Goal: Task Accomplishment & Management: Use online tool/utility

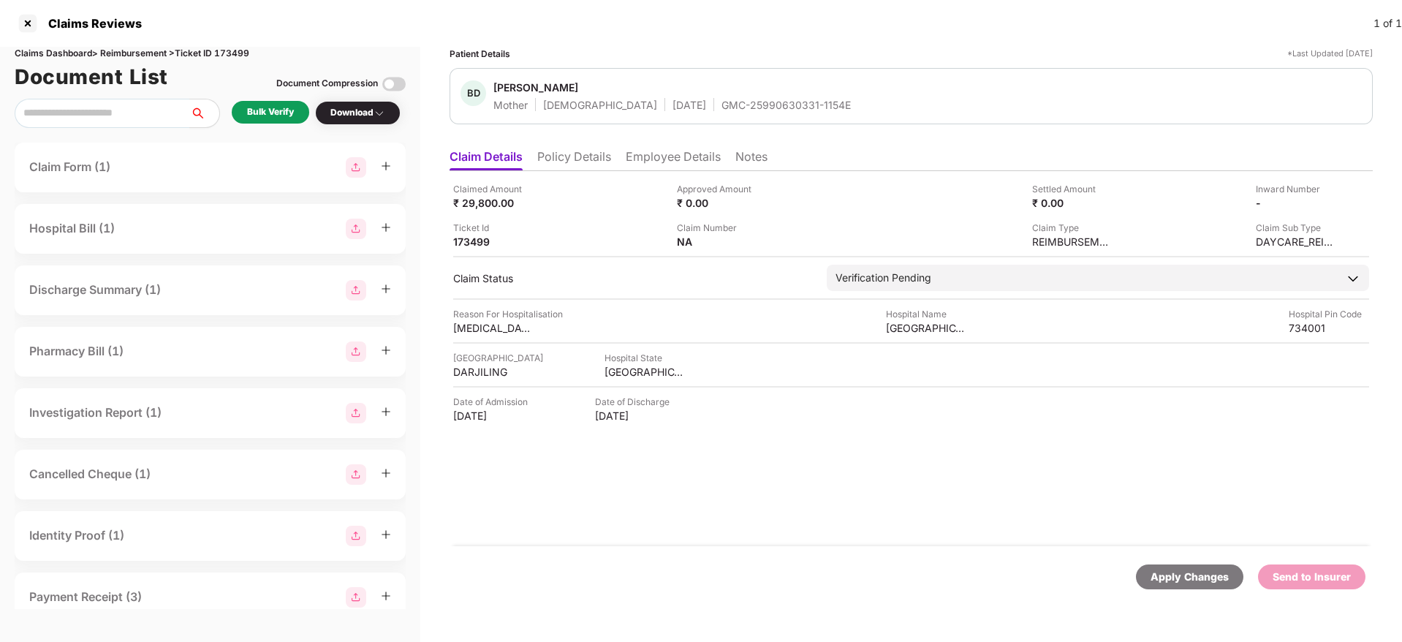
click at [578, 156] on li "Policy Details" at bounding box center [574, 159] width 74 height 21
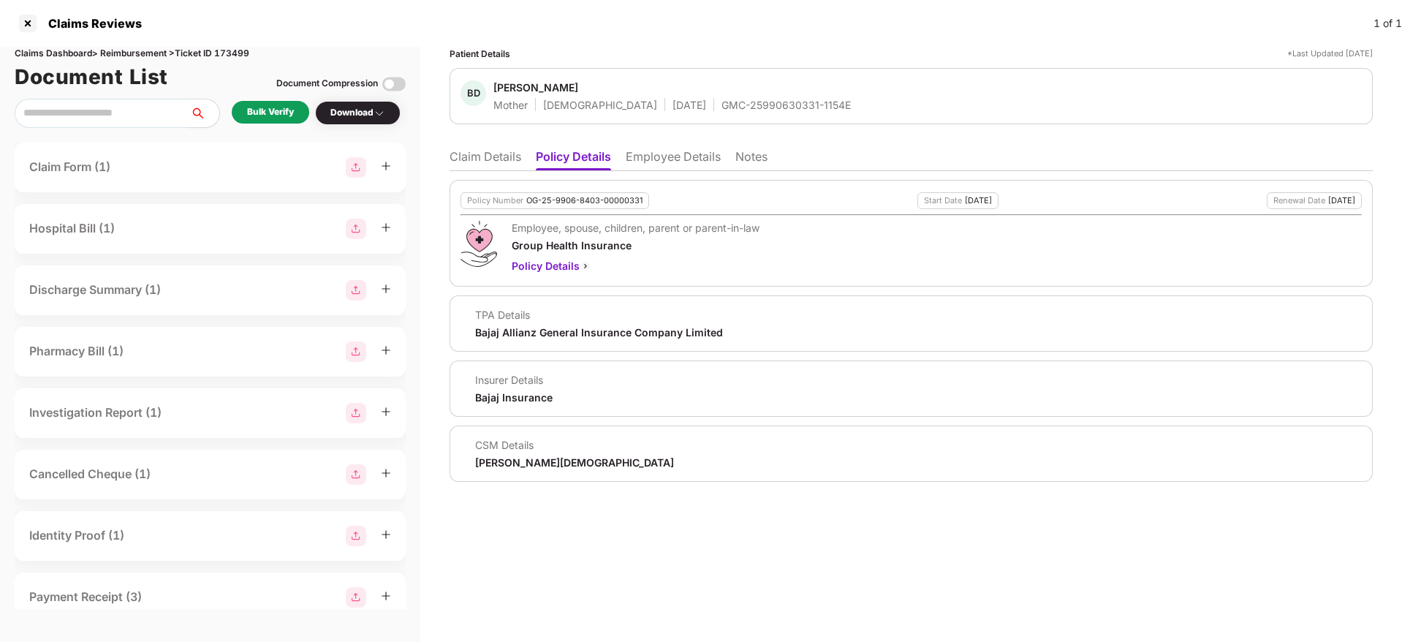
click at [668, 155] on li "Employee Details" at bounding box center [673, 159] width 95 height 21
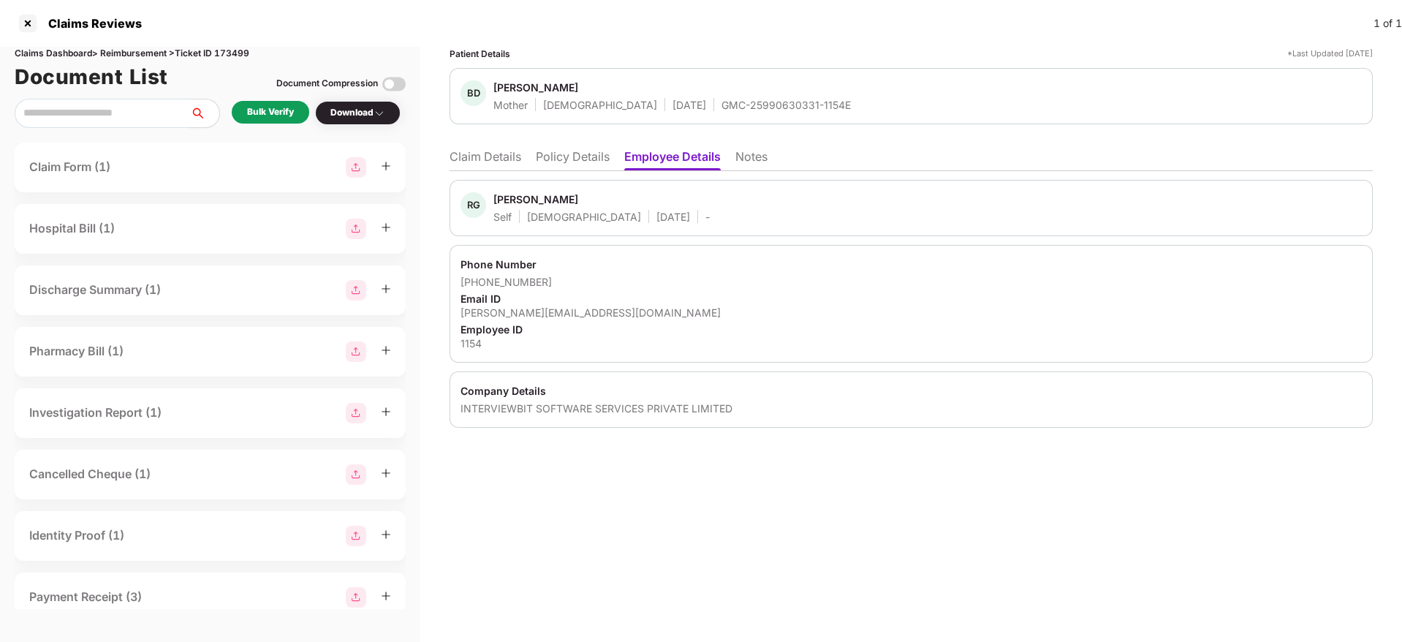
click at [594, 160] on li "Policy Details" at bounding box center [573, 159] width 74 height 21
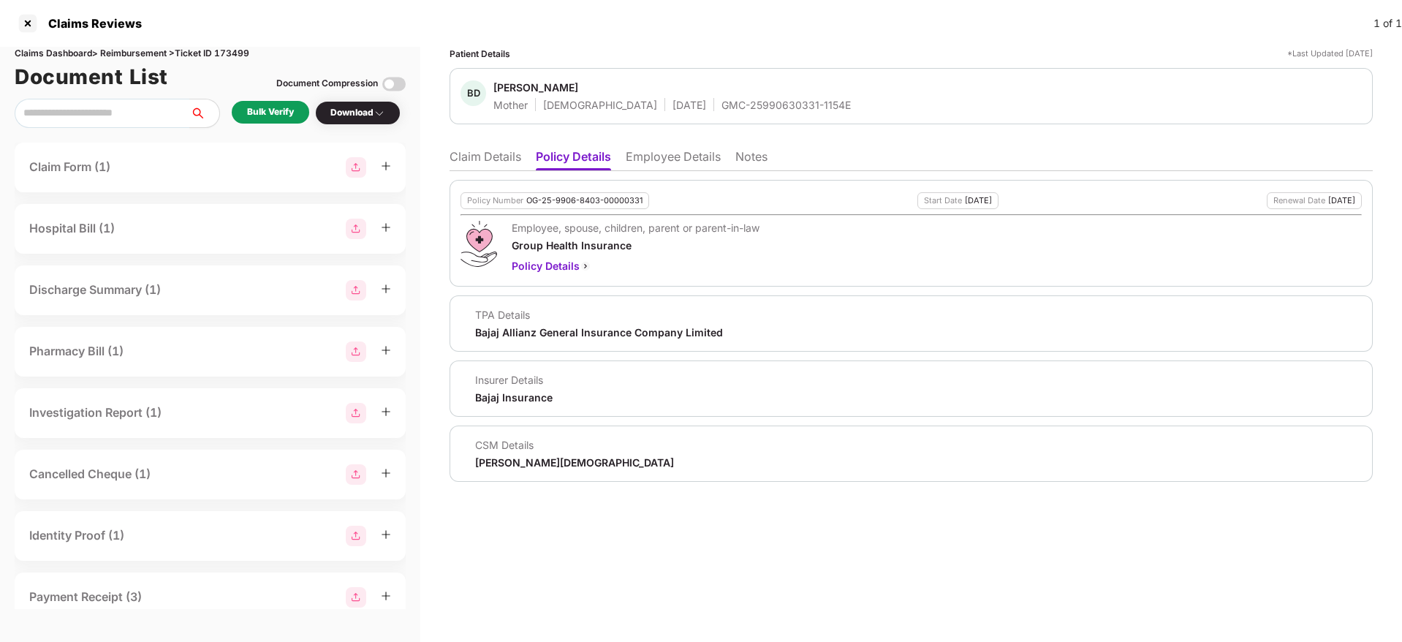
click at [481, 160] on li "Claim Details" at bounding box center [486, 159] width 72 height 21
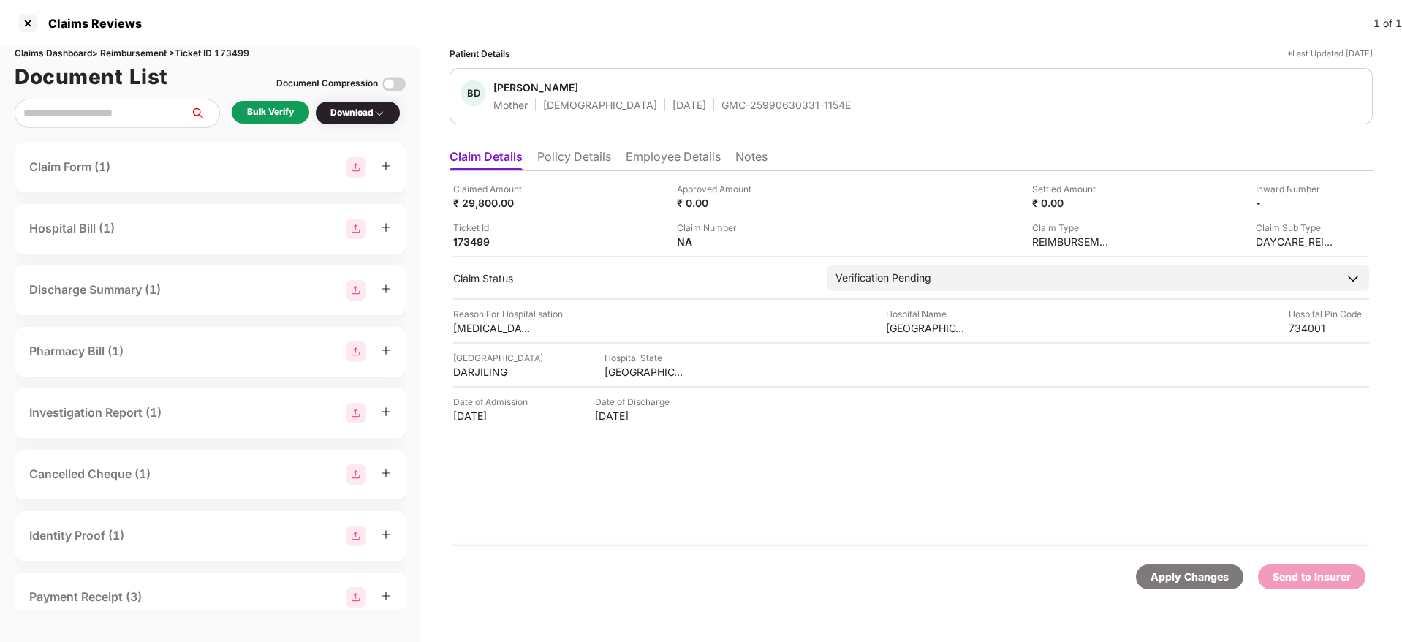
click at [274, 110] on div "Bulk Verify" at bounding box center [270, 112] width 47 height 14
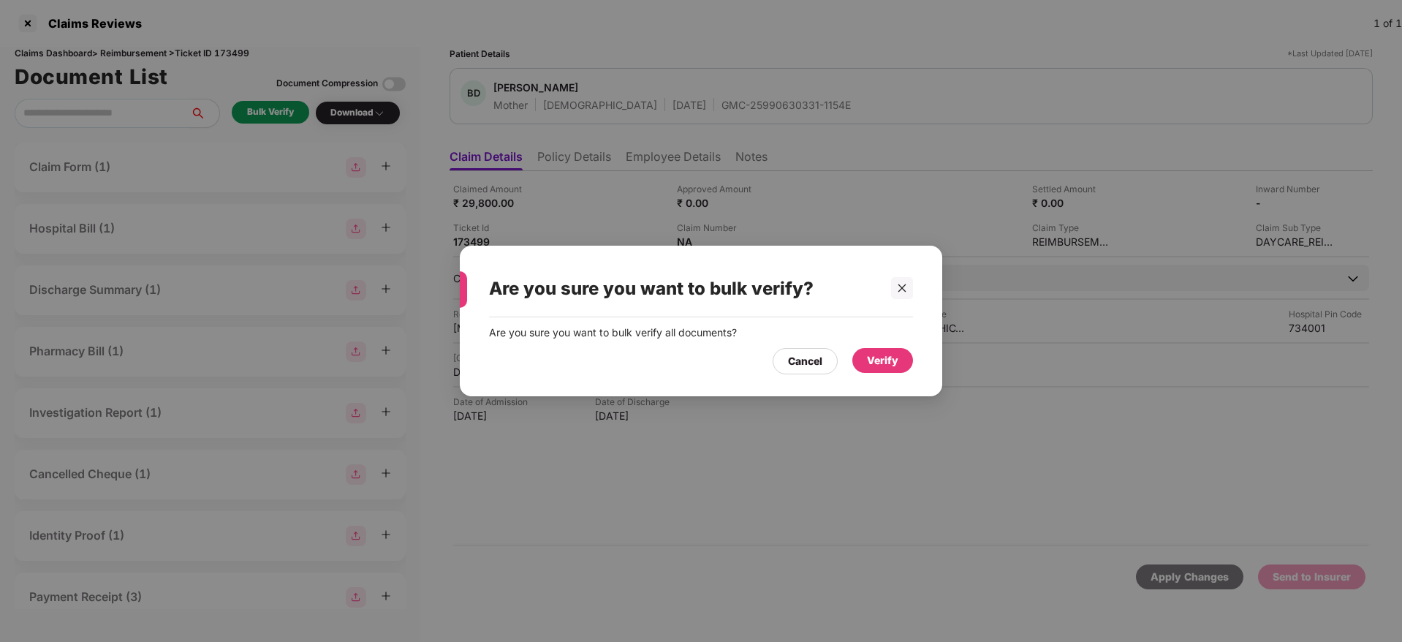
click at [890, 360] on div "Verify" at bounding box center [882, 360] width 31 height 16
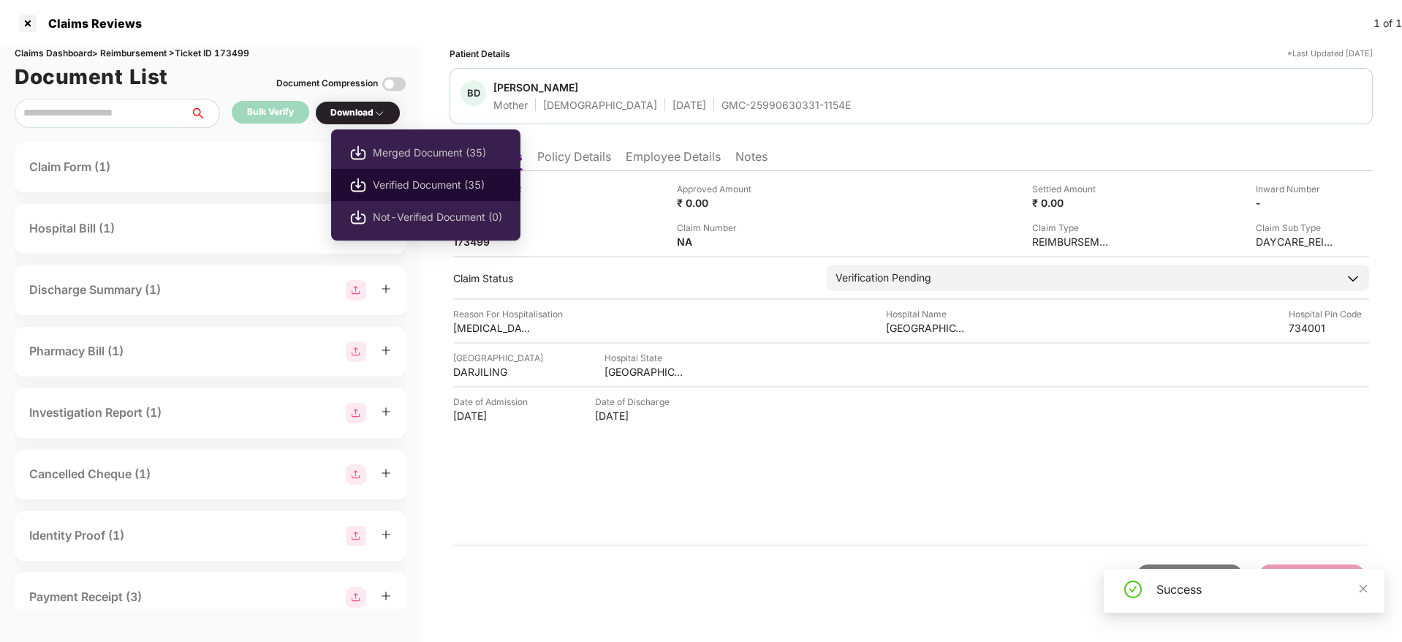
click at [448, 187] on span "Verified Document (35)" at bounding box center [437, 185] width 129 height 16
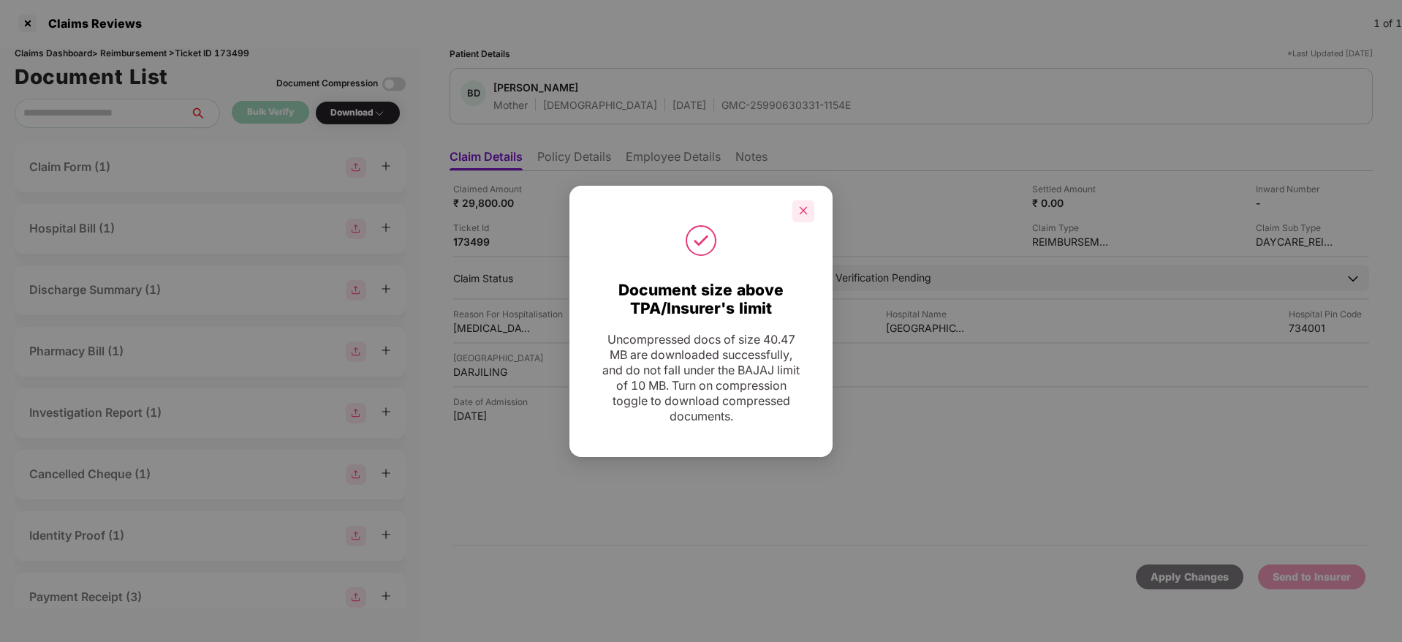
click at [803, 204] on div at bounding box center [803, 211] width 22 height 22
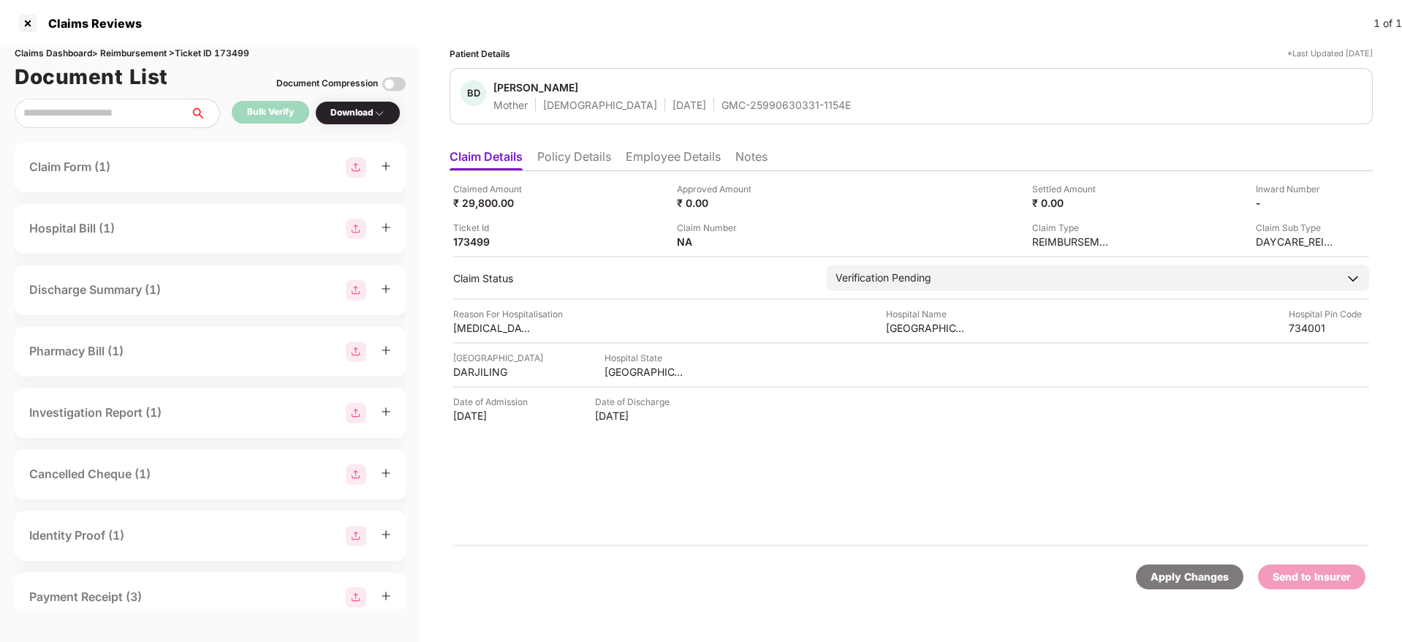
click at [582, 158] on li "Policy Details" at bounding box center [574, 159] width 74 height 21
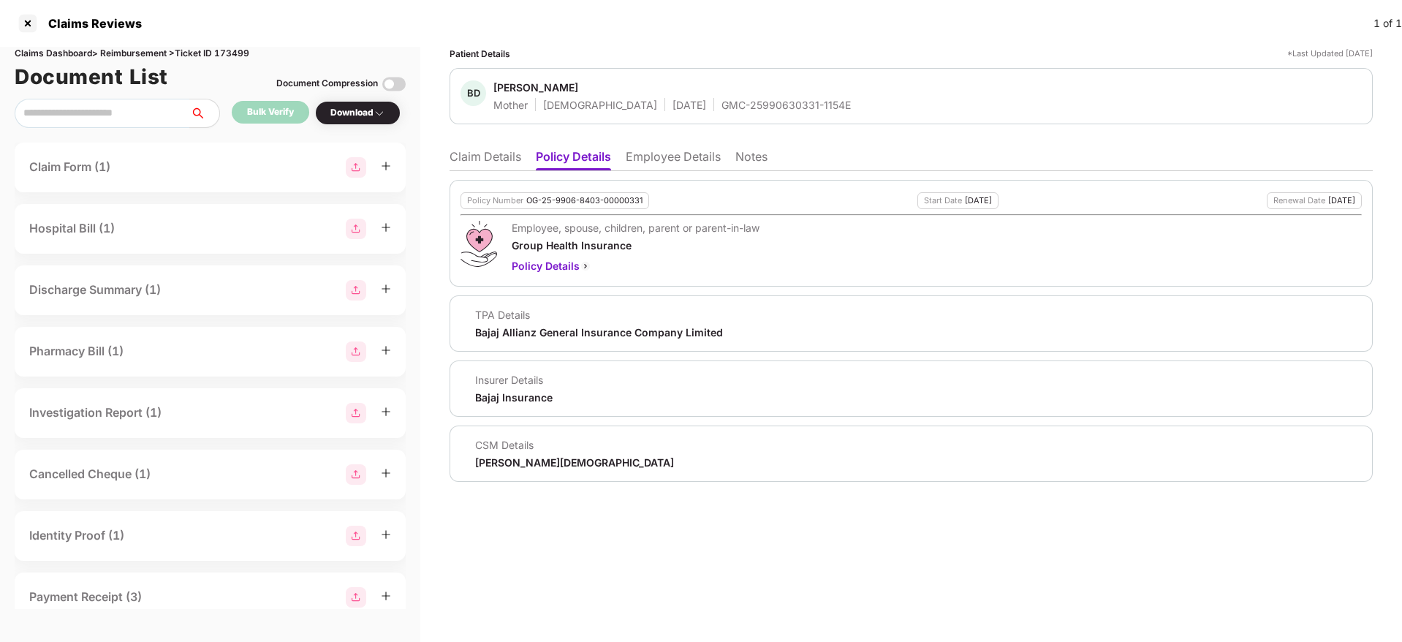
click at [499, 157] on li "Claim Details" at bounding box center [486, 159] width 72 height 21
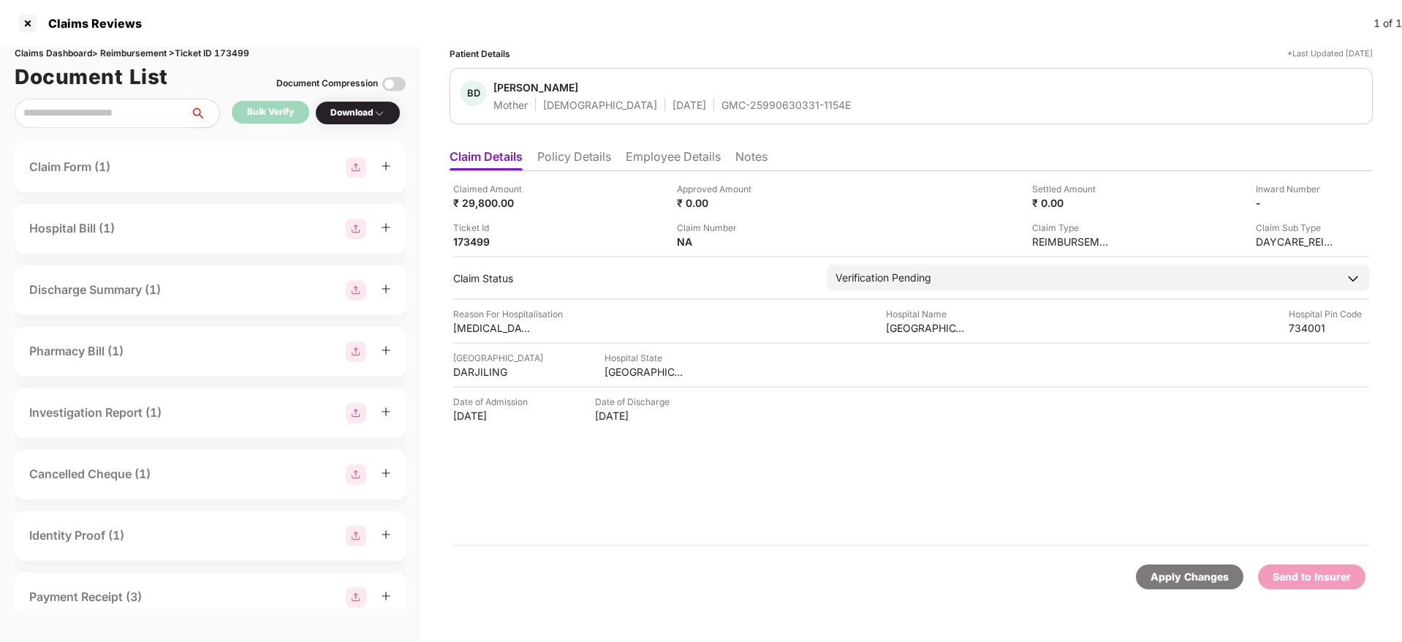
click at [722, 105] on div "GMC-25990630331-1154E" at bounding box center [786, 105] width 129 height 14
copy div "GMC-25990630331-1154E"
click at [633, 371] on div "WEST BENGAL" at bounding box center [645, 372] width 80 height 14
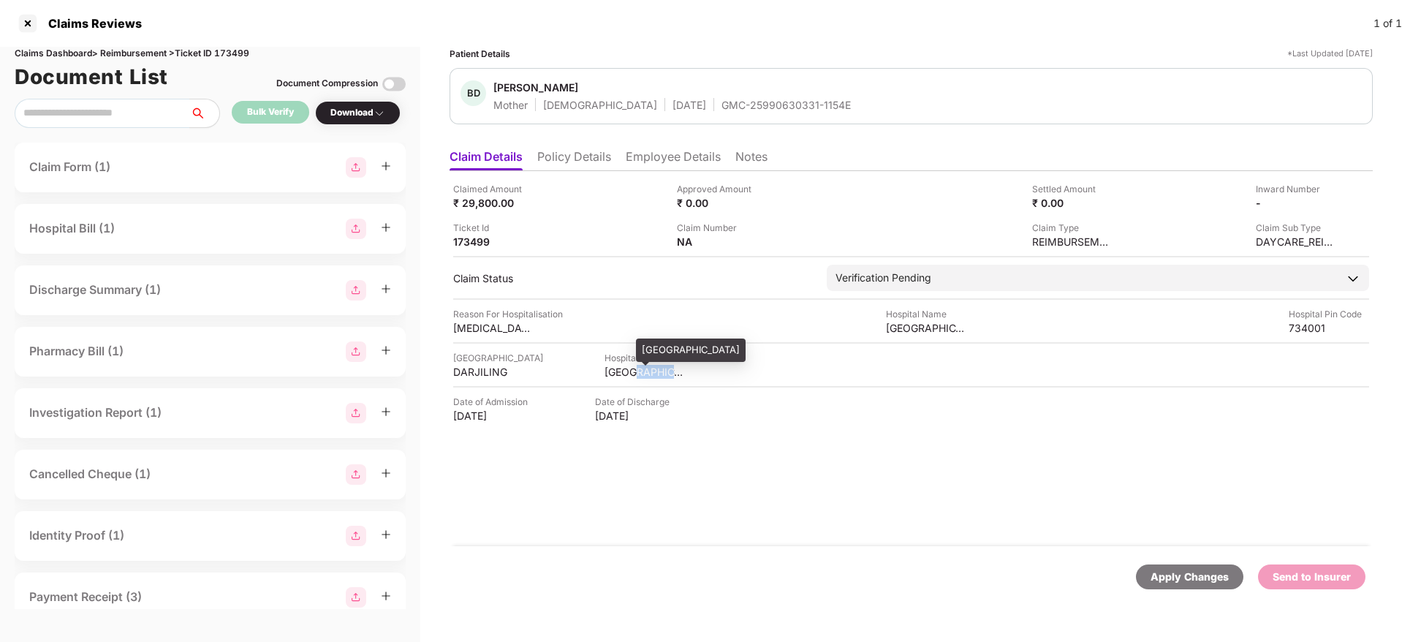
click at [633, 371] on div "WEST BENGAL" at bounding box center [645, 372] width 80 height 14
copy div "WEST BENGAL"
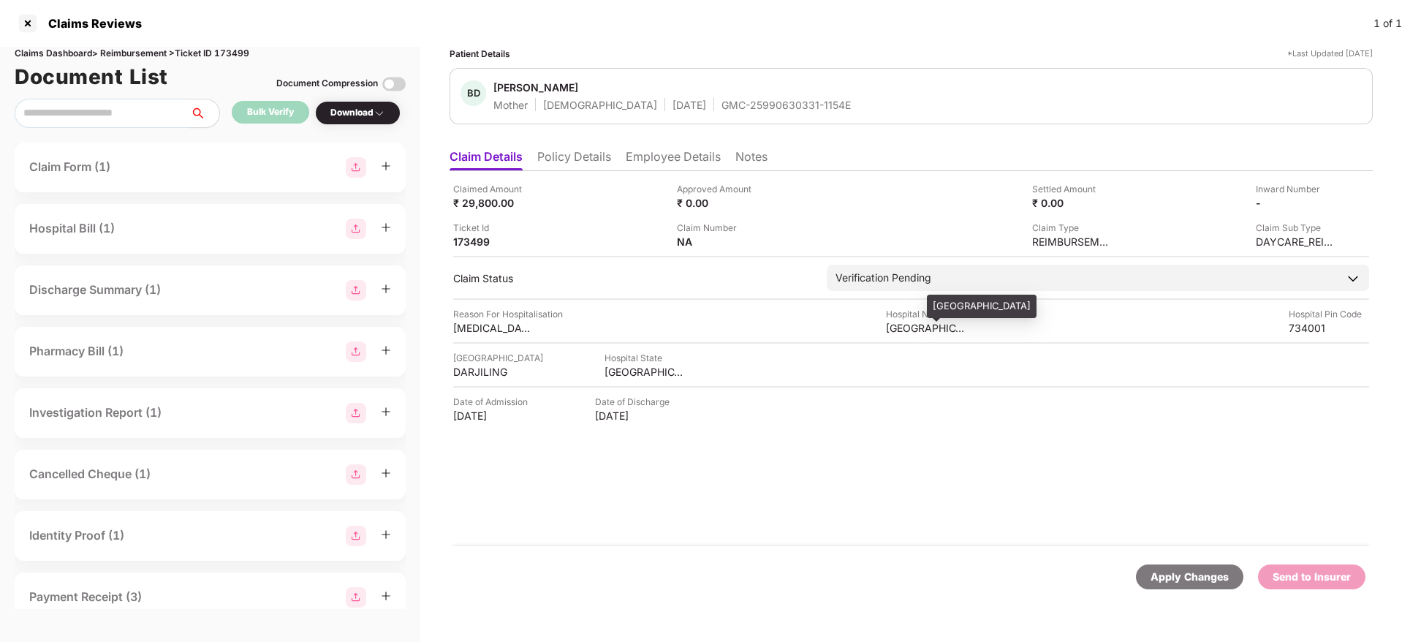
click at [901, 333] on div "NETRA EYE HOSPITAL" at bounding box center [926, 328] width 80 height 14
copy div "NETRA EYE HOSPITAL"
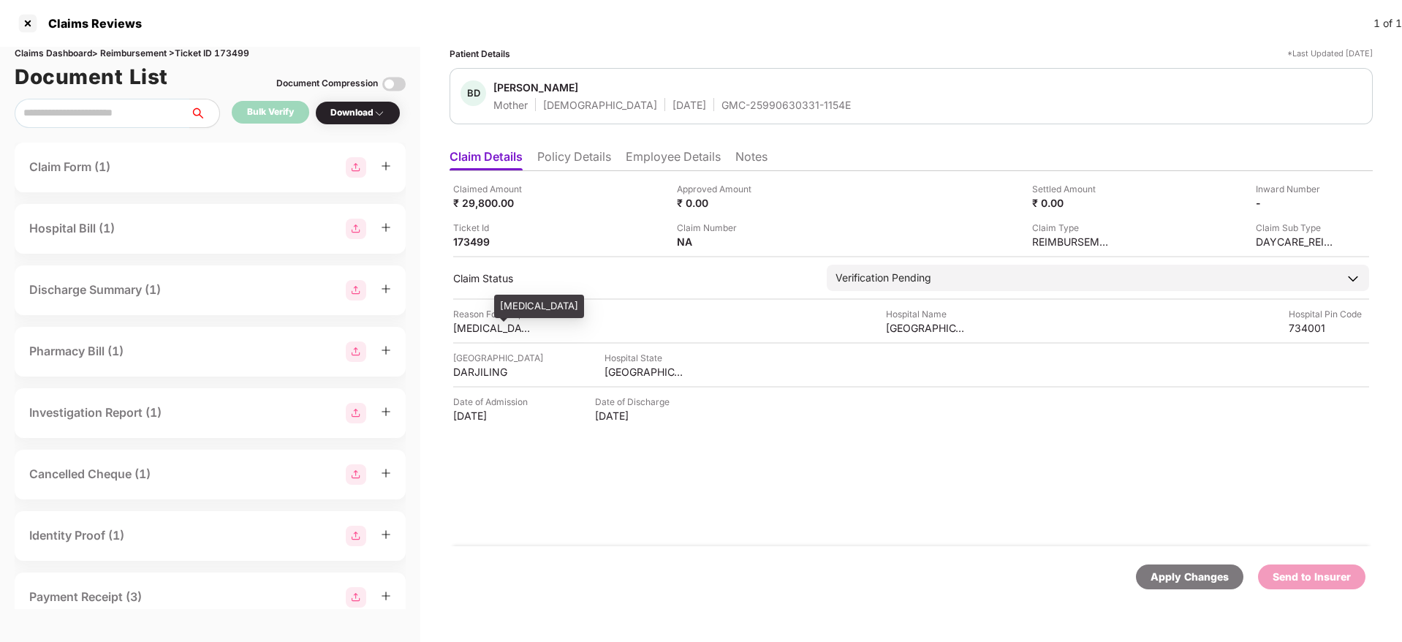
click at [481, 333] on div "CATARACT SURGERY" at bounding box center [493, 328] width 80 height 14
copy div "CATARACT SURGERY"
click at [667, 159] on li "Employee Details" at bounding box center [673, 159] width 95 height 21
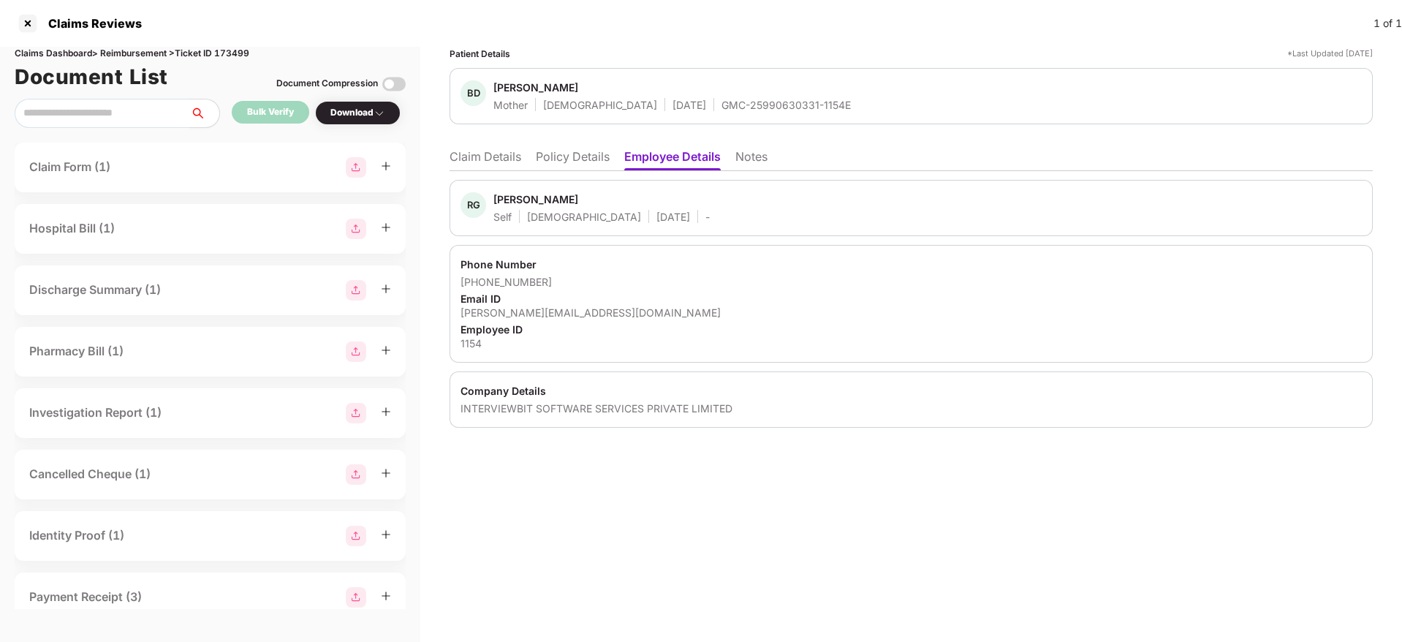
click at [509, 306] on div "rishab.gupta@scaler.com" at bounding box center [911, 313] width 901 height 14
copy div "rishab.gupta@scaler.com"
drag, startPoint x: 481, startPoint y: 280, endPoint x: 554, endPoint y: 282, distance: 73.1
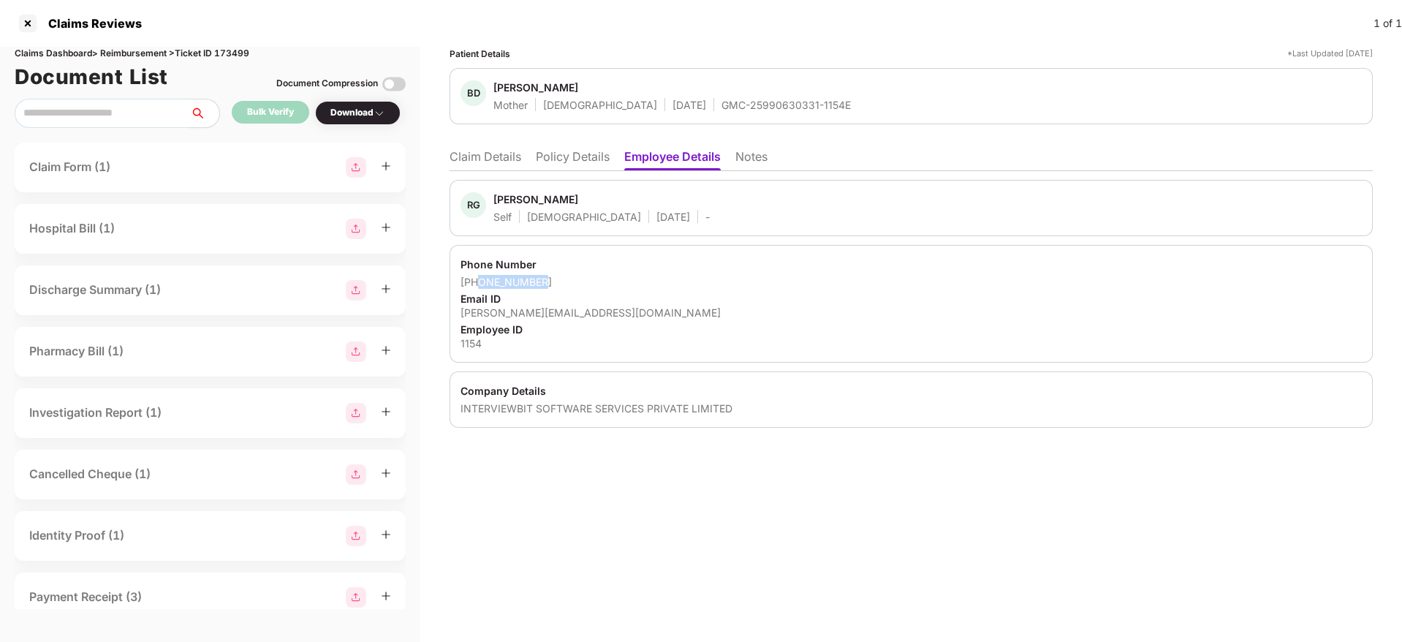
click at [554, 282] on div "+917020996983" at bounding box center [911, 282] width 901 height 14
copy div "7020996983"
click at [476, 150] on li "Claim Details" at bounding box center [486, 159] width 72 height 21
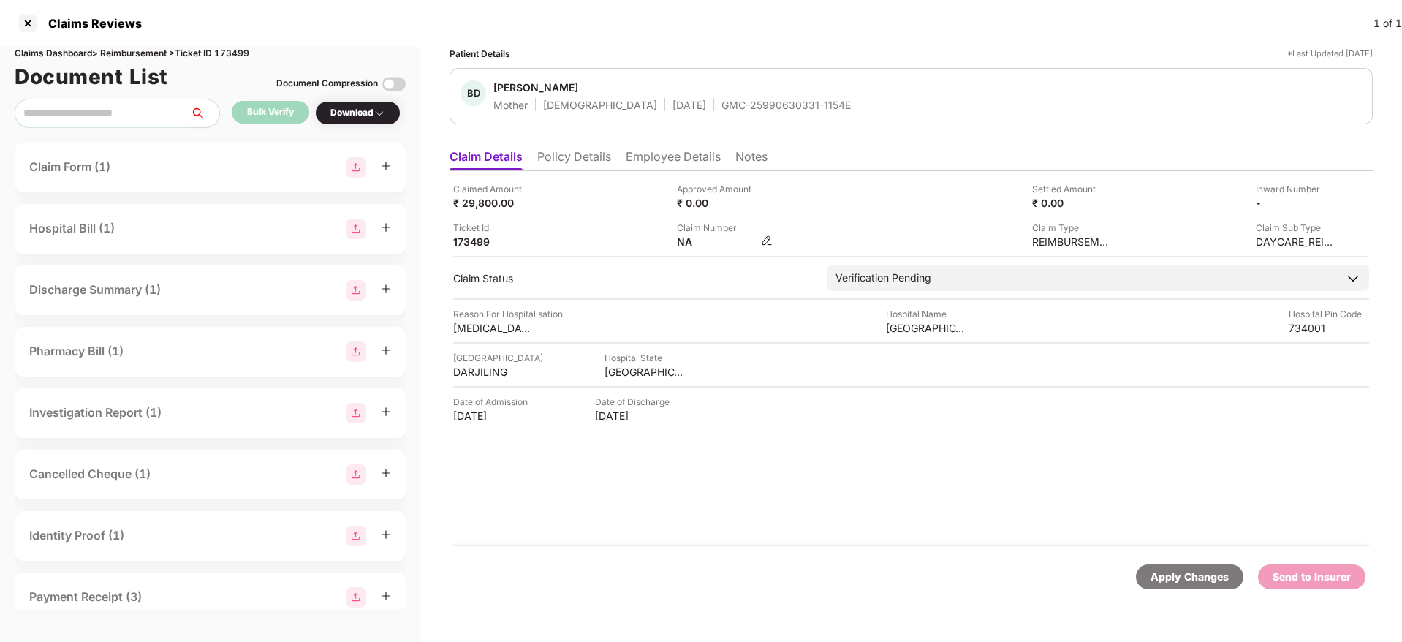
click at [764, 238] on img at bounding box center [767, 241] width 12 height 12
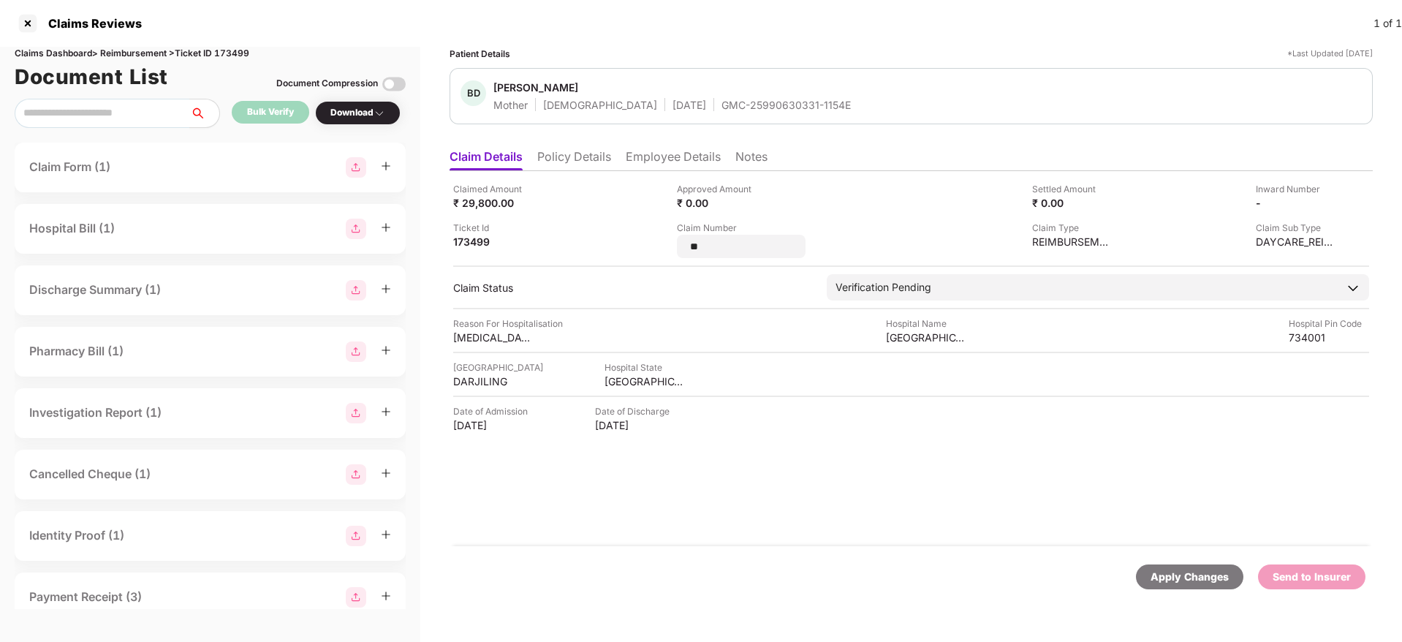
type input "*"
type input "**********"
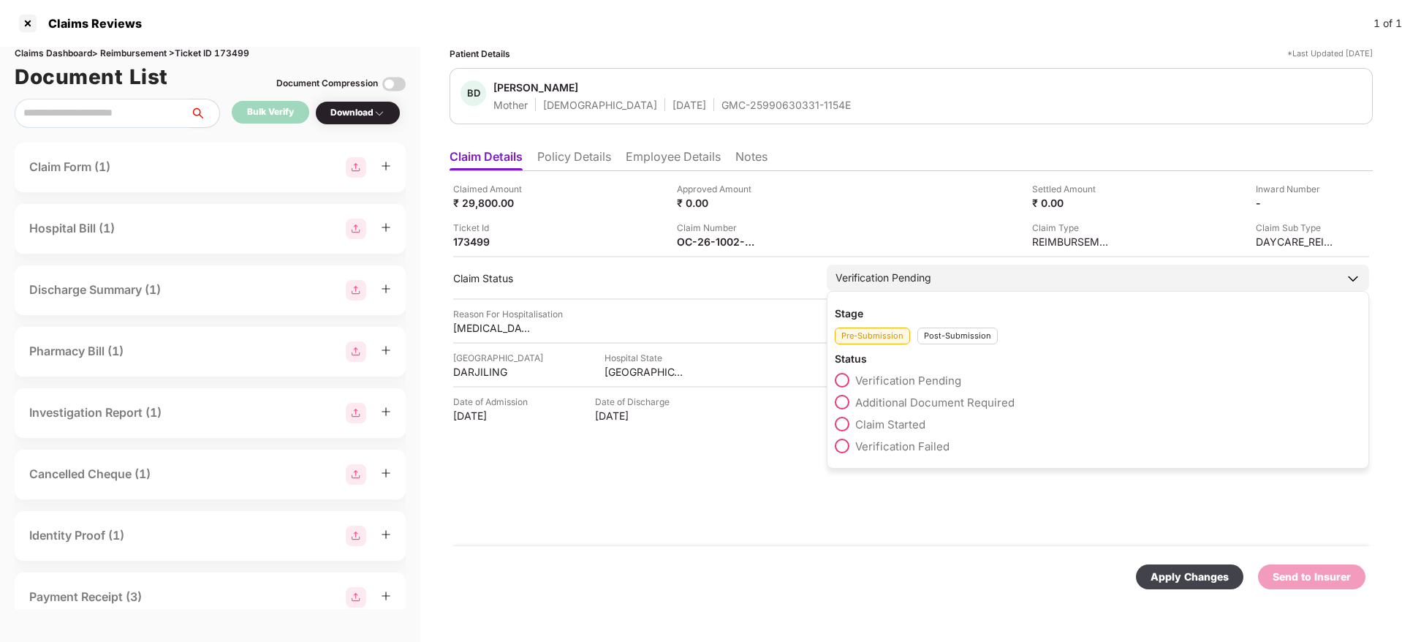
click at [947, 349] on div "Stage Pre-Submission Post-Submission Status Verification Pending Additional Doc…" at bounding box center [1098, 380] width 542 height 178
click at [941, 342] on div "Post-Submission" at bounding box center [958, 336] width 80 height 17
click at [845, 398] on span at bounding box center [842, 402] width 15 height 15
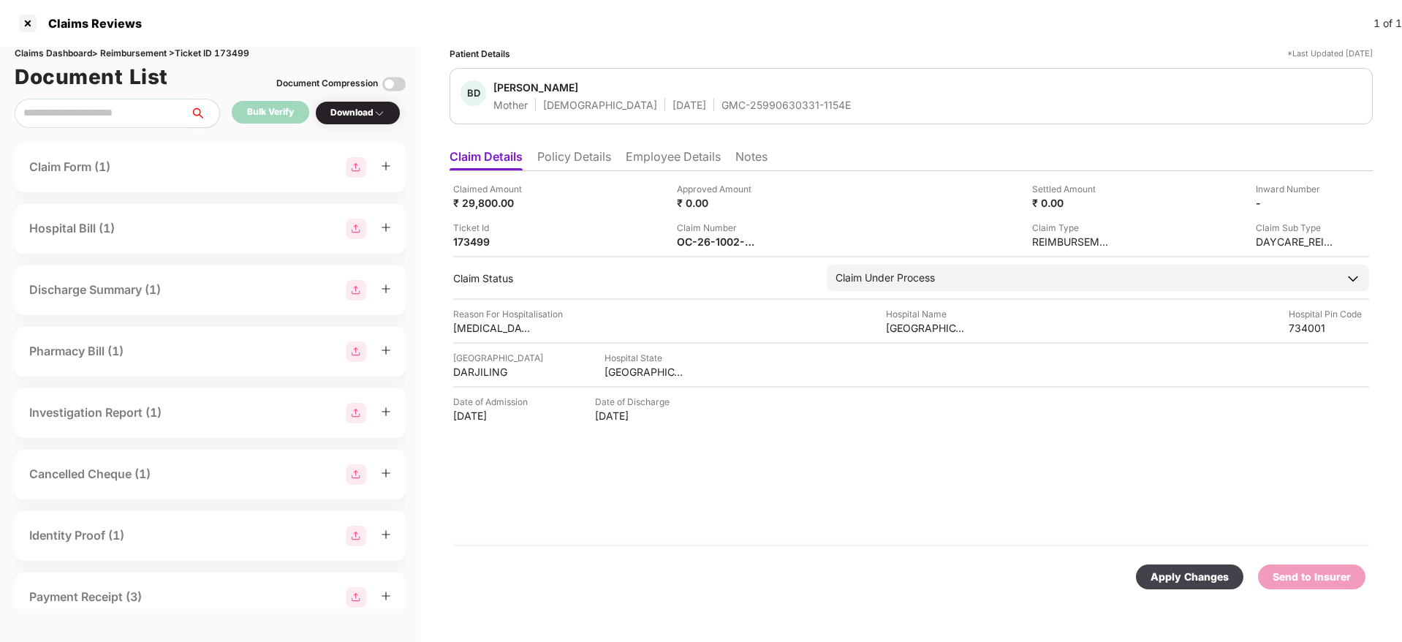
click at [1184, 572] on div "Apply Changes" at bounding box center [1190, 577] width 78 height 16
click at [584, 161] on li "Policy Details" at bounding box center [574, 159] width 74 height 21
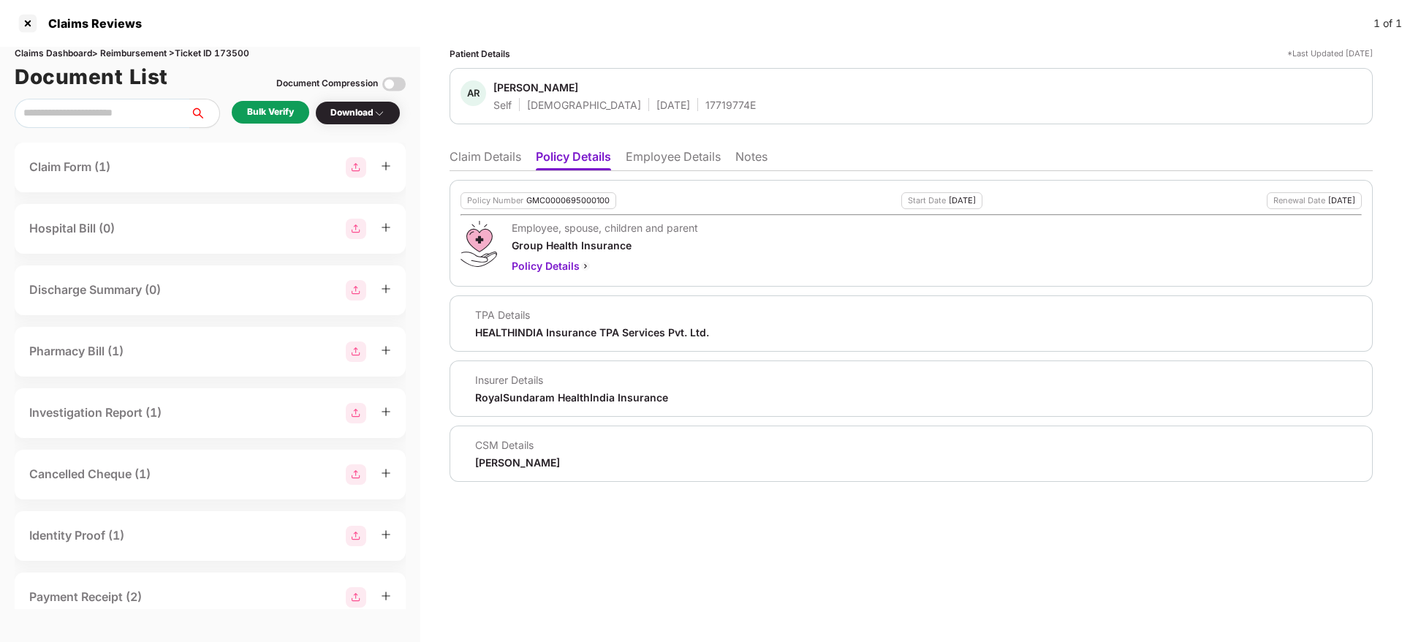
click at [664, 157] on li "Employee Details" at bounding box center [673, 159] width 95 height 21
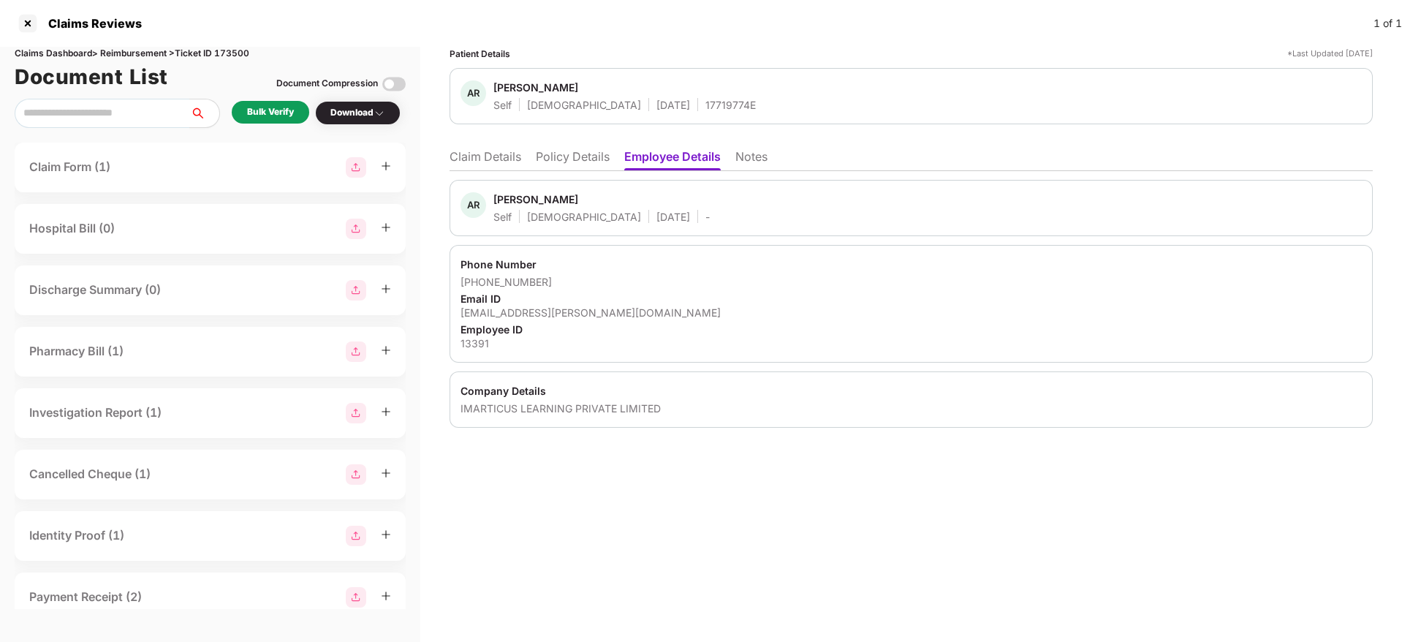
click at [580, 161] on li "Policy Details" at bounding box center [573, 159] width 74 height 21
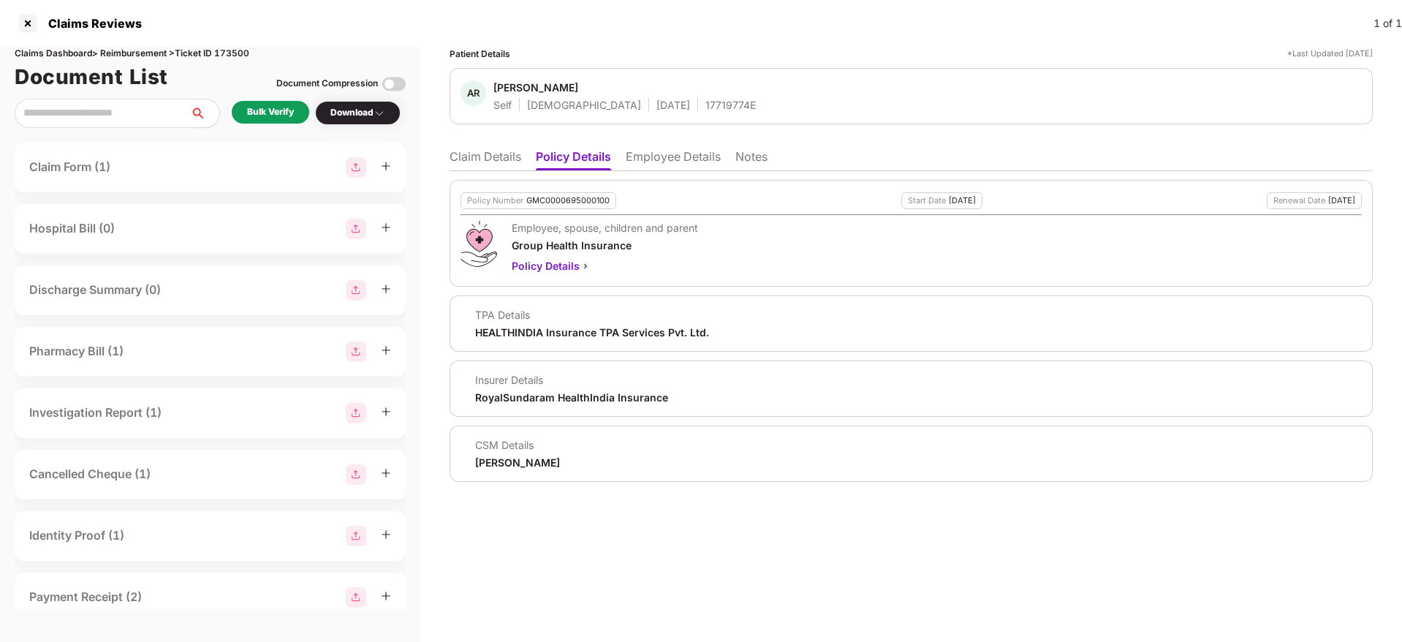
click at [488, 159] on li "Claim Details" at bounding box center [486, 159] width 72 height 21
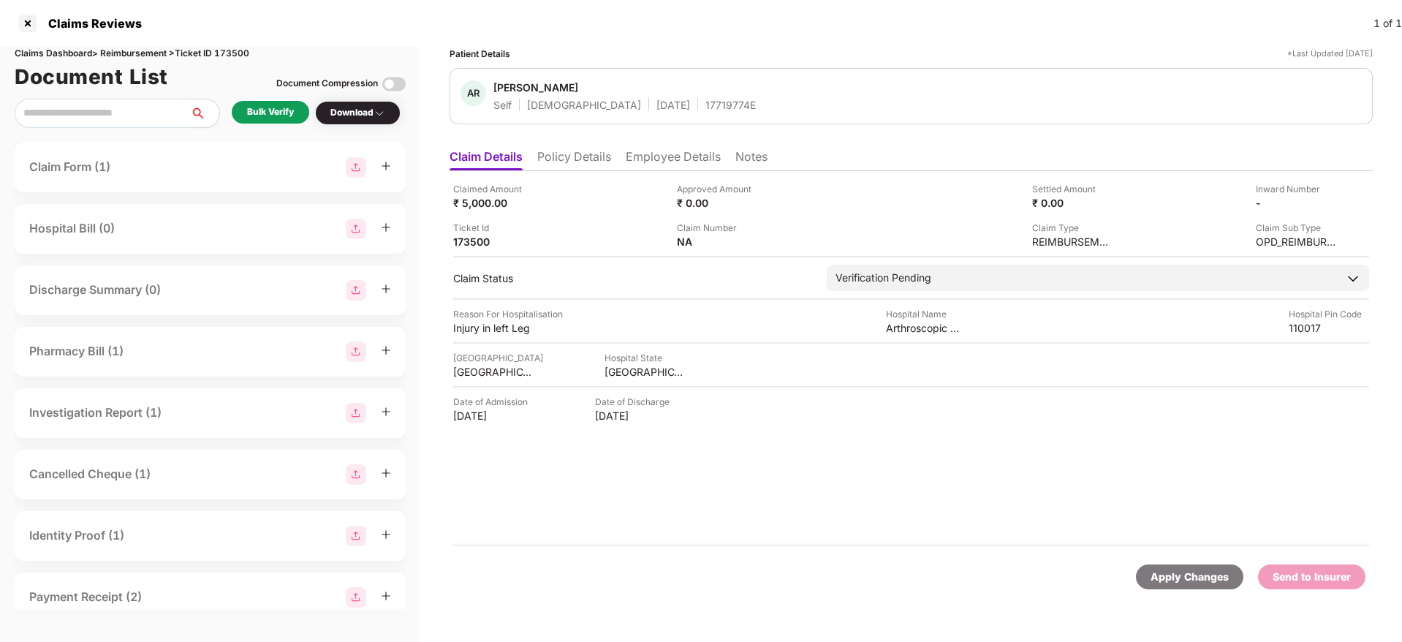
click at [567, 159] on li "Policy Details" at bounding box center [574, 159] width 74 height 21
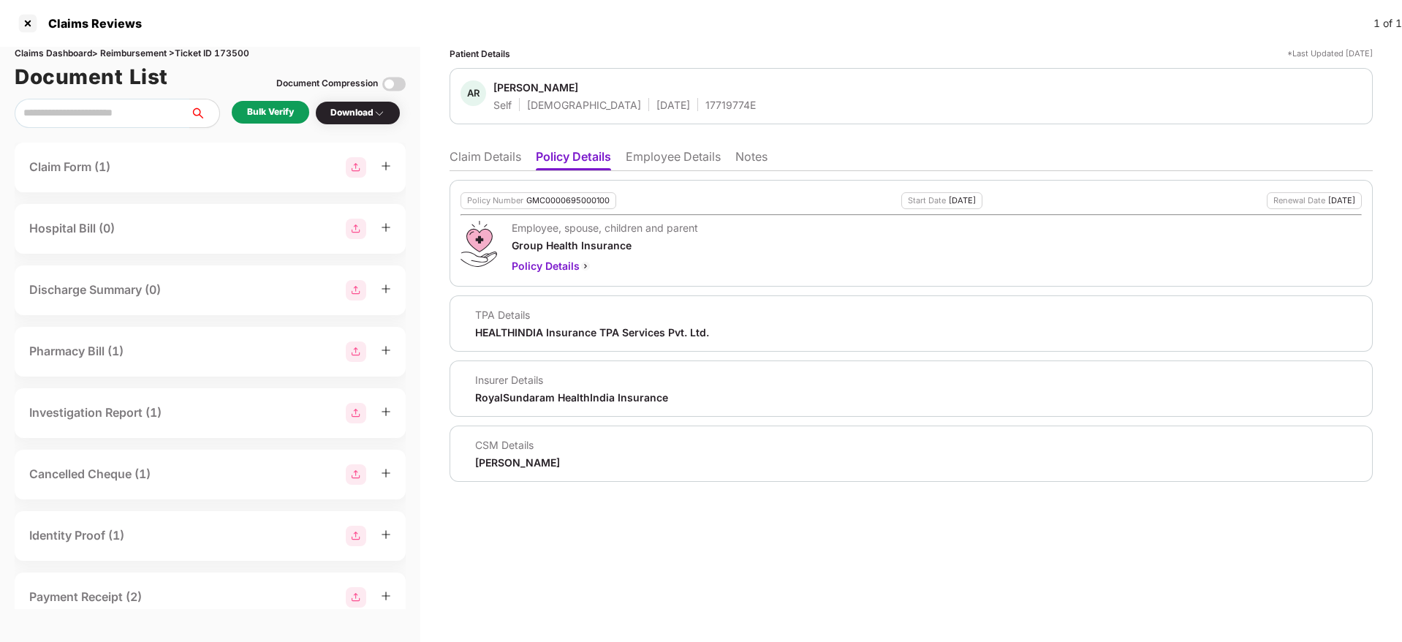
click at [503, 159] on li "Claim Details" at bounding box center [486, 159] width 72 height 21
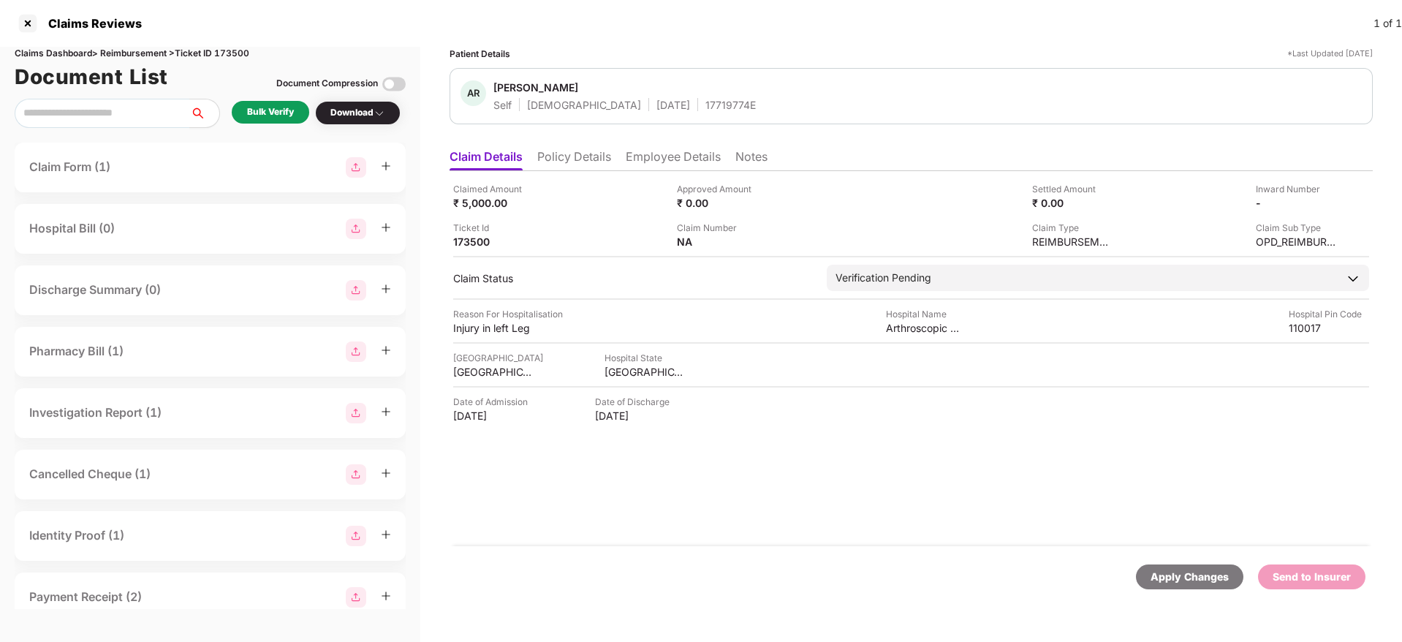
click at [260, 106] on div "Bulk Verify" at bounding box center [270, 112] width 47 height 14
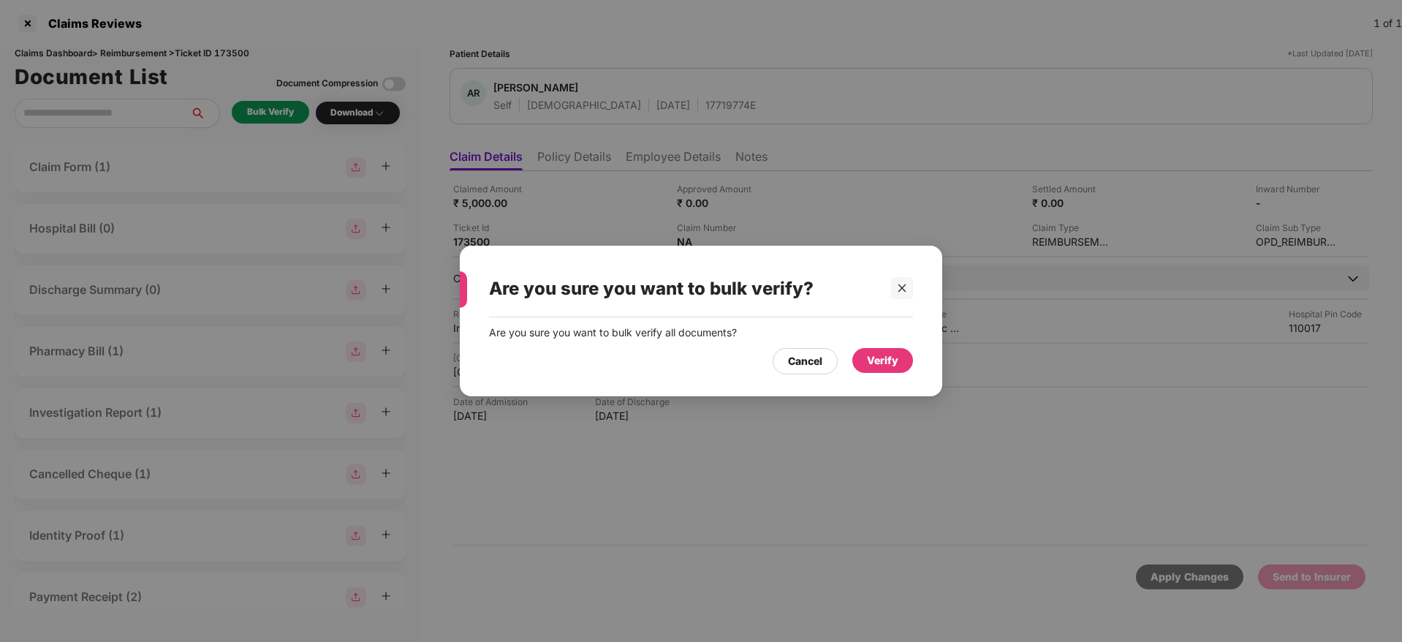
click at [861, 355] on div "Verify" at bounding box center [882, 360] width 61 height 25
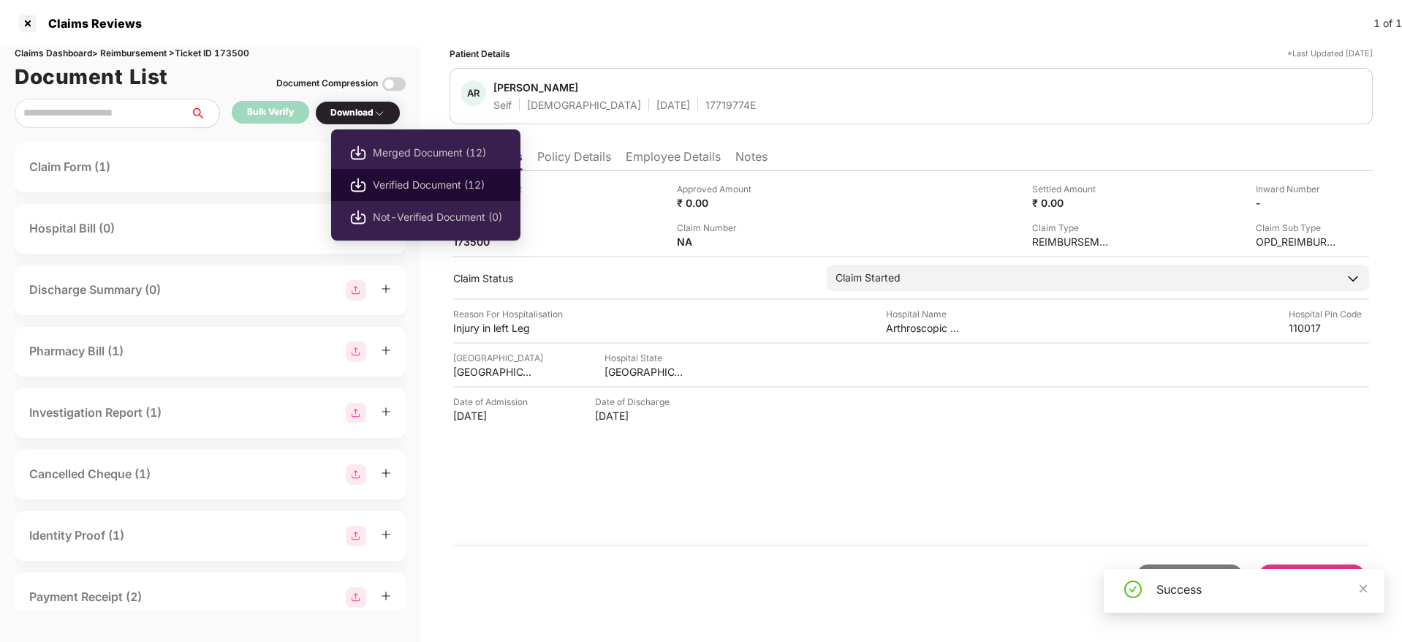
click at [415, 190] on span "Verified Document (12)" at bounding box center [437, 185] width 129 height 16
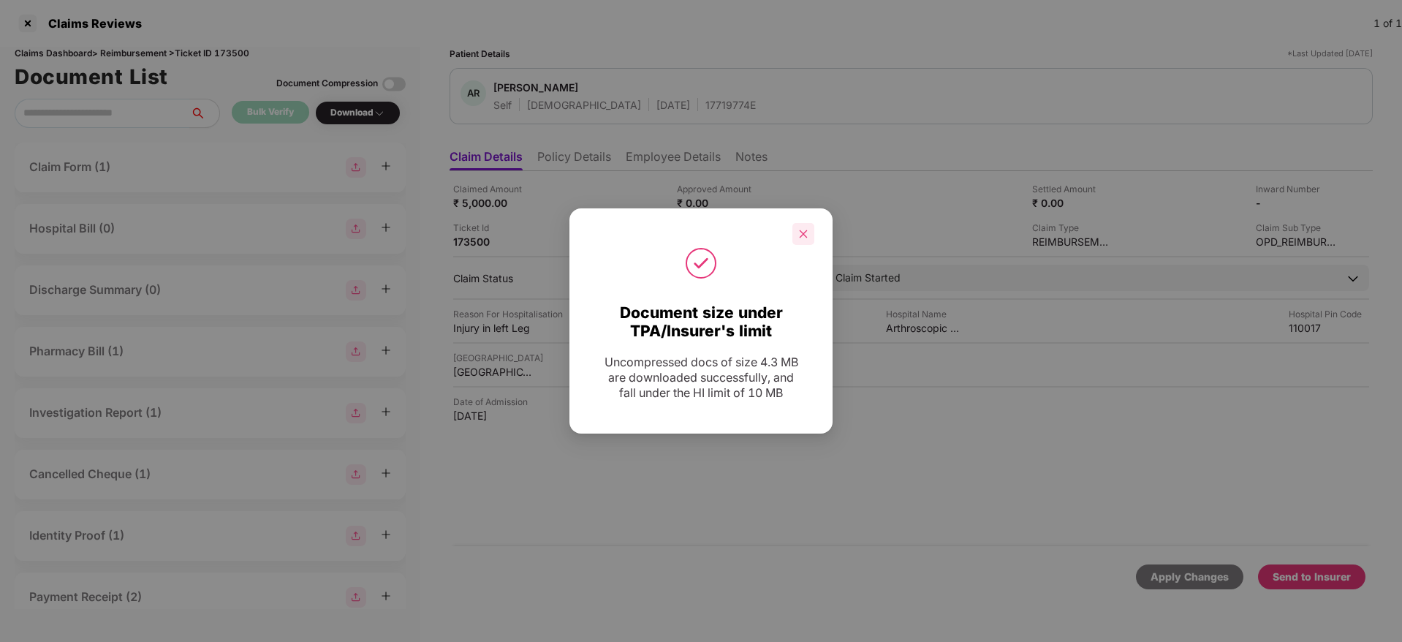
click at [810, 237] on div at bounding box center [803, 234] width 22 height 22
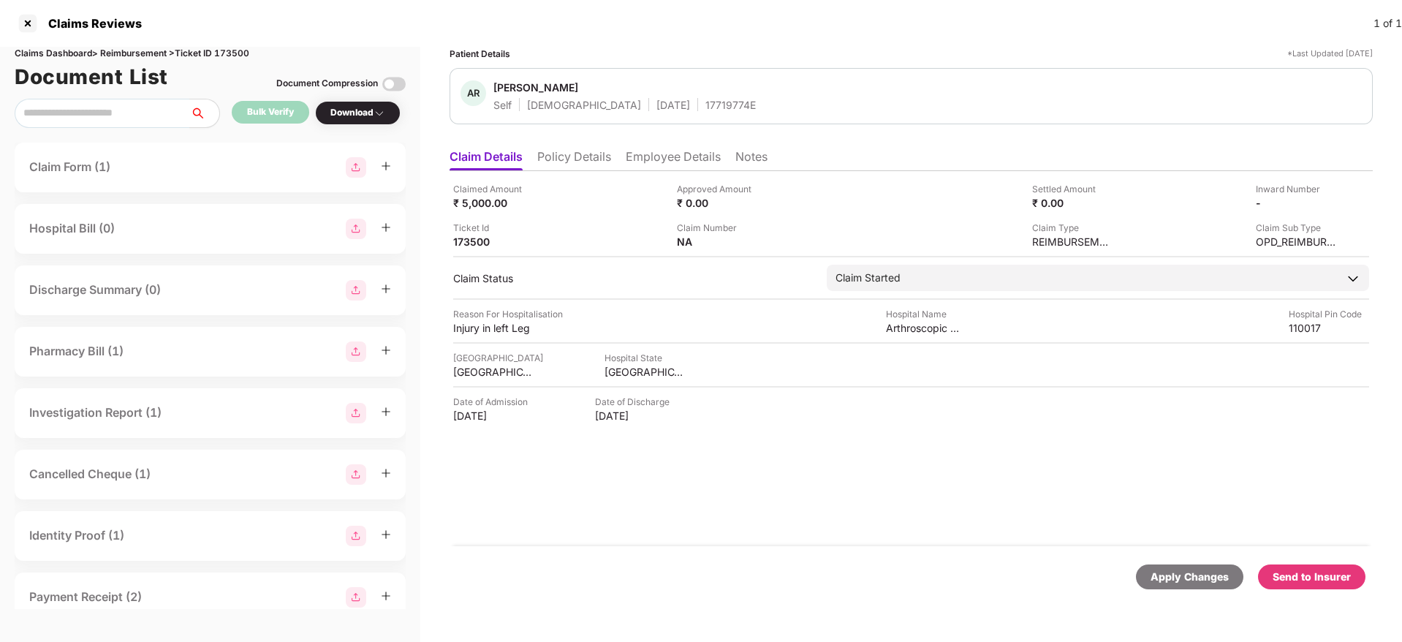
click at [1285, 577] on div "Send to Insurer" at bounding box center [1312, 577] width 78 height 16
click at [652, 167] on li "Employee Details" at bounding box center [673, 159] width 95 height 21
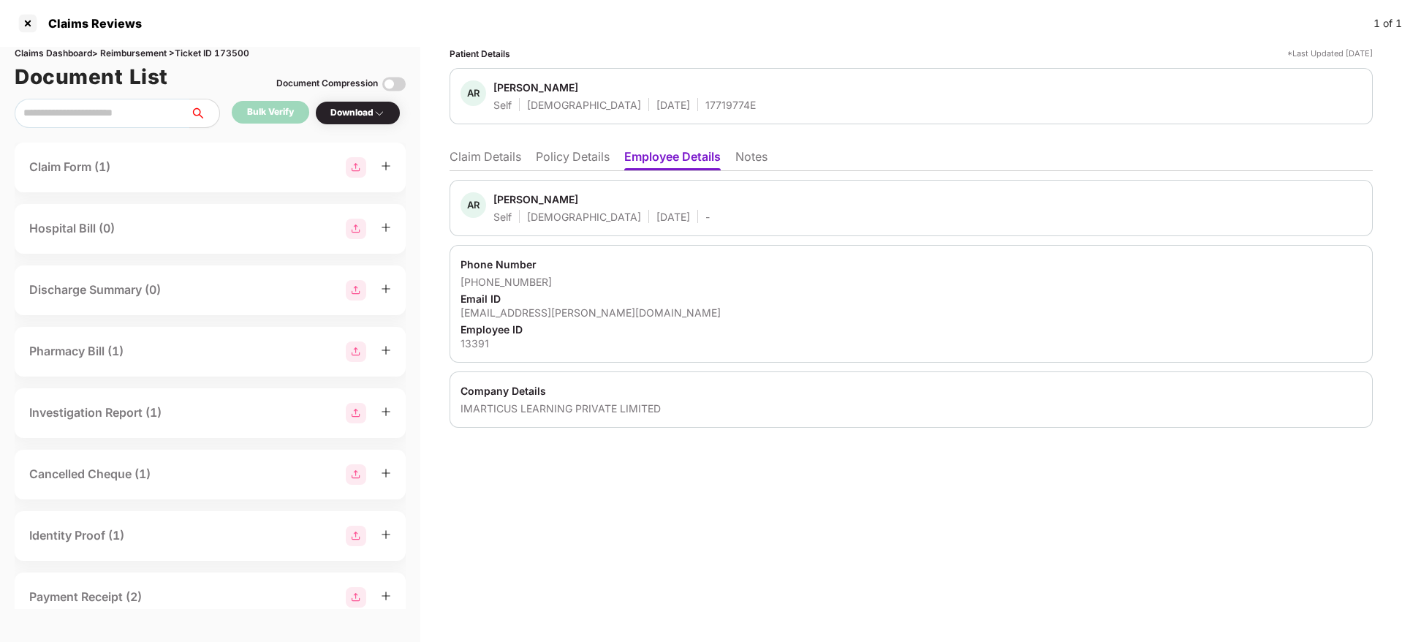
click at [575, 161] on li "Policy Details" at bounding box center [573, 159] width 74 height 21
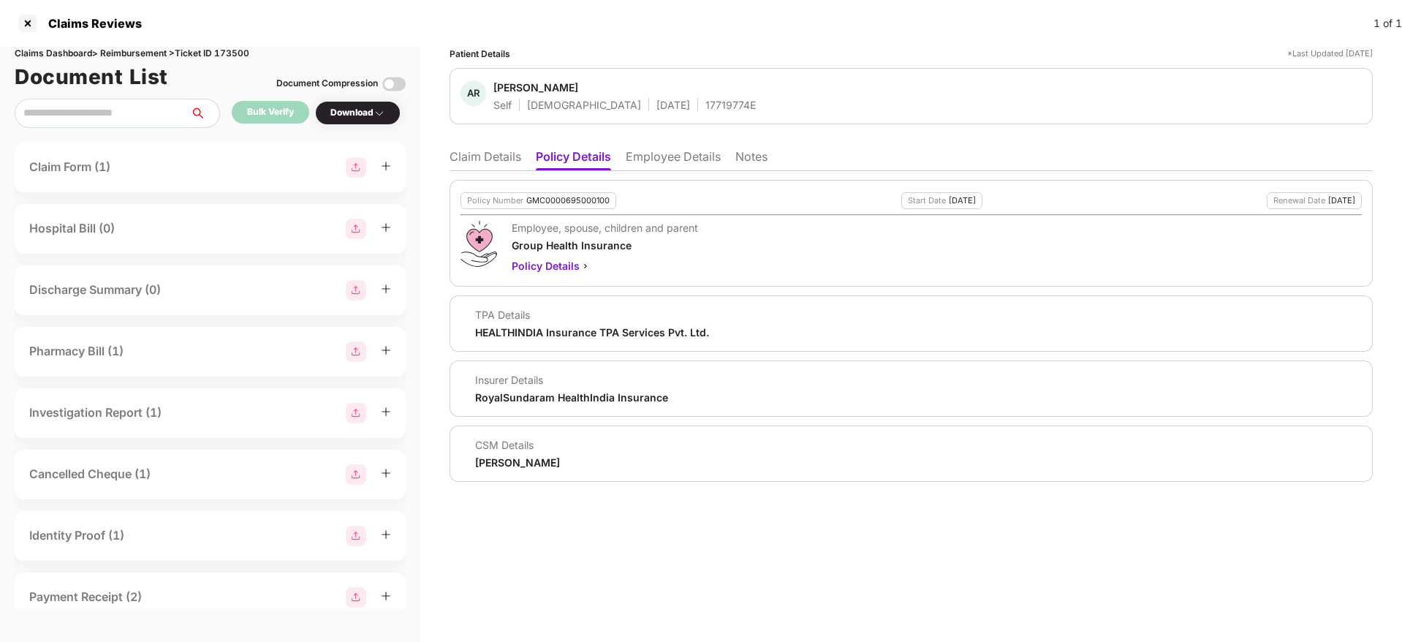
click at [493, 154] on li "Claim Details" at bounding box center [486, 159] width 72 height 21
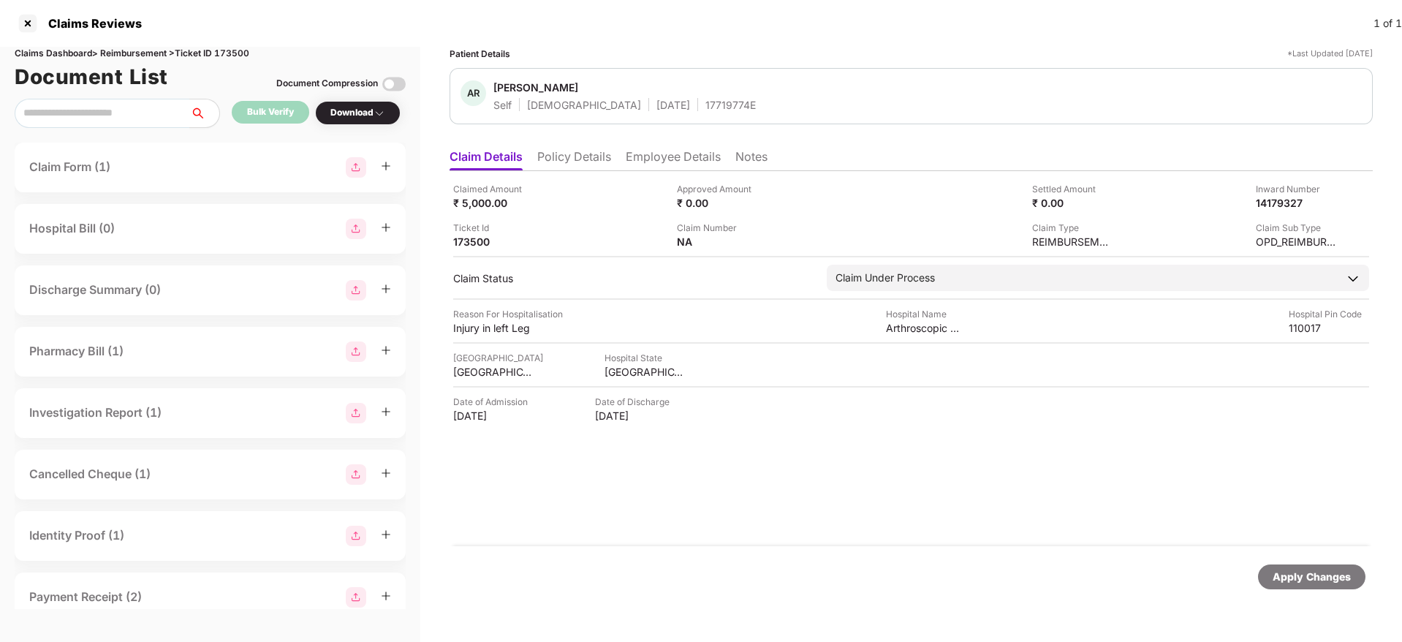
click at [579, 162] on li "Policy Details" at bounding box center [574, 159] width 74 height 21
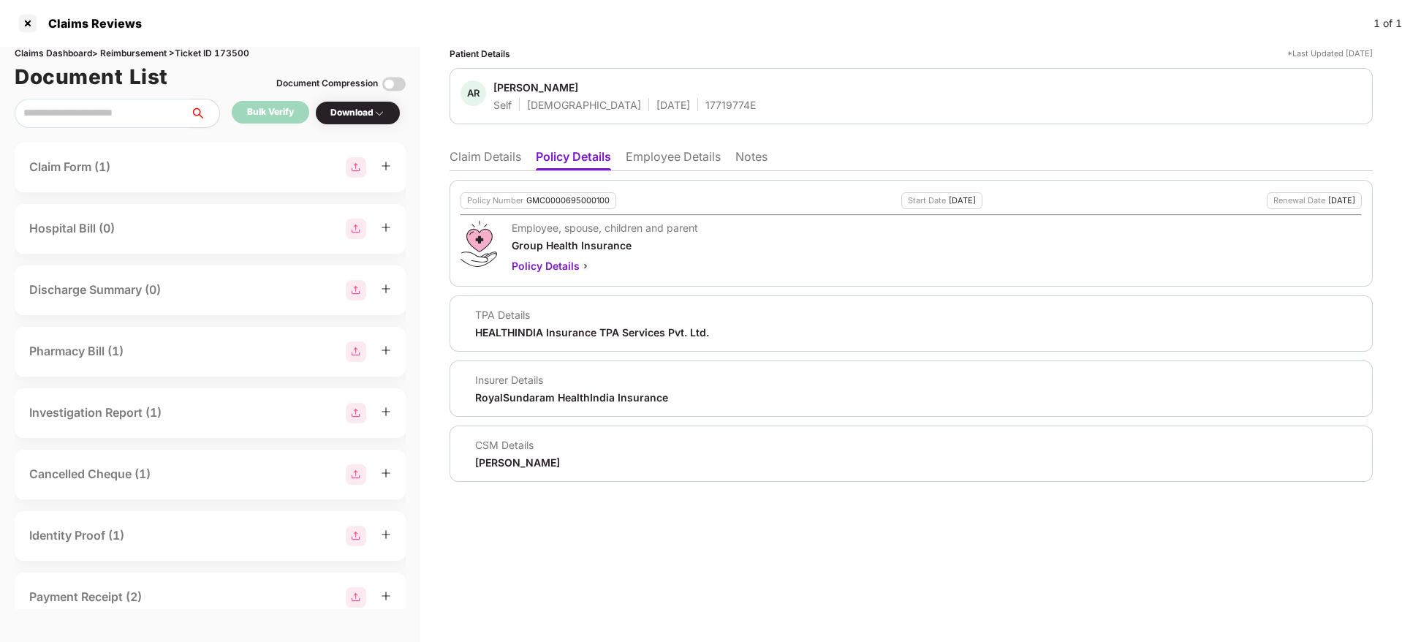
click at [475, 154] on li "Claim Details" at bounding box center [486, 159] width 72 height 21
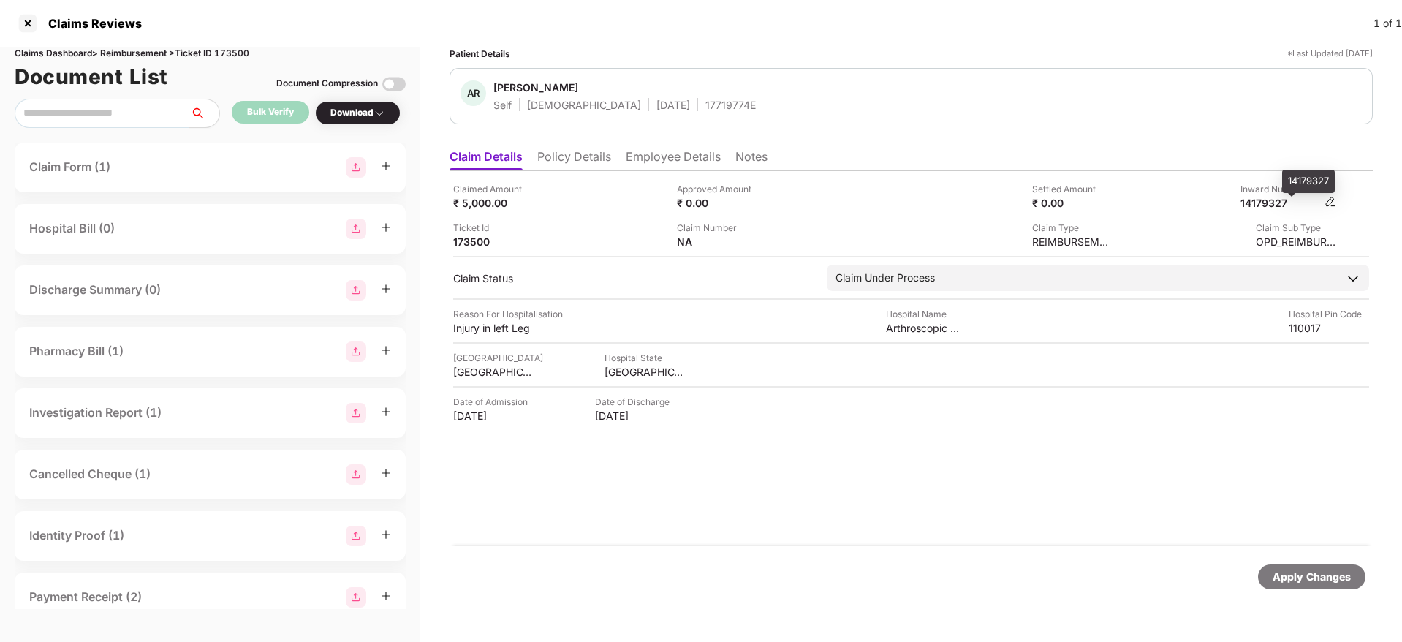
click at [1282, 201] on div "14179327" at bounding box center [1281, 203] width 80 height 14
copy div "14179327"
click at [671, 96] on span "Abdul Razzak" at bounding box center [624, 89] width 262 height 18
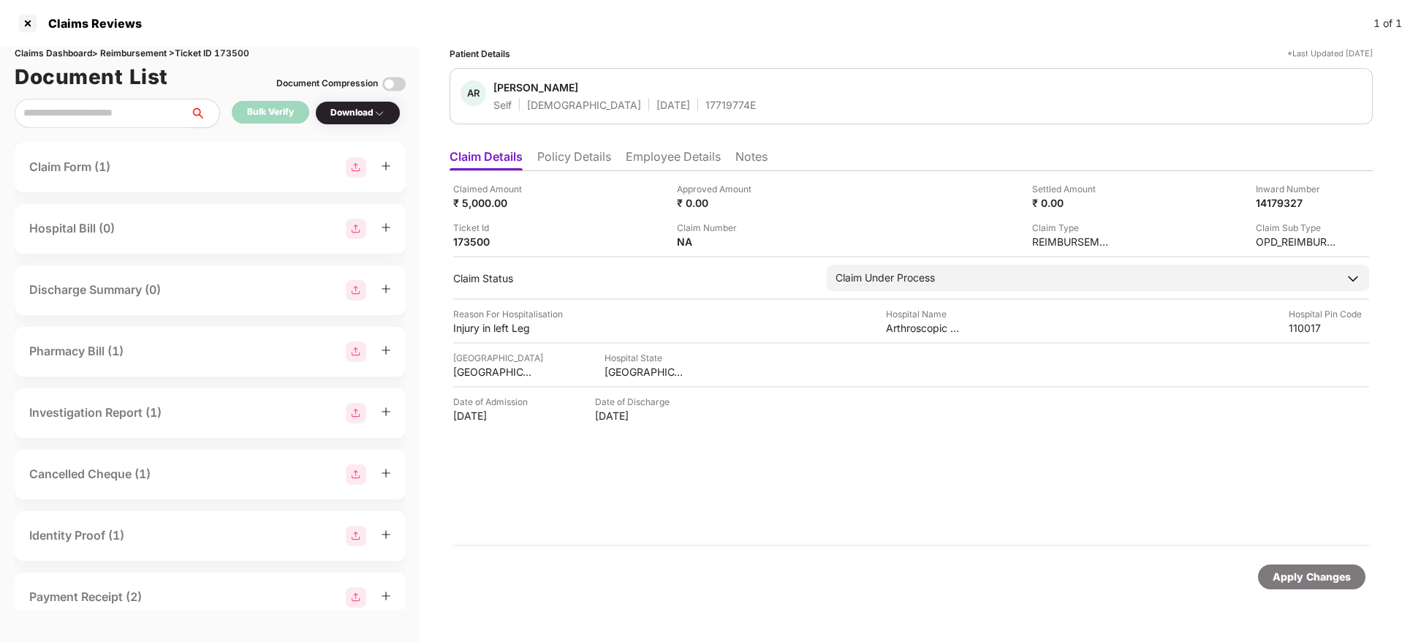
click at [705, 106] on div "17719774E" at bounding box center [730, 105] width 50 height 14
copy div "17719774E"
click at [567, 149] on li "Policy Details" at bounding box center [574, 159] width 74 height 21
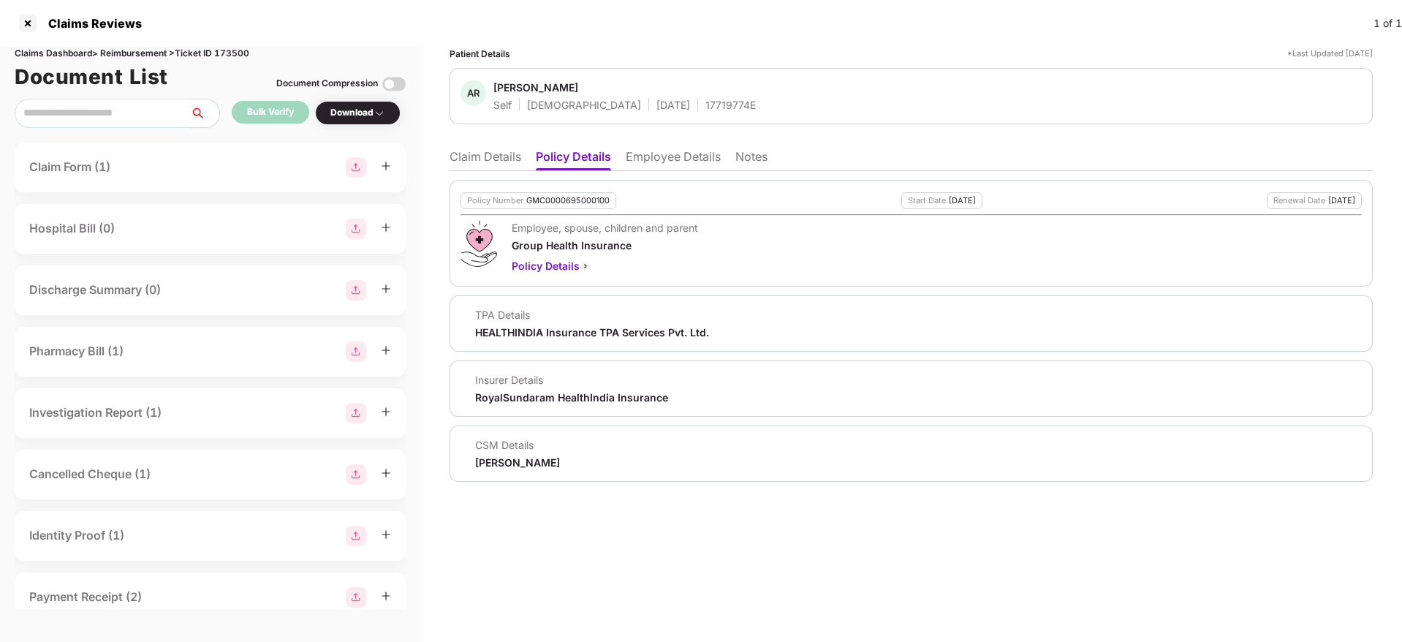
click at [478, 170] on li "Claim Details" at bounding box center [486, 159] width 72 height 21
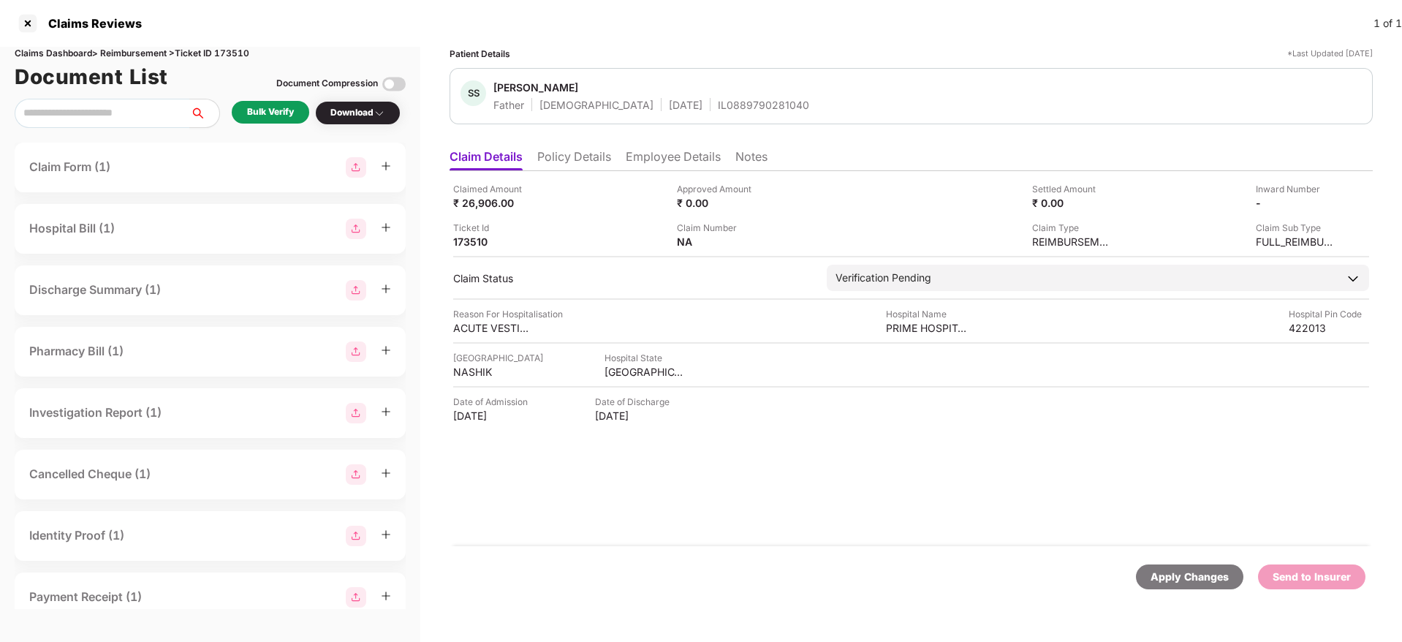
click at [580, 159] on li "Policy Details" at bounding box center [574, 159] width 74 height 21
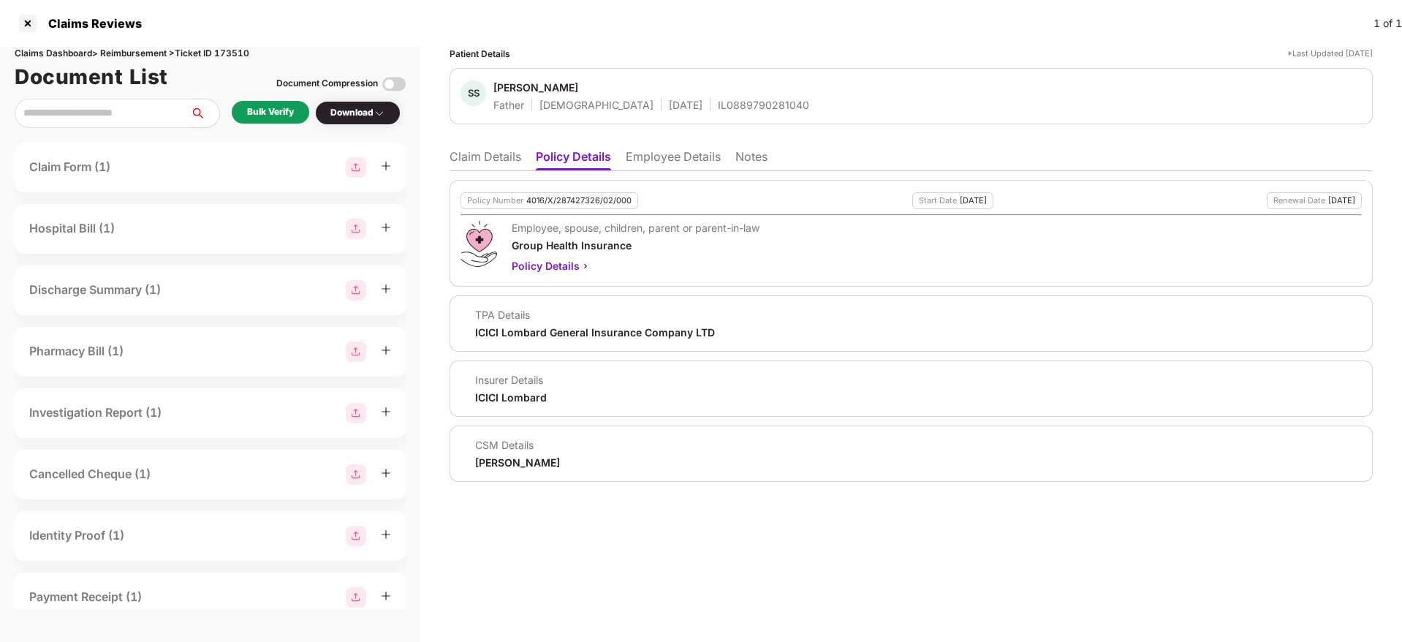
click at [239, 50] on div "Claims Dashboard > Reimbursement > Ticket ID 173510" at bounding box center [210, 54] width 391 height 14
copy div "173510"
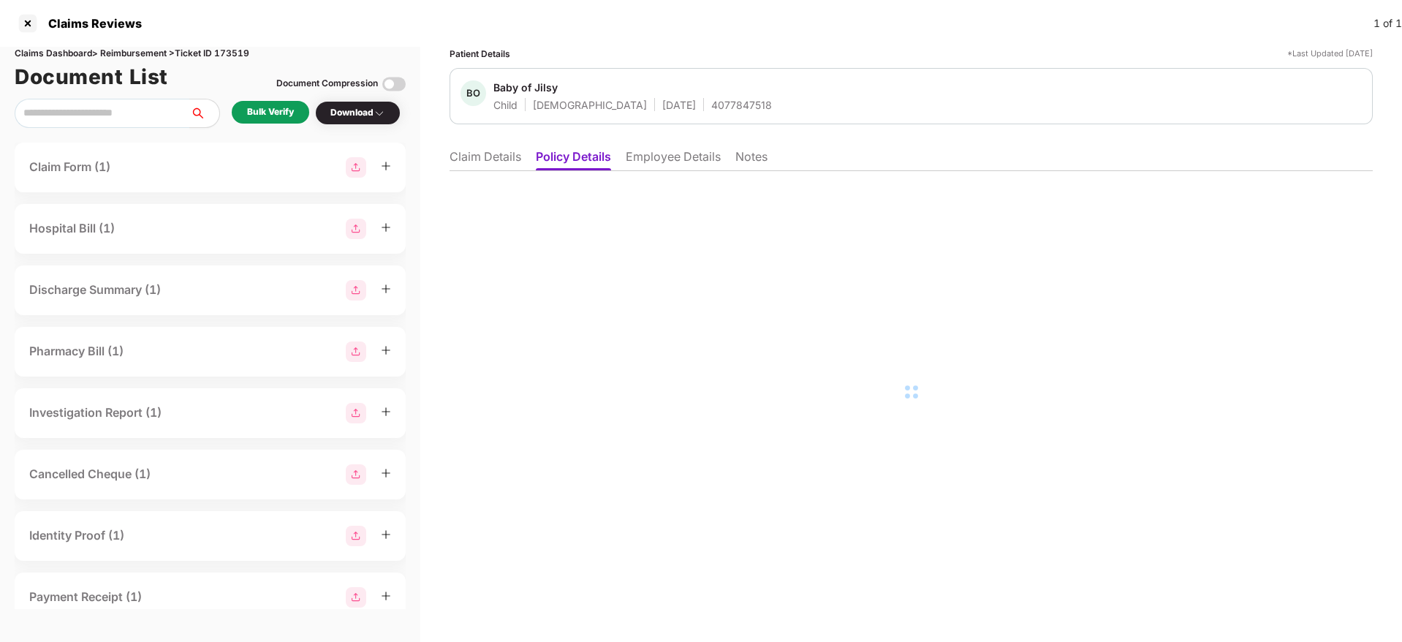
click at [686, 166] on li "Employee Details" at bounding box center [673, 159] width 95 height 21
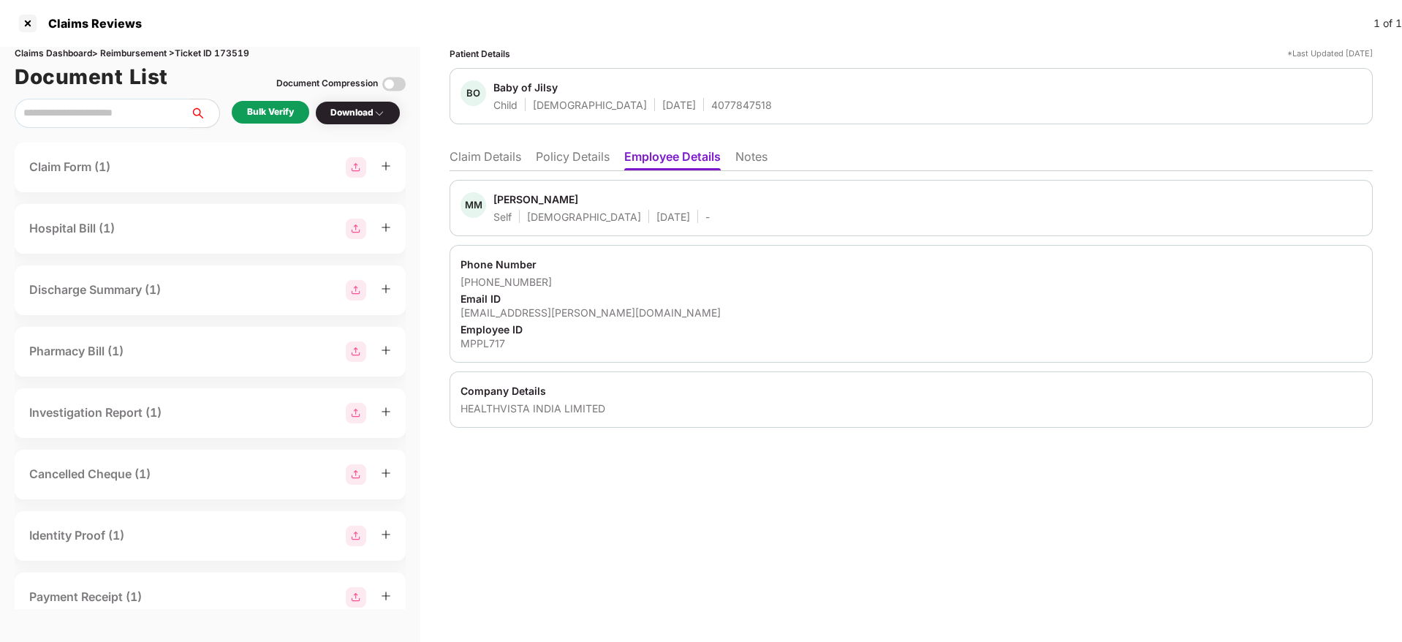
click at [497, 155] on li "Claim Details" at bounding box center [486, 159] width 72 height 21
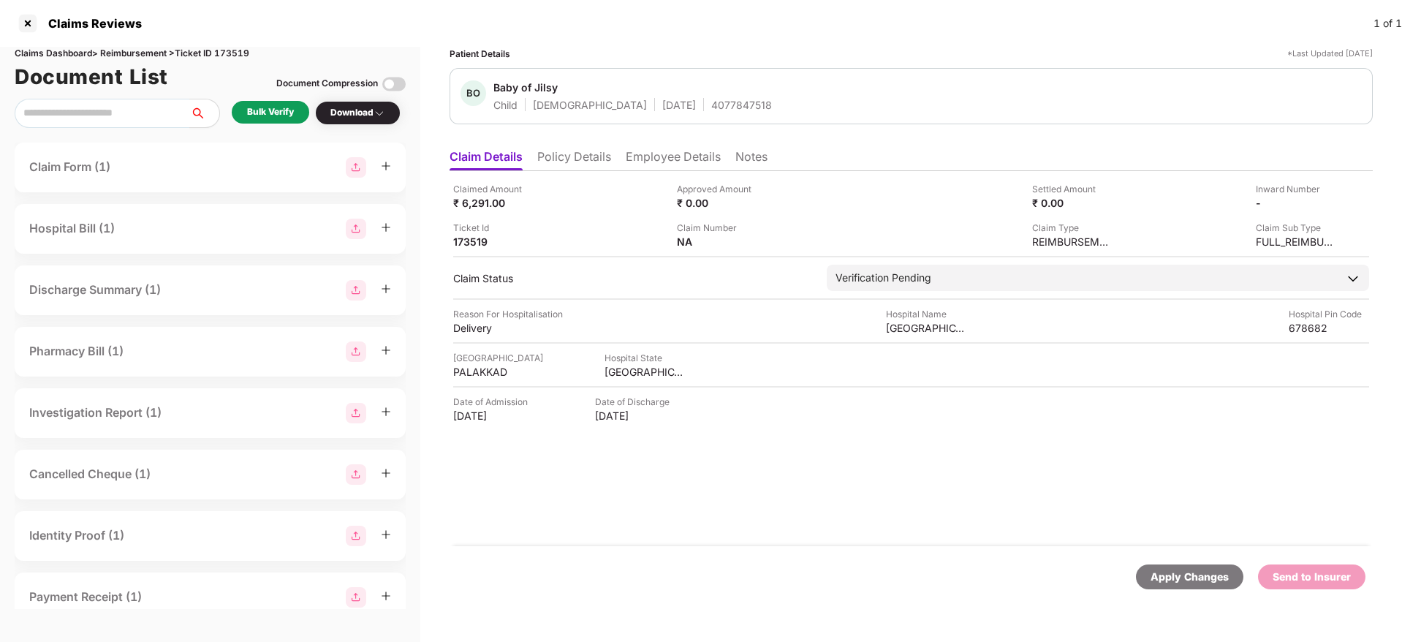
click at [567, 155] on li "Policy Details" at bounding box center [574, 159] width 74 height 21
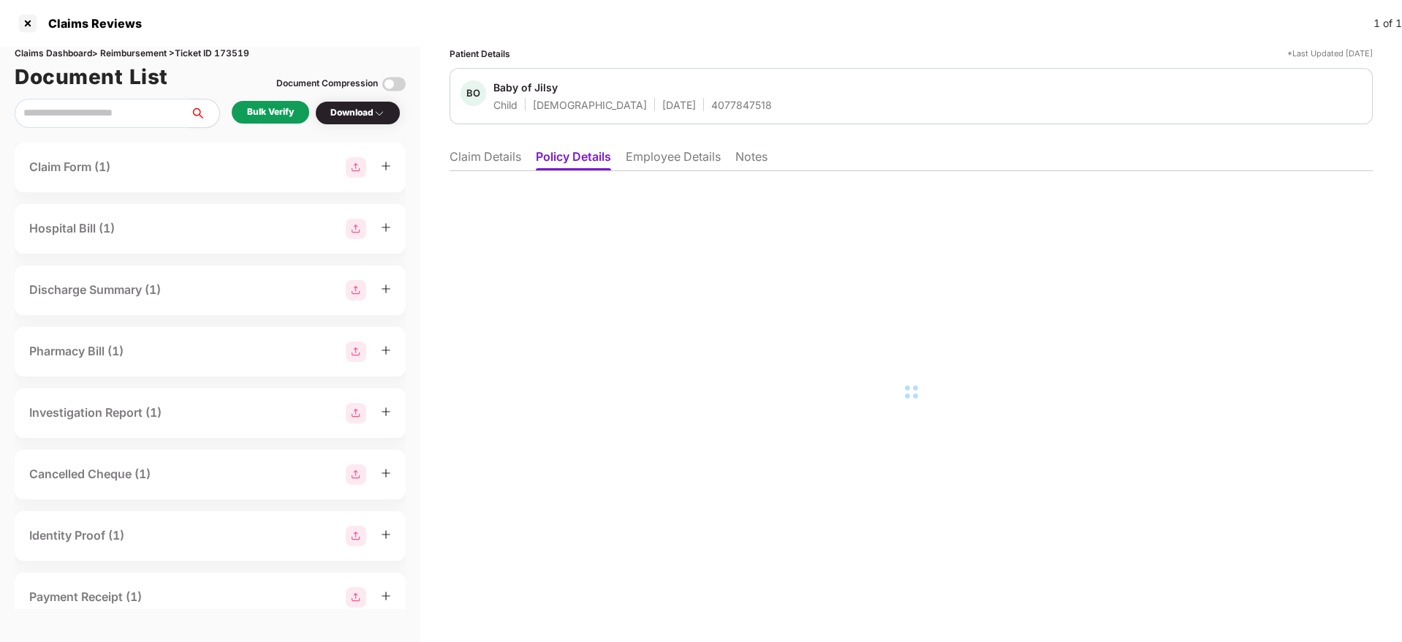
click at [651, 149] on li "Employee Details" at bounding box center [673, 159] width 95 height 21
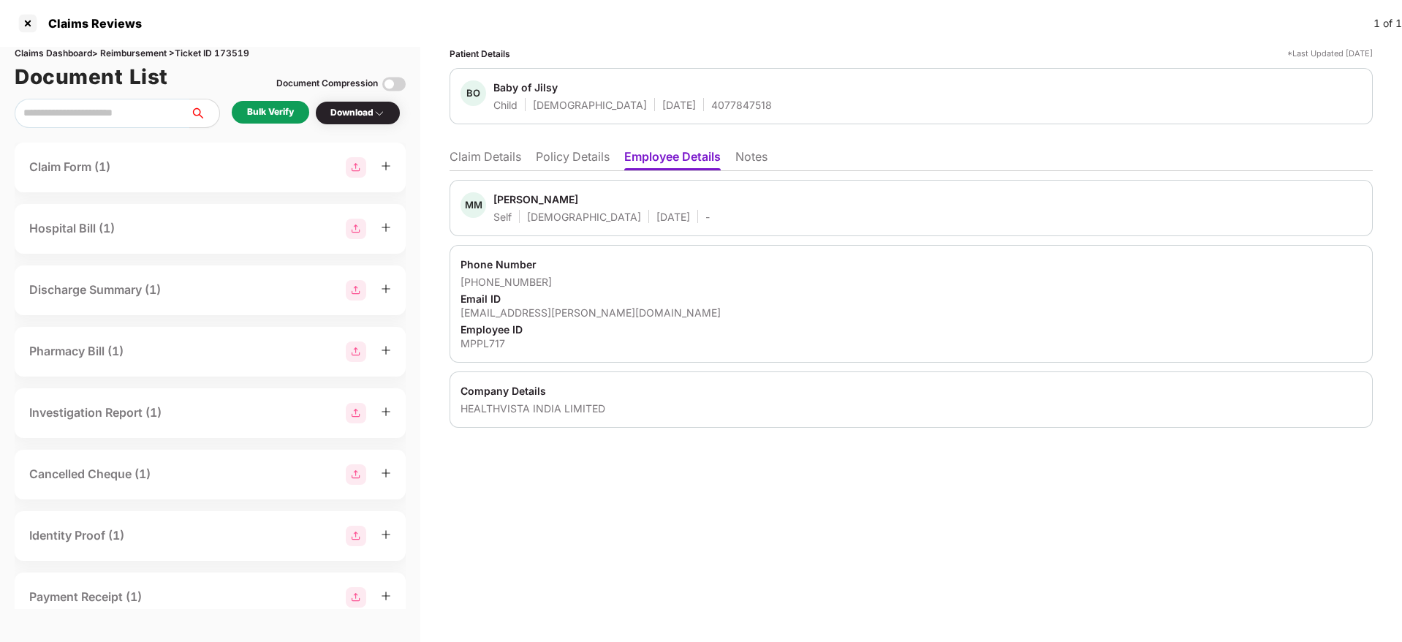
click at [531, 313] on div "manu.manikandan@medybizpharma.com" at bounding box center [911, 313] width 901 height 14
copy div "manu.manikandan@medybizpharma.com"
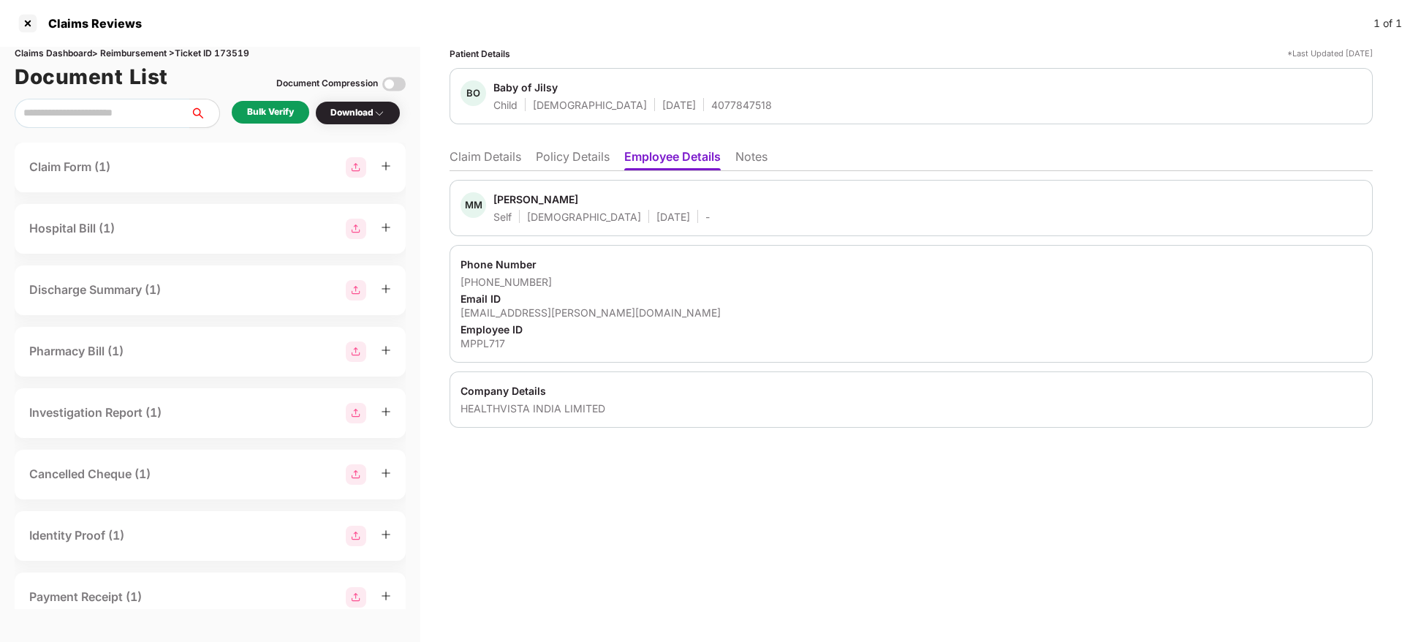
click at [484, 156] on li "Claim Details" at bounding box center [486, 159] width 72 height 21
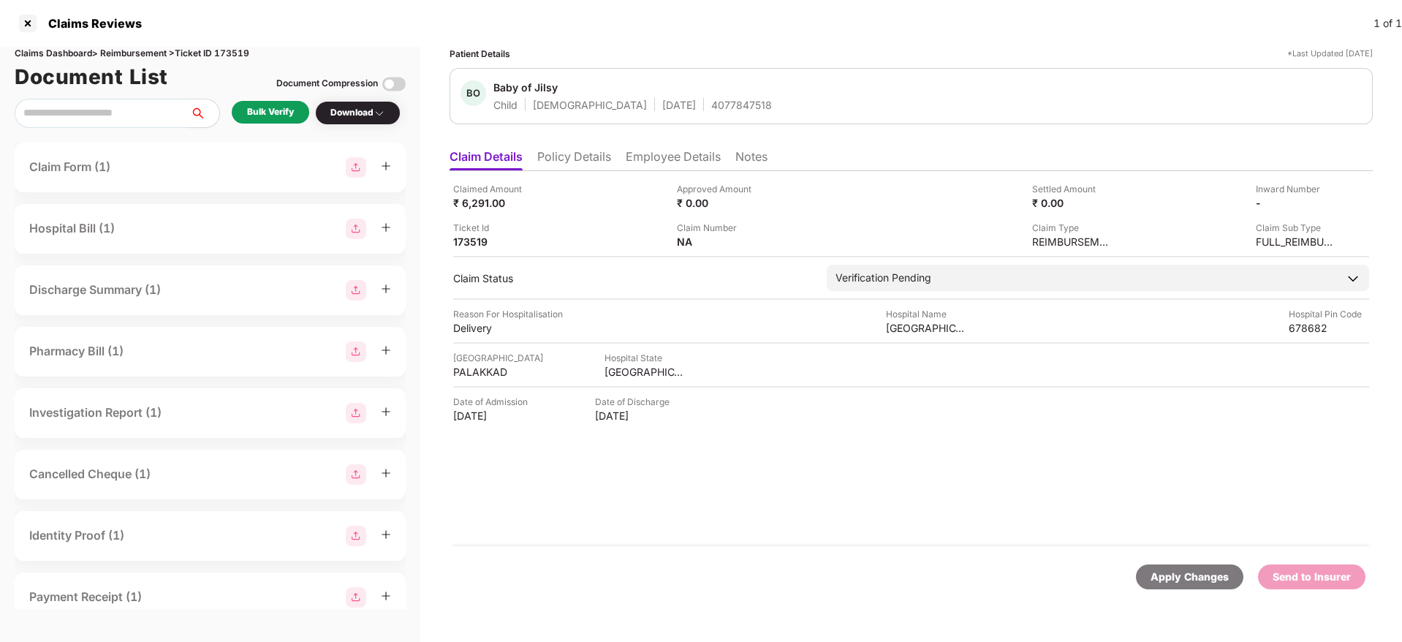
click at [298, 110] on div "Bulk Verify" at bounding box center [270, 112] width 77 height 23
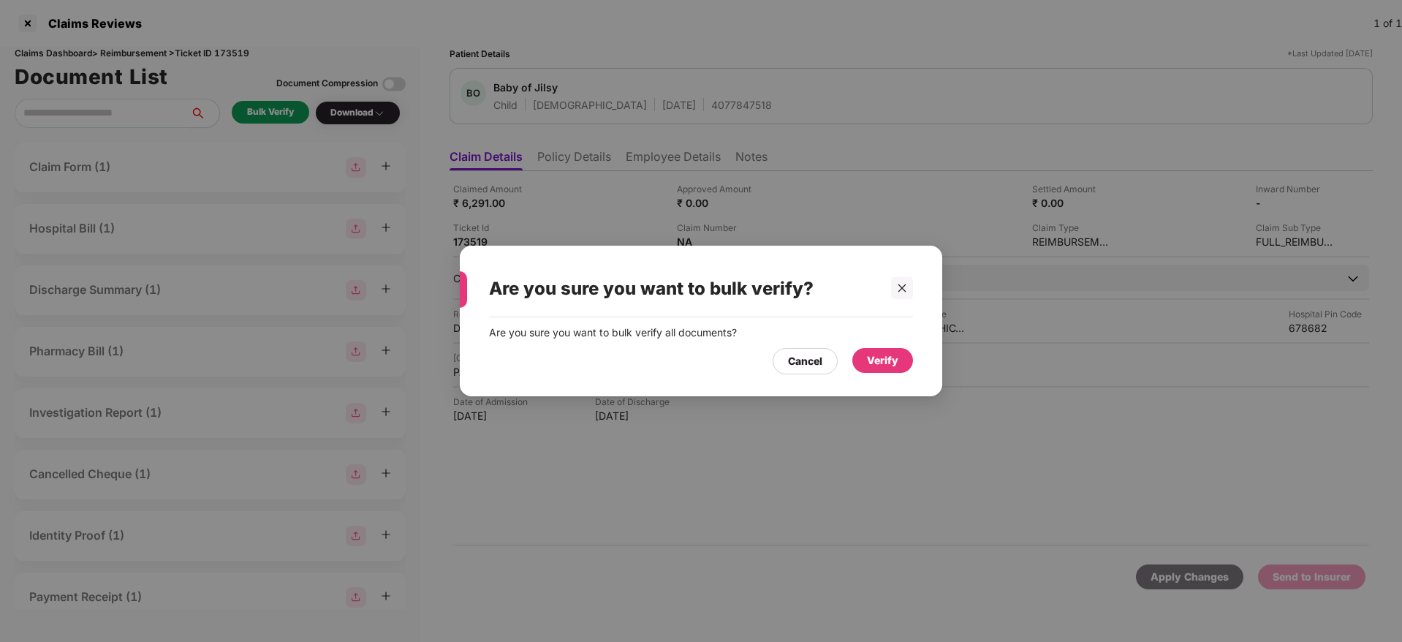
click at [874, 357] on div "Verify" at bounding box center [882, 360] width 31 height 16
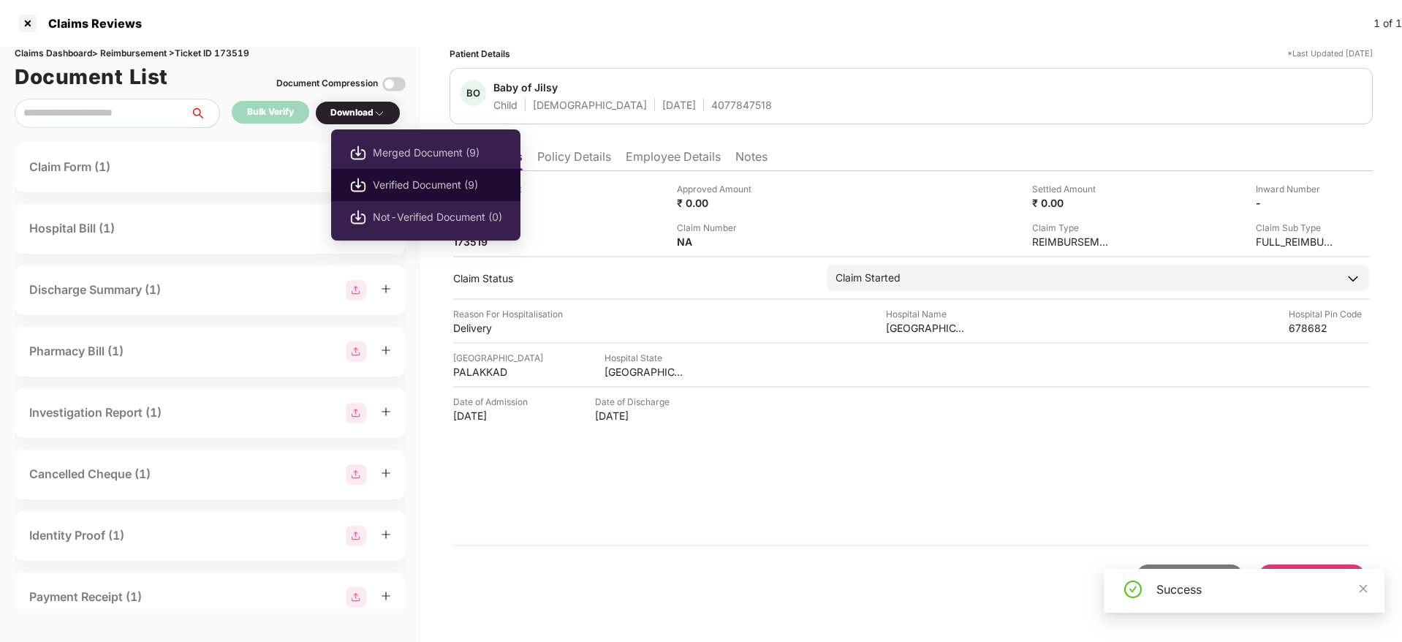
click at [404, 195] on li "Verified Document (9)" at bounding box center [425, 185] width 189 height 32
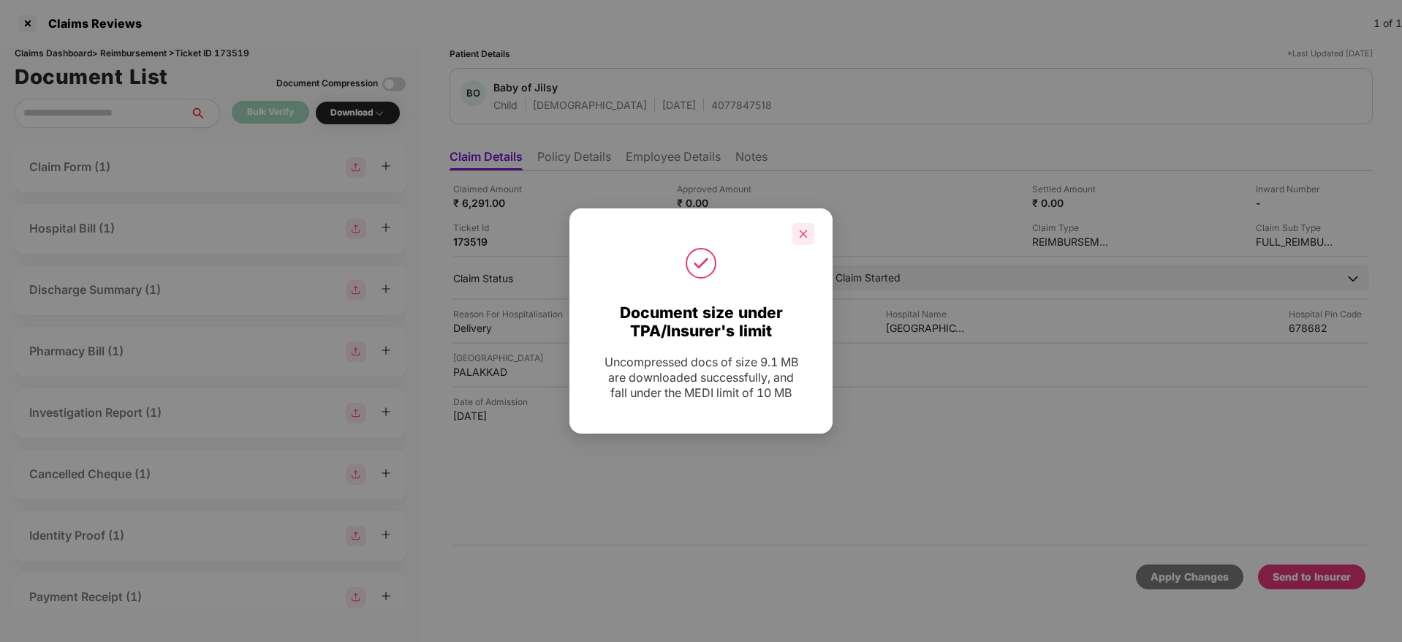
click at [806, 226] on div at bounding box center [803, 234] width 22 height 22
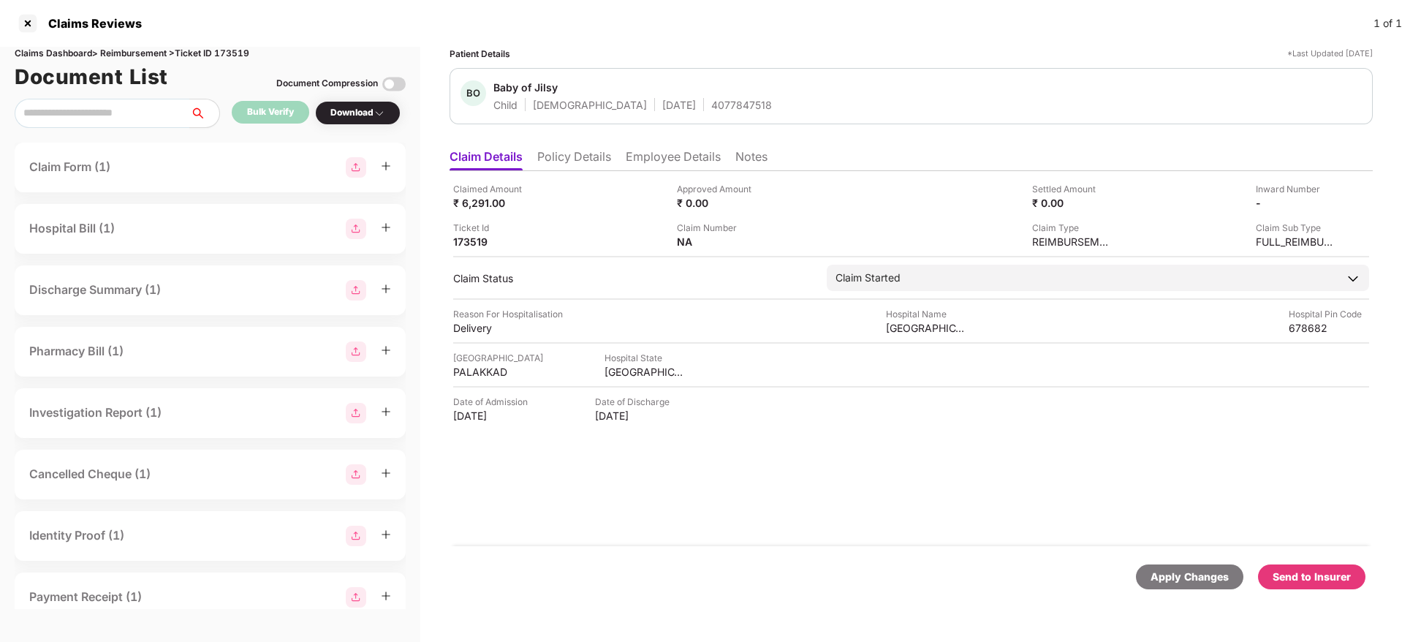
click at [1306, 579] on div "Send to Insurer" at bounding box center [1312, 577] width 78 height 16
click at [681, 151] on li "Employee Details" at bounding box center [673, 159] width 95 height 21
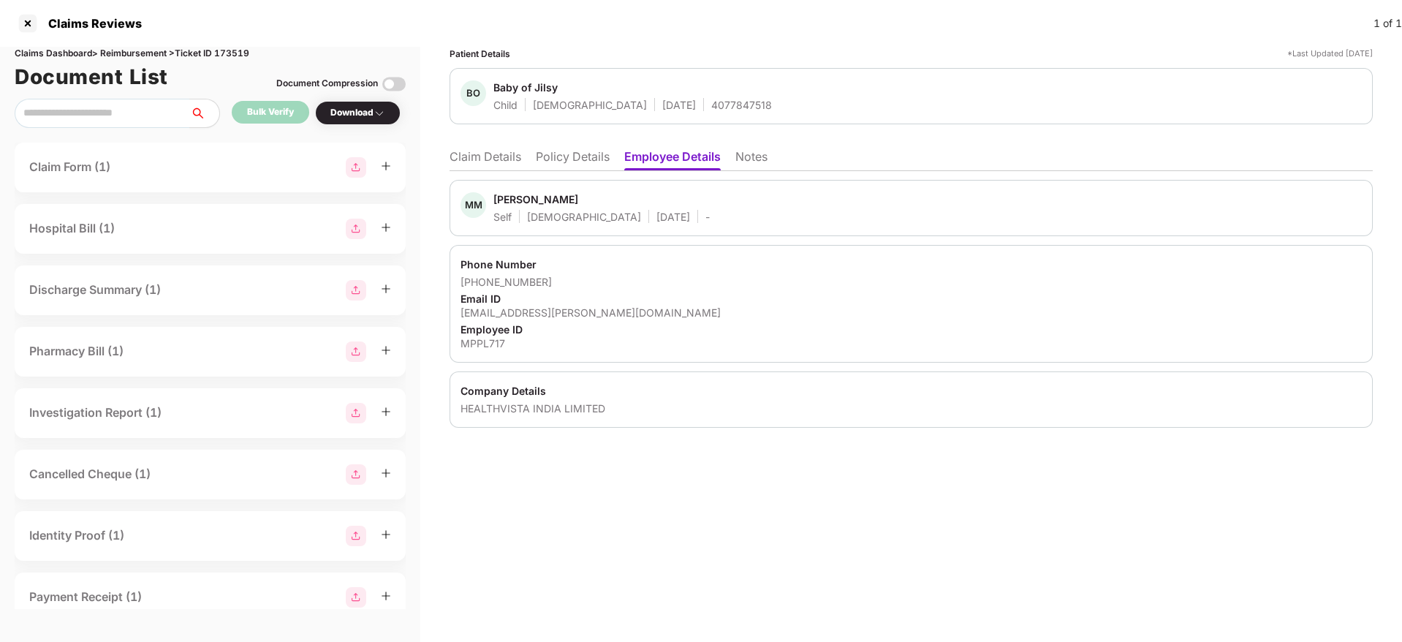
click at [458, 162] on li "Claim Details" at bounding box center [486, 159] width 72 height 21
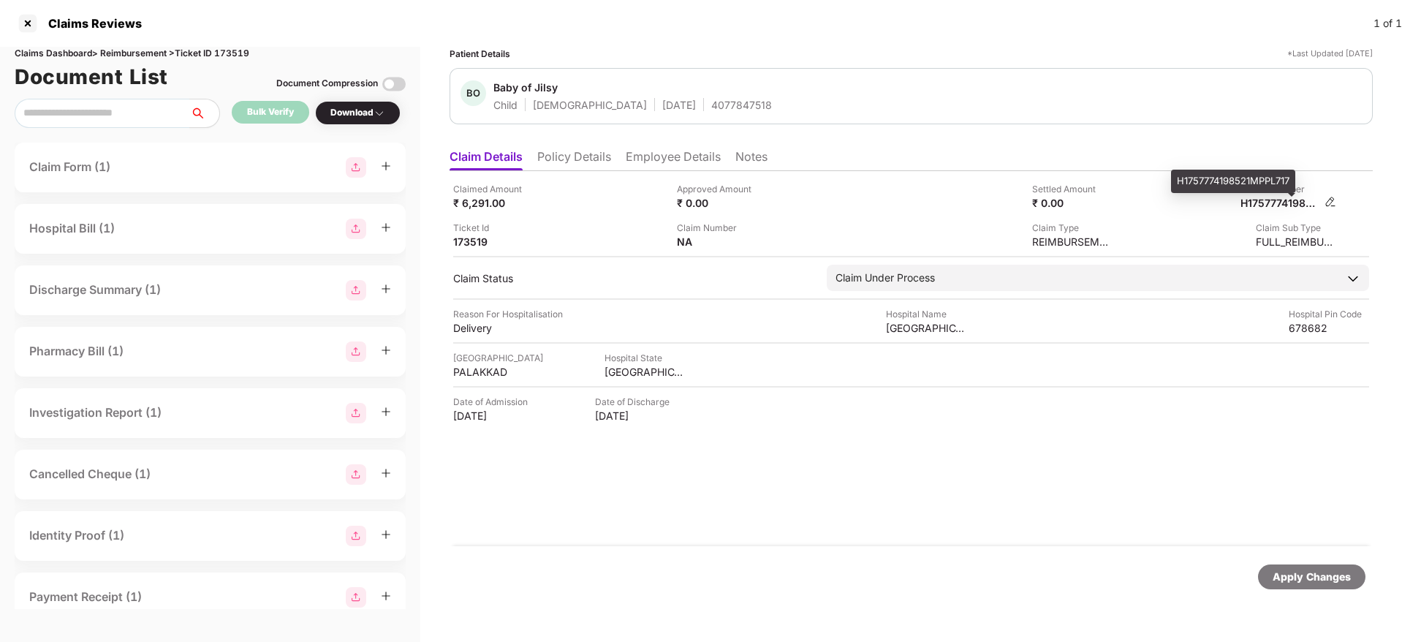
click at [1296, 203] on div "H1757774198521MPPL717" at bounding box center [1281, 203] width 80 height 14
copy div
click at [711, 105] on div "4077847518" at bounding box center [741, 105] width 61 height 14
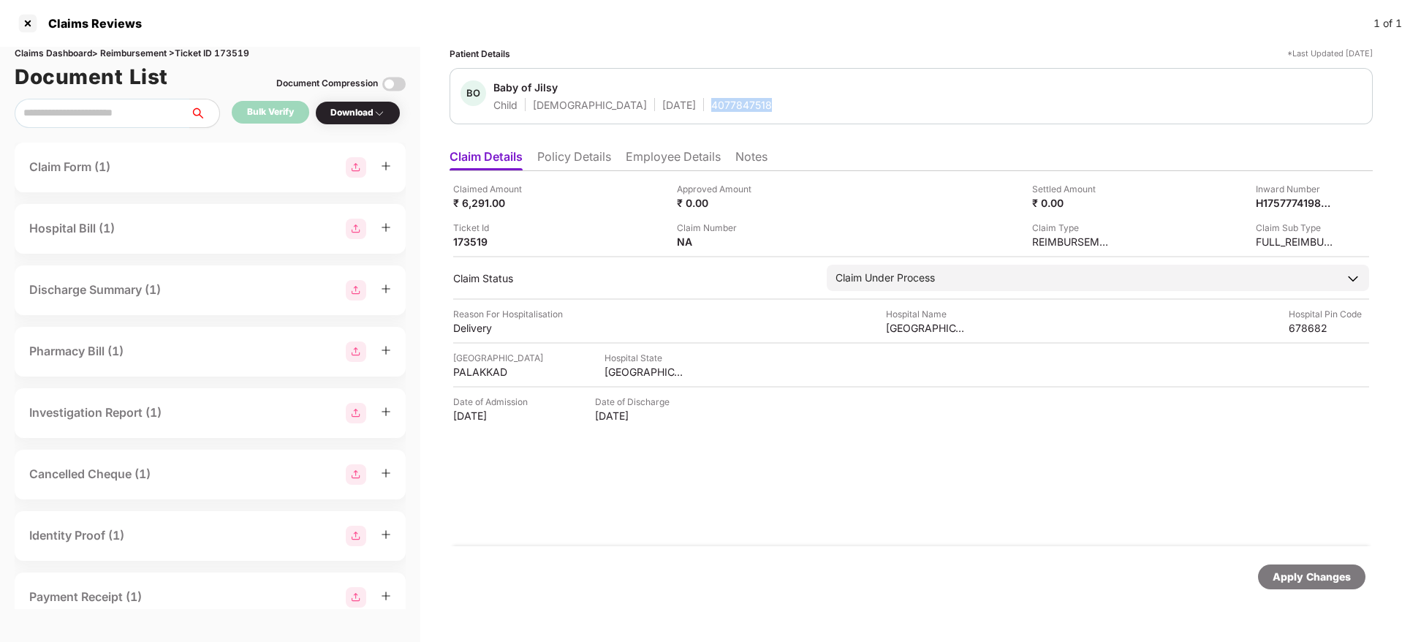
click at [711, 105] on div "4077847518" at bounding box center [741, 105] width 61 height 14
copy div "4077847518"
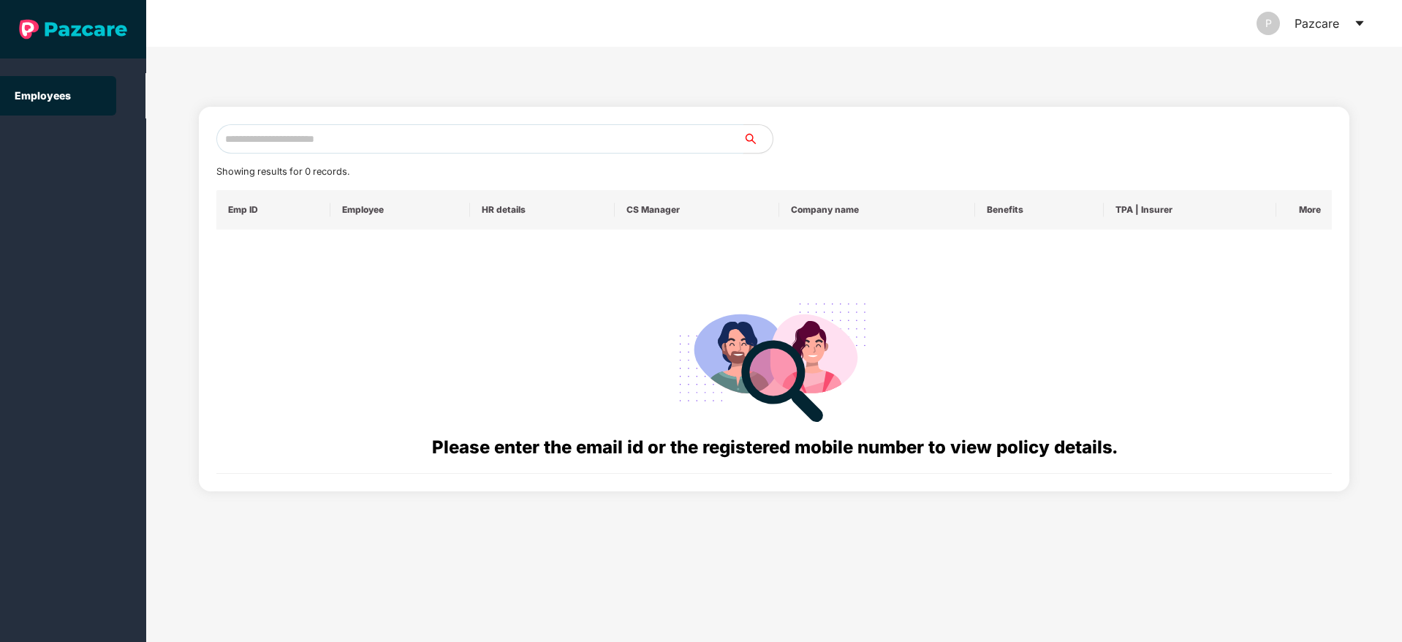
click at [284, 145] on input "text" at bounding box center [479, 138] width 527 height 29
paste input "**********"
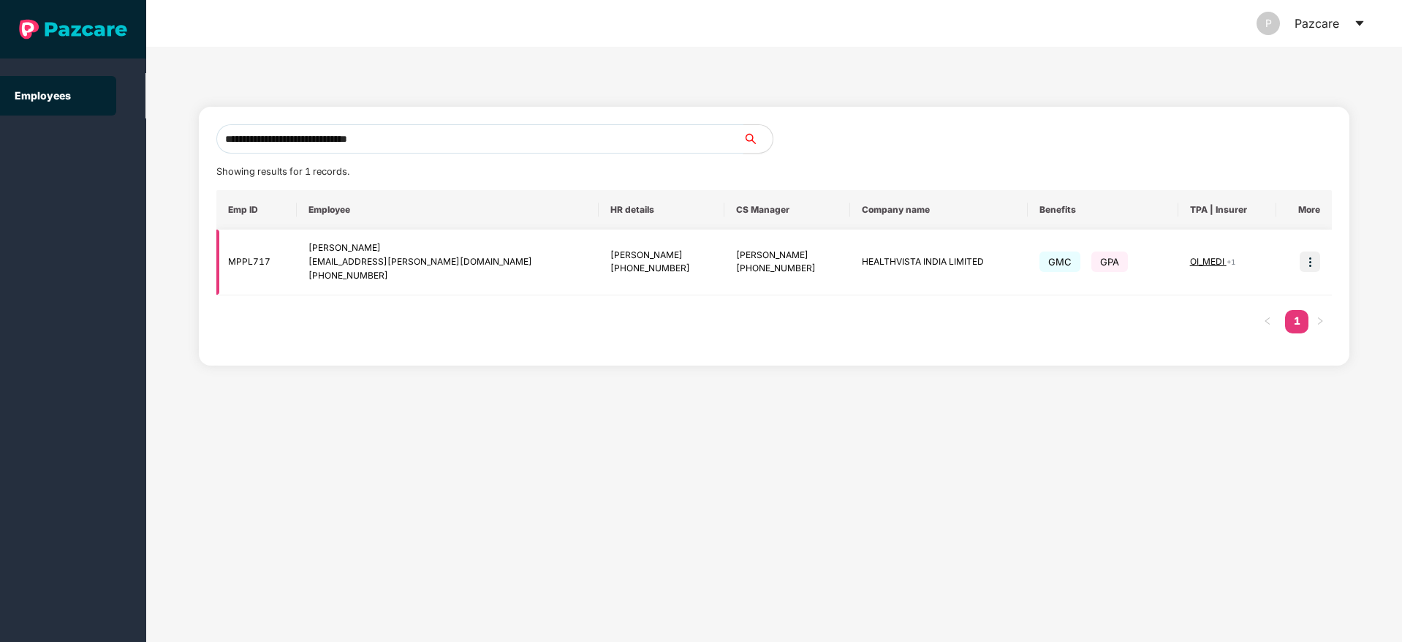
type input "**********"
click at [1306, 262] on img at bounding box center [1310, 261] width 20 height 20
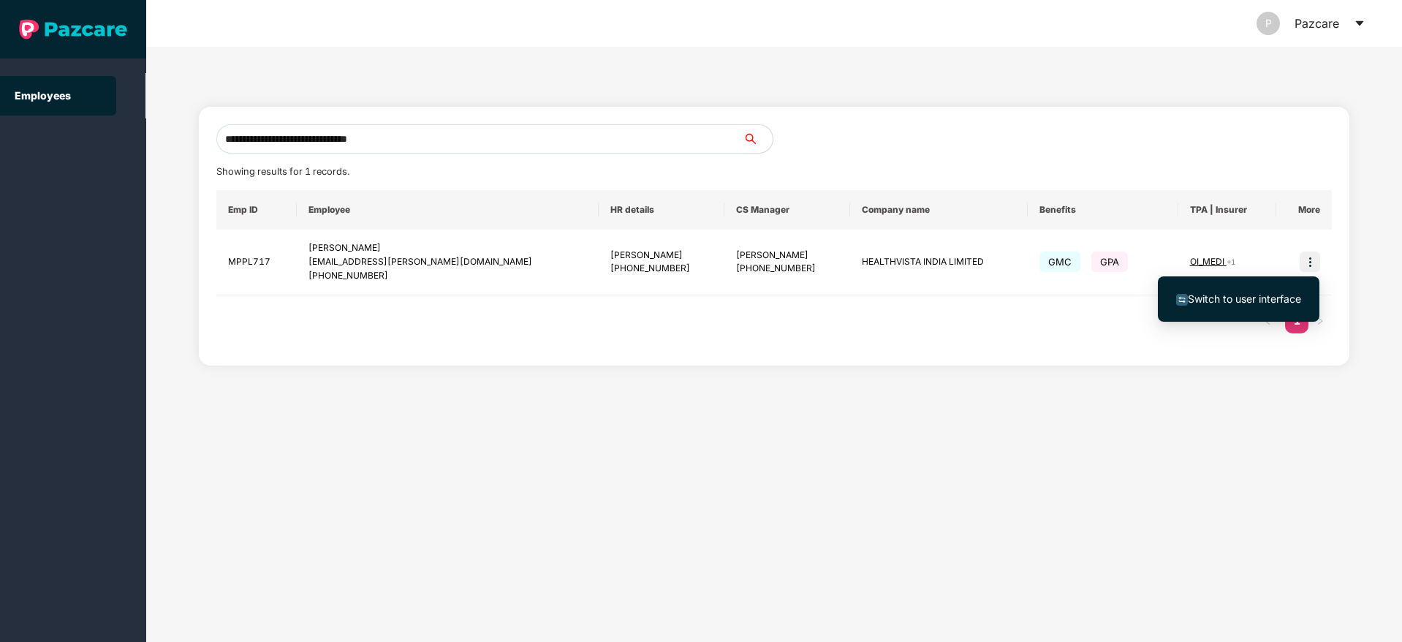
click at [1230, 302] on span "Switch to user interface" at bounding box center [1244, 298] width 113 height 12
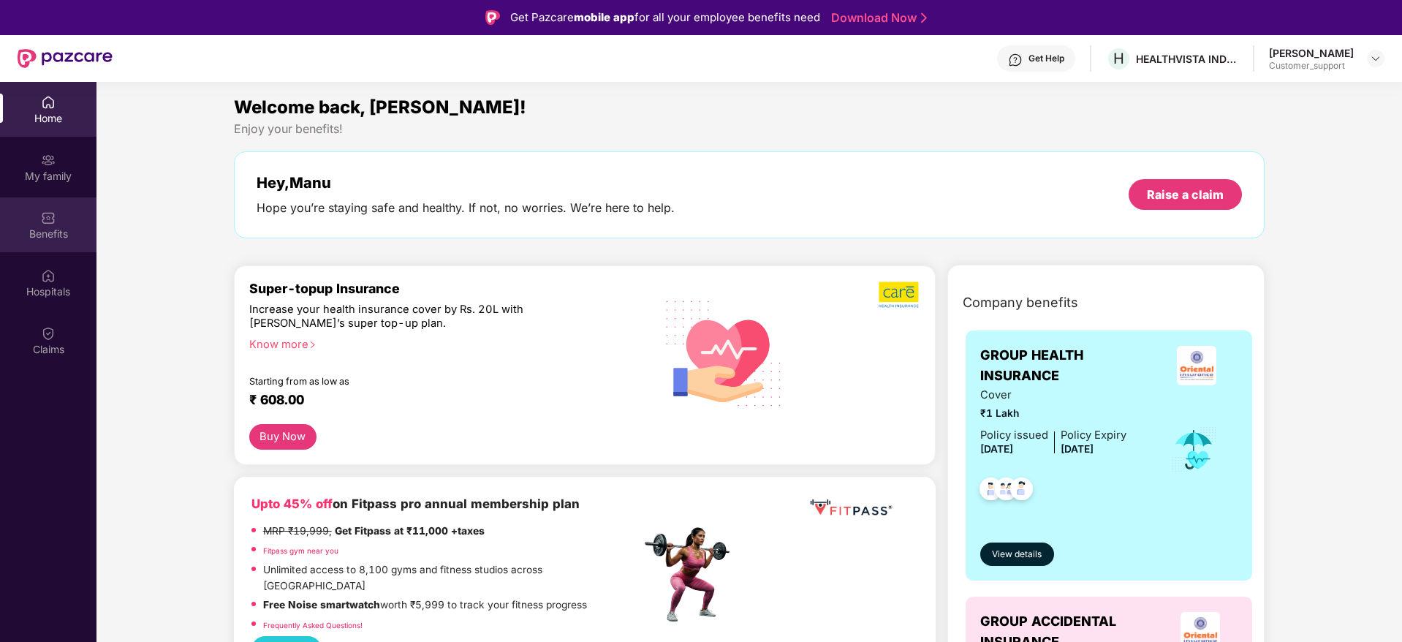
click at [71, 232] on div "Benefits" at bounding box center [48, 234] width 97 height 15
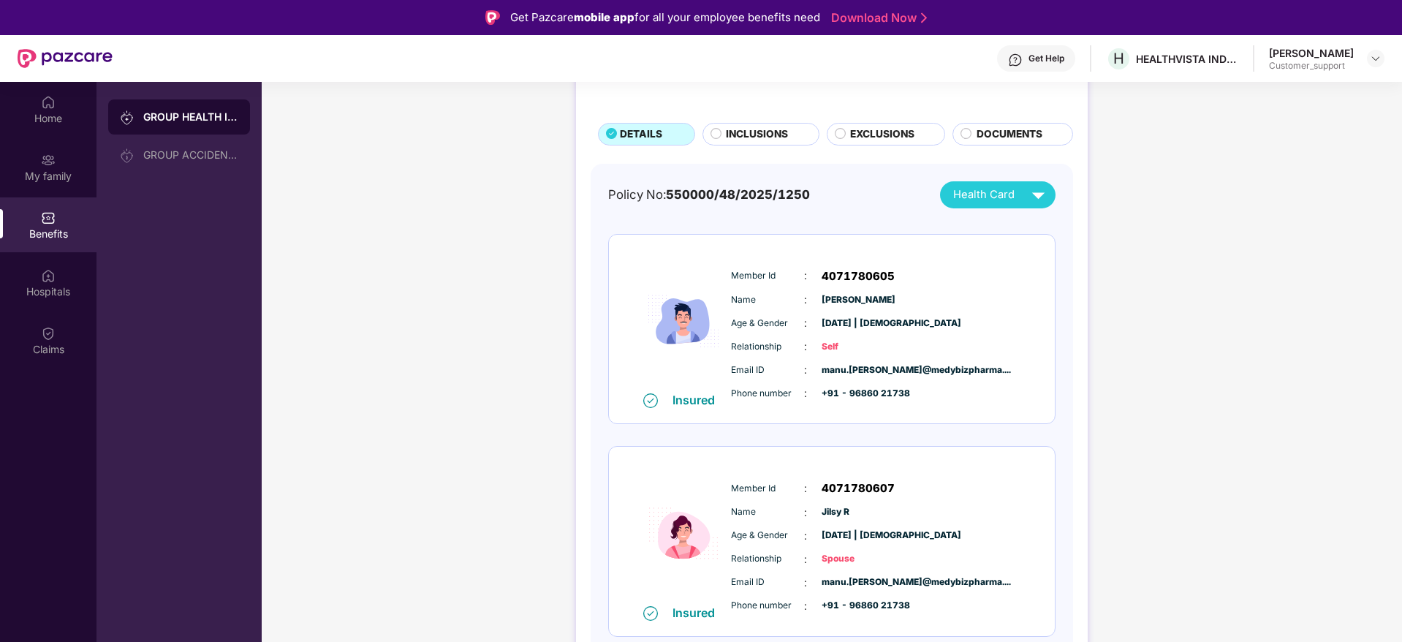
scroll to position [61, 0]
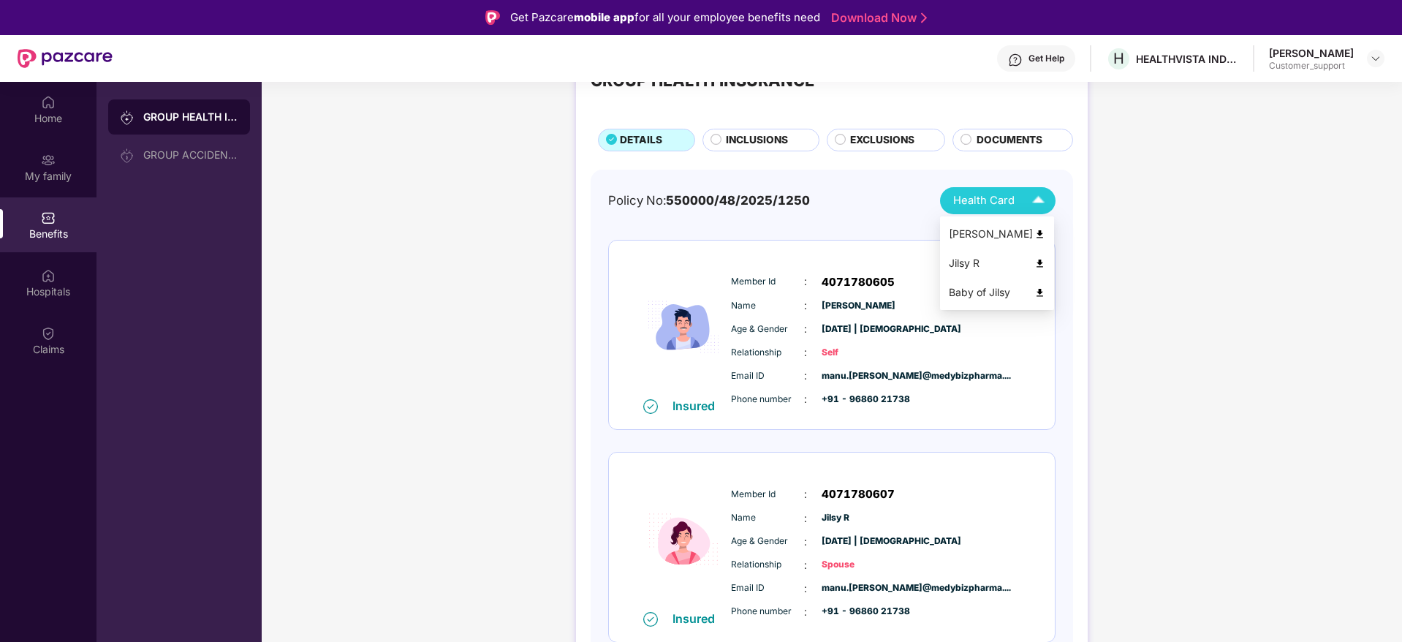
click at [972, 302] on li "Baby of Jilsy" at bounding box center [997, 292] width 114 height 29
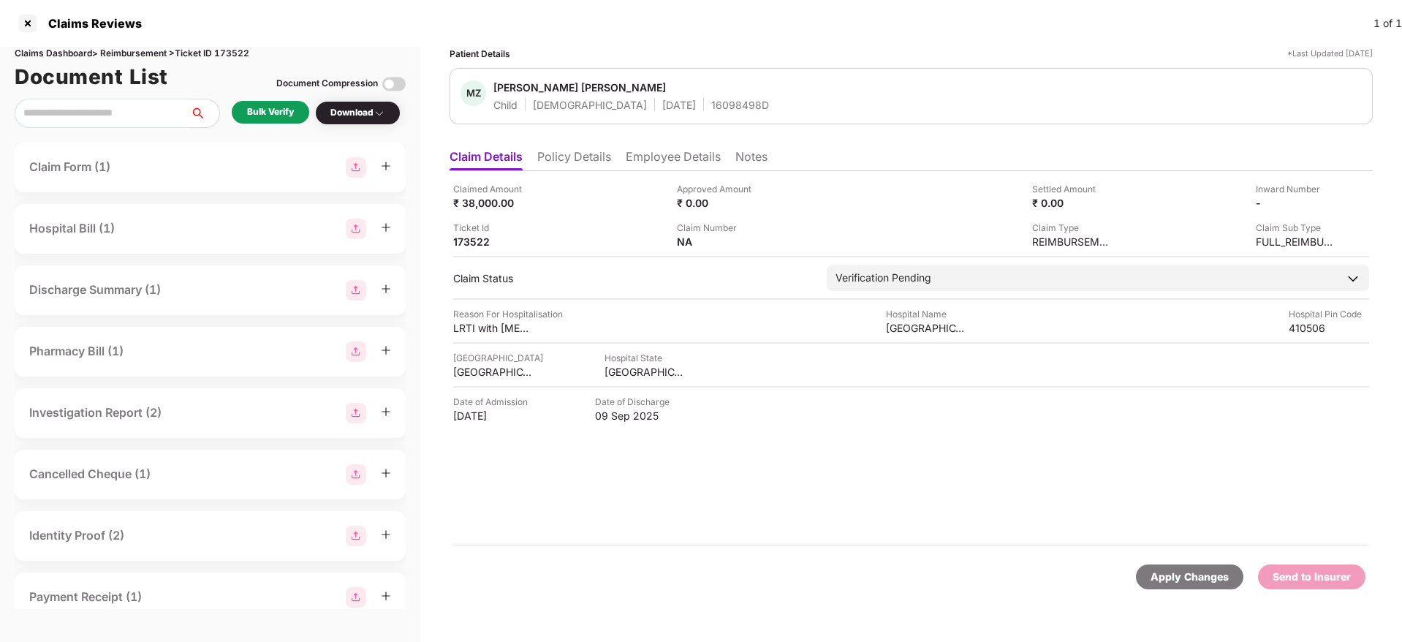
click at [572, 162] on li "Policy Details" at bounding box center [574, 159] width 74 height 21
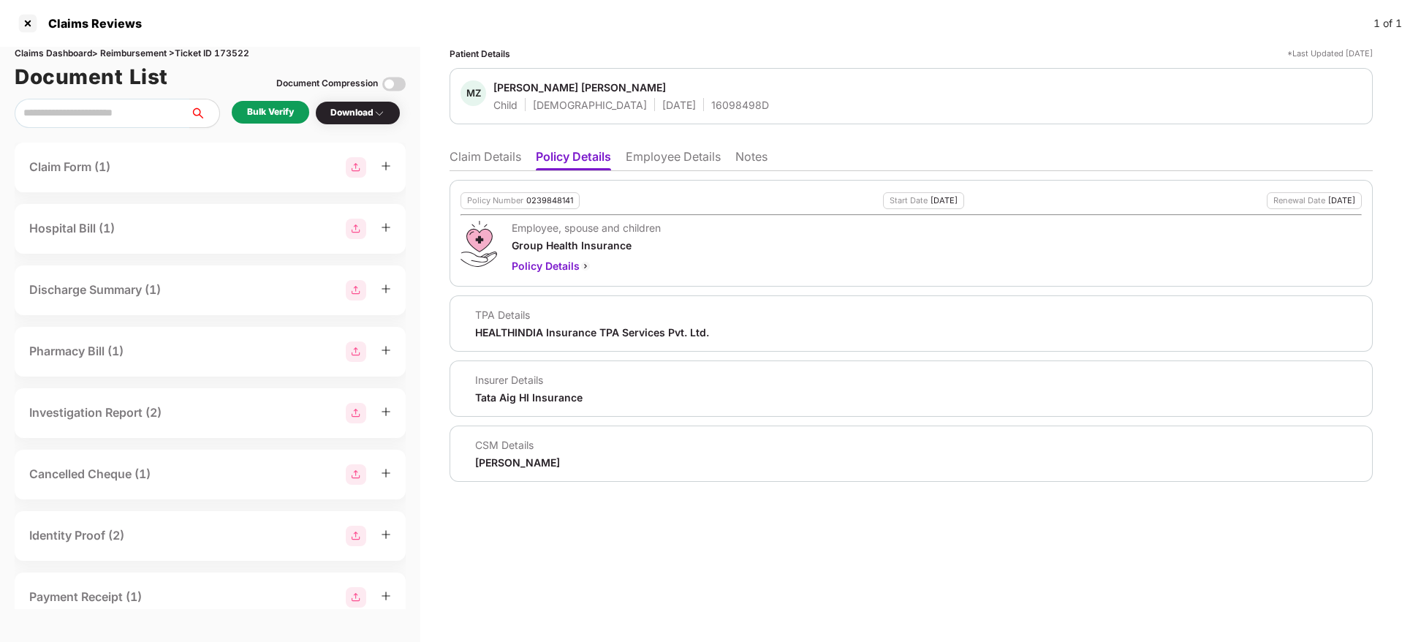
click at [662, 149] on li "Employee Details" at bounding box center [673, 159] width 95 height 21
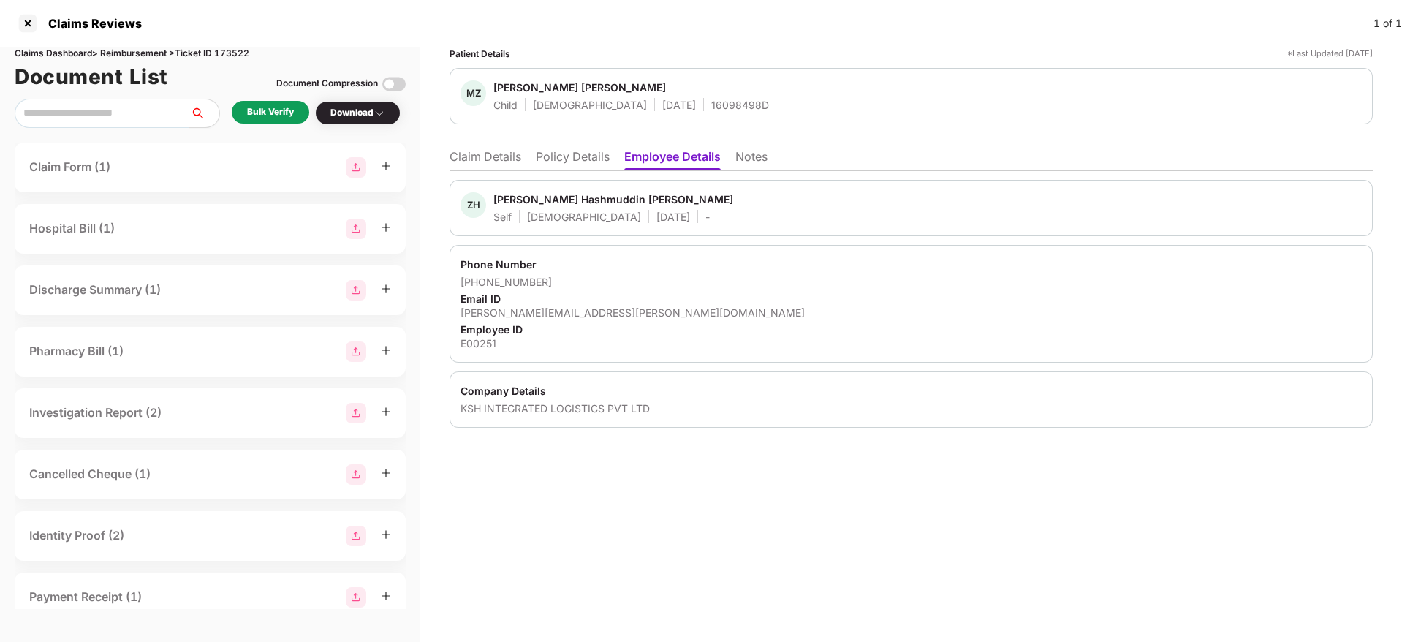
click at [586, 165] on li "Policy Details" at bounding box center [573, 159] width 74 height 21
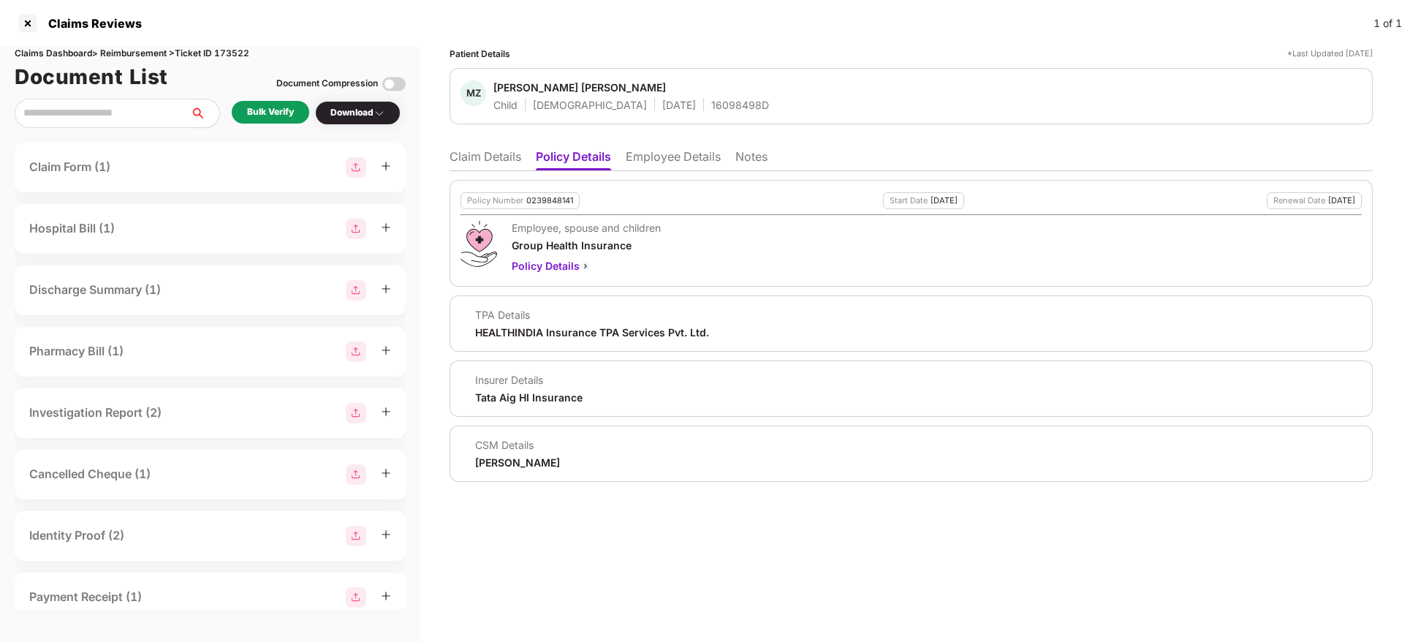
click at [488, 156] on li "Claim Details" at bounding box center [486, 159] width 72 height 21
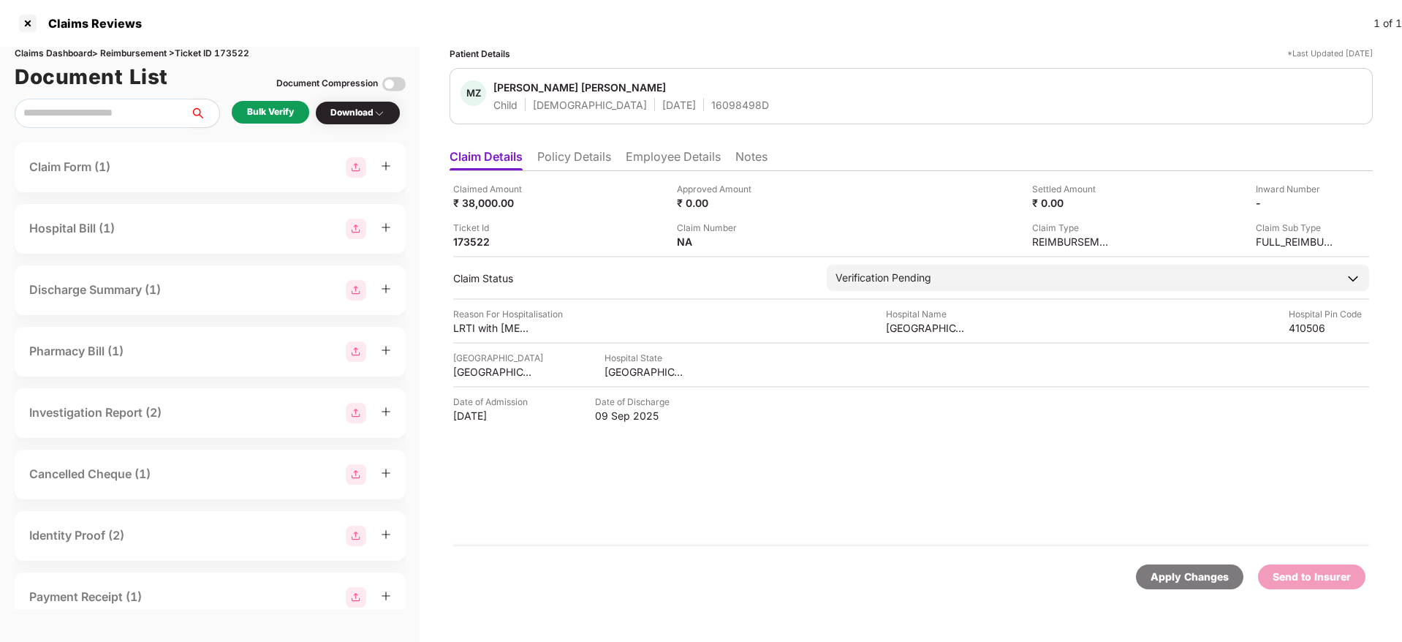
click at [290, 110] on div "Bulk Verify" at bounding box center [270, 112] width 47 height 14
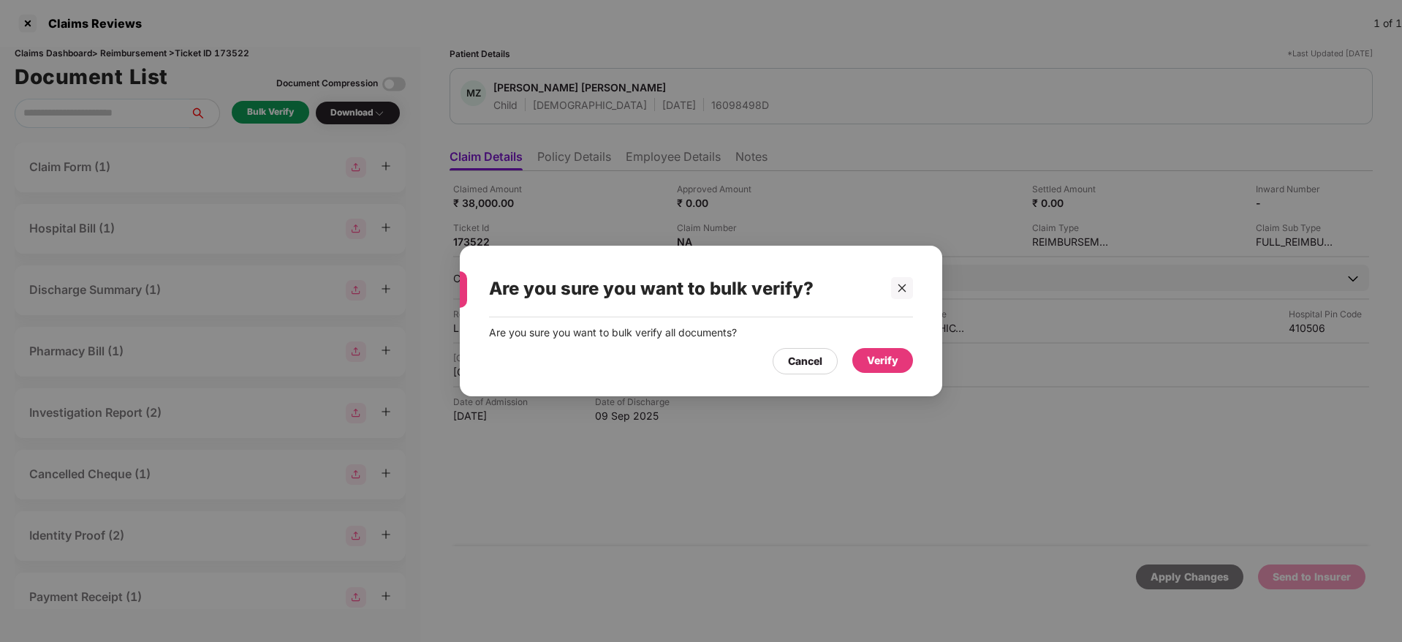
click at [898, 372] on div "Verify" at bounding box center [882, 360] width 61 height 25
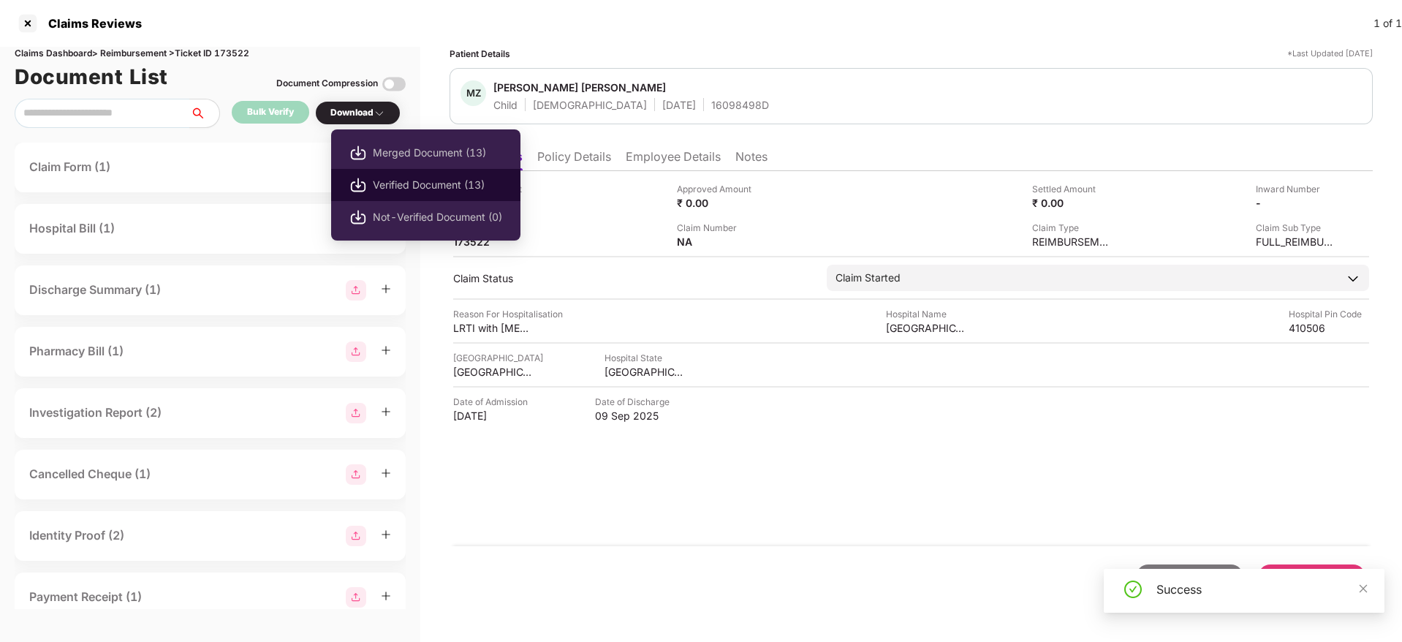
click at [440, 192] on span "Verified Document (13)" at bounding box center [437, 185] width 129 height 16
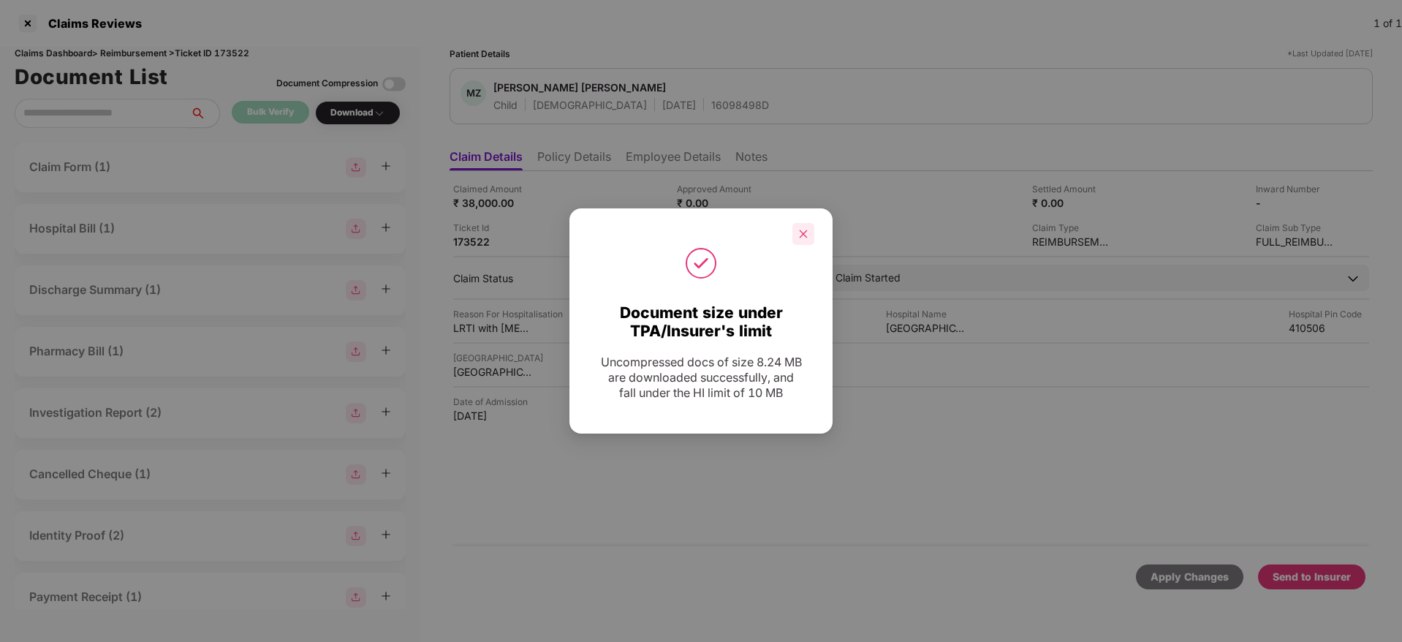
click at [808, 231] on icon "close" at bounding box center [803, 234] width 10 height 10
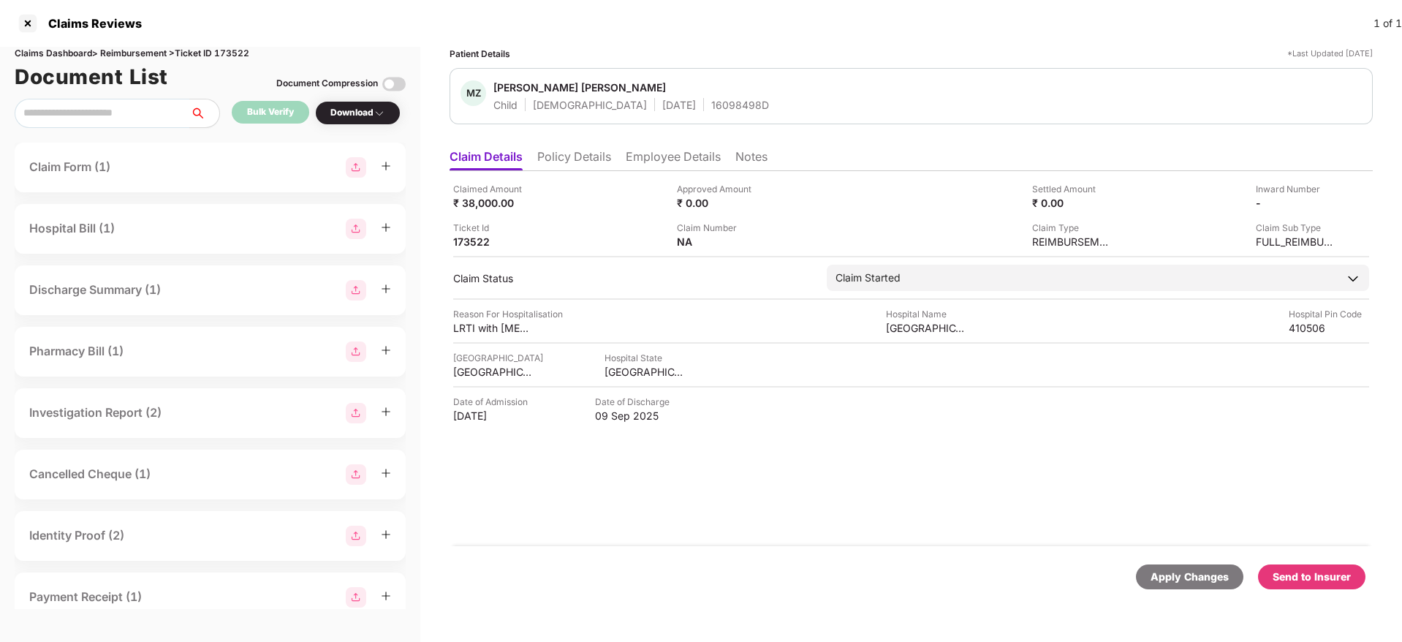
click at [1323, 580] on div "Send to Insurer" at bounding box center [1312, 577] width 78 height 16
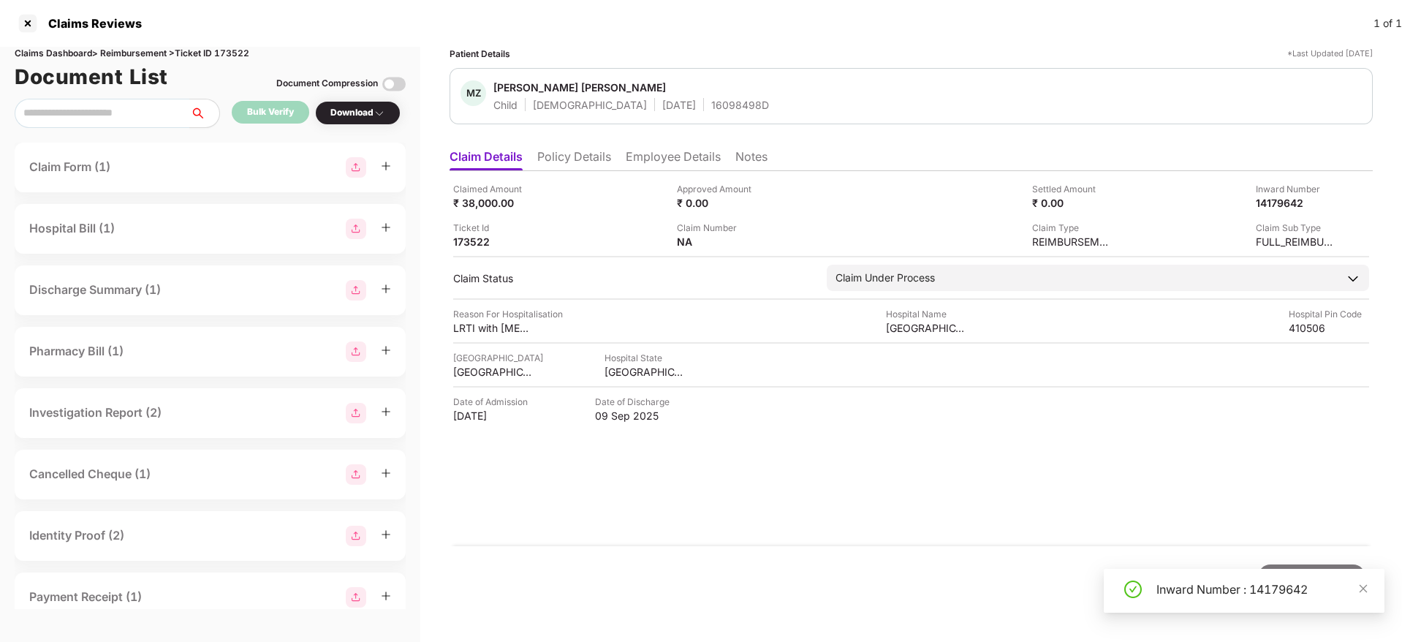
click at [599, 162] on li "Policy Details" at bounding box center [574, 159] width 74 height 21
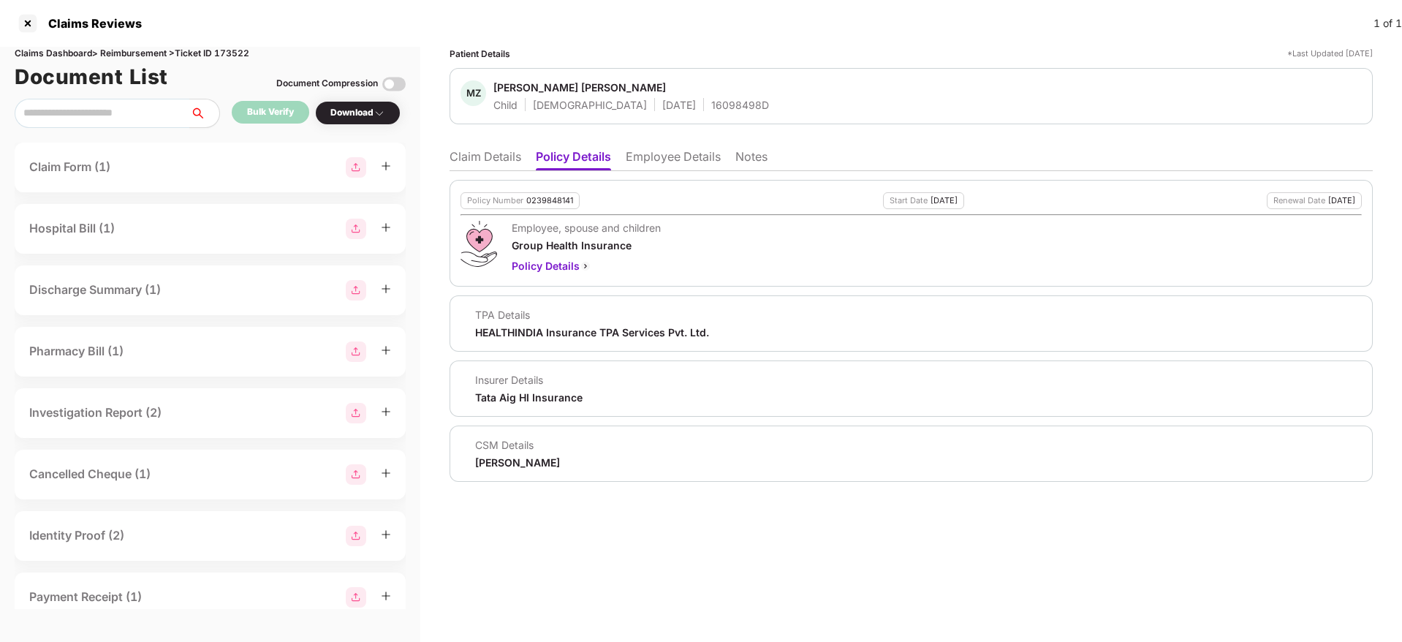
click at [477, 150] on li "Claim Details" at bounding box center [486, 159] width 72 height 21
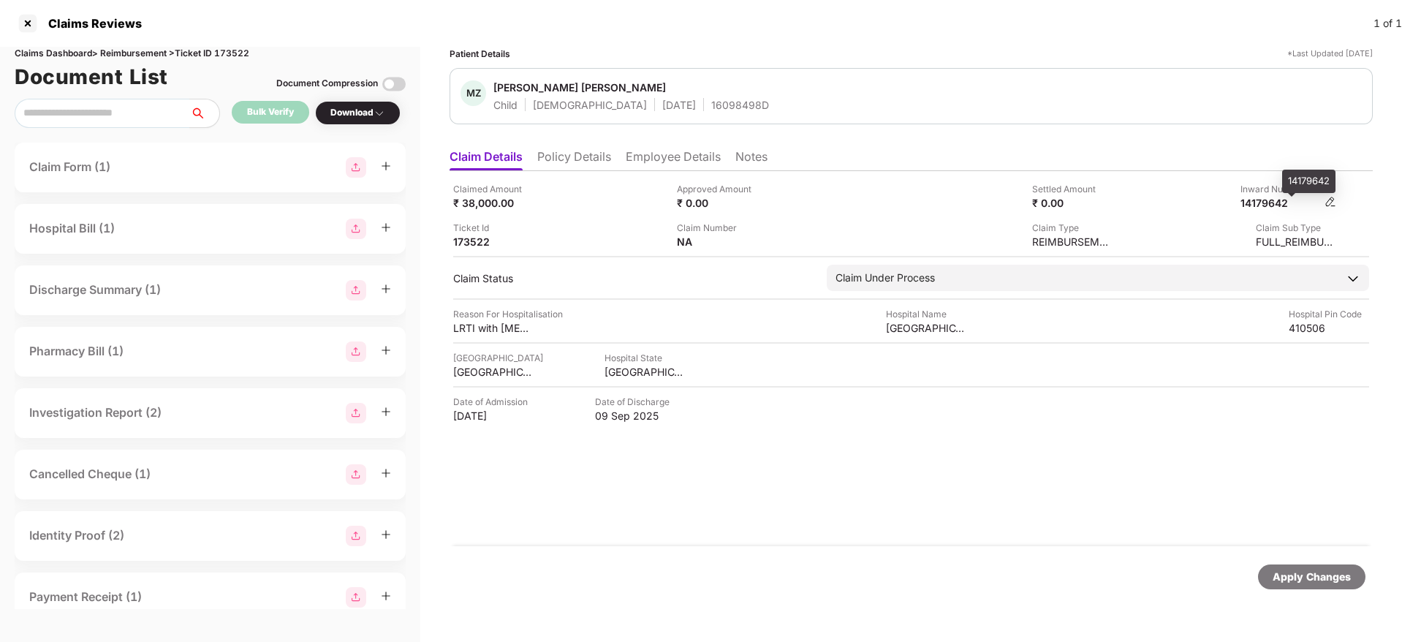
click at [1265, 206] on div "14179642" at bounding box center [1281, 203] width 80 height 14
copy div "14179642"
click at [711, 104] on div "16098498D" at bounding box center [740, 105] width 58 height 14
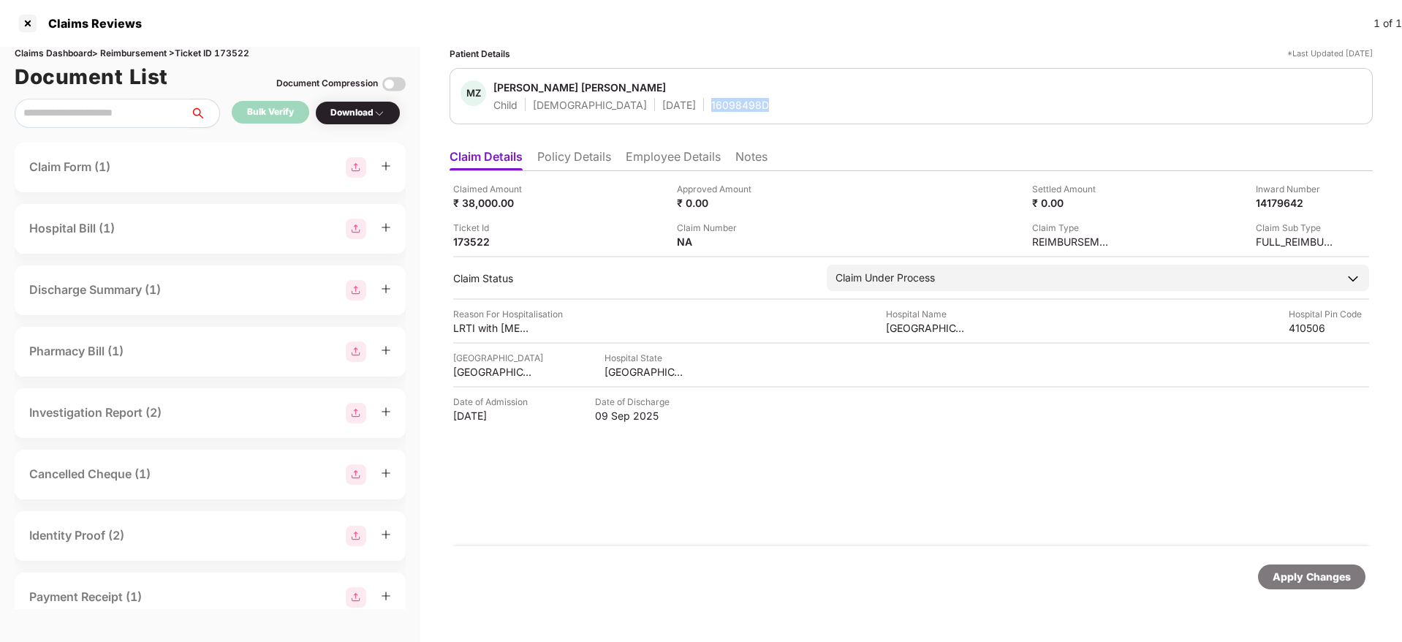
copy div "16098498D"
click at [572, 154] on li "Policy Details" at bounding box center [574, 159] width 74 height 21
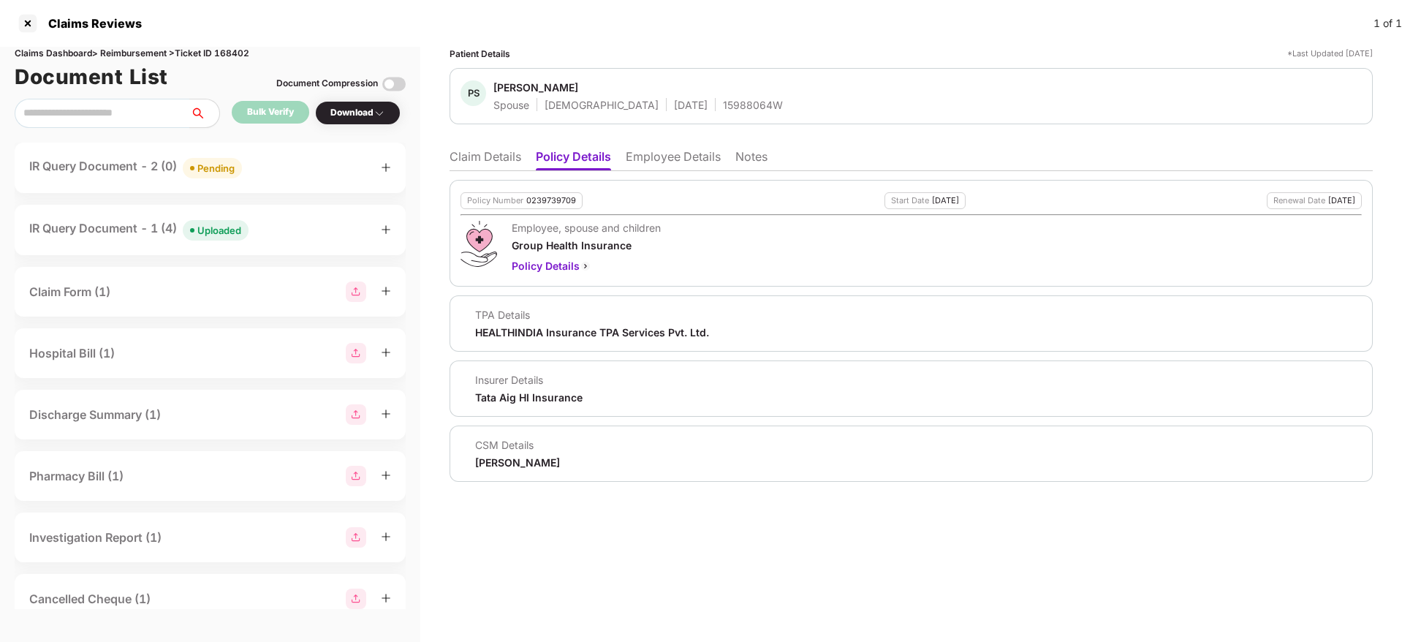
click at [488, 156] on li "Claim Details" at bounding box center [486, 159] width 72 height 21
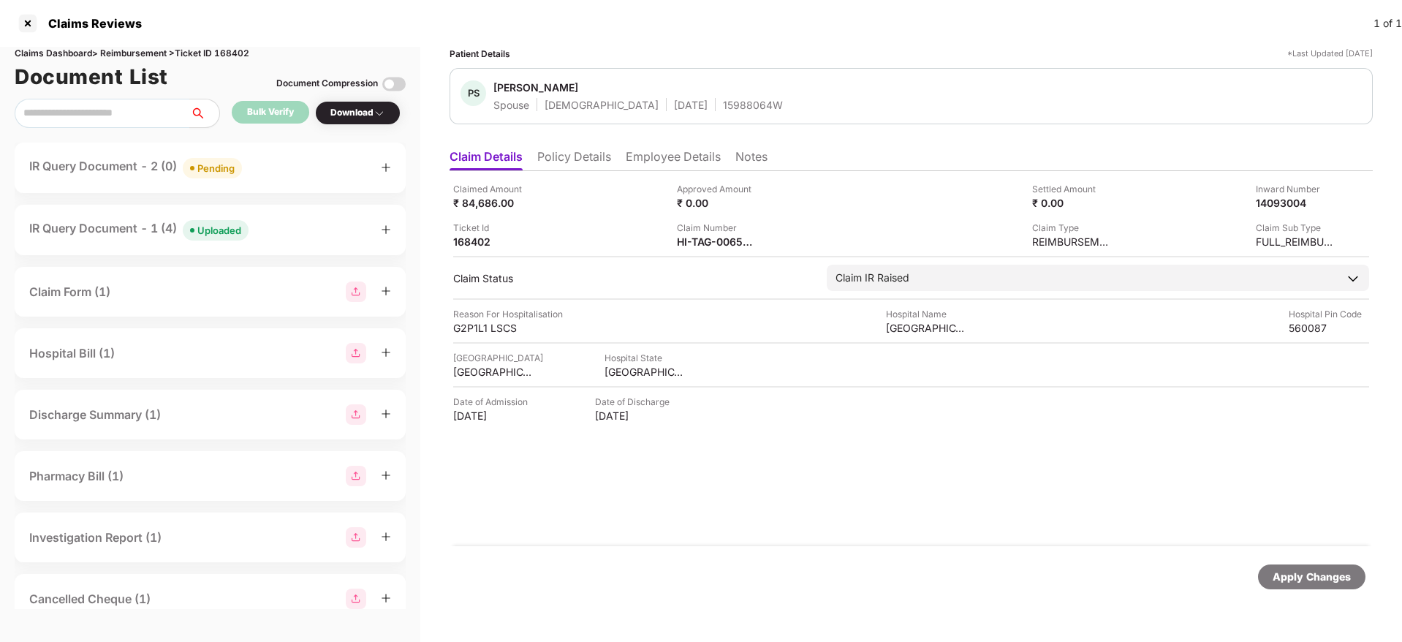
click at [284, 162] on div "IR Query Document - 2 (0) Pending" at bounding box center [210, 167] width 362 height 21
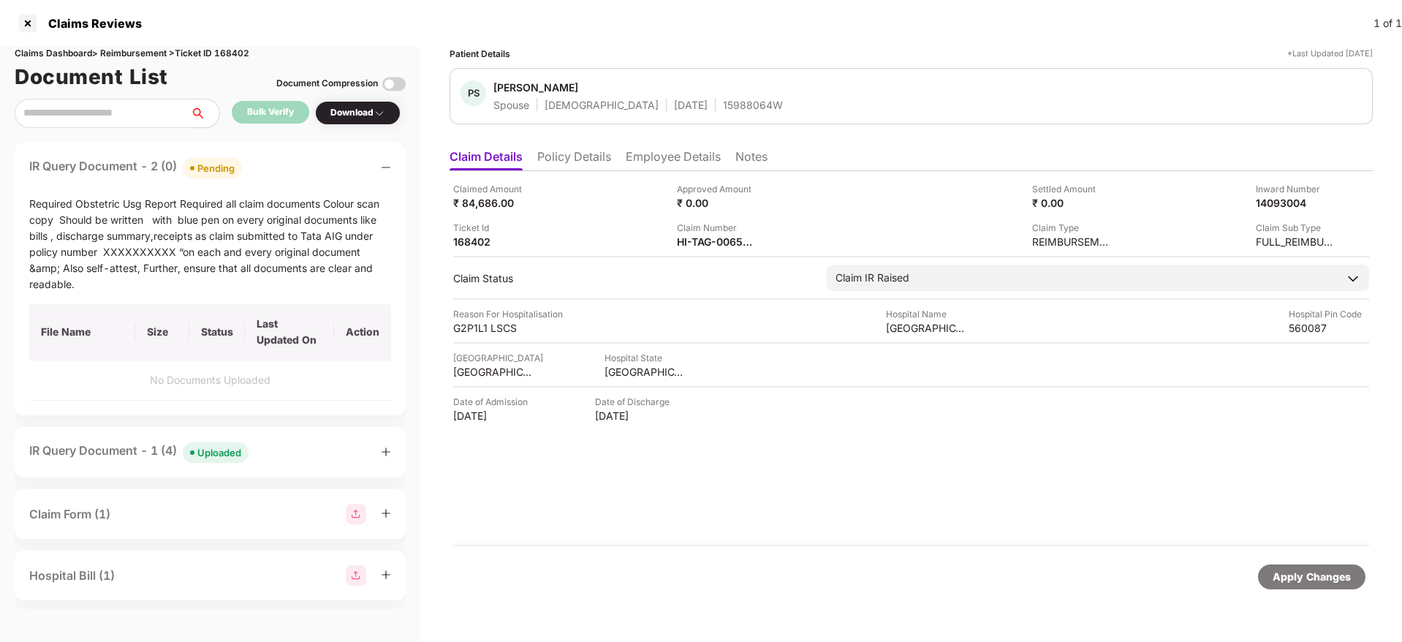
click at [284, 162] on div "IR Query Document - 2 (0) Pending" at bounding box center [210, 167] width 362 height 21
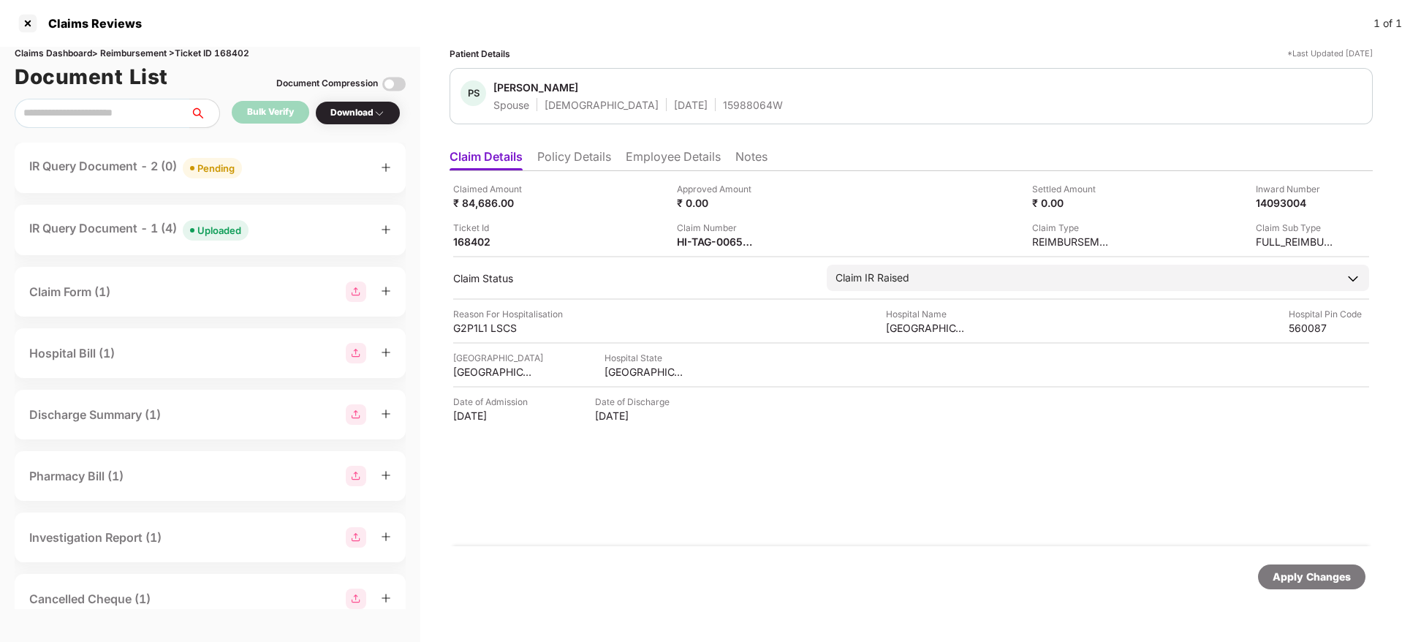
click at [290, 235] on div "IR Query Document - 1 (4) Uploaded" at bounding box center [210, 229] width 362 height 21
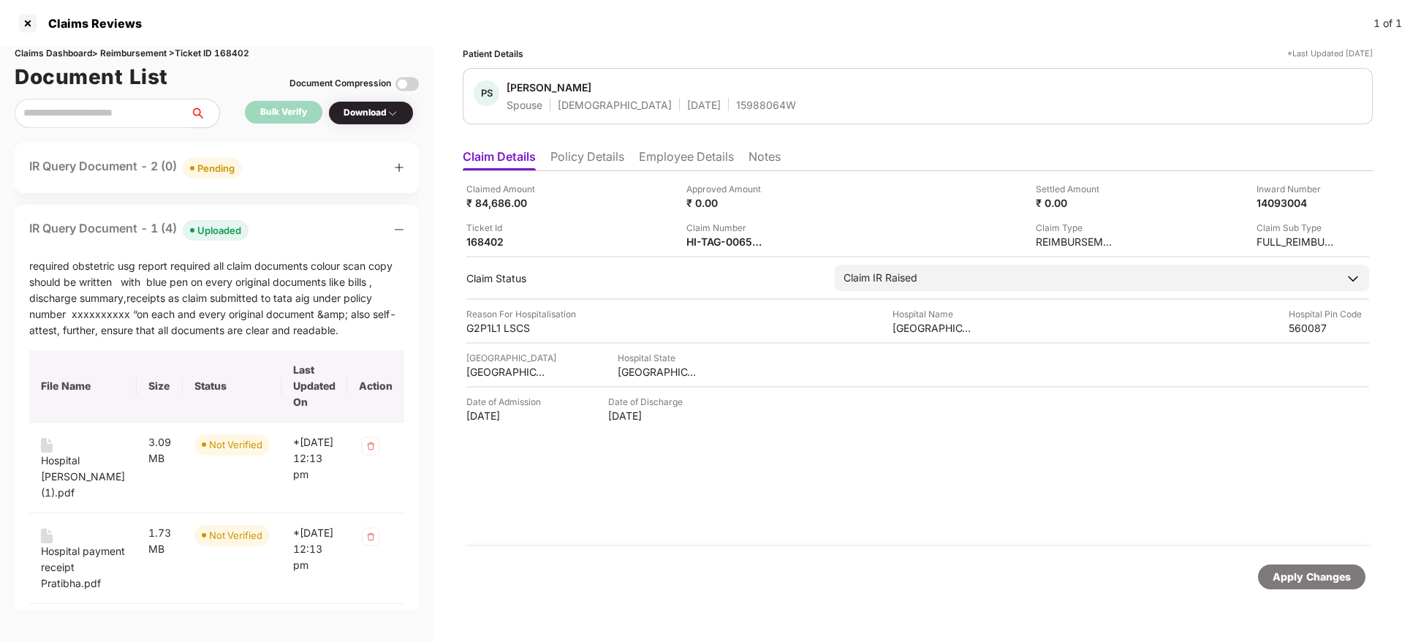
click at [284, 229] on div "IR Query Document - 1 (4) Uploaded" at bounding box center [216, 229] width 375 height 21
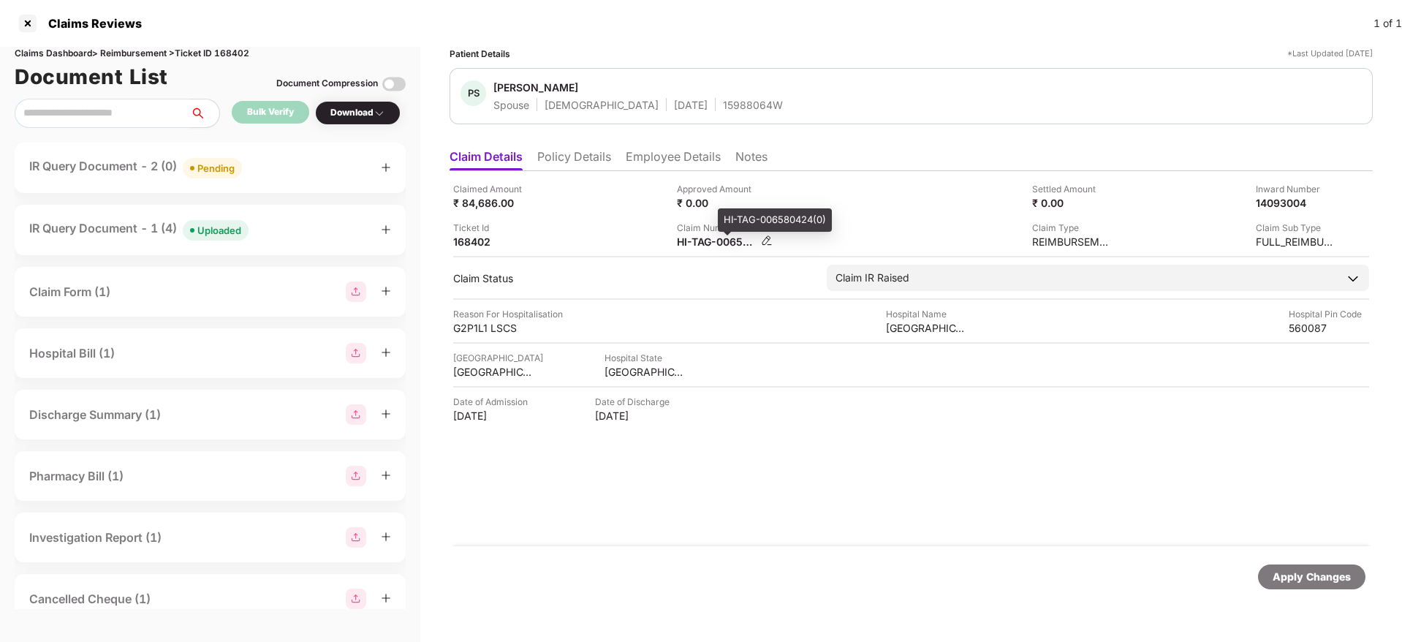
click at [703, 246] on div "HI-TAG-006580424(0)" at bounding box center [717, 242] width 80 height 14
copy div
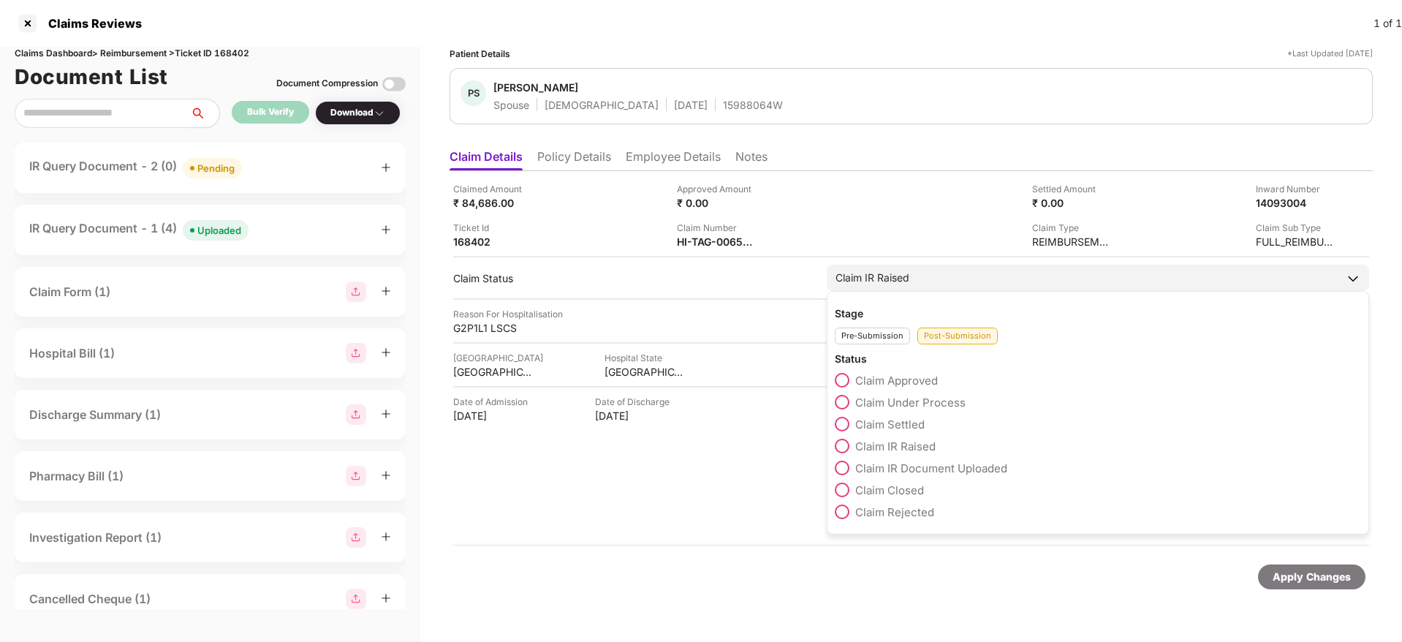
click at [842, 404] on span at bounding box center [842, 402] width 15 height 15
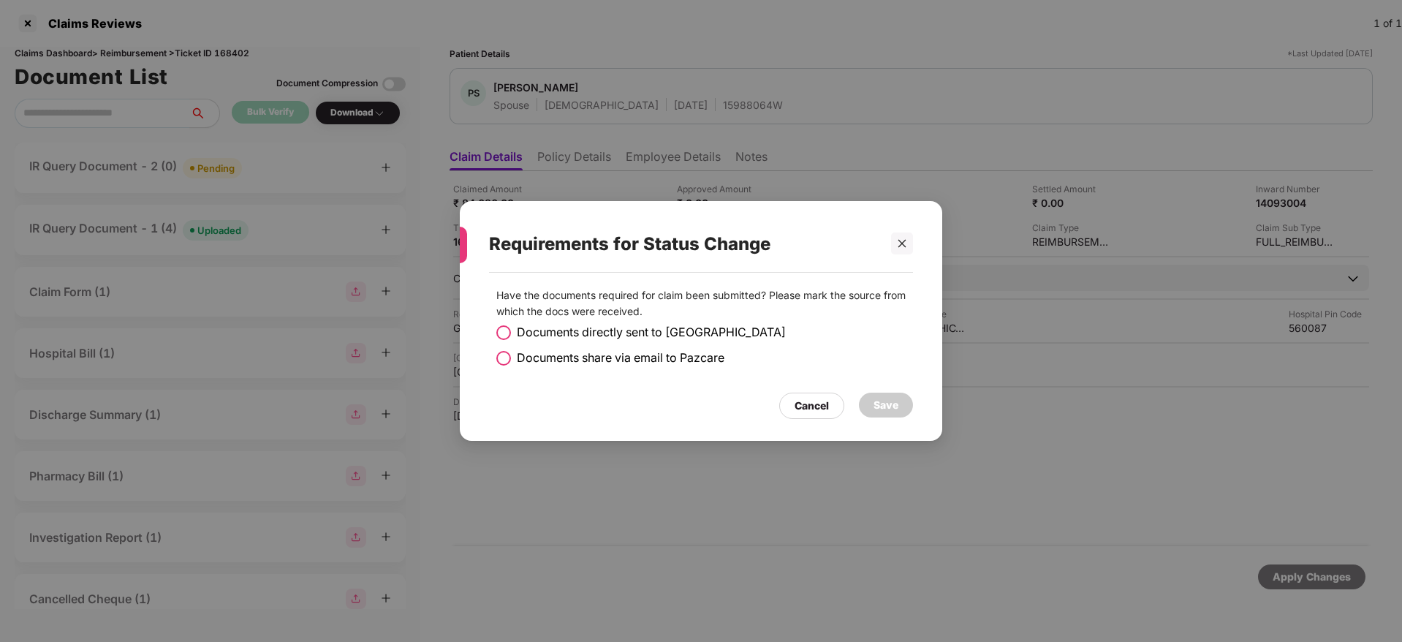
click at [507, 353] on span at bounding box center [503, 358] width 15 height 15
click at [901, 408] on div "Save" at bounding box center [886, 405] width 54 height 25
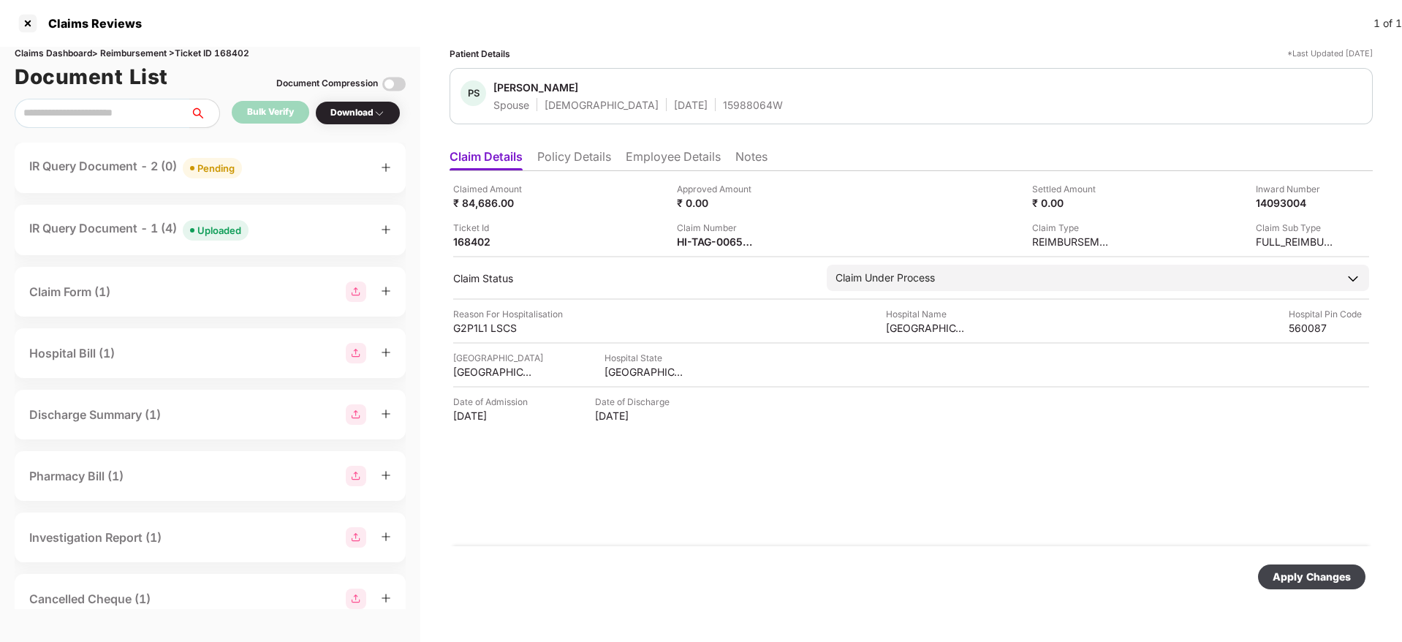
click at [1279, 574] on div "Apply Changes" at bounding box center [1312, 577] width 78 height 16
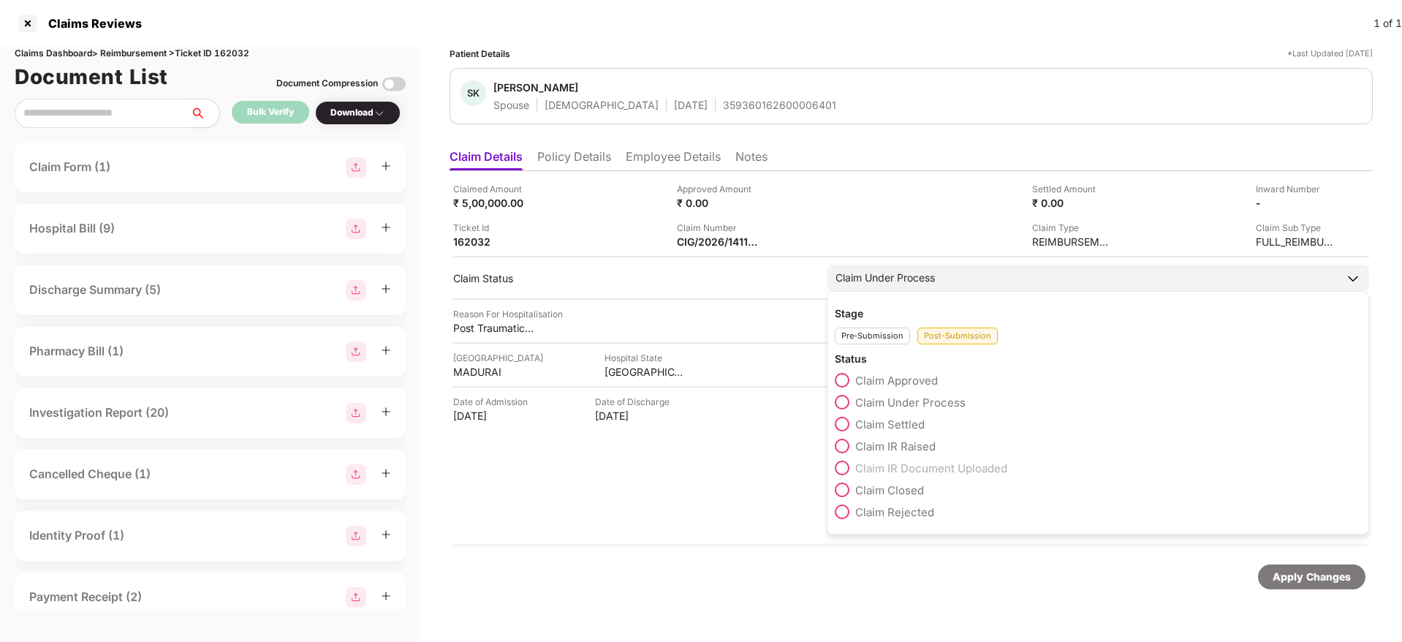
click at [847, 449] on span at bounding box center [842, 446] width 15 height 15
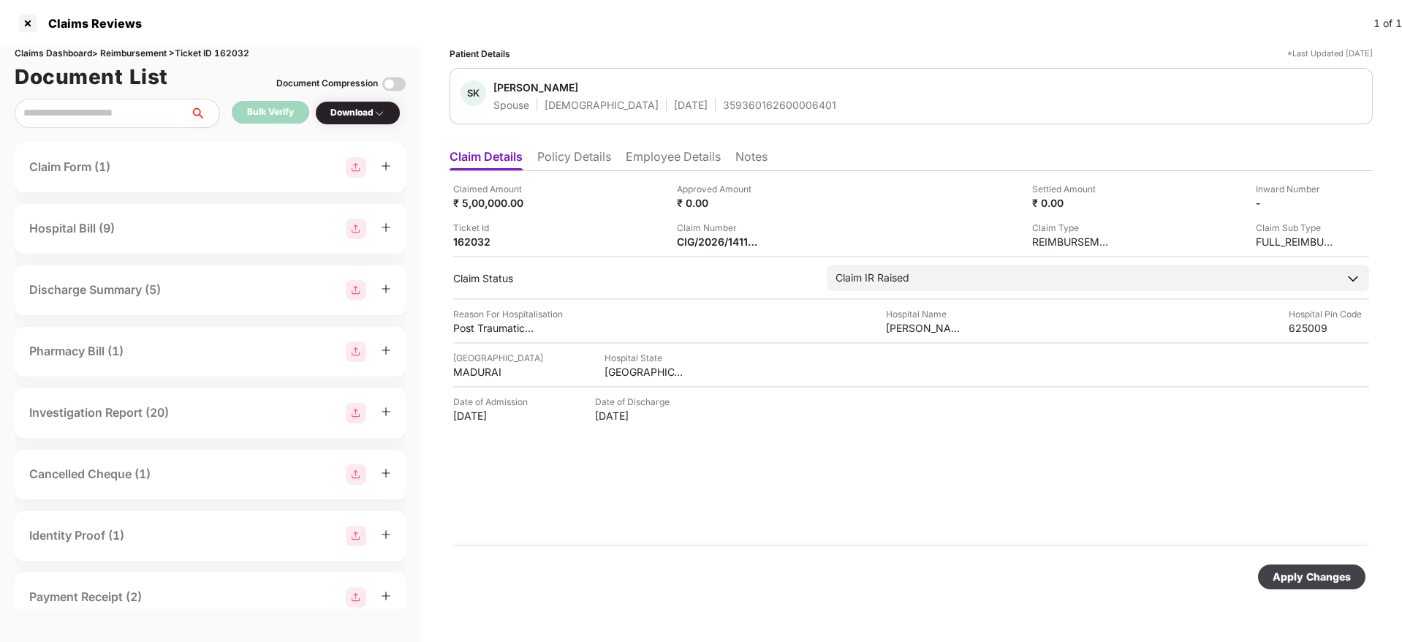
click at [1304, 575] on div "Apply Changes" at bounding box center [1312, 577] width 78 height 16
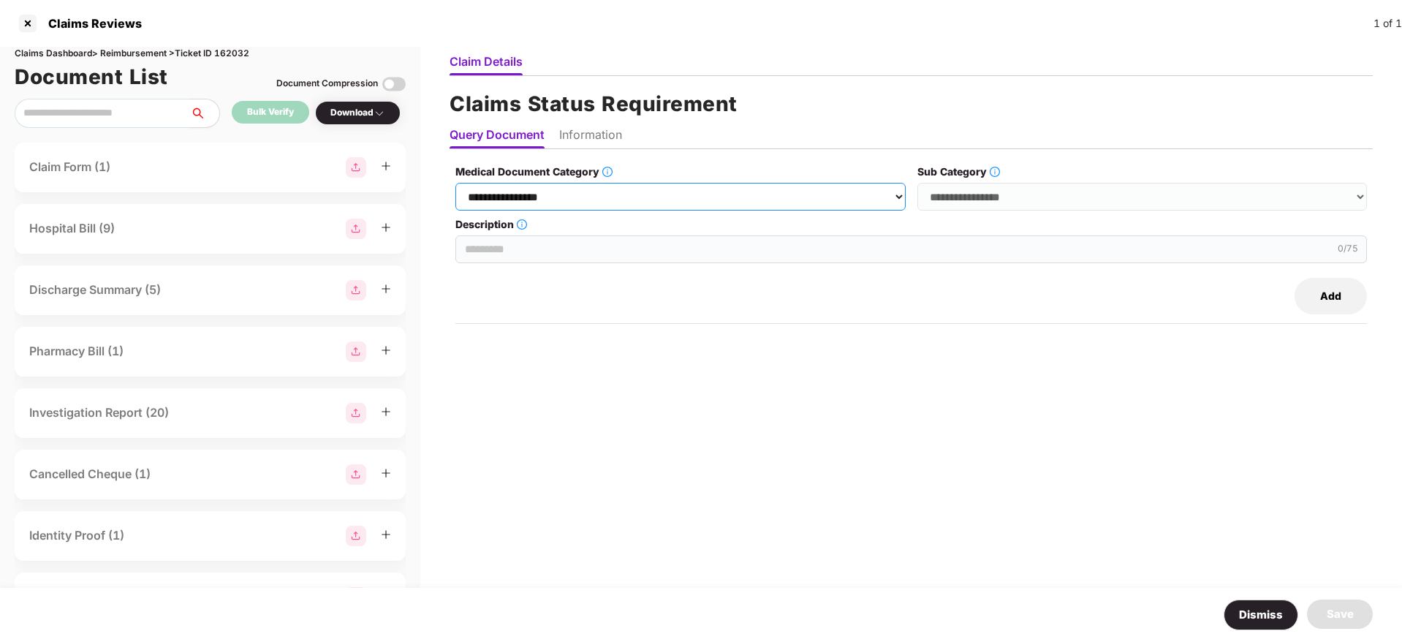
click at [691, 187] on select "**********" at bounding box center [680, 197] width 450 height 28
click at [456, 183] on select "**********" at bounding box center [680, 197] width 450 height 28
click at [966, 197] on select "**********" at bounding box center [1143, 197] width 450 height 28
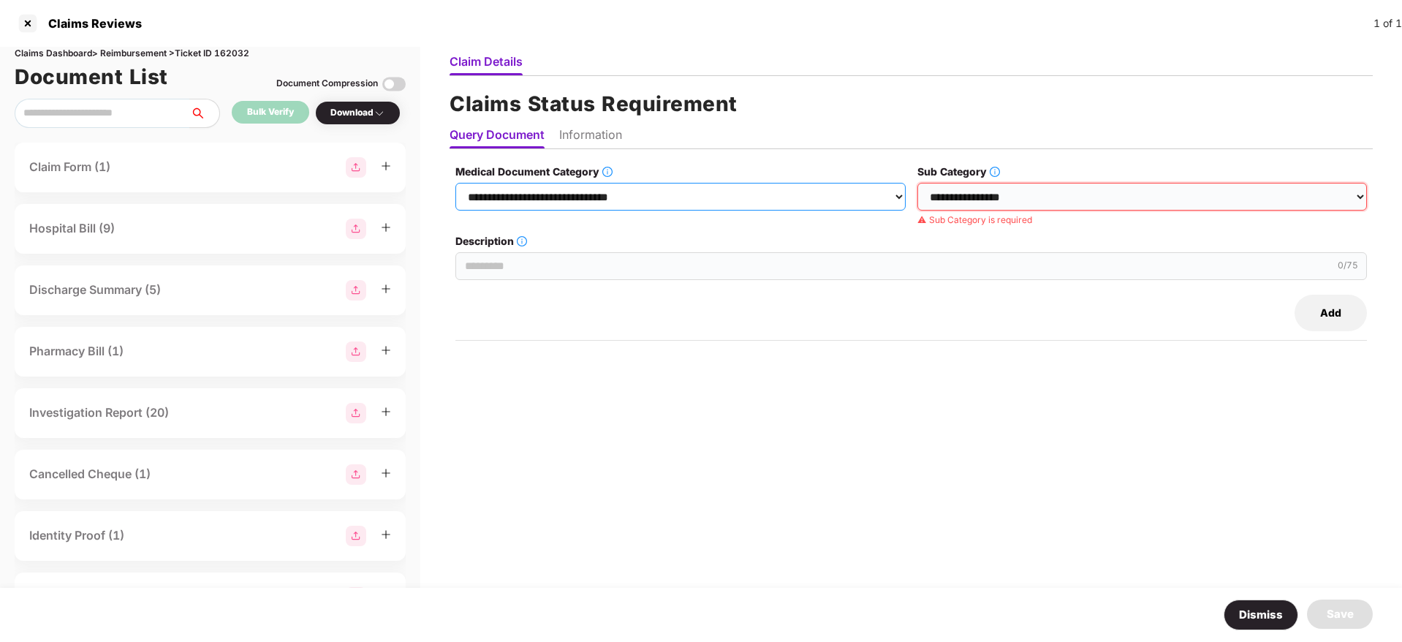
click at [673, 197] on select "**********" at bounding box center [680, 197] width 450 height 28
click at [456, 183] on select "**********" at bounding box center [680, 197] width 450 height 28
click at [958, 205] on select "**********" at bounding box center [1143, 197] width 450 height 28
click at [943, 198] on select "**********" at bounding box center [1143, 197] width 450 height 28
click at [599, 196] on select "**********" at bounding box center [680, 197] width 450 height 28
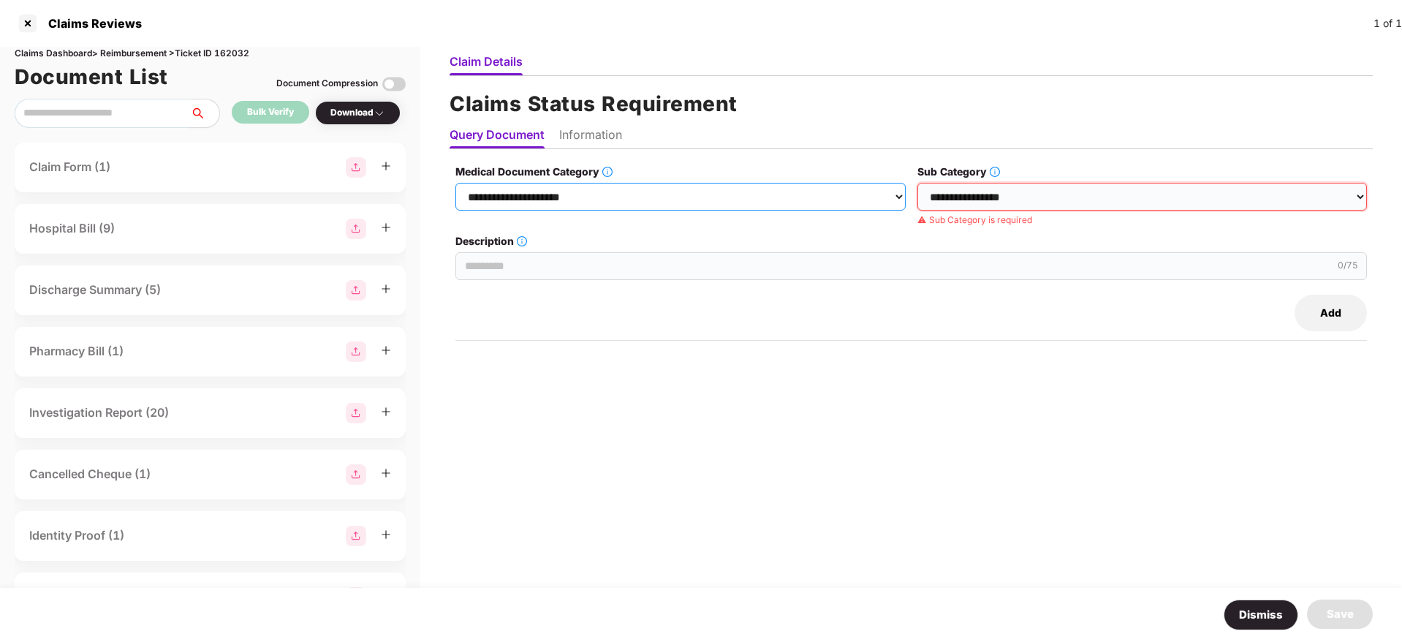
select select "**********"
click at [456, 183] on select "**********" at bounding box center [680, 197] width 450 height 28
click at [968, 193] on select "**********" at bounding box center [1143, 197] width 450 height 28
select select "**********"
click at [918, 183] on select "**********" at bounding box center [1143, 197] width 450 height 28
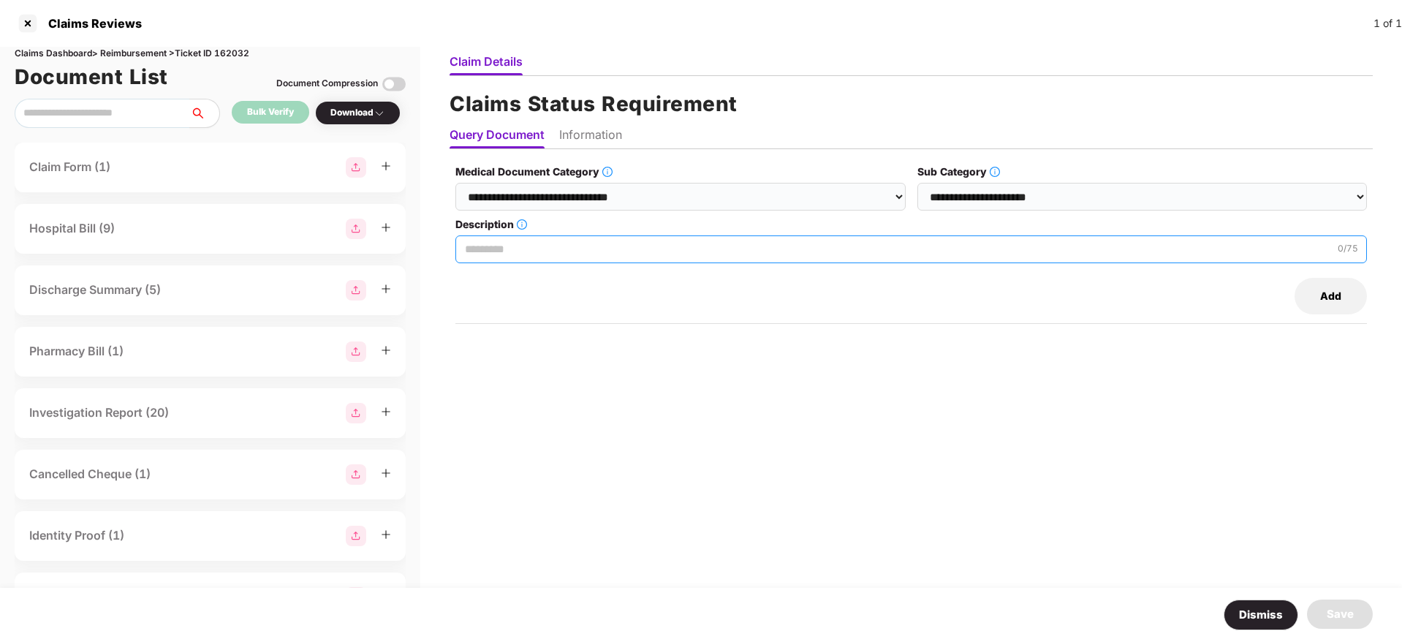
click at [608, 244] on input "Description" at bounding box center [911, 249] width 912 height 28
paste input "**********"
type input "**********"
click at [602, 132] on li "Information" at bounding box center [590, 137] width 63 height 21
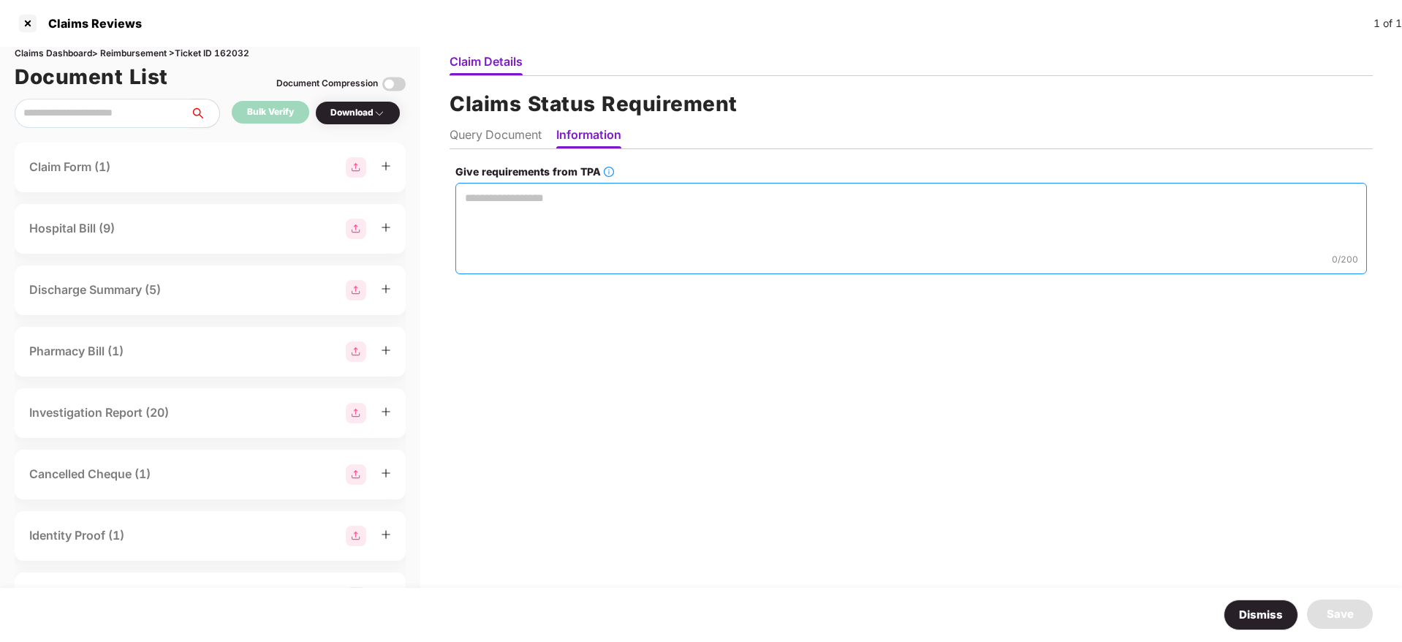
click at [531, 205] on textarea "Give requirements from TPA" at bounding box center [911, 228] width 912 height 91
paste textarea "**********"
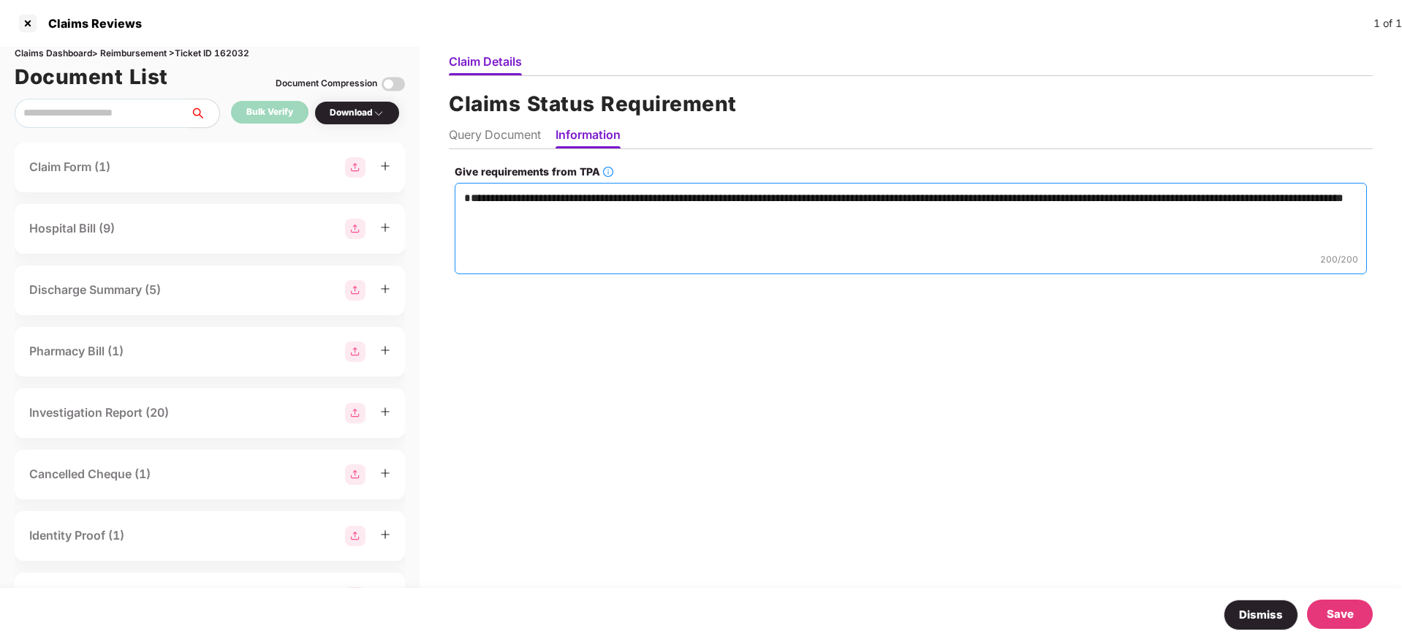
type textarea "**********"
click at [1335, 613] on div "Save" at bounding box center [1340, 614] width 27 height 18
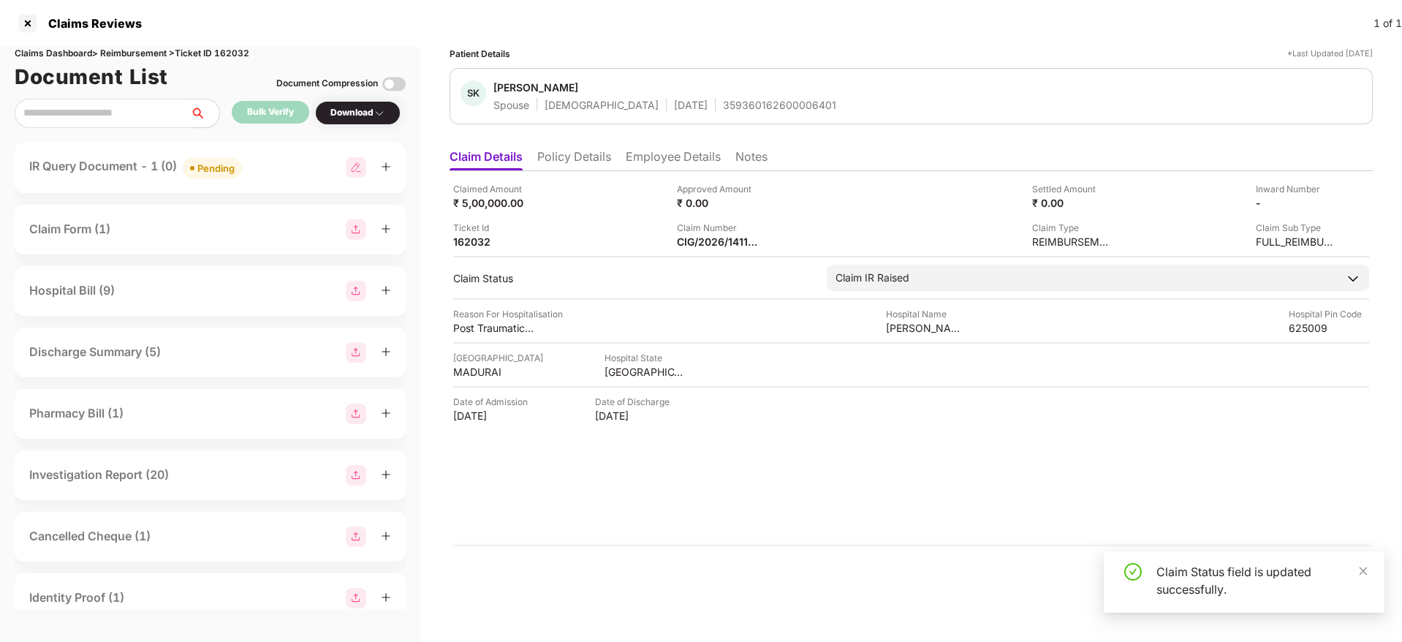
click at [358, 171] on img at bounding box center [356, 167] width 20 height 20
select select "**********"
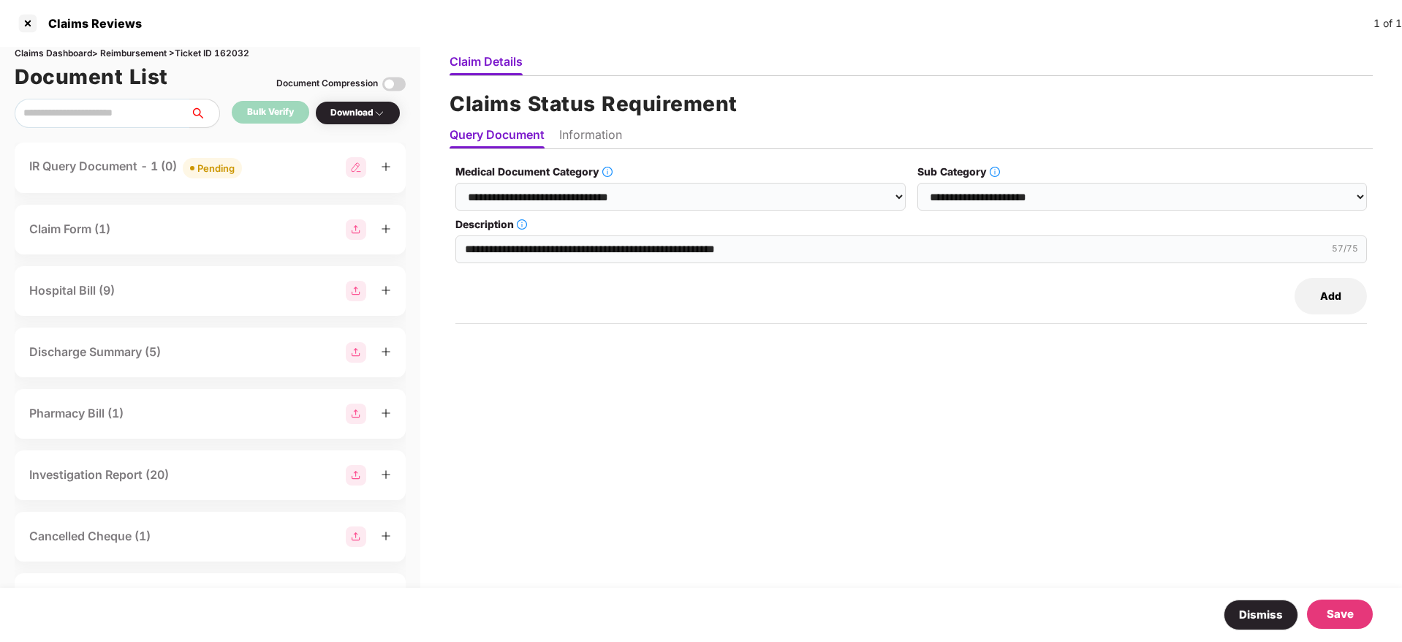
click at [1348, 304] on button "Add" at bounding box center [1331, 296] width 72 height 37
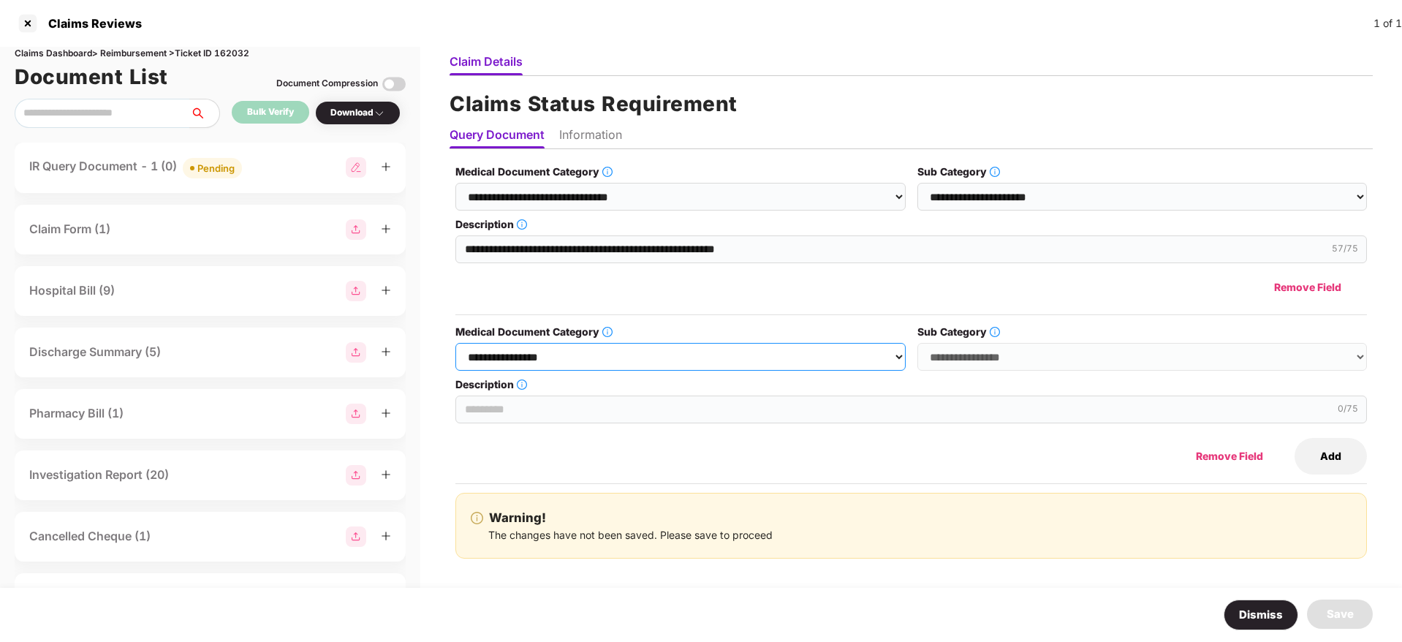
click at [893, 355] on select "**********" at bounding box center [680, 357] width 450 height 28
select select "**********"
click at [456, 343] on select "**********" at bounding box center [680, 357] width 450 height 28
click at [963, 355] on select "**********" at bounding box center [1143, 357] width 450 height 28
select select "******"
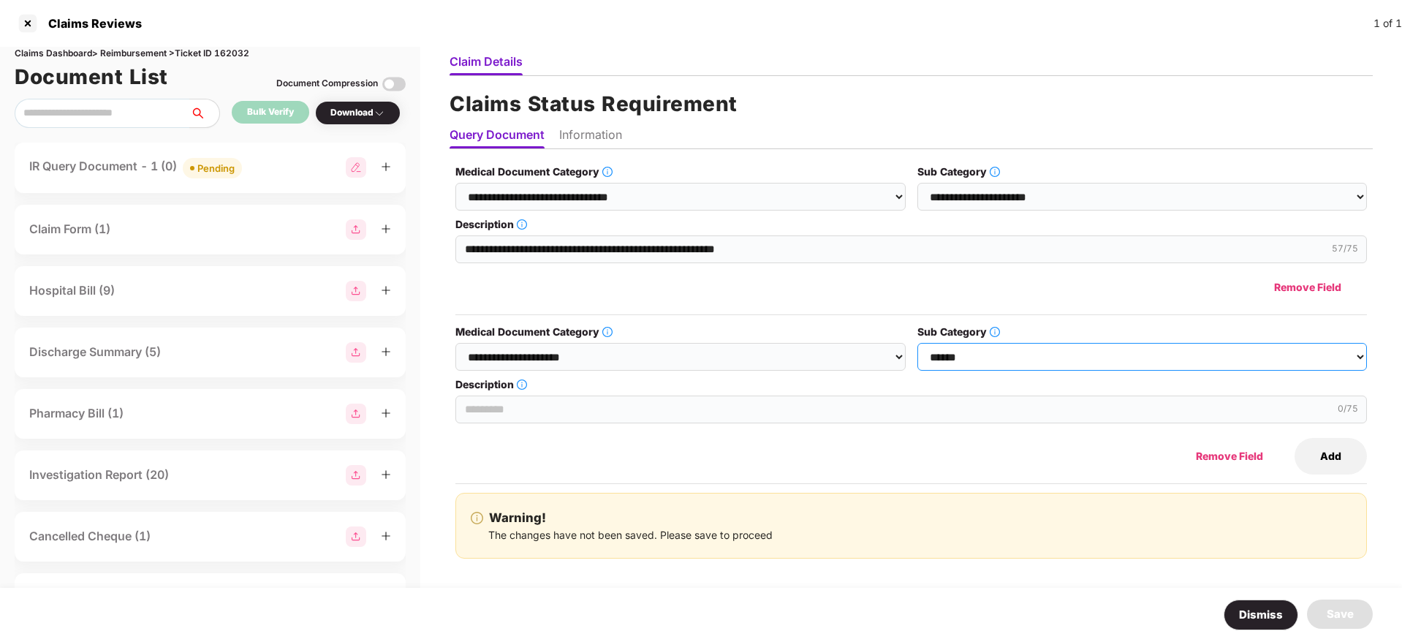
click at [918, 343] on select "**********" at bounding box center [1143, 357] width 450 height 28
click at [654, 413] on input "Description" at bounding box center [911, 410] width 912 height 28
paste input "**********"
type input "**********"
click at [608, 129] on li "Information" at bounding box center [590, 137] width 63 height 21
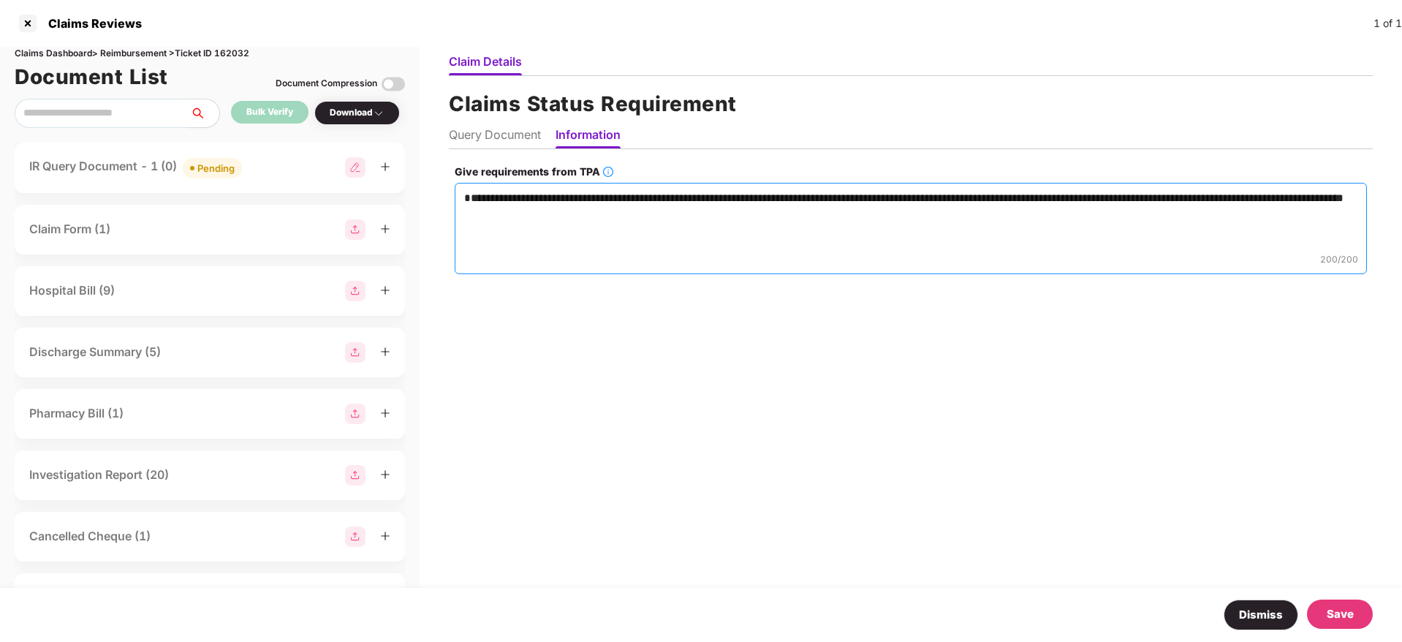
click at [587, 219] on textarea "**********" at bounding box center [911, 228] width 912 height 91
click at [1336, 605] on div "Save" at bounding box center [1340, 614] width 27 height 18
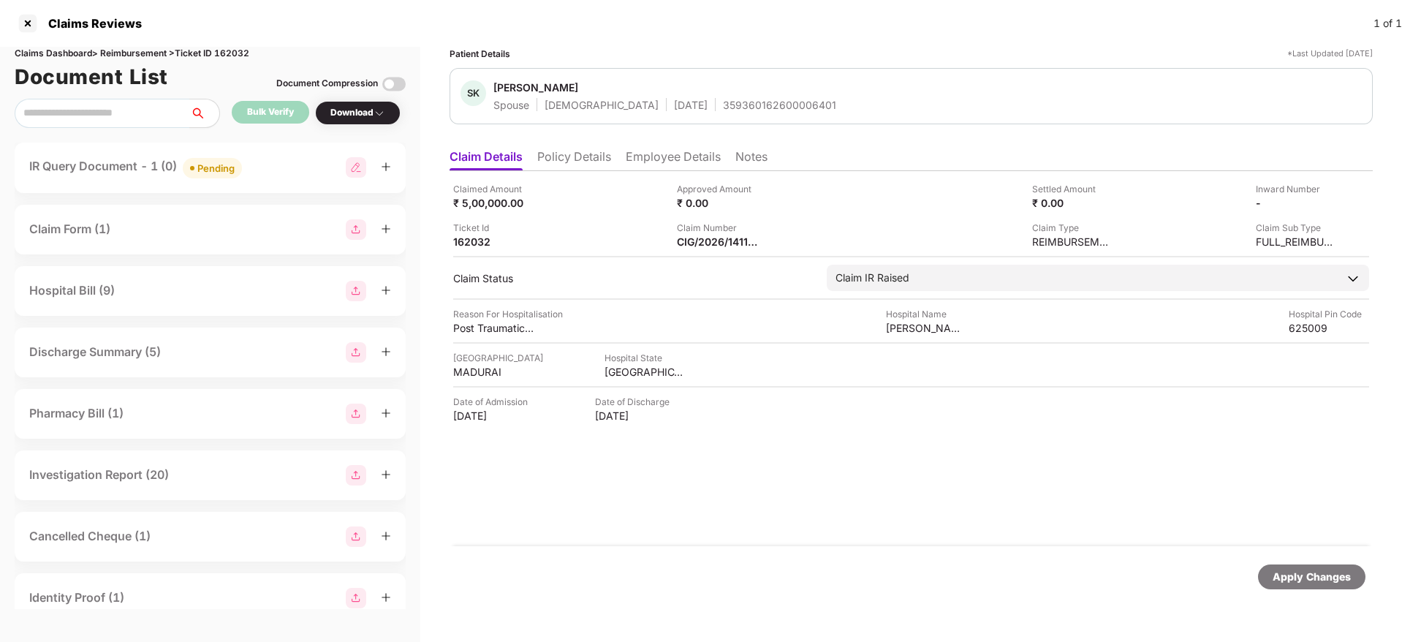
click at [280, 157] on div "IR Query Document - 1 (0) Pending" at bounding box center [210, 167] width 362 height 21
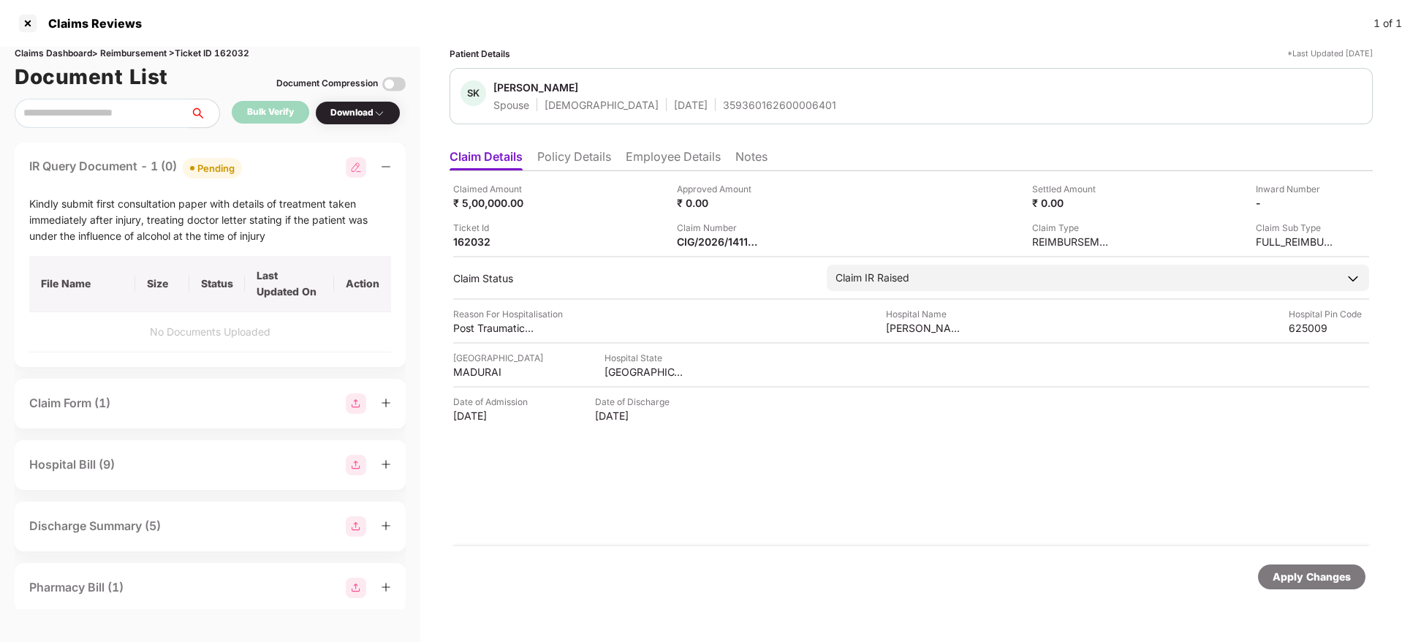
click at [280, 157] on div "IR Query Document - 1 (0) Pending" at bounding box center [210, 167] width 362 height 21
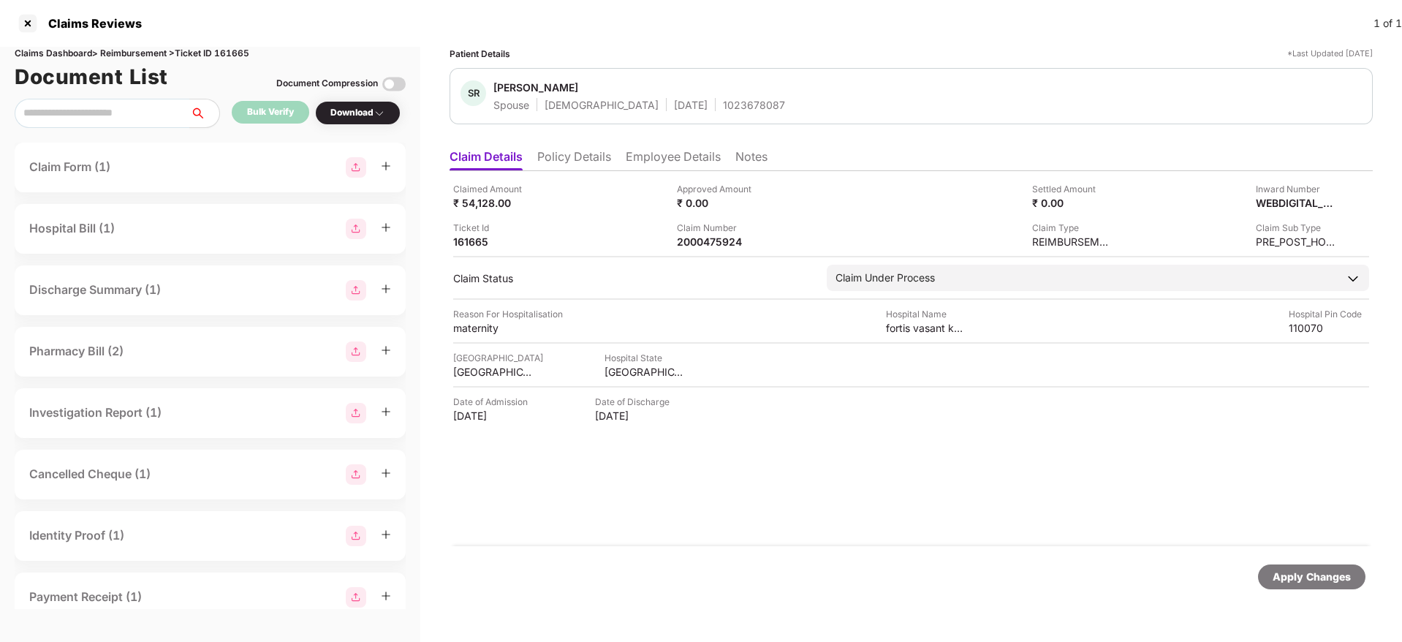
click at [595, 162] on li "Policy Details" at bounding box center [574, 159] width 74 height 21
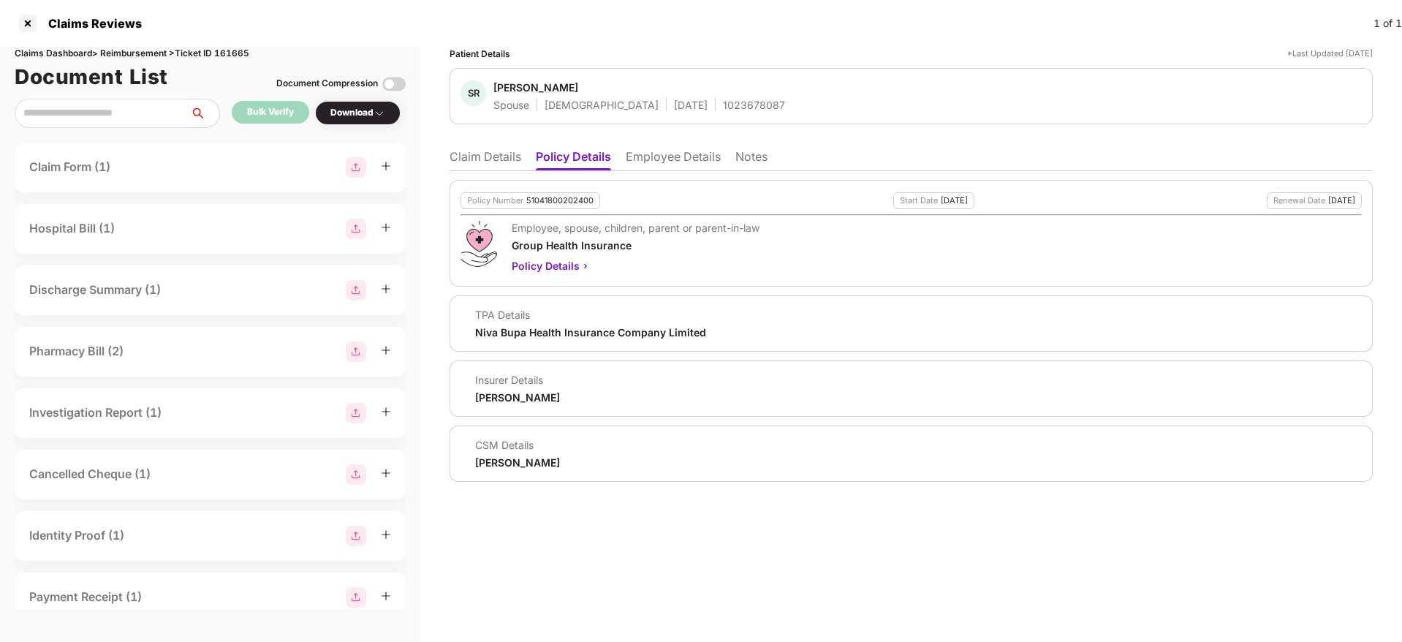
click at [498, 143] on ul "Claim Details Policy Details Employee Details Notes" at bounding box center [911, 156] width 923 height 29
click at [491, 160] on li "Claim Details" at bounding box center [486, 159] width 72 height 21
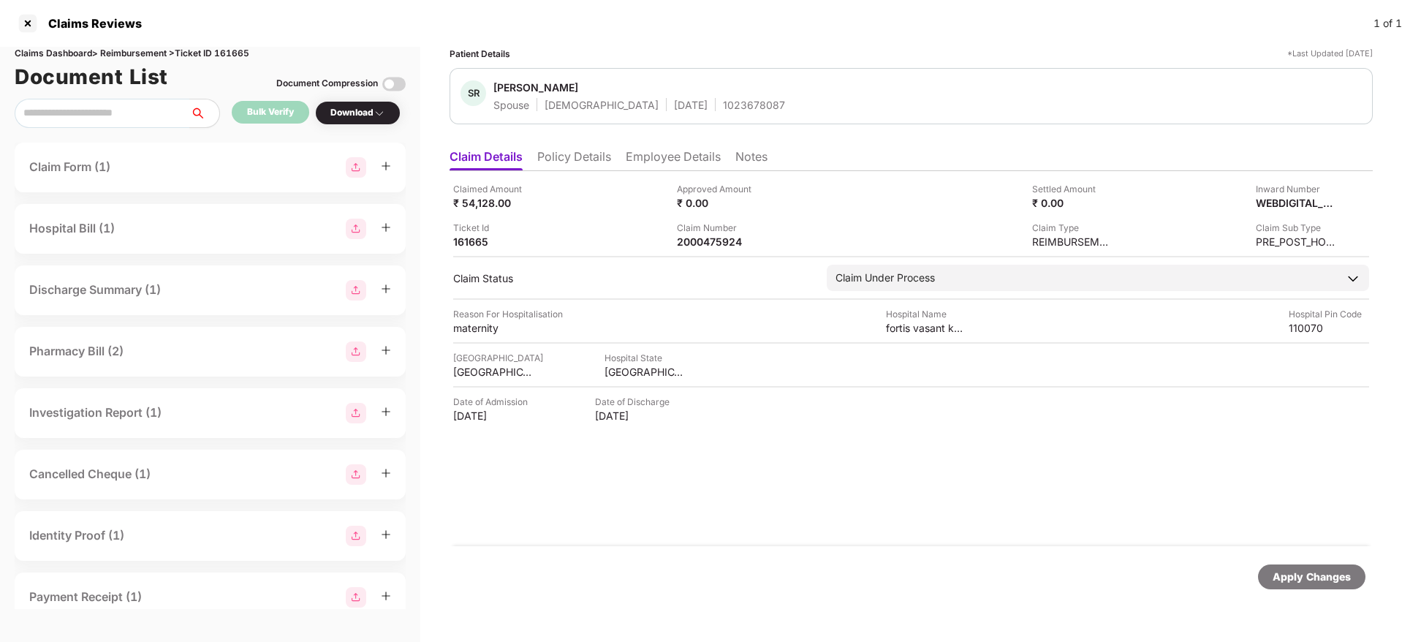
click at [723, 102] on div "1023678087" at bounding box center [754, 105] width 62 height 14
copy div "1023678087"
click at [621, 221] on div "Ticket Id 161665" at bounding box center [559, 235] width 213 height 28
click at [564, 152] on li "Policy Details" at bounding box center [574, 159] width 74 height 21
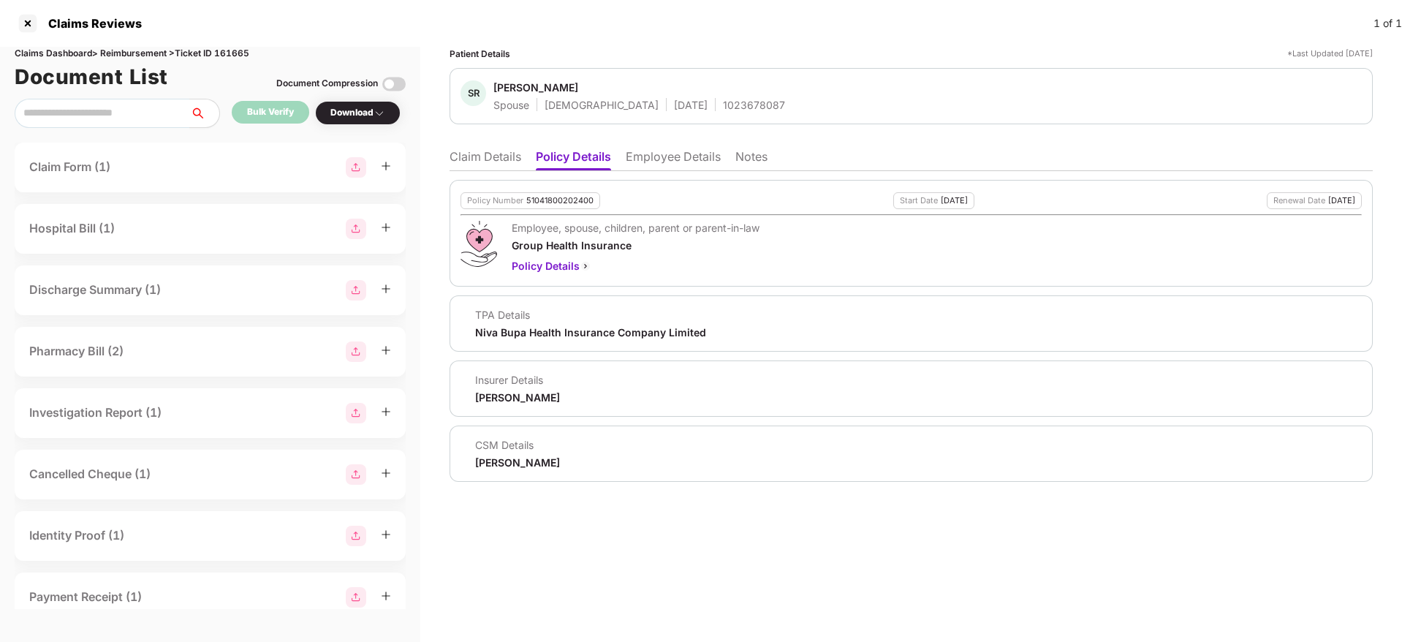
click at [561, 200] on div "51041800202400" at bounding box center [559, 201] width 67 height 10
copy div "51041800202400"
click at [676, 161] on li "Employee Details" at bounding box center [673, 159] width 95 height 21
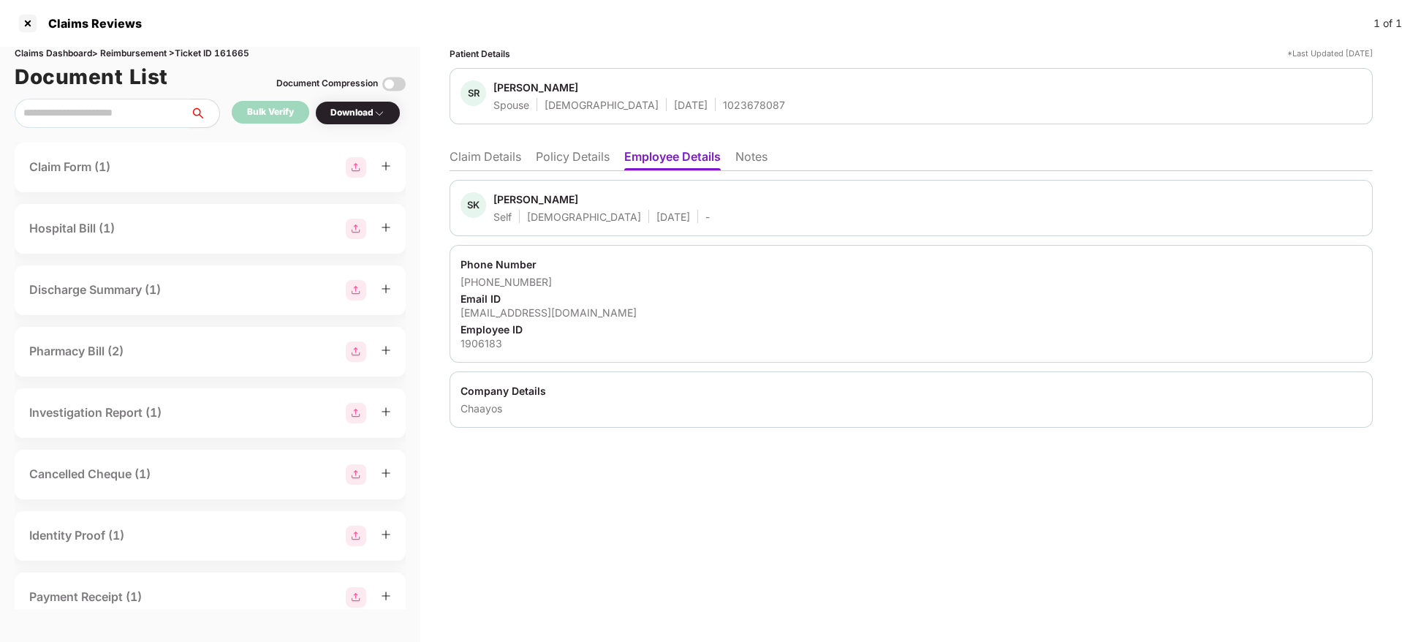
click at [575, 163] on li "Policy Details" at bounding box center [573, 159] width 74 height 21
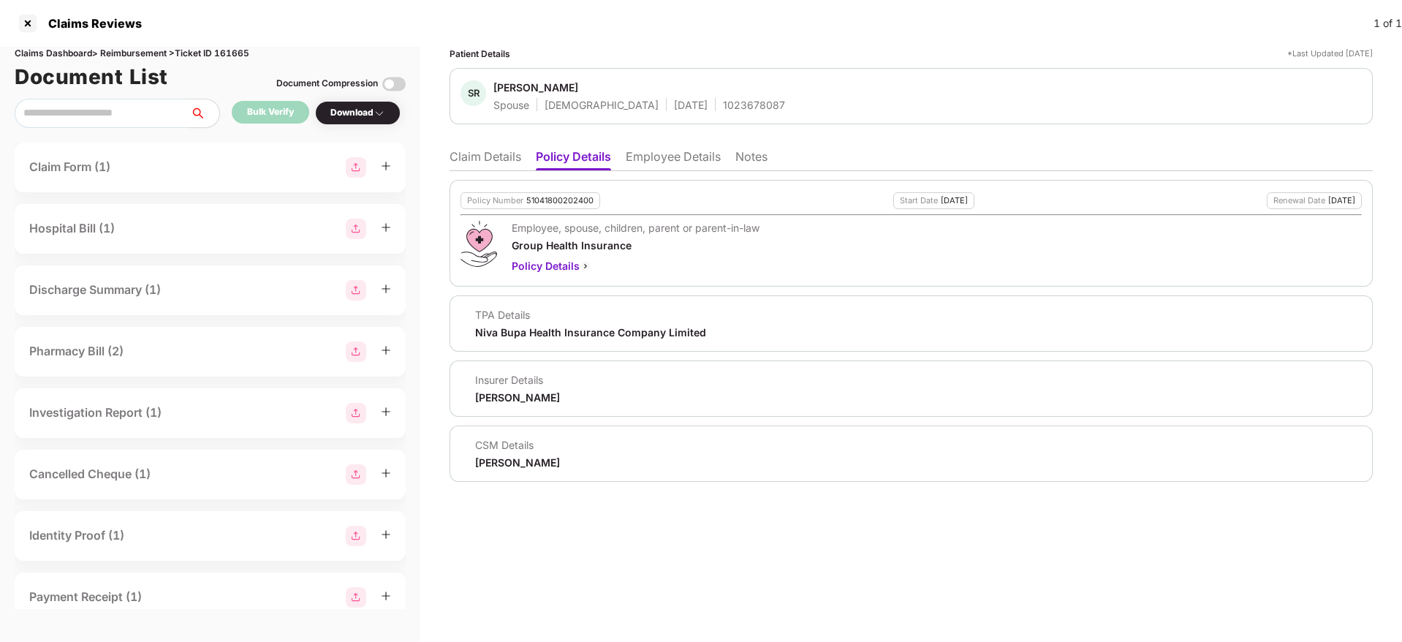
click at [479, 155] on li "Claim Details" at bounding box center [486, 159] width 72 height 21
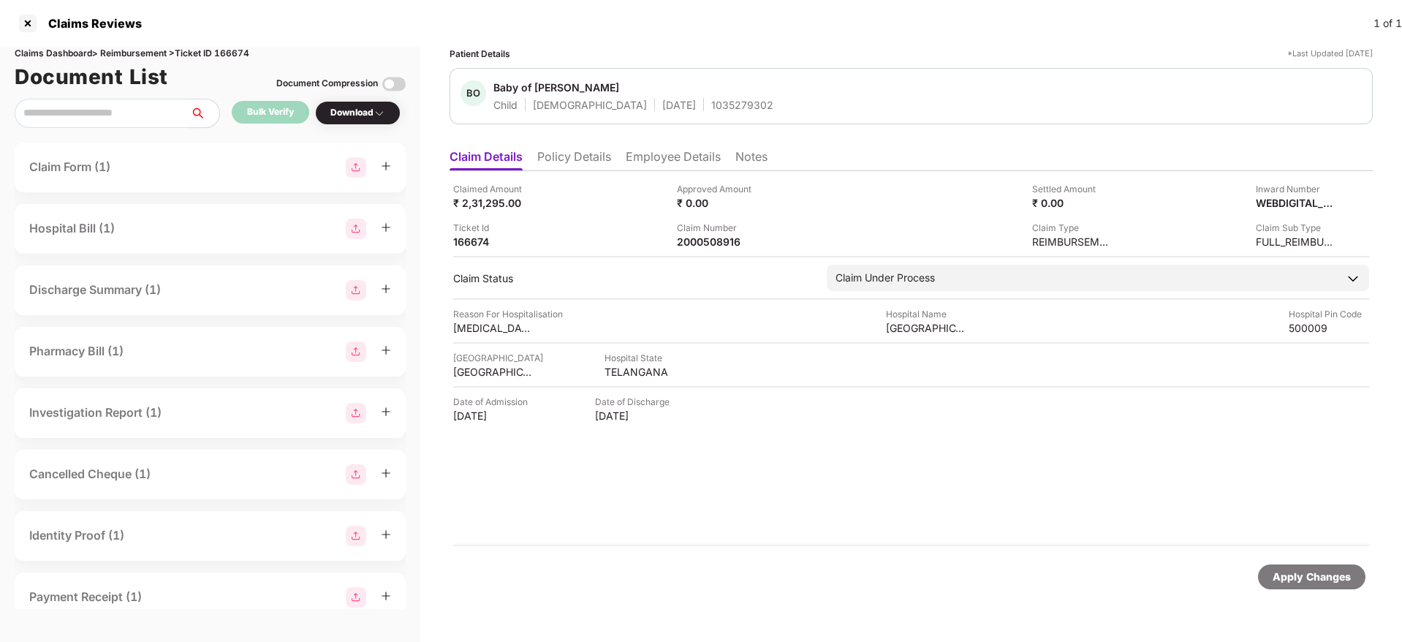
click at [711, 102] on div "1035279302" at bounding box center [742, 105] width 62 height 14
copy div "1035279302"
click at [586, 165] on li "Policy Details" at bounding box center [574, 159] width 74 height 21
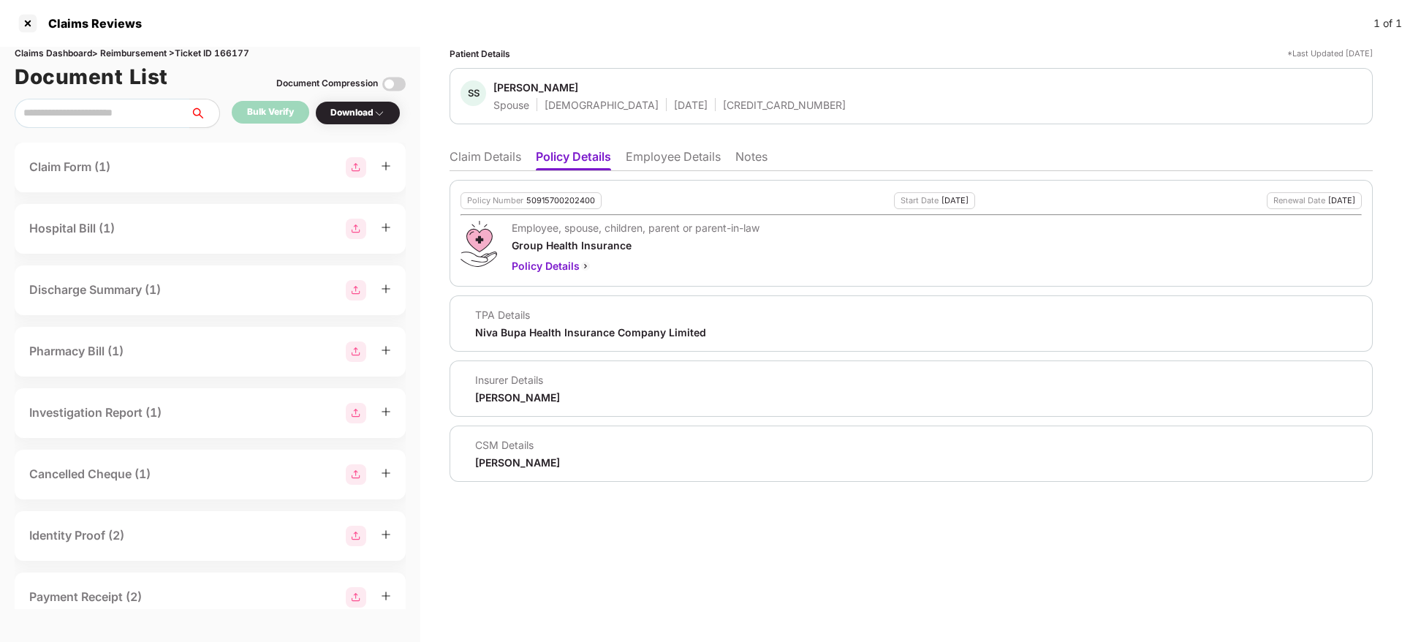
click at [497, 156] on li "Claim Details" at bounding box center [486, 159] width 72 height 21
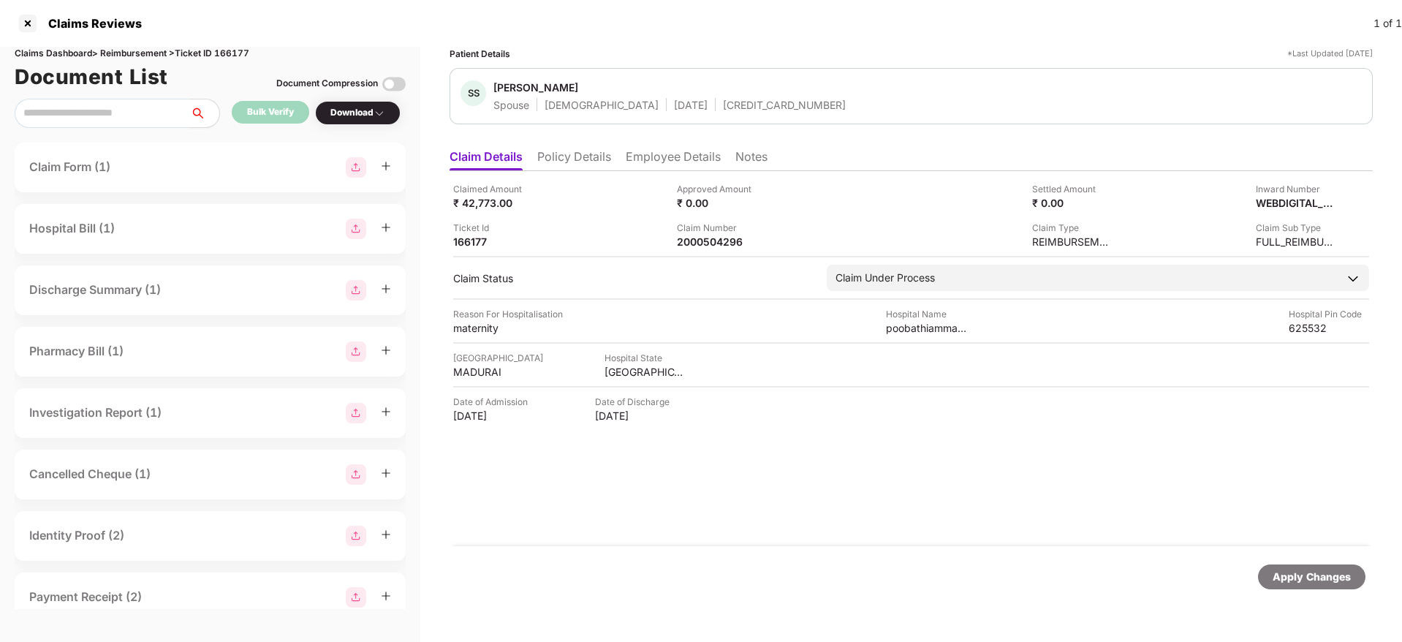
click at [723, 104] on div "[CREDIT_CARD_NUMBER]" at bounding box center [784, 105] width 123 height 14
copy div "[CREDIT_CARD_NUMBER]"
click at [711, 235] on div "2000504296" at bounding box center [717, 242] width 80 height 14
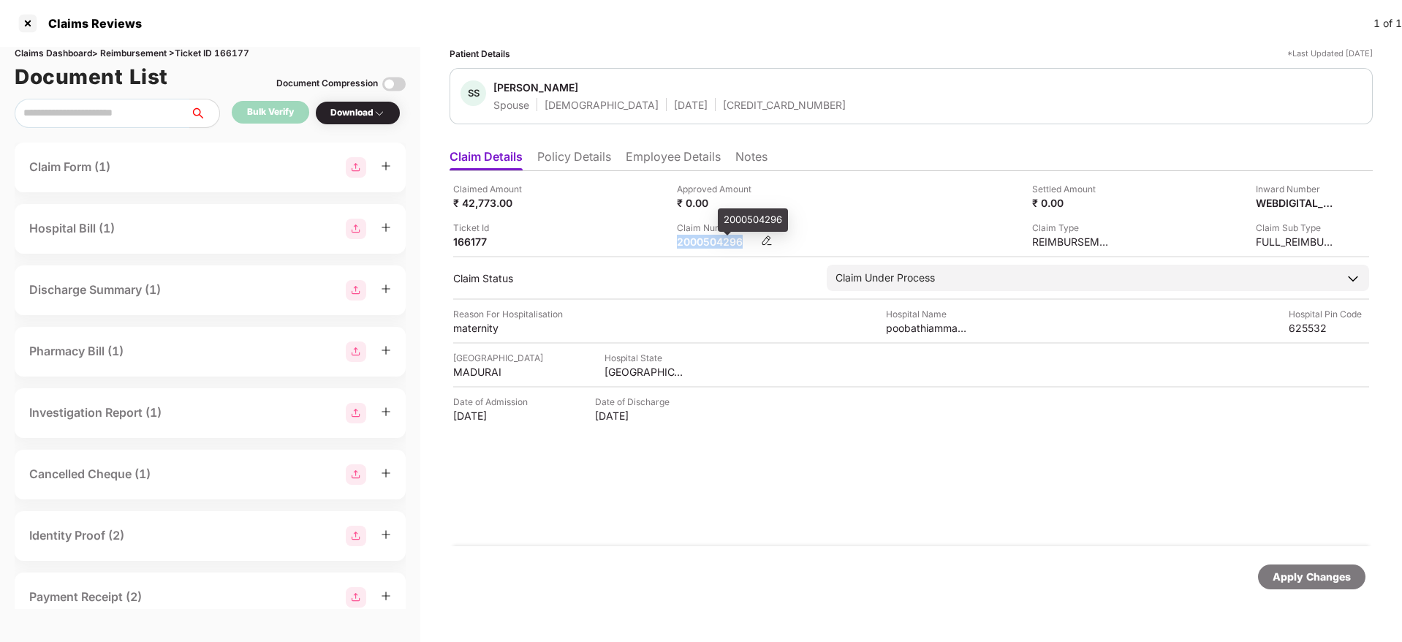
copy div "2000504296"
click at [672, 167] on li "Employee Details" at bounding box center [673, 159] width 95 height 21
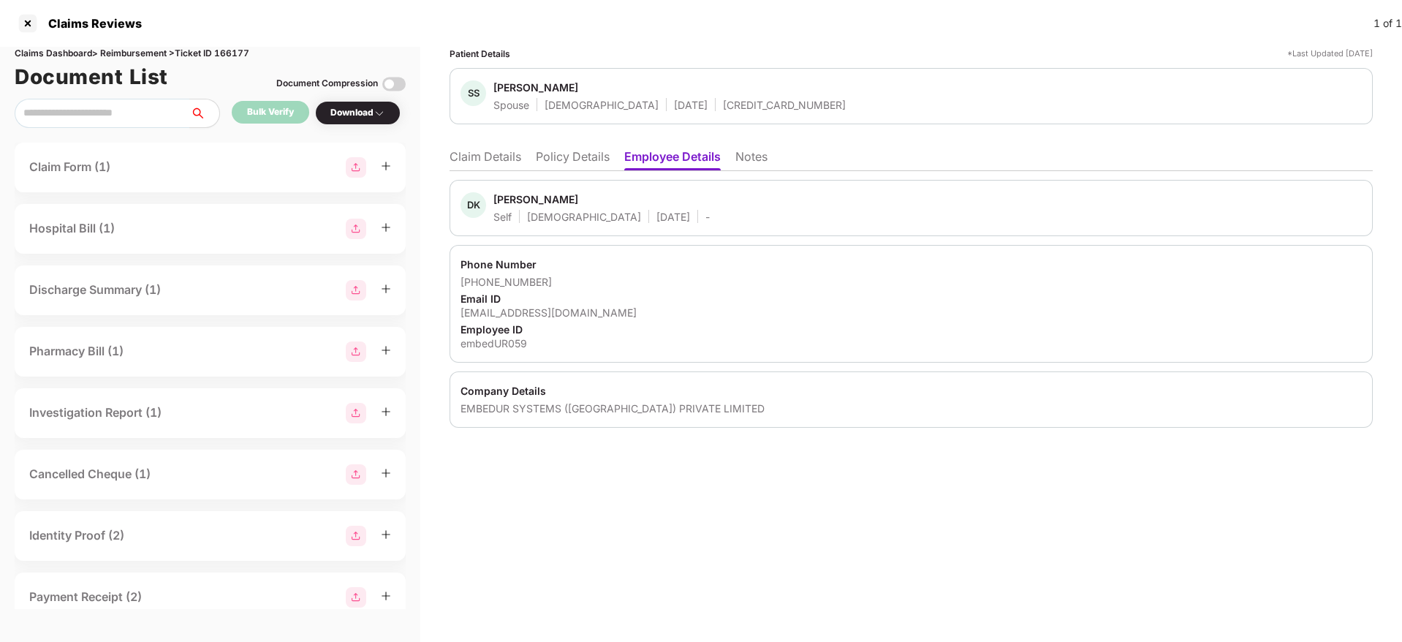
click at [474, 347] on div "embedUR059" at bounding box center [911, 343] width 901 height 14
click at [468, 162] on li "Claim Details" at bounding box center [486, 159] width 72 height 21
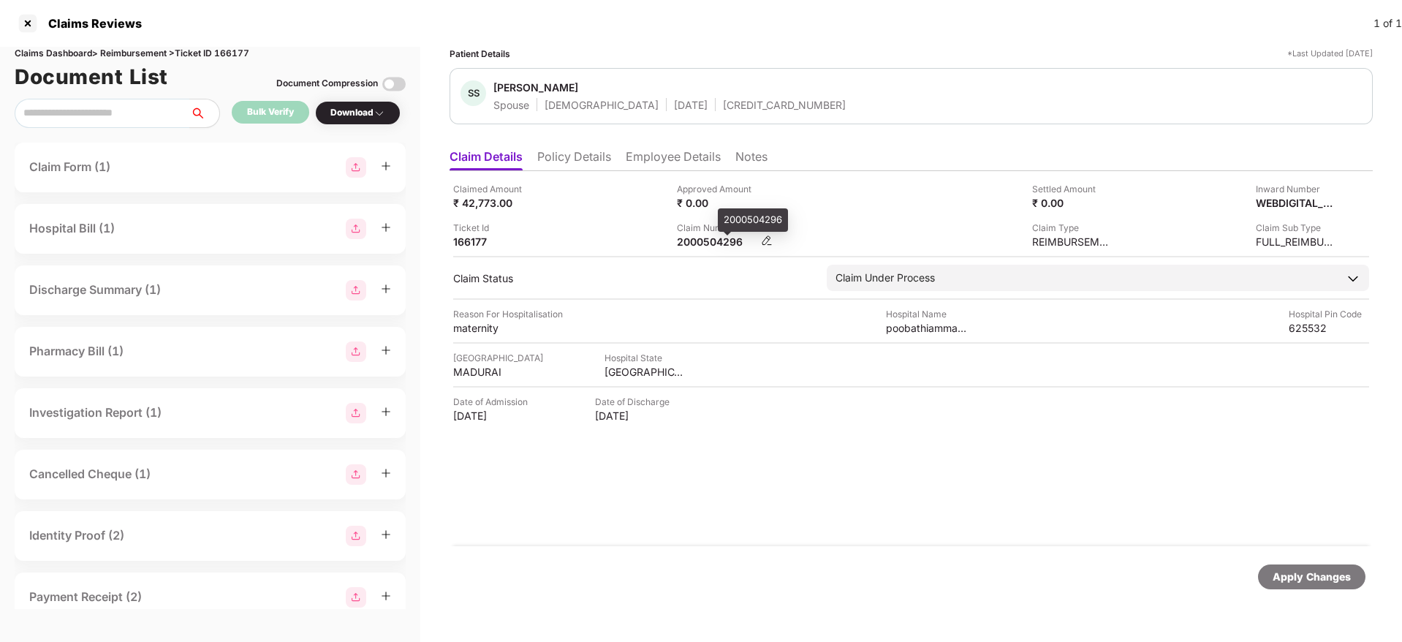
click at [726, 244] on div "2000504296" at bounding box center [717, 242] width 80 height 14
copy div "2000504296"
click at [589, 204] on div "Claimed Amount ₹ 42,773.00" at bounding box center [559, 196] width 213 height 28
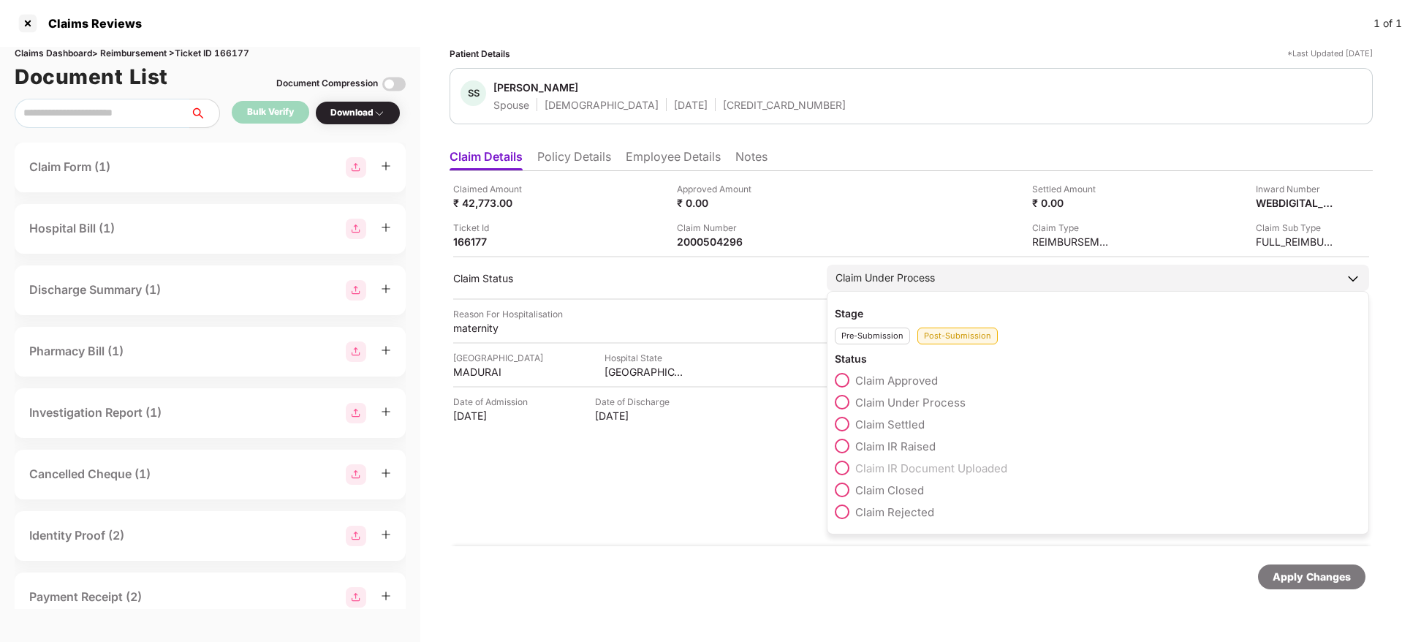
click at [844, 424] on span at bounding box center [842, 424] width 15 height 15
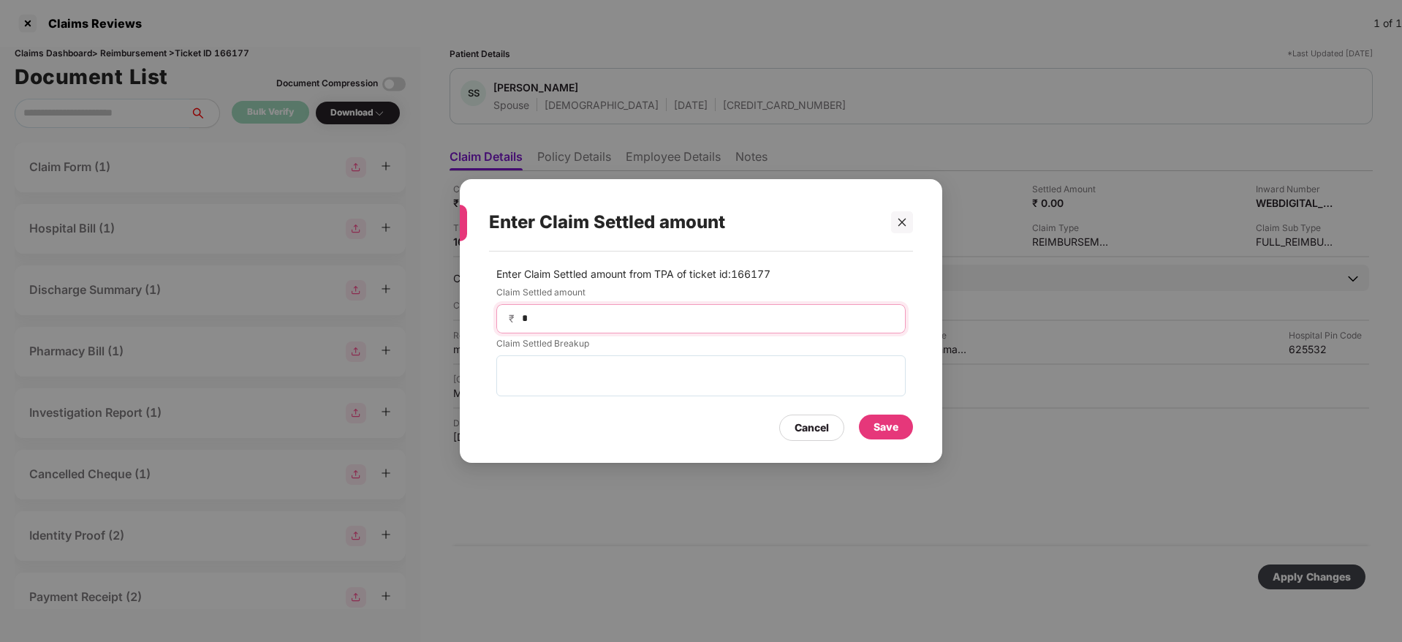
click at [623, 325] on input "*" at bounding box center [707, 318] width 373 height 15
type input "*****"
click at [885, 430] on div "Save" at bounding box center [886, 427] width 25 height 16
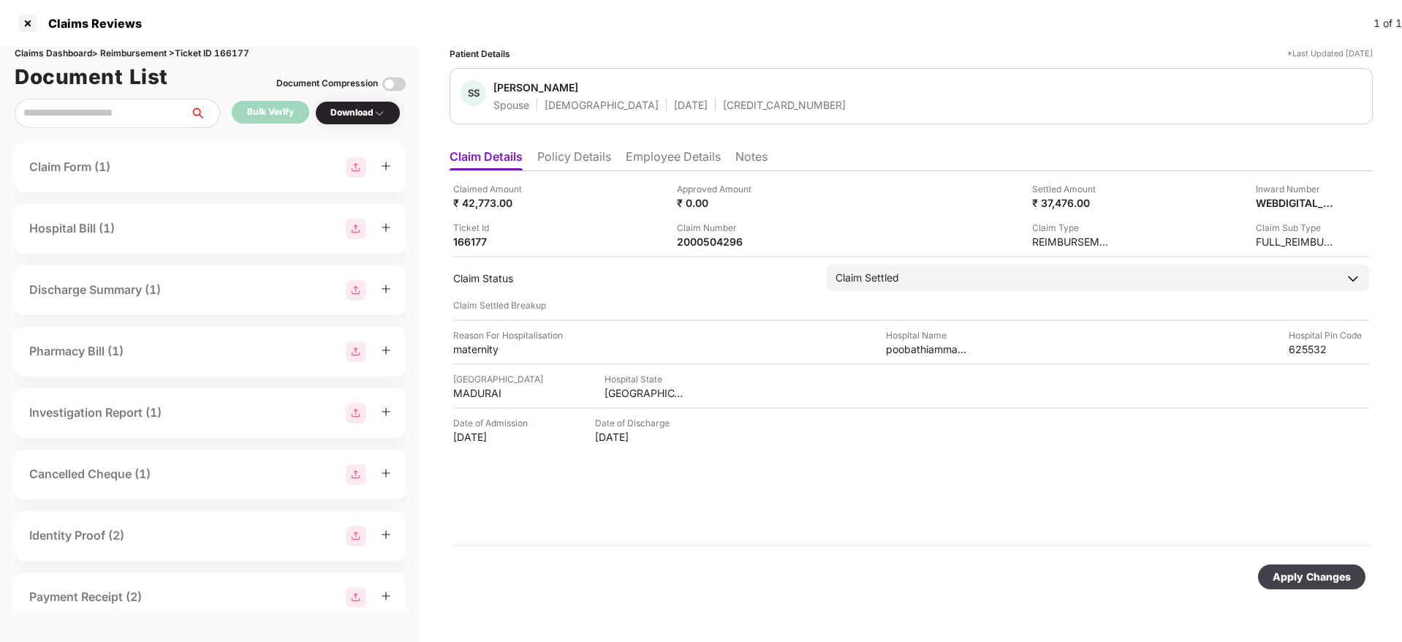
click at [1297, 567] on div "Apply Changes" at bounding box center [1311, 576] width 107 height 25
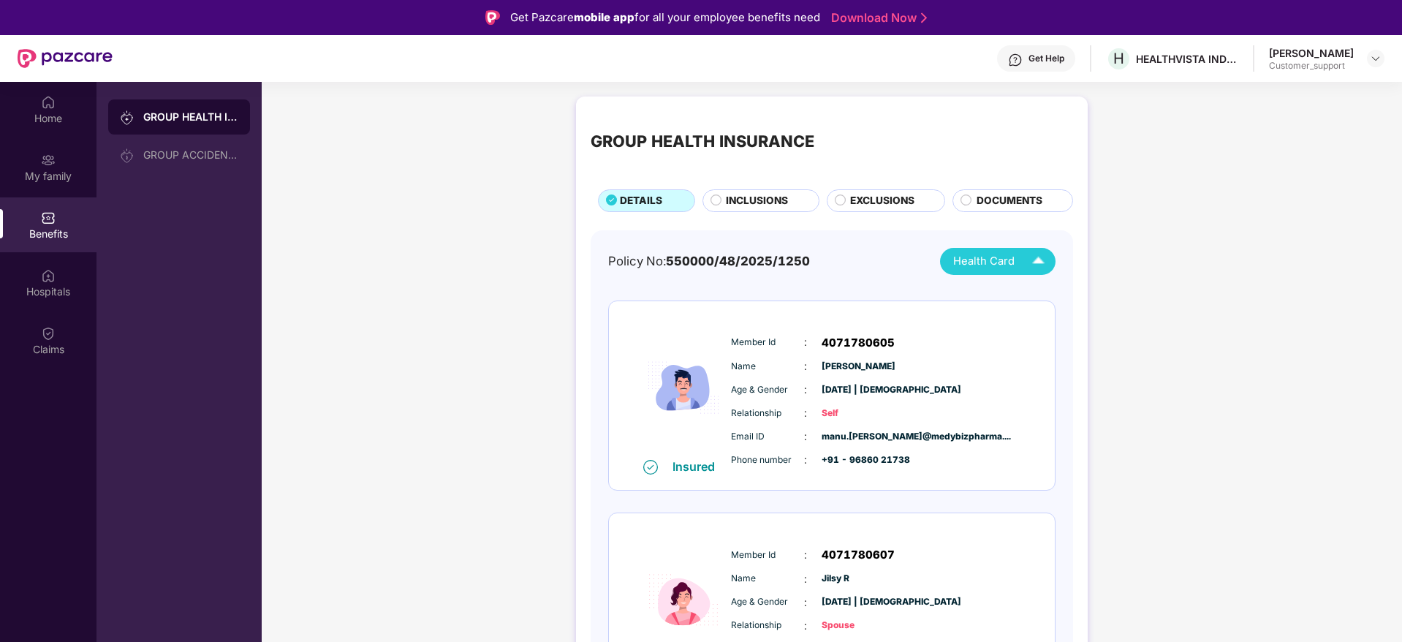
scroll to position [61, 0]
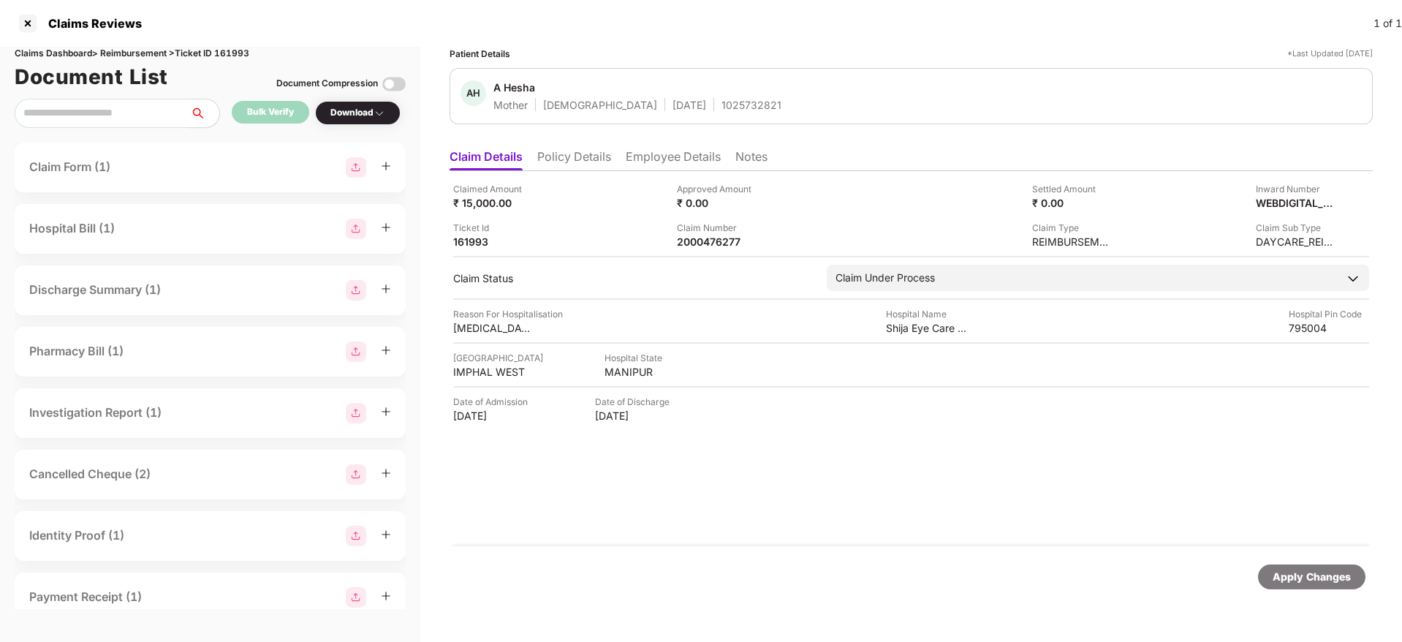
click at [722, 105] on div "1025732821" at bounding box center [752, 105] width 60 height 14
copy div "1025732821"
click at [705, 107] on div "1030465762" at bounding box center [736, 105] width 62 height 14
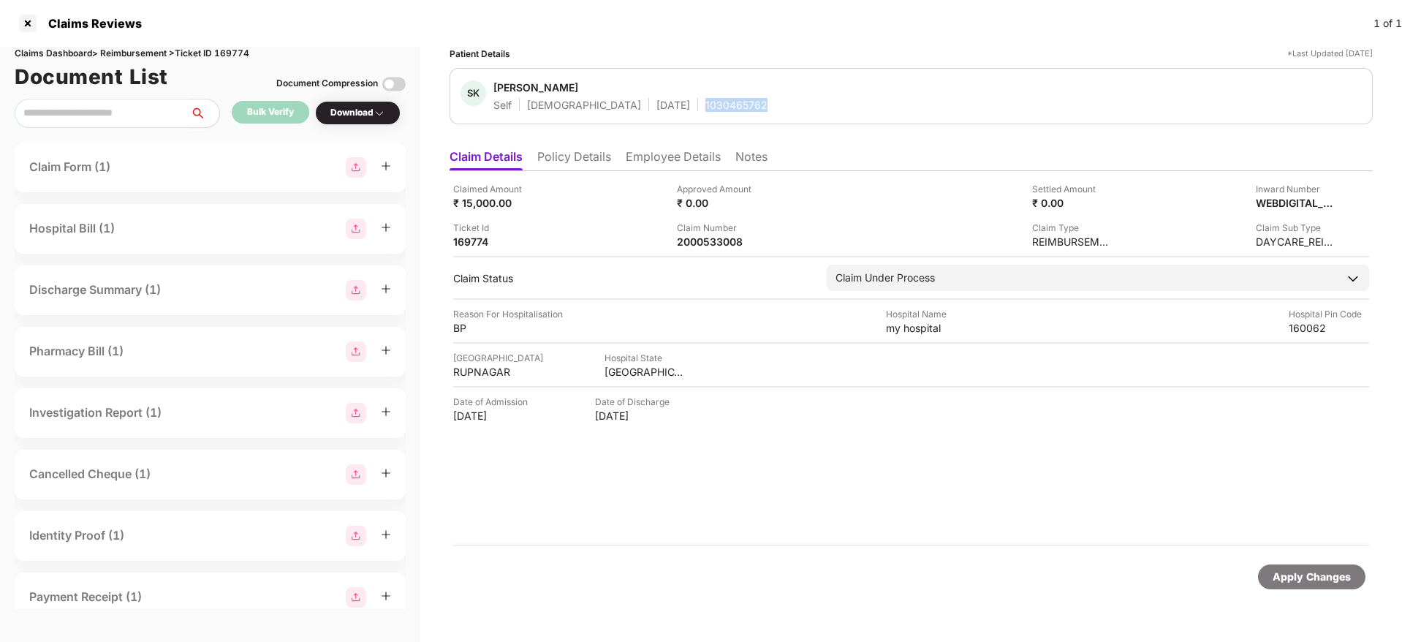
copy div "1030465762"
click at [572, 151] on li "Policy Details" at bounding box center [574, 159] width 74 height 21
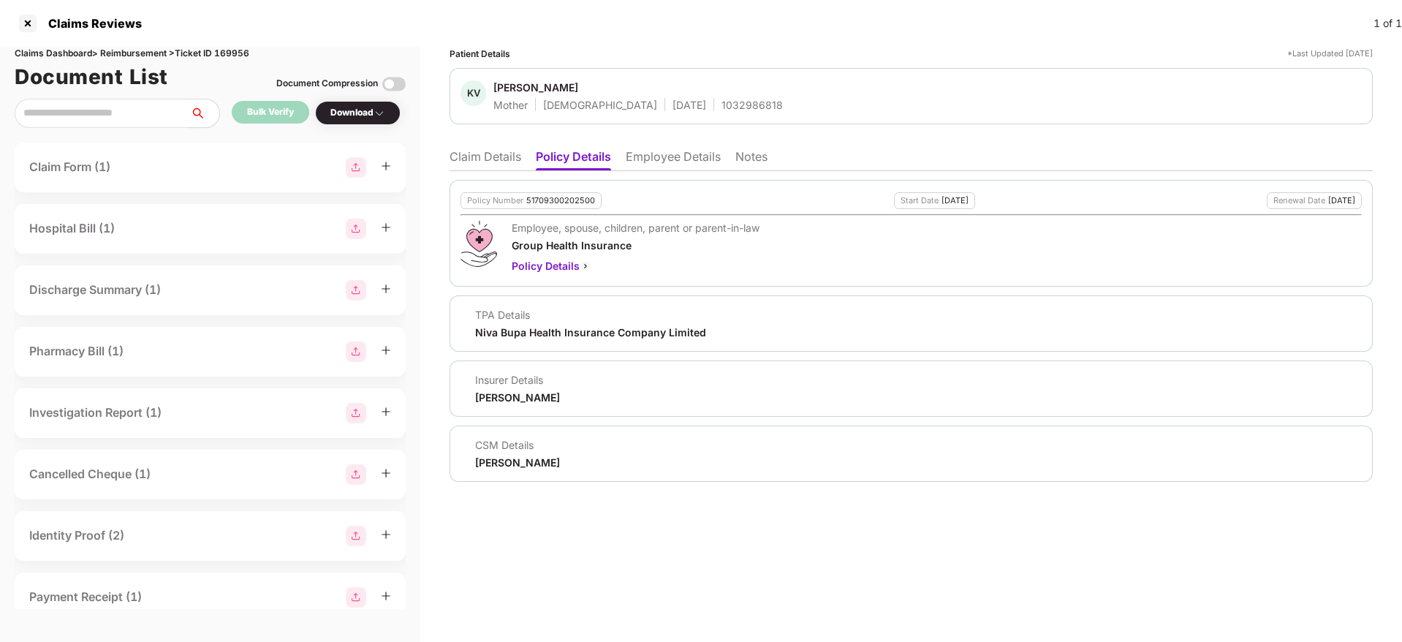
click at [461, 153] on li "Claim Details" at bounding box center [486, 159] width 72 height 21
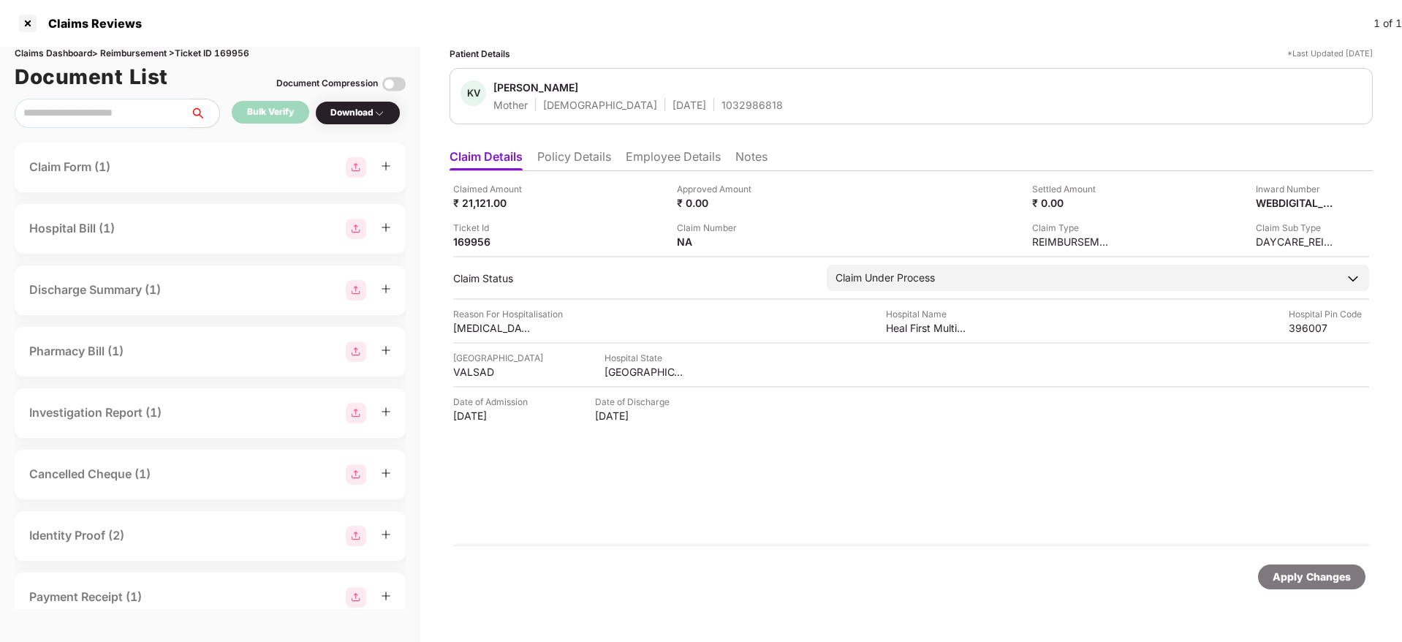
click at [681, 96] on span "[PERSON_NAME]" at bounding box center [638, 89] width 290 height 18
click at [722, 99] on div "1032986818" at bounding box center [752, 105] width 61 height 14
copy div "1032986818"
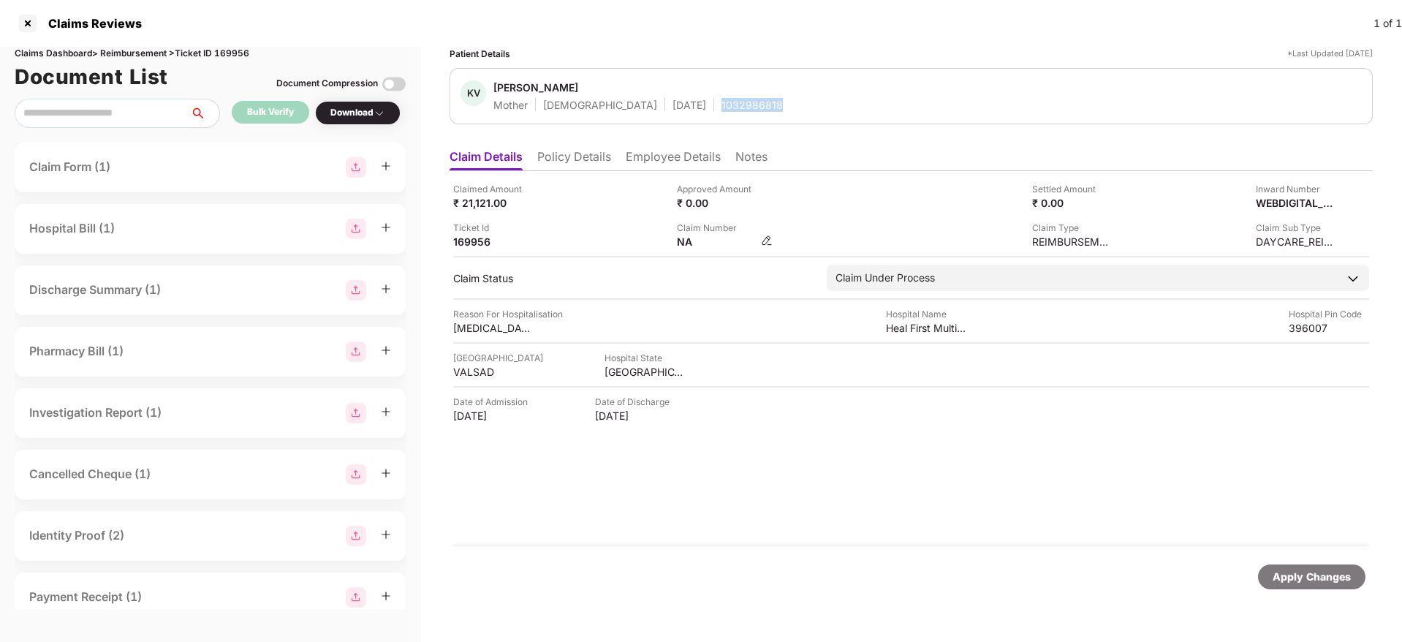
click at [764, 245] on img at bounding box center [767, 241] width 12 height 12
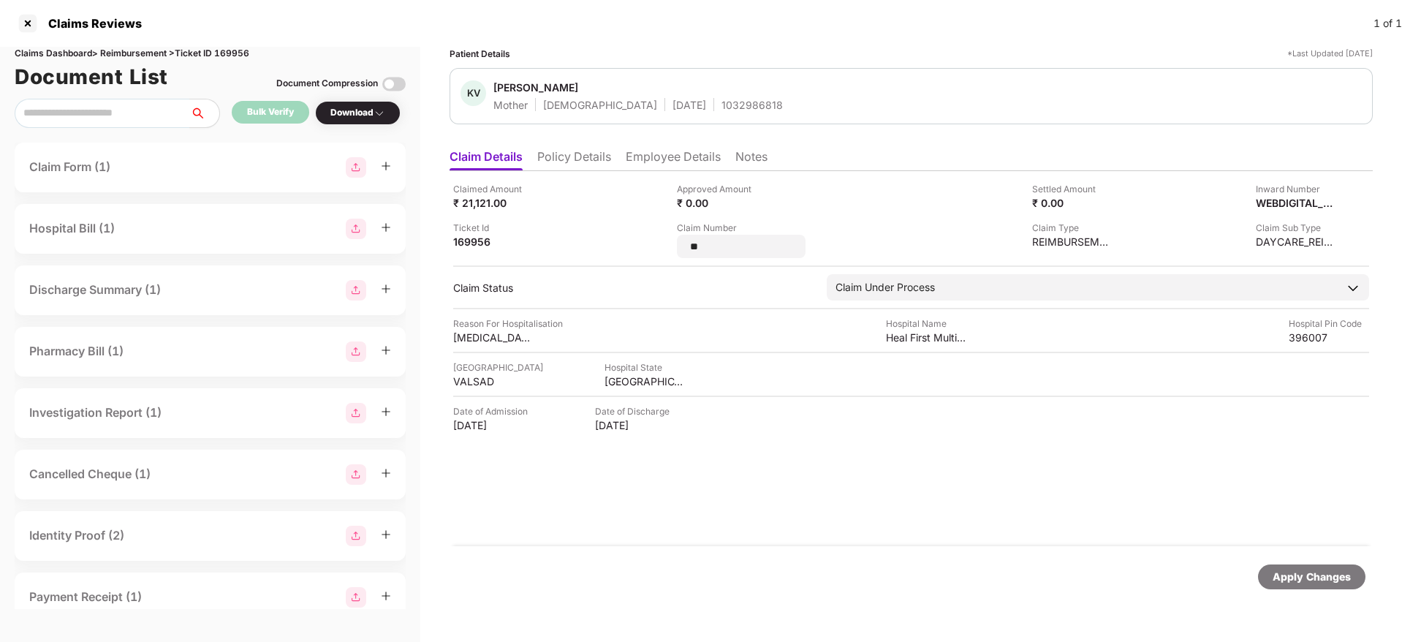
type input "*"
type input "**********"
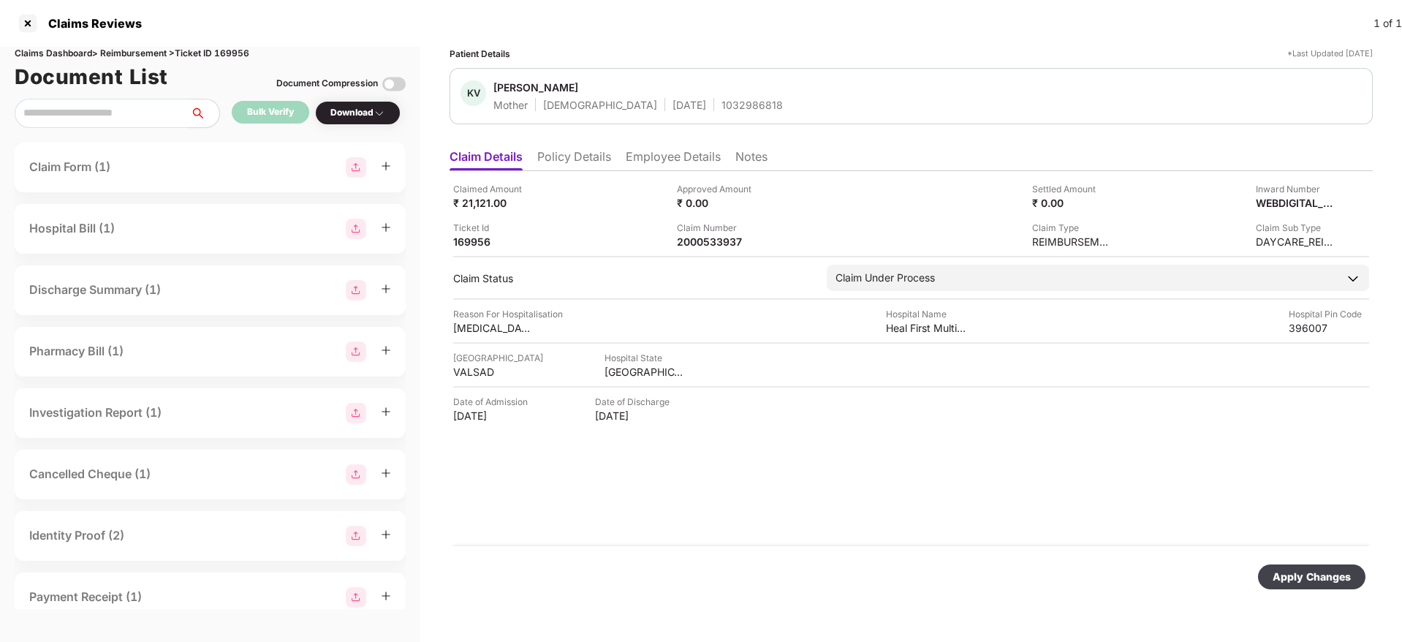
click at [1289, 574] on div "Apply Changes" at bounding box center [1312, 577] width 78 height 16
click at [722, 106] on div "1032986818" at bounding box center [752, 105] width 61 height 14
copy div "1032986818"
click at [705, 103] on div "1026721928" at bounding box center [735, 105] width 61 height 14
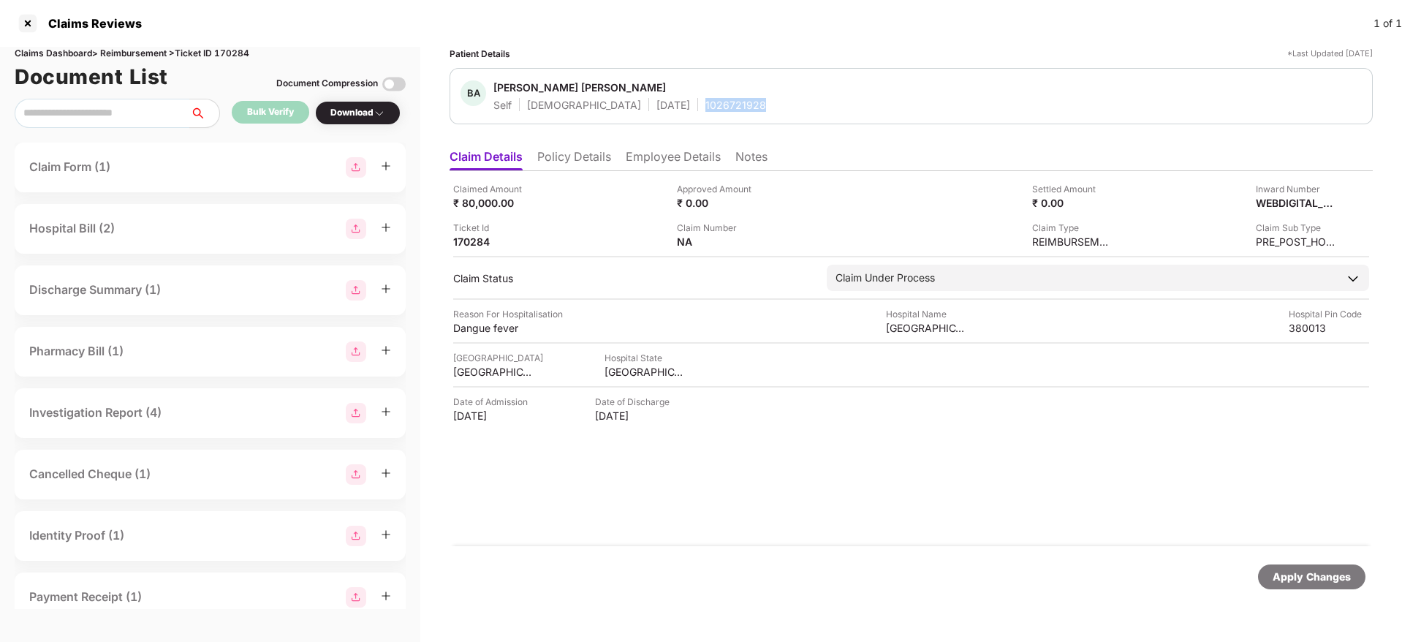
click at [705, 103] on div "1026721928" at bounding box center [735, 105] width 61 height 14
copy div "1026721928"
click at [769, 242] on img at bounding box center [767, 241] width 12 height 12
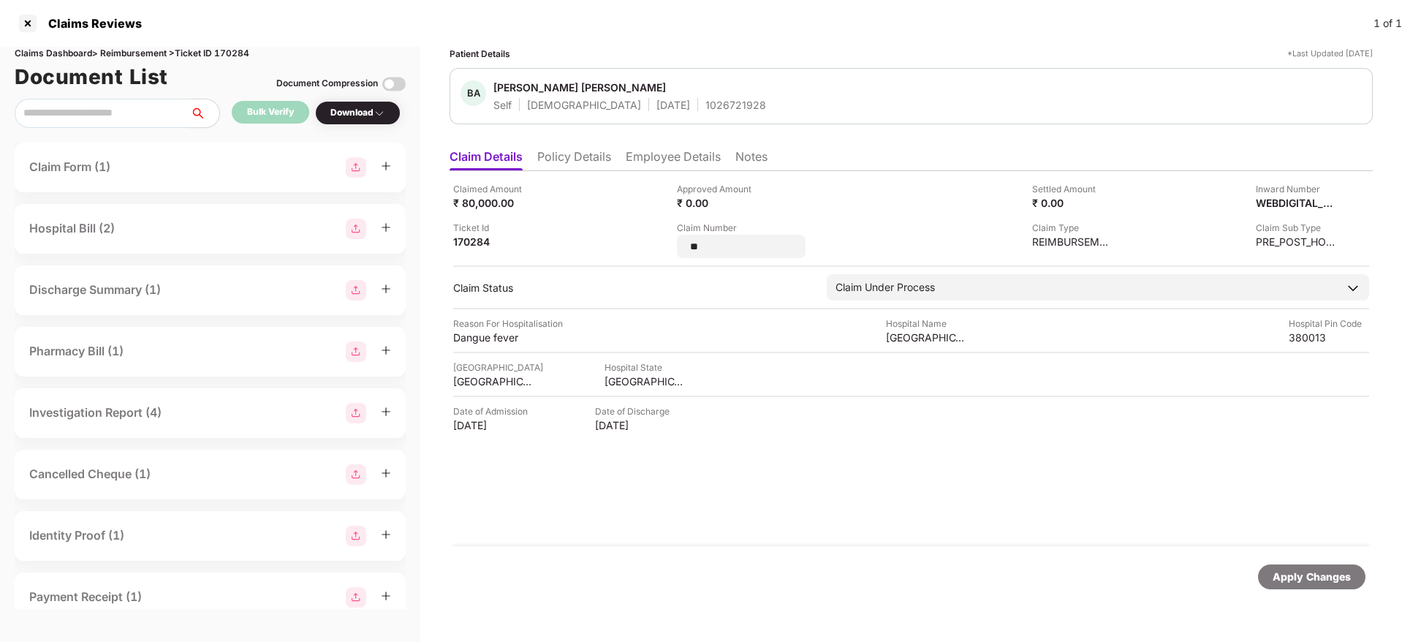
type input "*"
type input "**********"
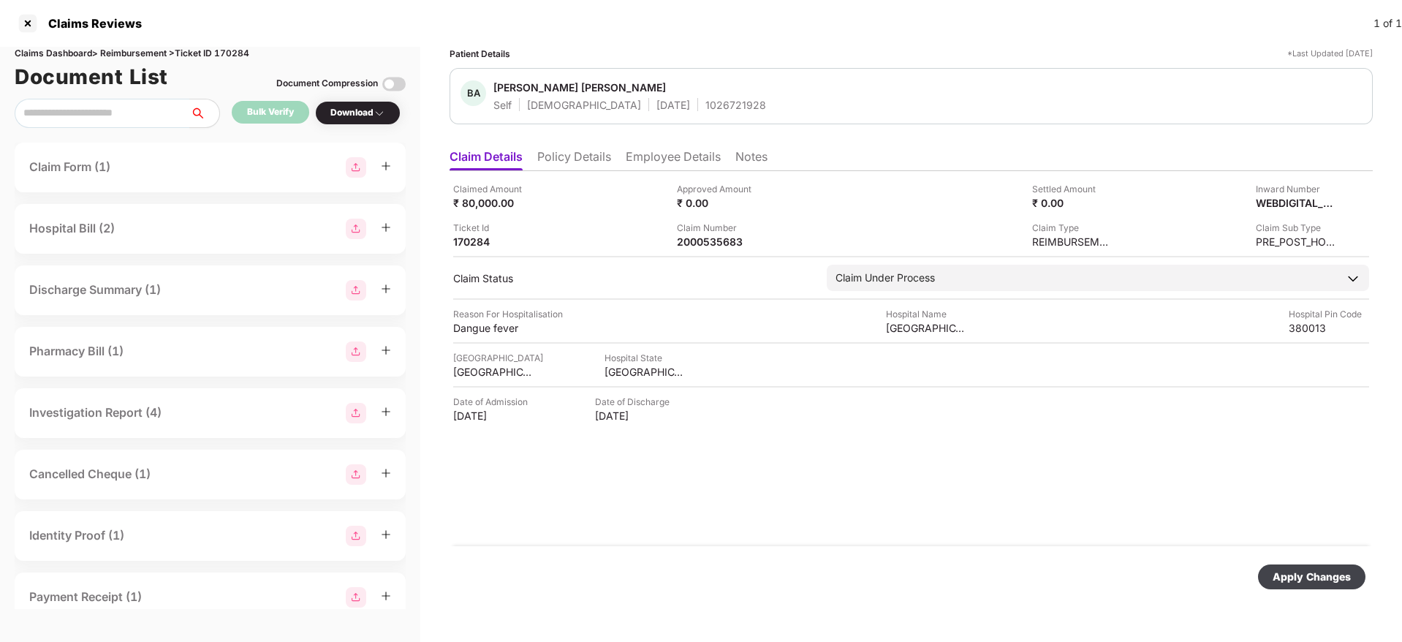
click at [1290, 571] on div "Apply Changes" at bounding box center [1312, 577] width 78 height 16
click at [711, 105] on div "1033956267" at bounding box center [742, 105] width 62 height 14
copy div "1033956267"
click at [767, 246] on img at bounding box center [767, 241] width 12 height 12
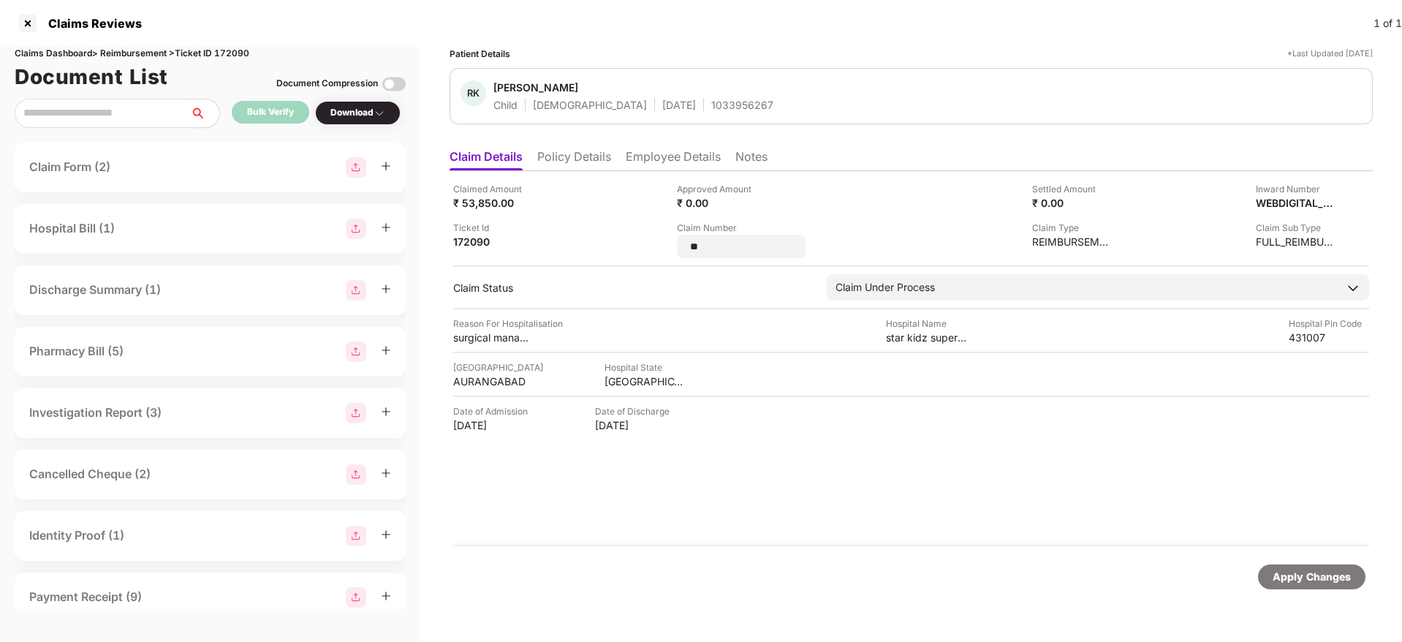
type input "*"
type input "**********"
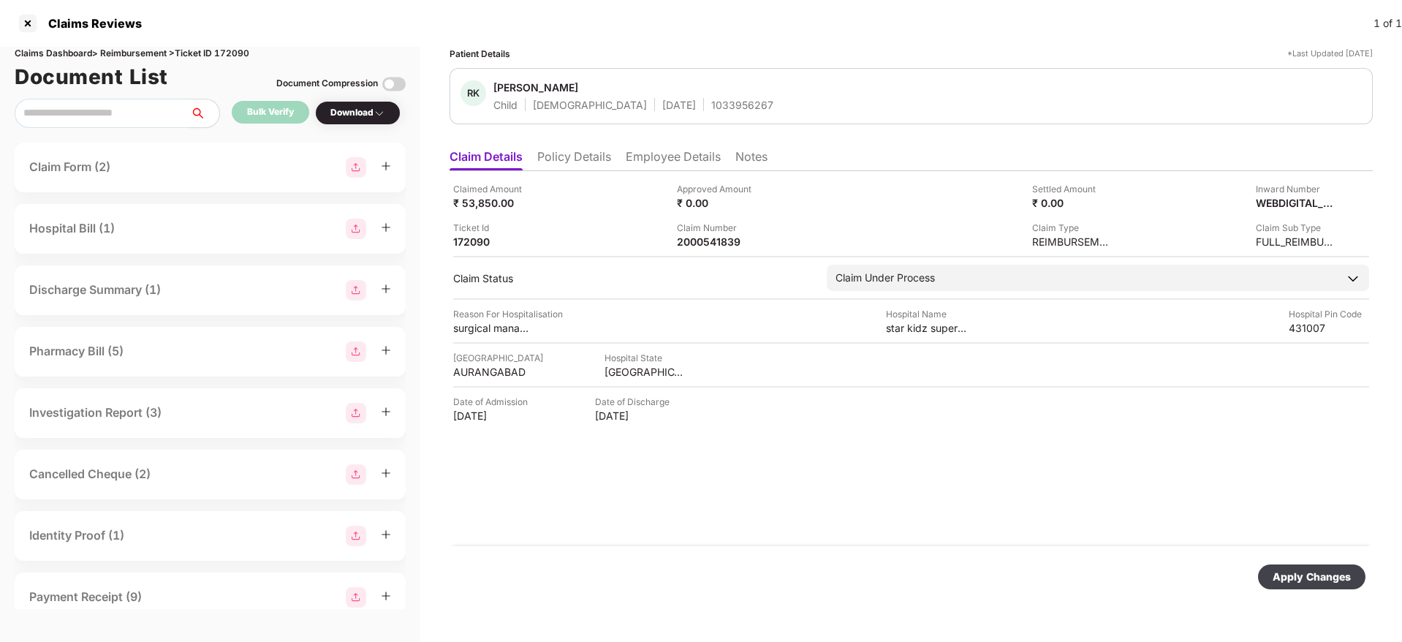
click at [1293, 578] on div "Apply Changes" at bounding box center [1312, 577] width 78 height 16
click at [723, 111] on div "1030409542" at bounding box center [754, 105] width 63 height 14
copy div "1030409542"
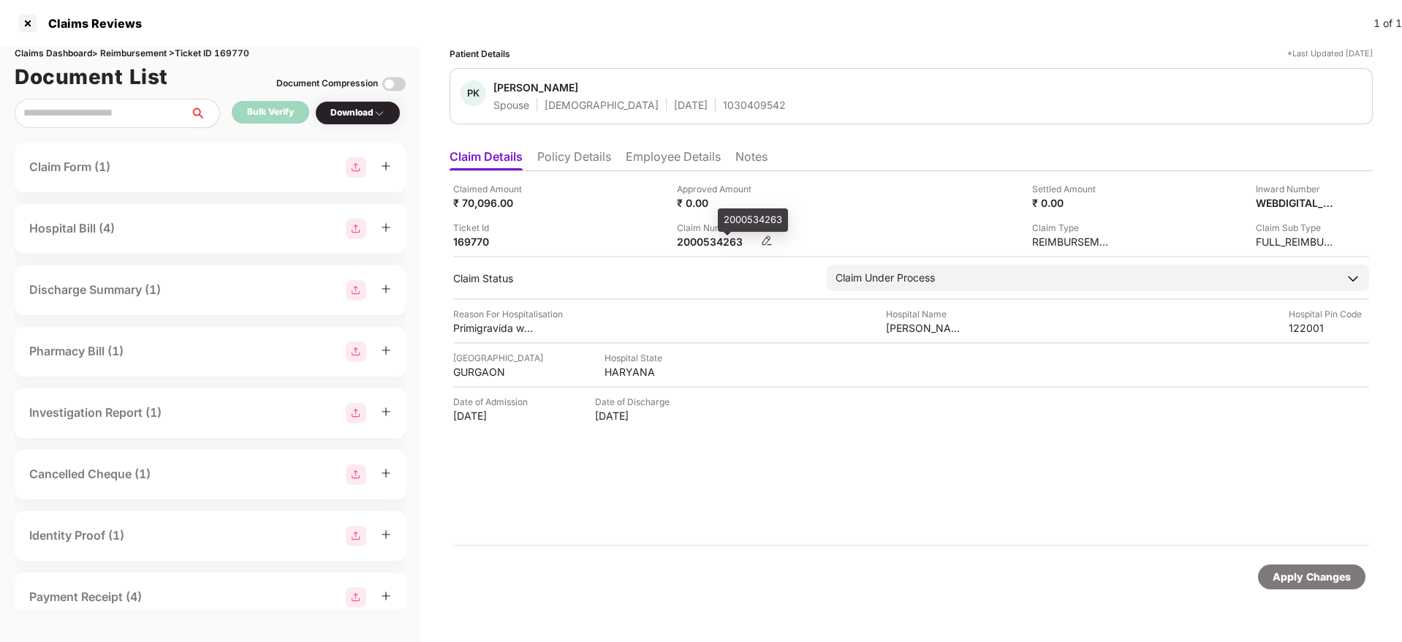
click at [704, 242] on div "2000534263" at bounding box center [717, 242] width 80 height 14
copy div "2000534263"
click at [723, 105] on div "1030409542" at bounding box center [754, 105] width 63 height 14
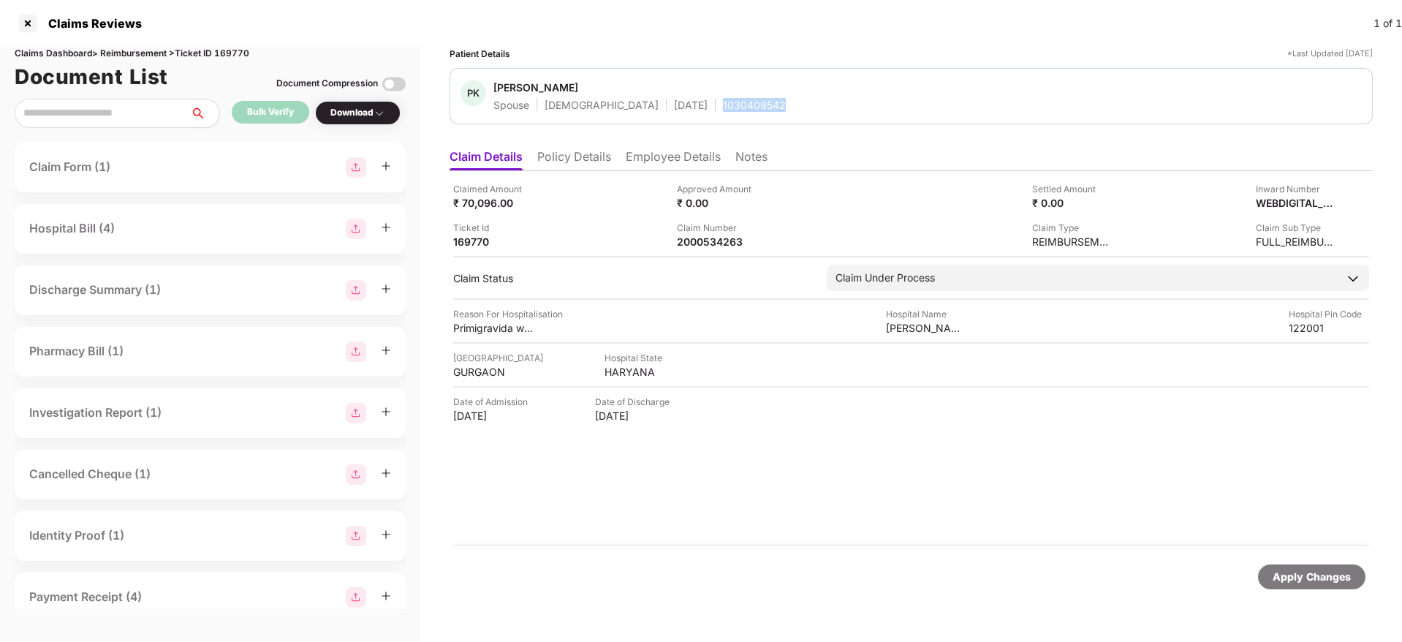
copy div "1030409542"
click at [564, 165] on li "Policy Details" at bounding box center [574, 159] width 74 height 21
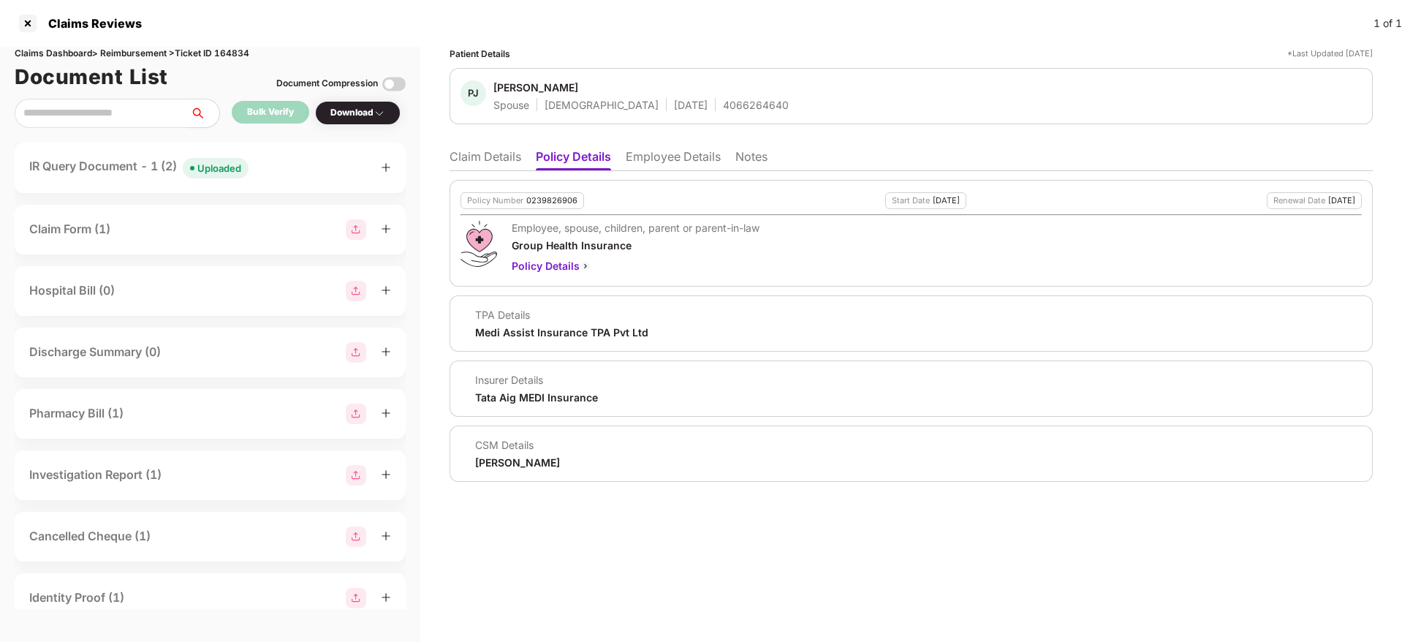
click at [507, 159] on li "Claim Details" at bounding box center [486, 159] width 72 height 21
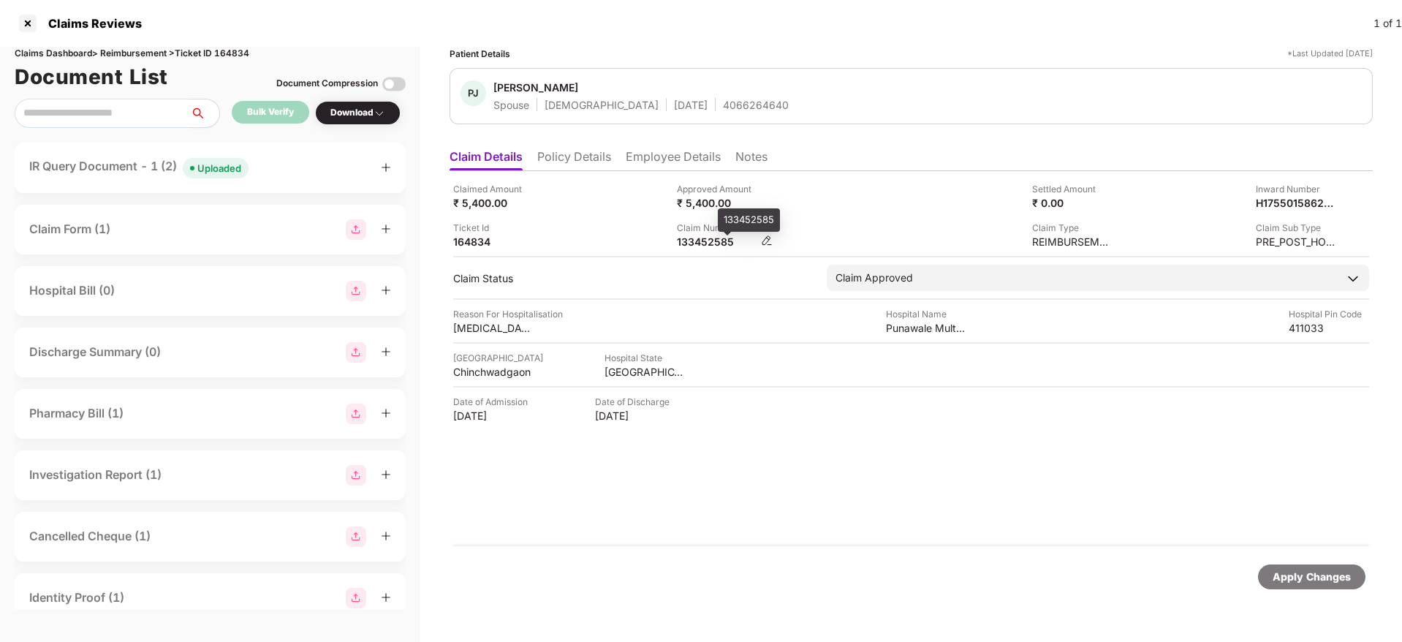
click at [706, 240] on div "133452585" at bounding box center [717, 242] width 80 height 14
copy div "133452585"
click at [599, 241] on div "Ticket Id 164834" at bounding box center [559, 235] width 213 height 28
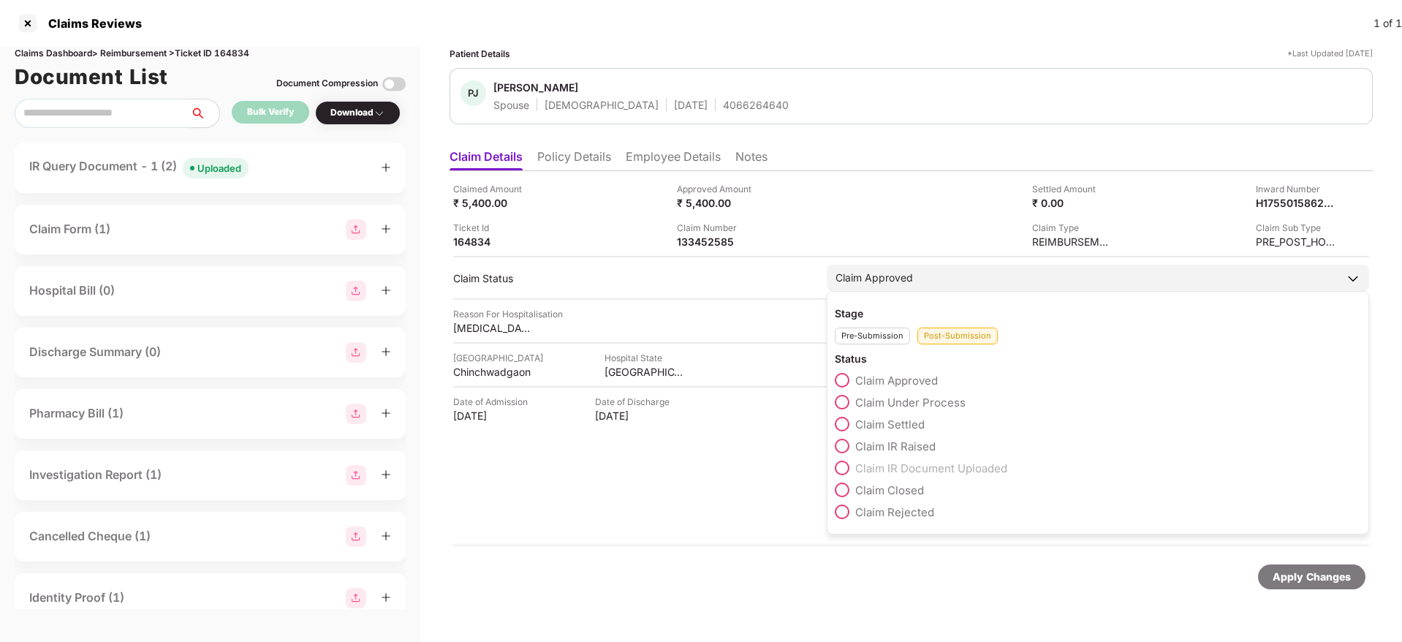
click at [847, 289] on div "Claim Approved" at bounding box center [1098, 278] width 542 height 26
click at [847, 424] on span at bounding box center [842, 424] width 15 height 15
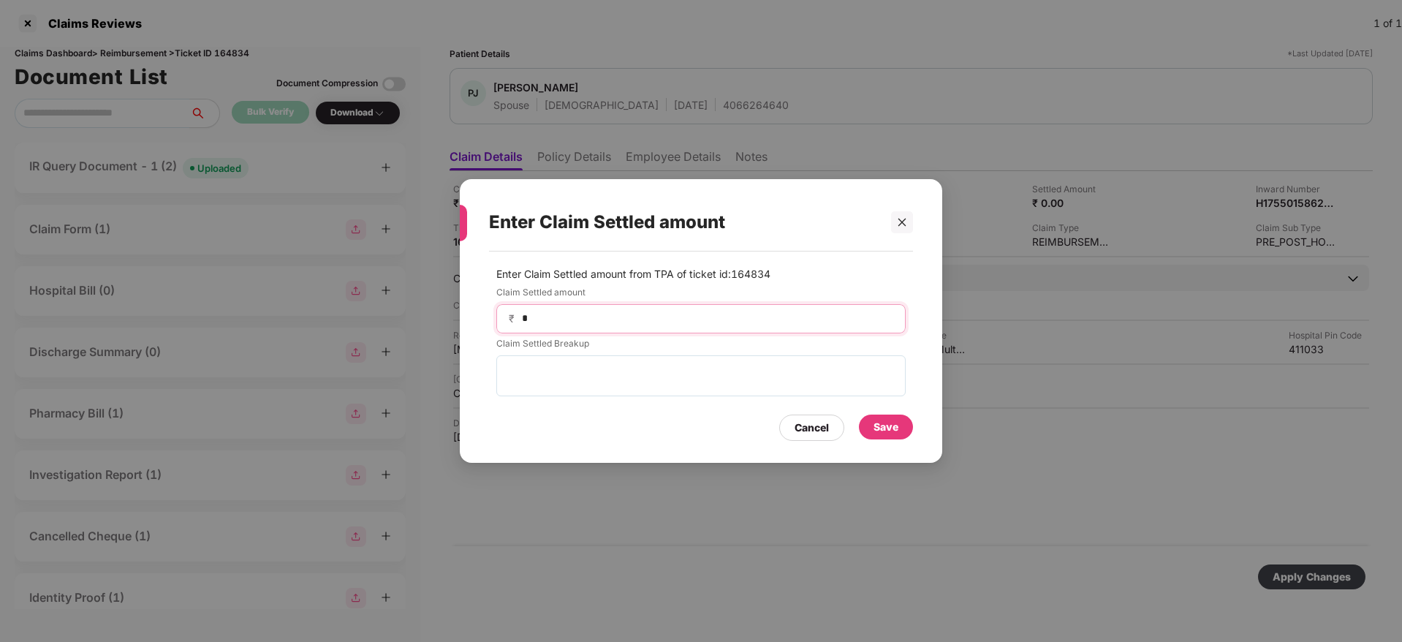
click at [551, 320] on input "*" at bounding box center [707, 318] width 373 height 15
type input "****"
click at [891, 423] on div "Save" at bounding box center [886, 427] width 25 height 16
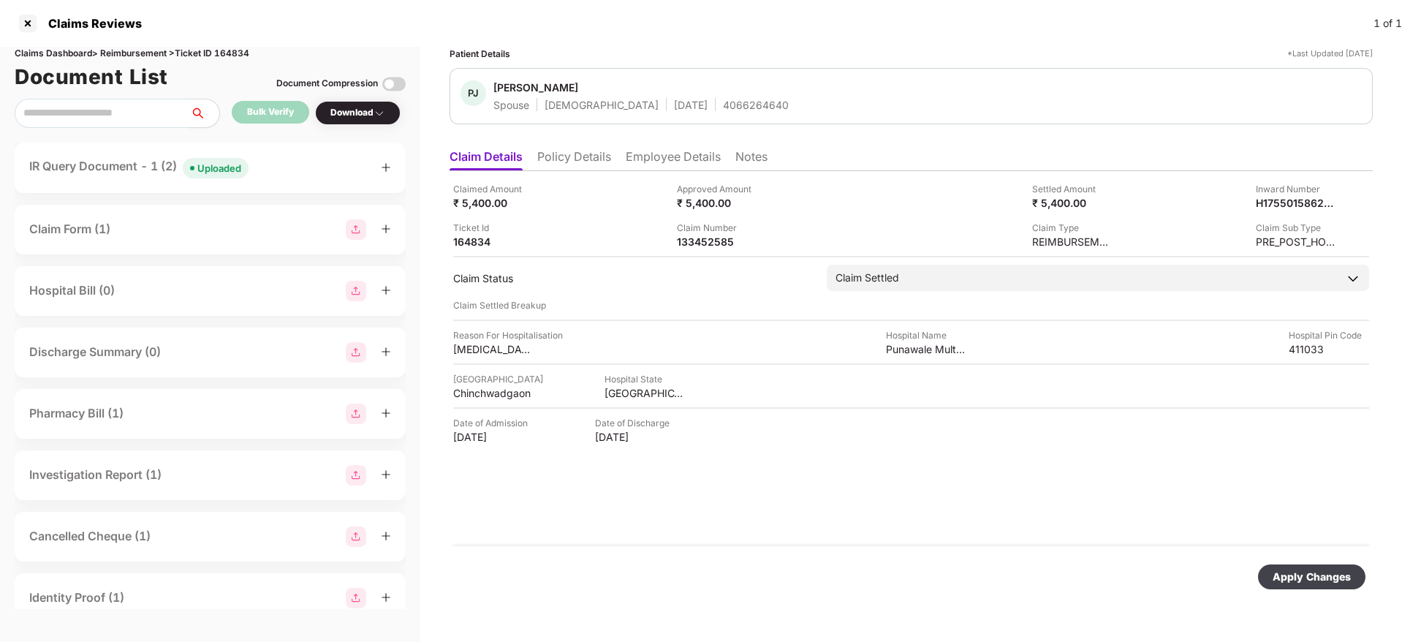
click at [1285, 575] on div "Apply Changes" at bounding box center [1312, 577] width 78 height 16
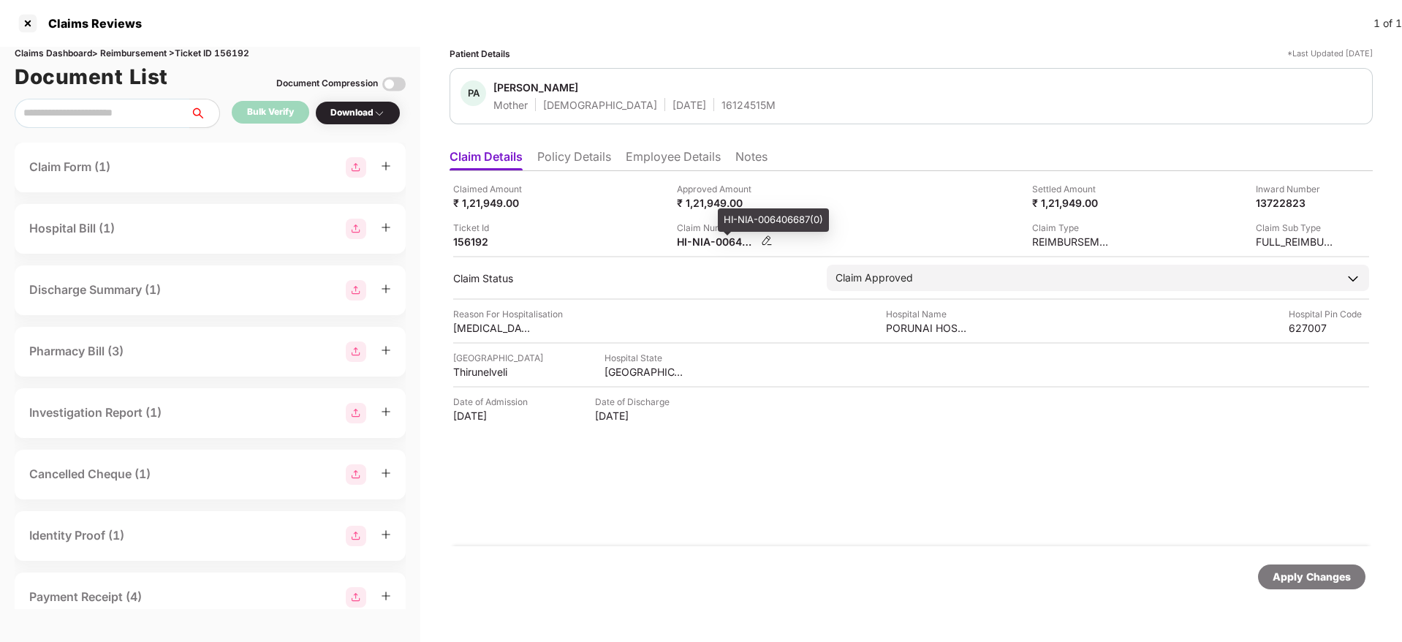
click at [703, 241] on div "HI-NIA-006406687(0)" at bounding box center [717, 242] width 80 height 14
copy div
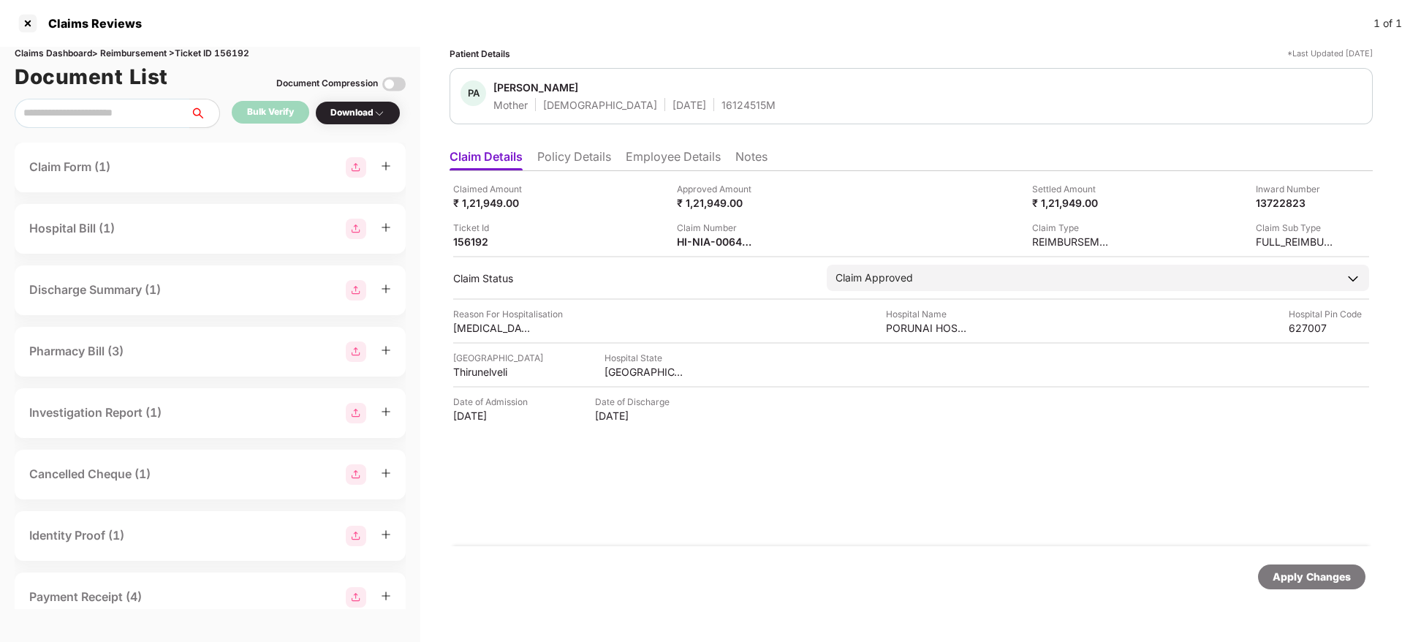
click at [549, 153] on li "Policy Details" at bounding box center [574, 159] width 74 height 21
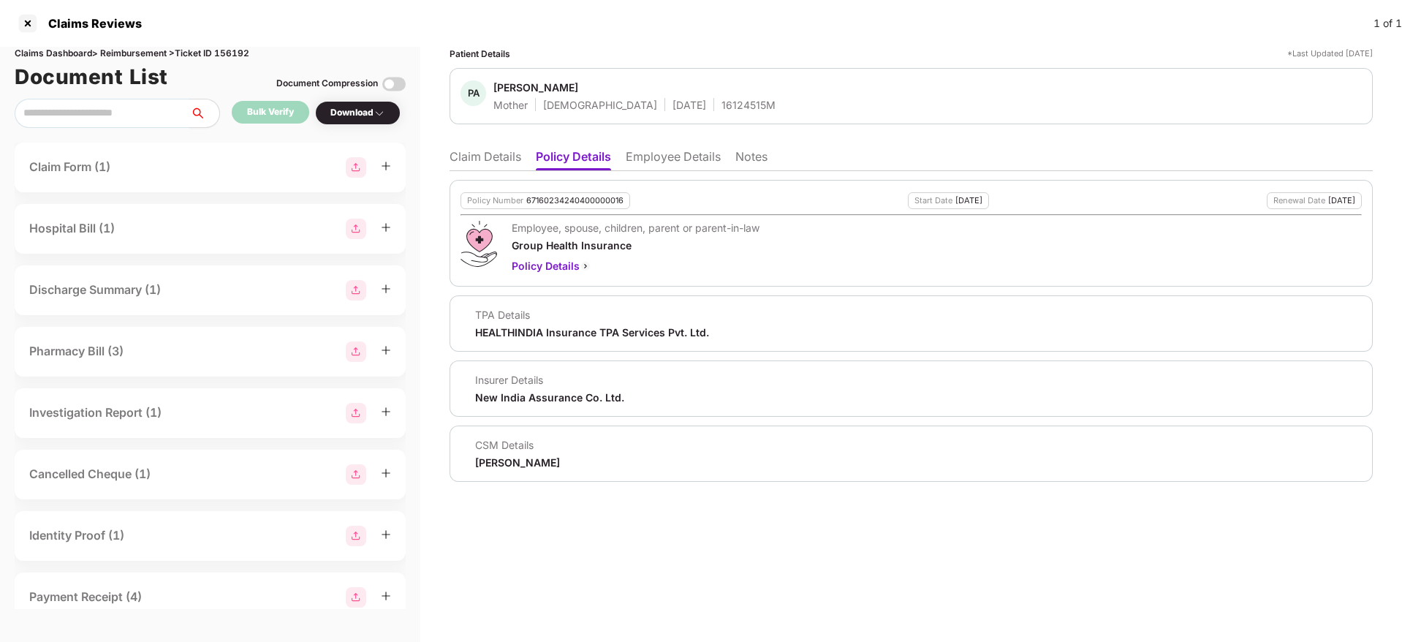
click at [471, 159] on li "Claim Details" at bounding box center [486, 159] width 72 height 21
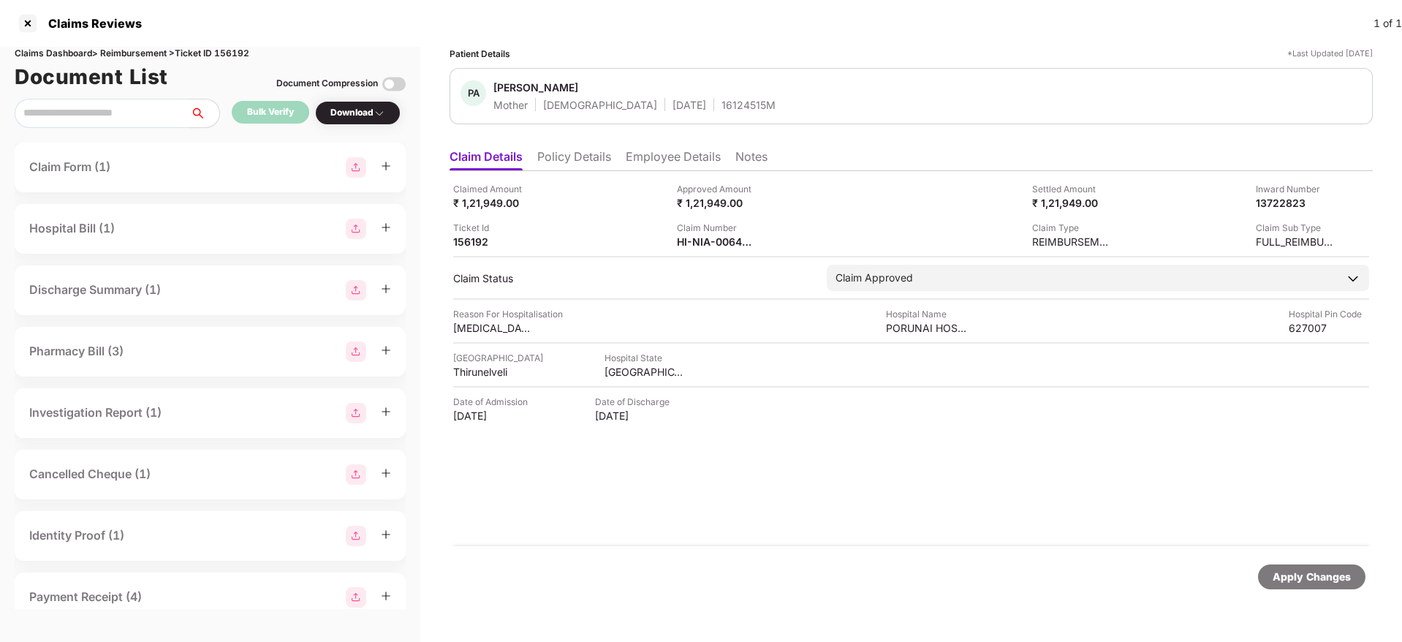
click at [572, 164] on li "Policy Details" at bounding box center [574, 159] width 74 height 21
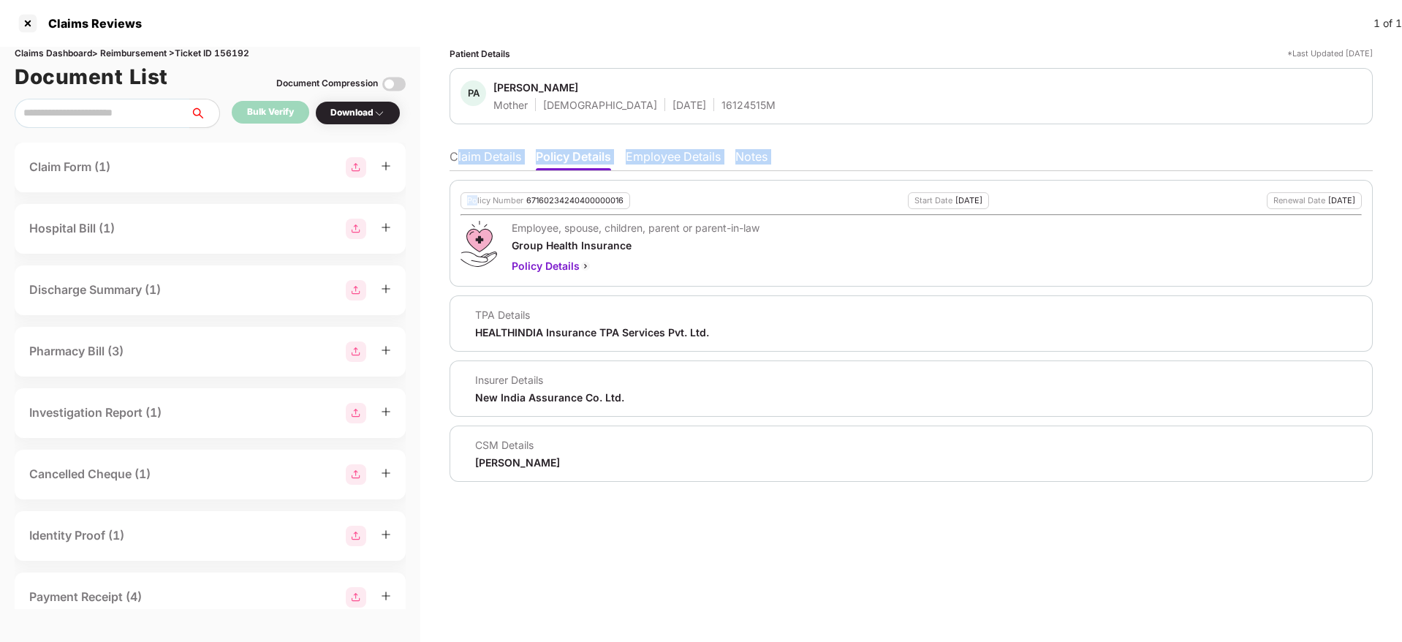
drag, startPoint x: 477, startPoint y: 174, endPoint x: 455, endPoint y: 148, distance: 34.3
click at [455, 148] on div "Claim Details Policy Details Employee Details Notes Policy Number 6716023424040…" at bounding box center [911, 312] width 923 height 340
click at [455, 148] on ul "Claim Details Policy Details Employee Details Notes" at bounding box center [911, 156] width 923 height 29
click at [483, 160] on li "Claim Details" at bounding box center [486, 159] width 72 height 21
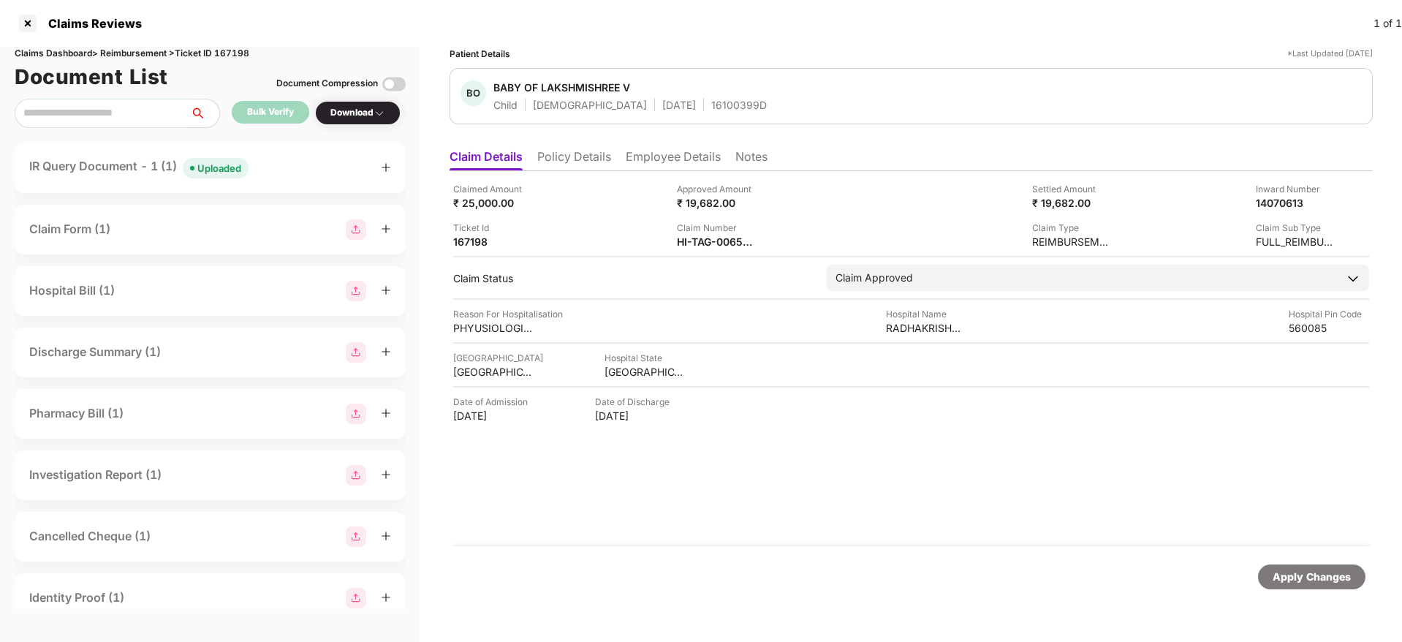
click at [559, 157] on li "Policy Details" at bounding box center [574, 159] width 74 height 21
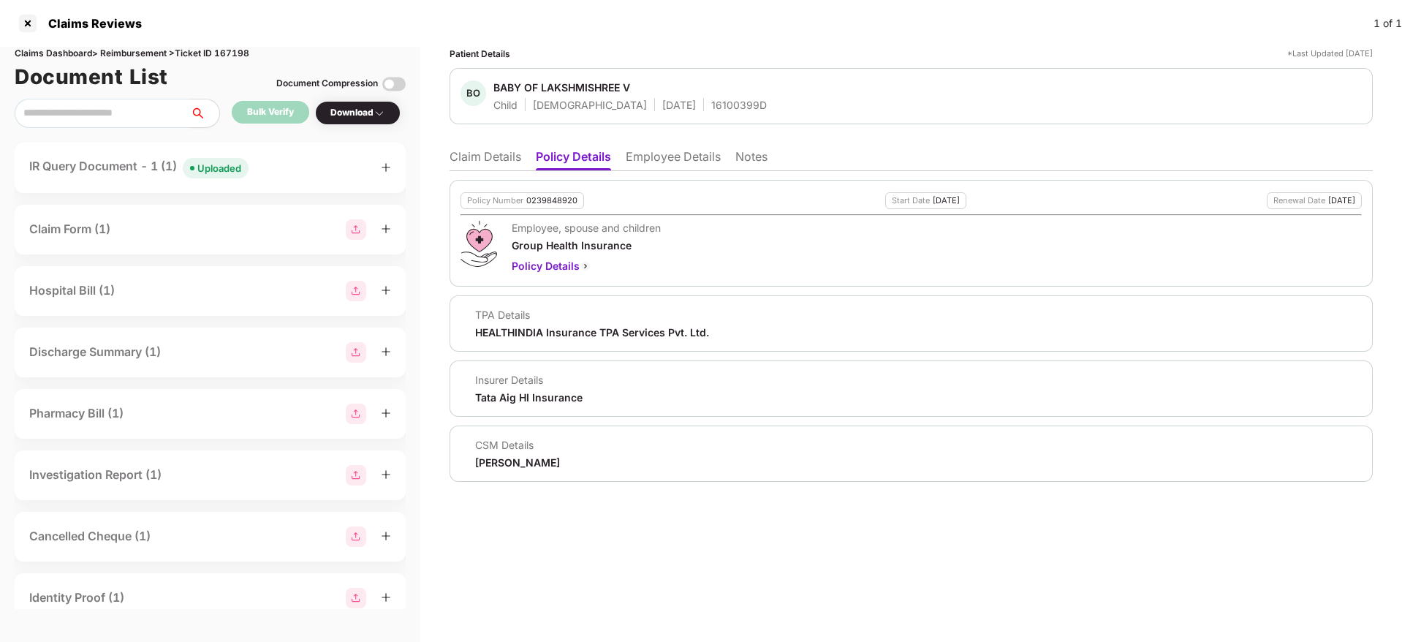
click at [501, 159] on li "Claim Details" at bounding box center [486, 159] width 72 height 21
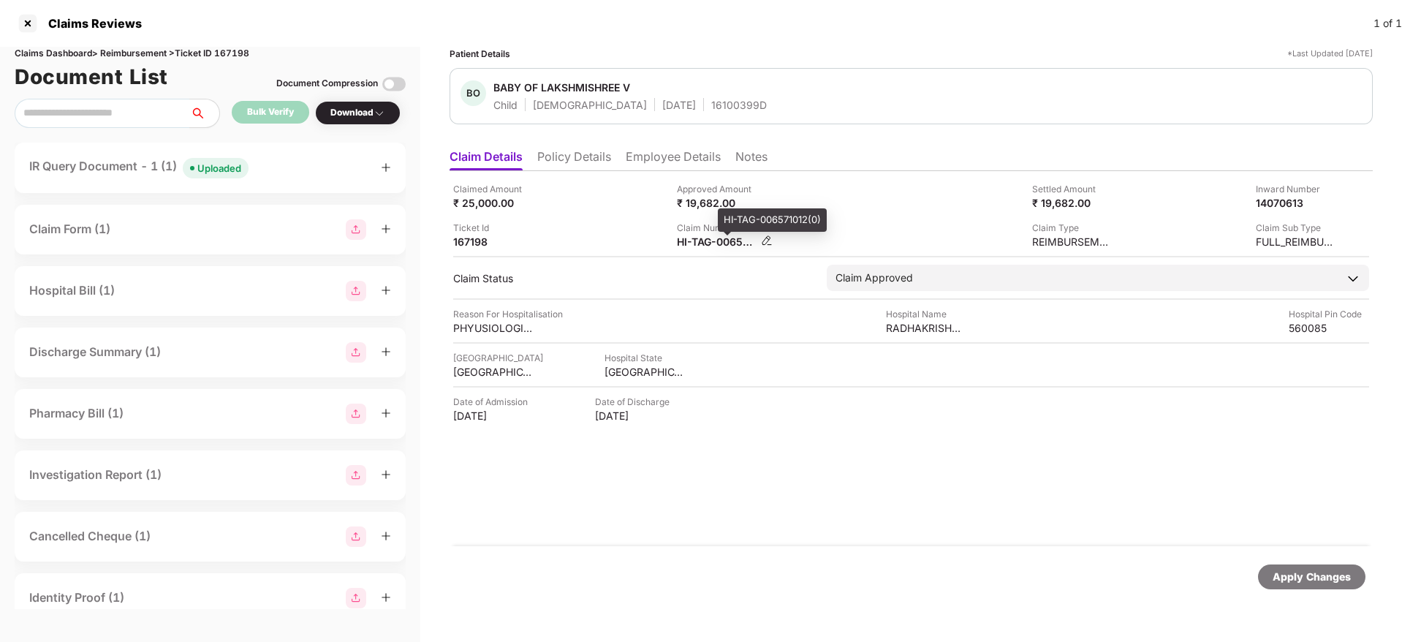
click at [691, 246] on div "HI-TAG-006571012(0)" at bounding box center [717, 242] width 80 height 14
copy div
click at [599, 216] on div "Claimed Amount ₹ 25,000.00 Approved Amount ₹ 19,682.00 Settled Amount ₹ 19,682.…" at bounding box center [911, 215] width 916 height 67
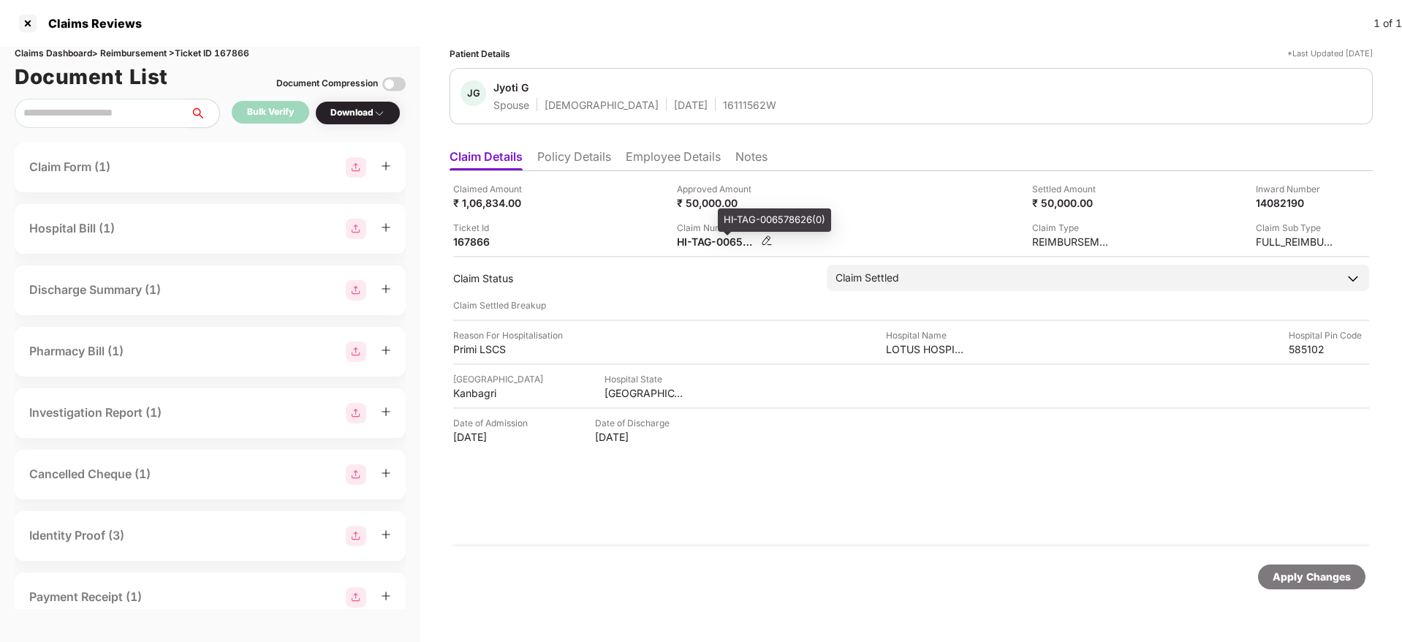
click at [688, 243] on div "HI-TAG-006578626(0)" at bounding box center [717, 242] width 80 height 14
copy div
click at [689, 241] on div "HI-ABH-006579615(0)" at bounding box center [717, 242] width 80 height 14
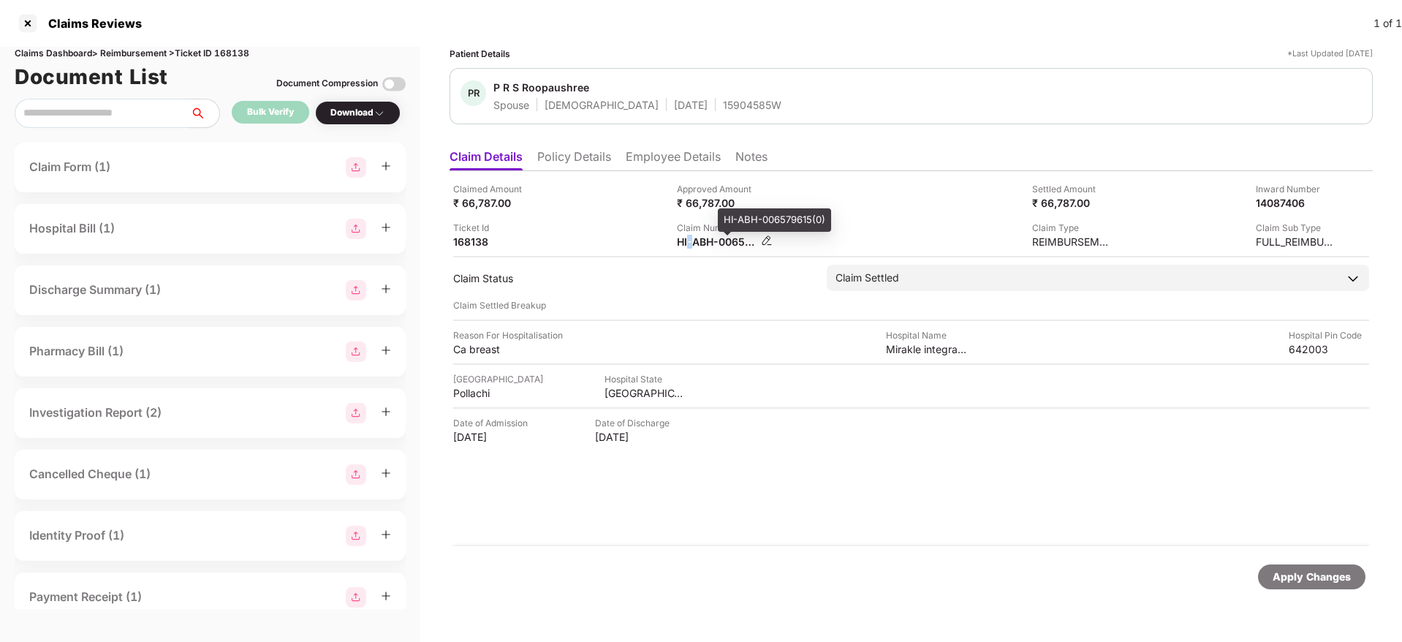
click at [689, 241] on div "HI-ABH-006579615(0)" at bounding box center [717, 242] width 80 height 14
copy div
click at [599, 203] on div "Claimed Amount ₹ 66,787.00" at bounding box center [559, 196] width 213 height 28
click at [719, 240] on div "HI-OIC-006528550(1)" at bounding box center [717, 242] width 80 height 14
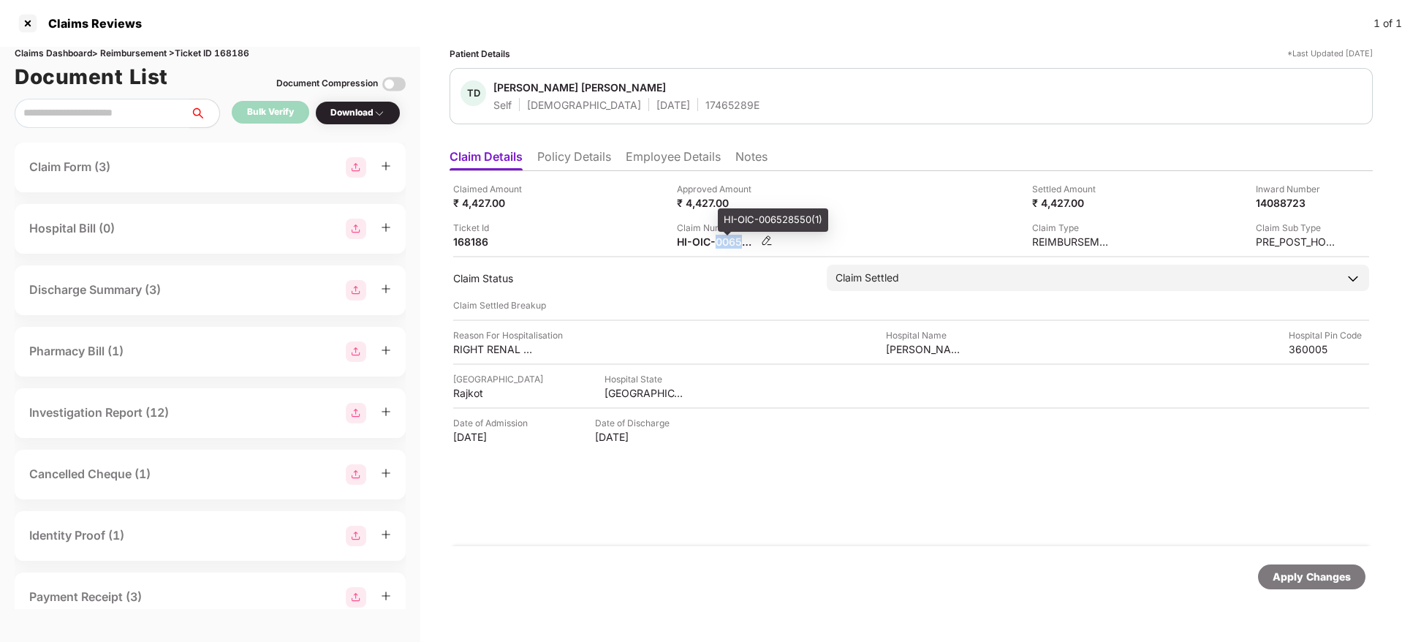
click at [719, 240] on div "HI-OIC-006528550(1)" at bounding box center [717, 242] width 80 height 14
copy div
click at [694, 246] on div "HI-OIC-006547789(1)" at bounding box center [717, 242] width 80 height 14
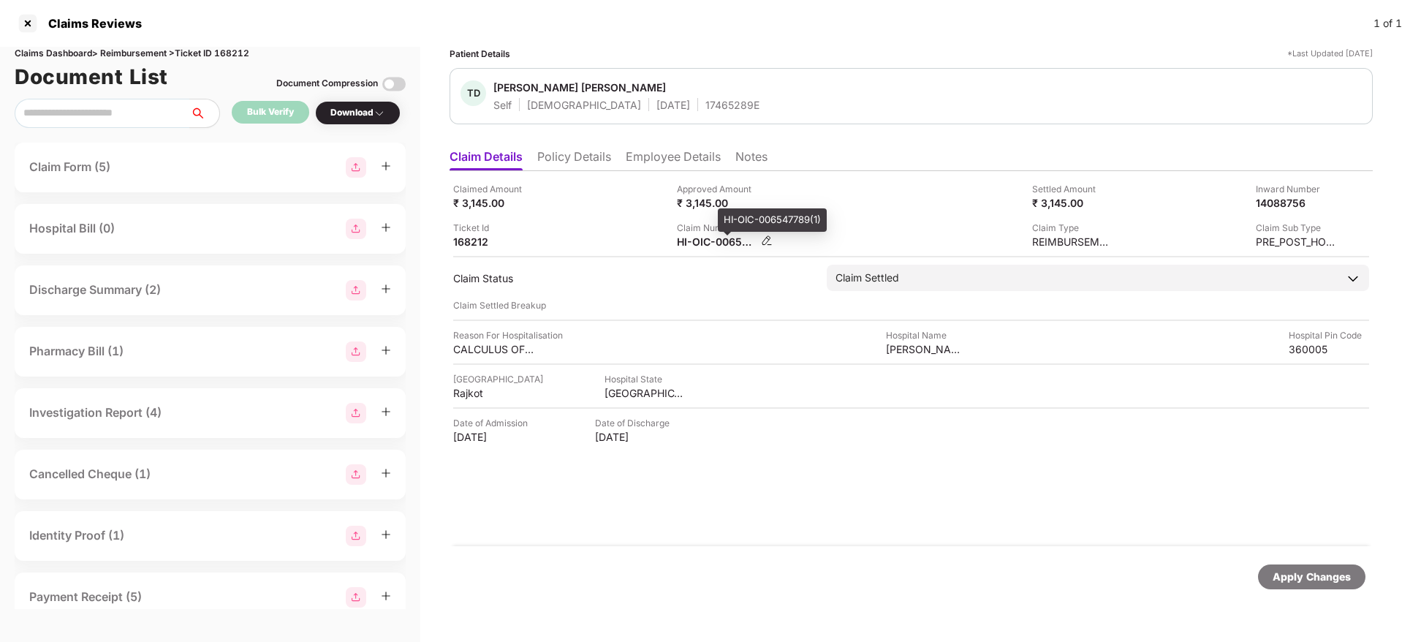
click at [694, 246] on div "HI-OIC-006547789(1)" at bounding box center [717, 242] width 80 height 14
copy div
click at [832, 219] on div "Claimed Amount ₹ 3,145.00 Approved Amount ₹ 3,145.00 Settled Amount ₹ 3,145.00 …" at bounding box center [911, 215] width 916 height 67
click at [702, 242] on div "HI-OIC-006580409(0)" at bounding box center [717, 242] width 80 height 14
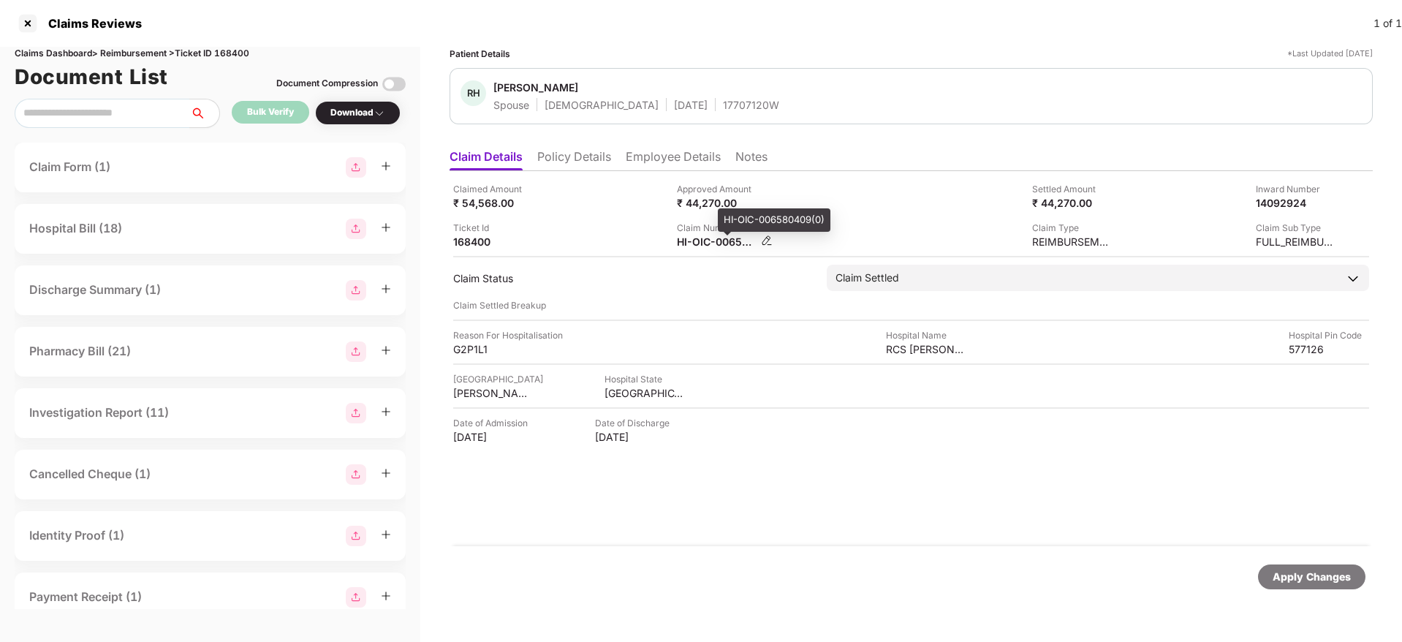
click at [702, 242] on div "HI-OIC-006580409(0)" at bounding box center [717, 242] width 80 height 14
copy div
click at [836, 251] on div "Claimed Amount ₹ 54,568.00 Approved Amount ₹ 44,270.00 Settled Amount ₹ 44,270.…" at bounding box center [911, 358] width 923 height 375
click at [828, 247] on div "Claim Number HI-OIC-006580409(0)" at bounding box center [783, 235] width 213 height 28
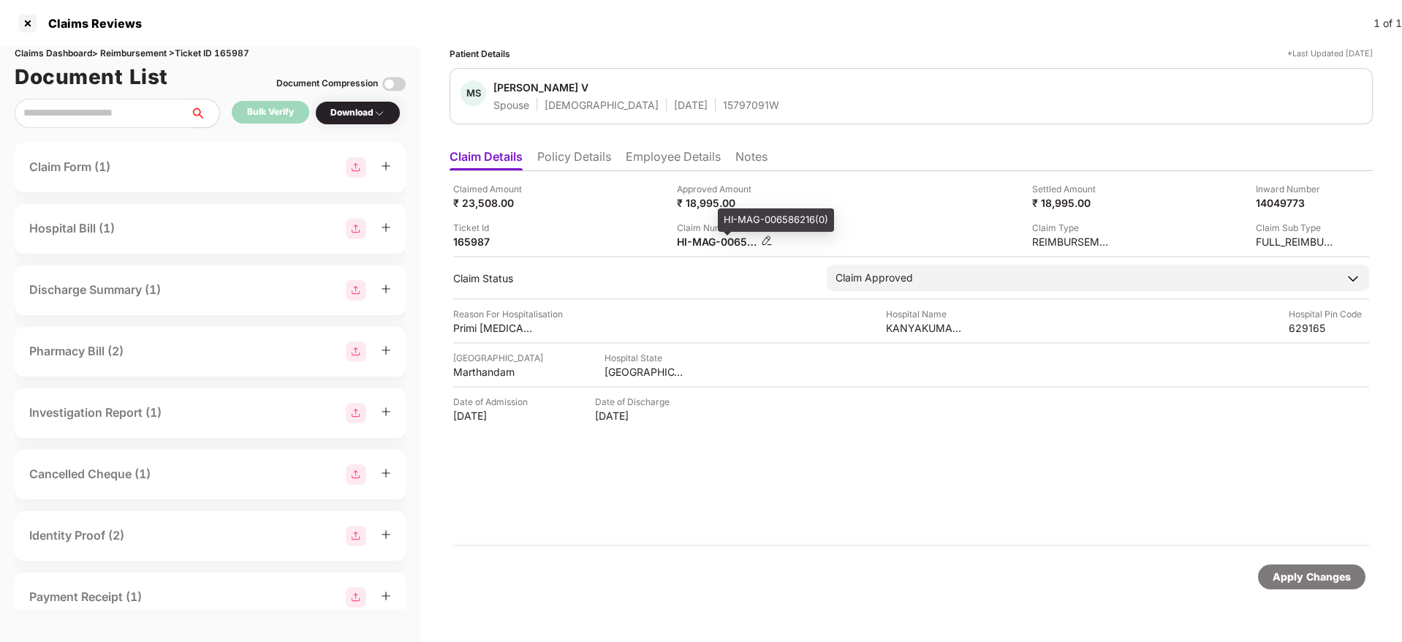
click at [698, 243] on div "HI-MAG-006586216(0)" at bounding box center [717, 242] width 80 height 14
copy div
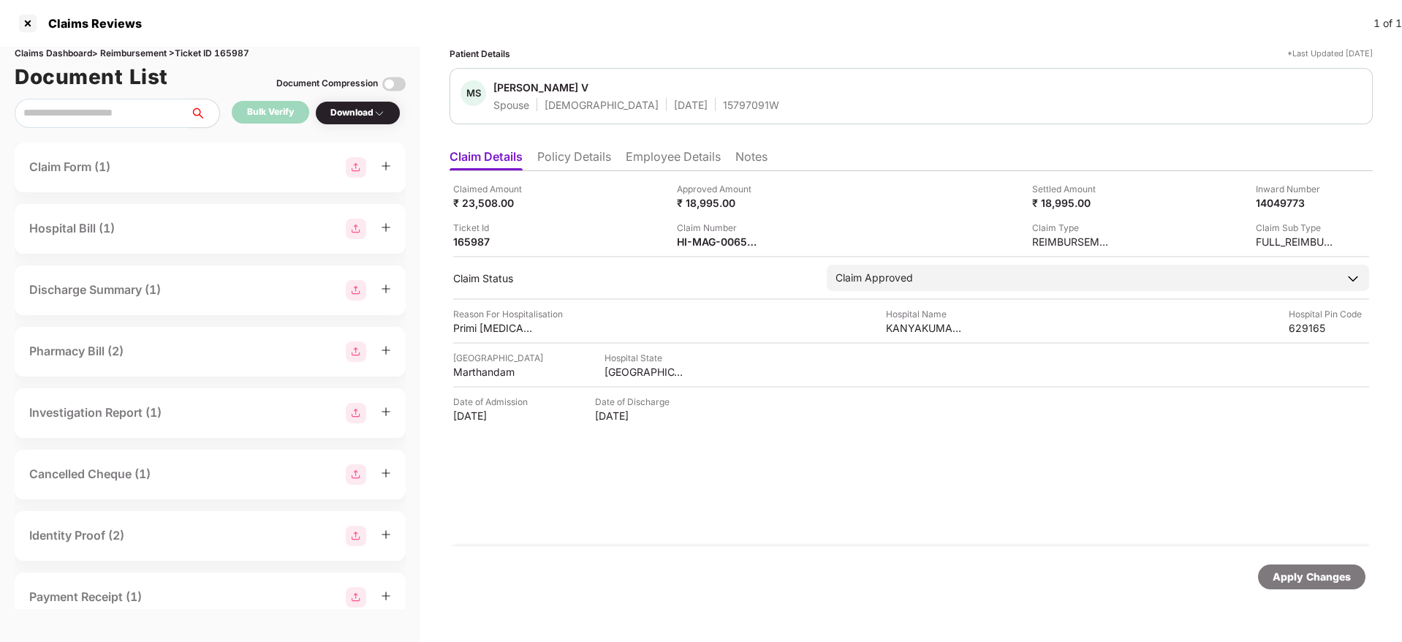
click at [835, 229] on div "Claim Number HI-MAG-006586216(0)" at bounding box center [783, 235] width 213 height 28
click at [690, 241] on div "HI-MAG-006586216(0)" at bounding box center [717, 242] width 80 height 14
copy div
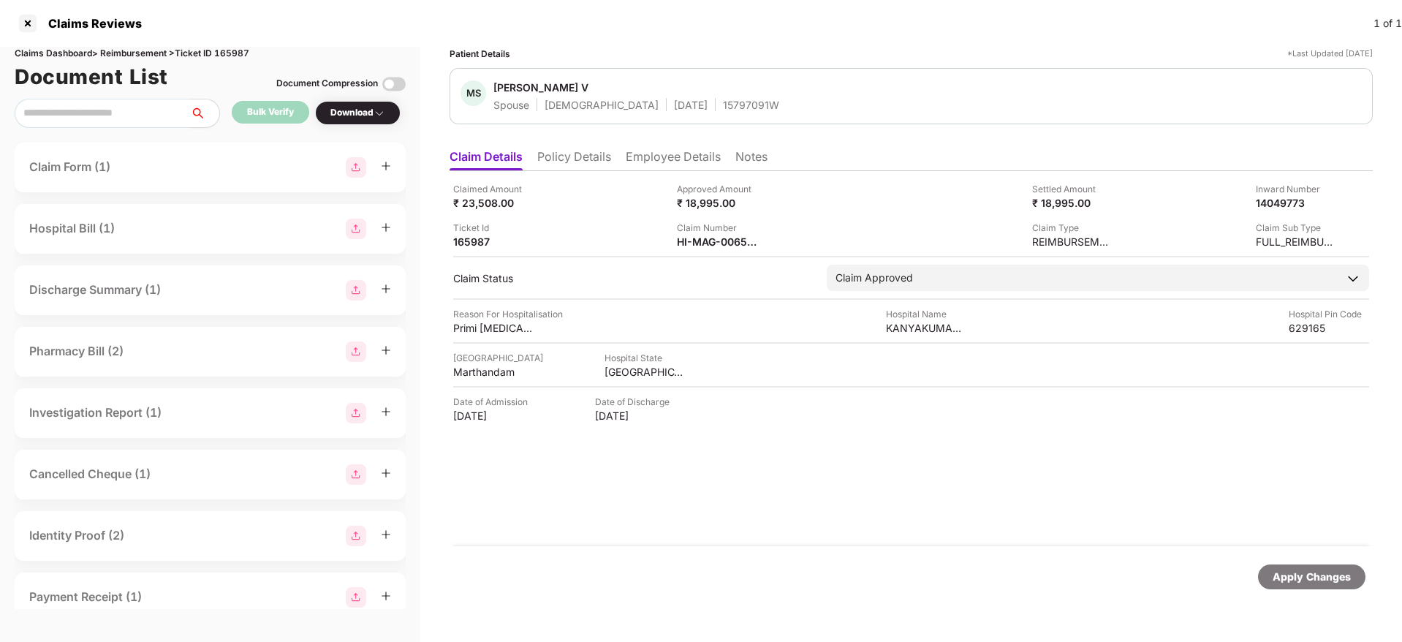
click at [723, 109] on div "15797091W" at bounding box center [751, 105] width 56 height 14
copy div "15797091W"
click at [686, 245] on div "44515712" at bounding box center [717, 242] width 80 height 14
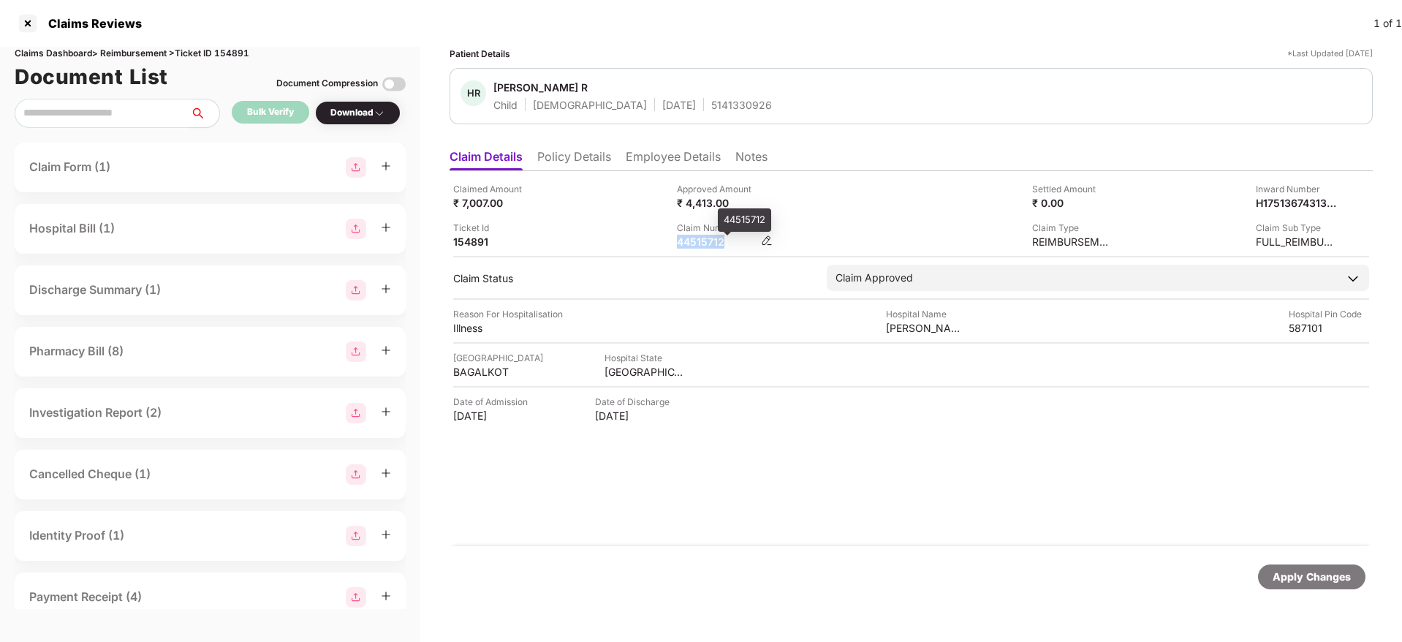
copy div "44515712"
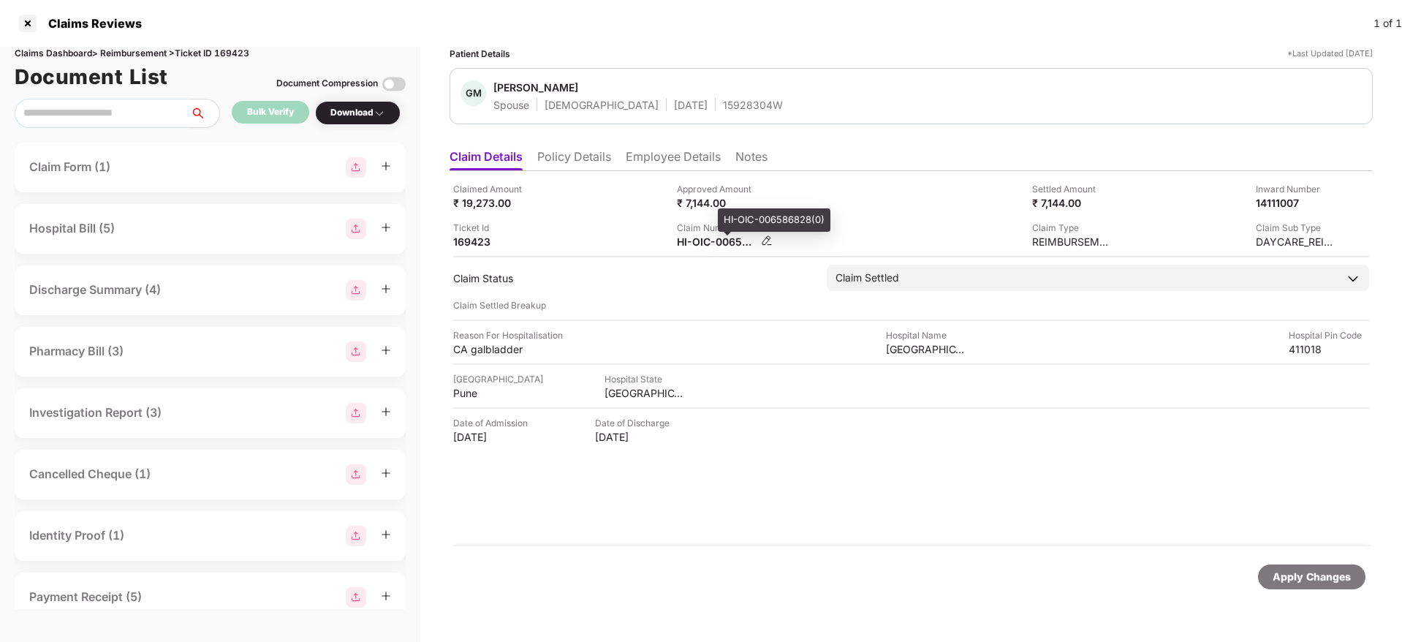
click at [711, 241] on div "HI-OIC-006586828(0)" at bounding box center [717, 242] width 80 height 14
copy div
click at [702, 241] on div "HI-OIC-006586784(0)" at bounding box center [717, 242] width 80 height 14
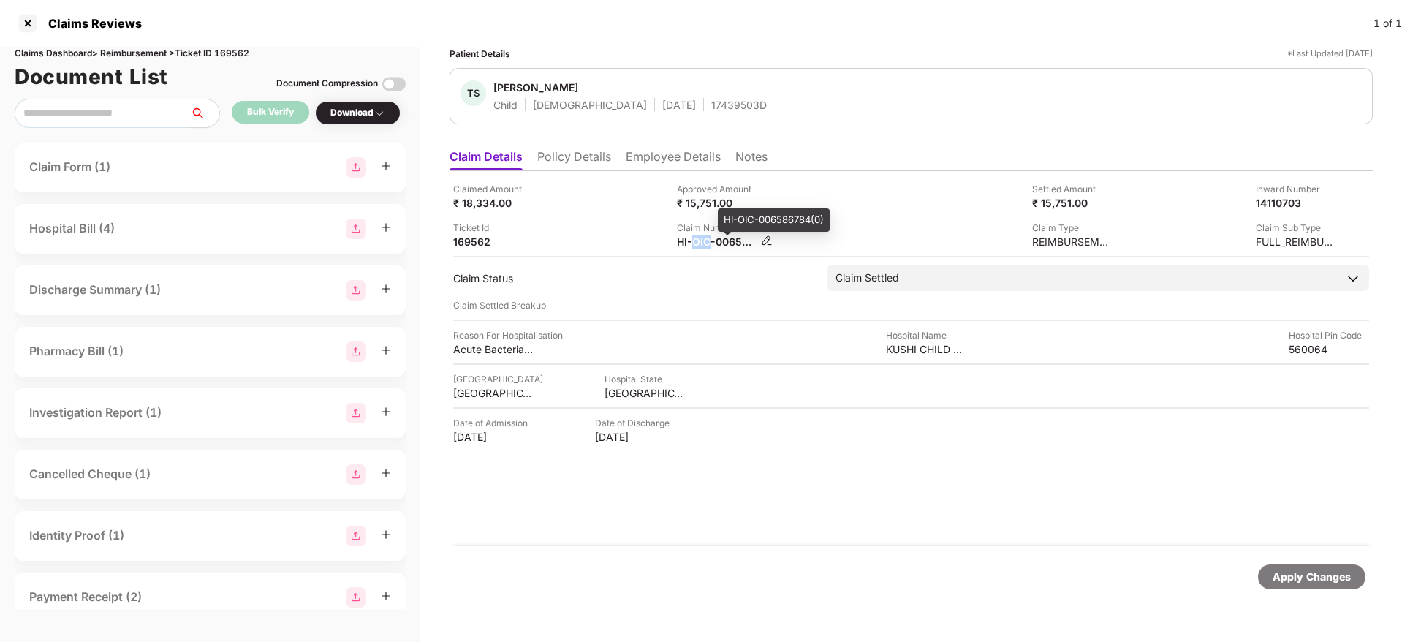
click at [702, 241] on div "HI-OIC-006586784(0)" at bounding box center [717, 242] width 80 height 14
copy div
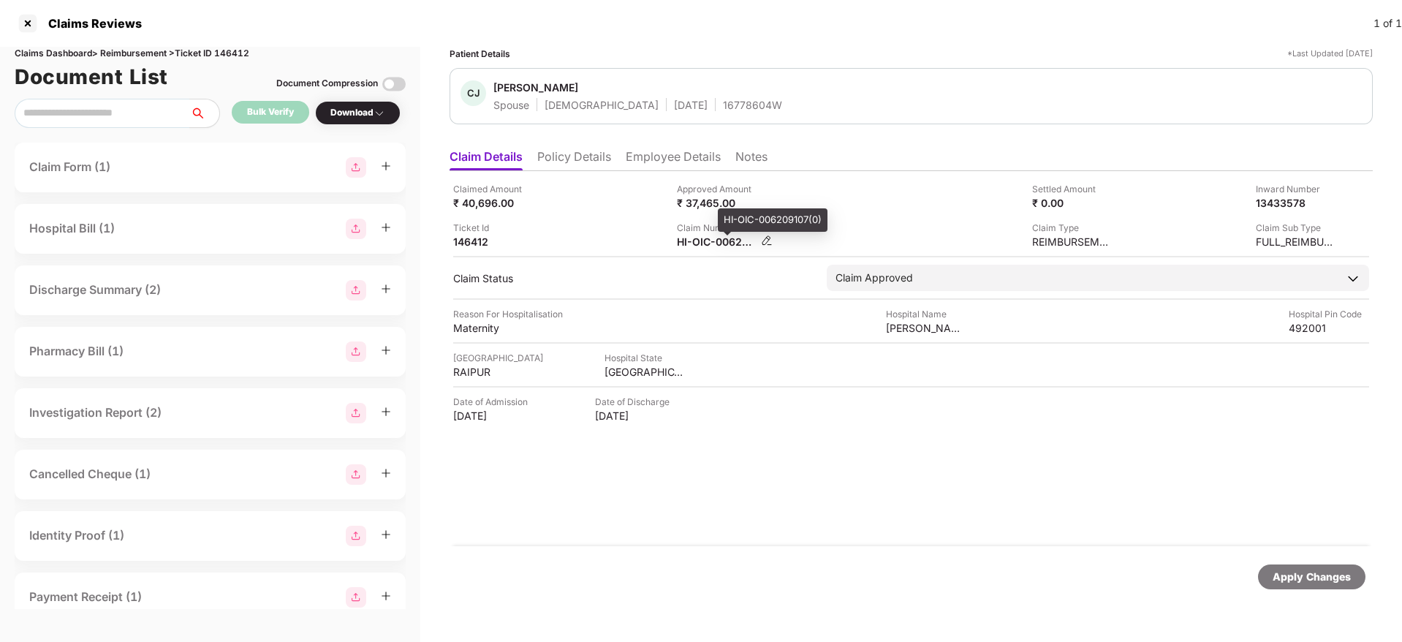
click at [703, 244] on div "HI-OIC-006209107(0)" at bounding box center [717, 242] width 80 height 14
copy div
click at [681, 246] on div "HI-TAG-006556915(0)" at bounding box center [717, 242] width 80 height 14
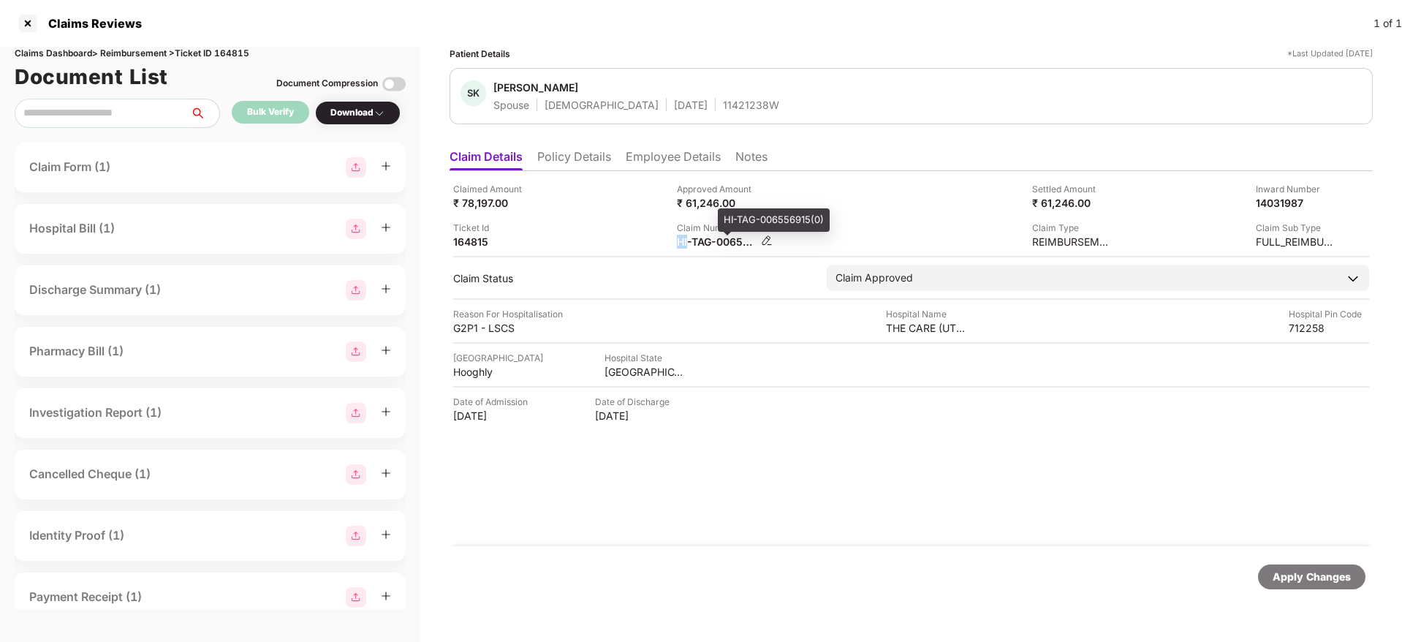
click at [681, 246] on div "HI-TAG-006556915(0)" at bounding box center [717, 242] width 80 height 14
copy div
click at [723, 110] on div "11421238W" at bounding box center [751, 105] width 56 height 14
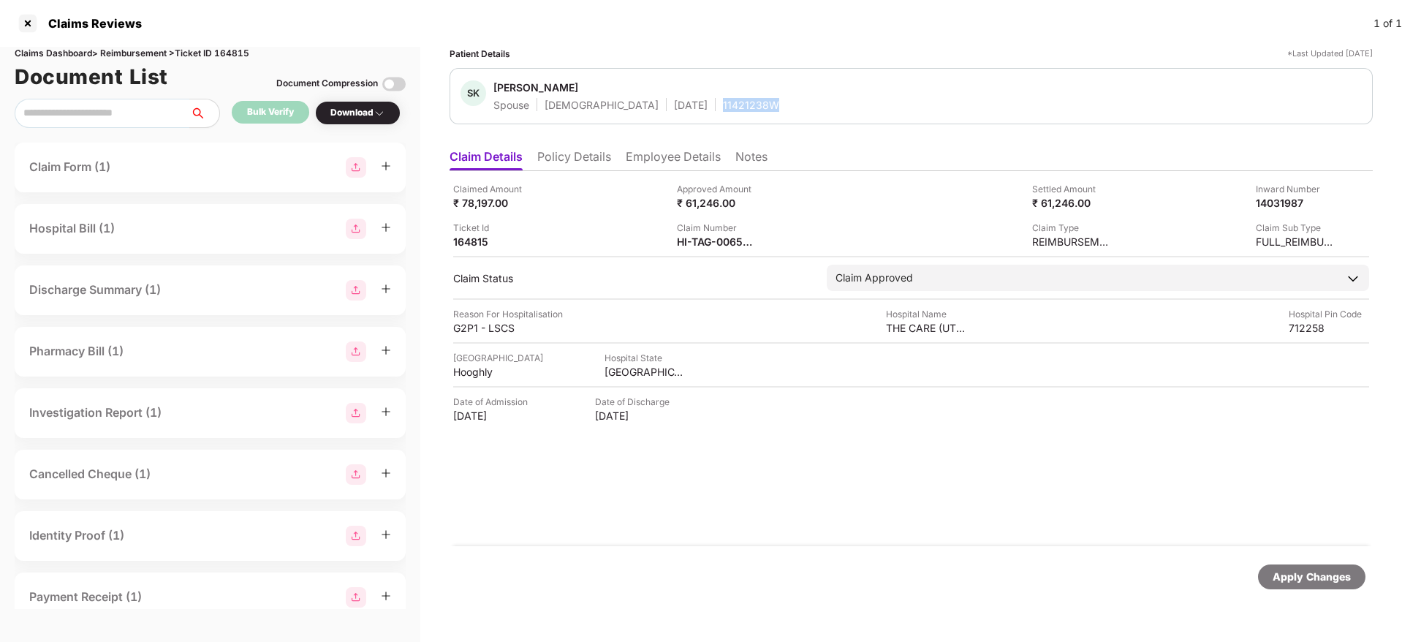
click at [723, 110] on div "11421238W" at bounding box center [751, 105] width 56 height 14
copy div "11421238W"
click at [685, 242] on div "HI-TAG-006469911(0)" at bounding box center [717, 242] width 80 height 14
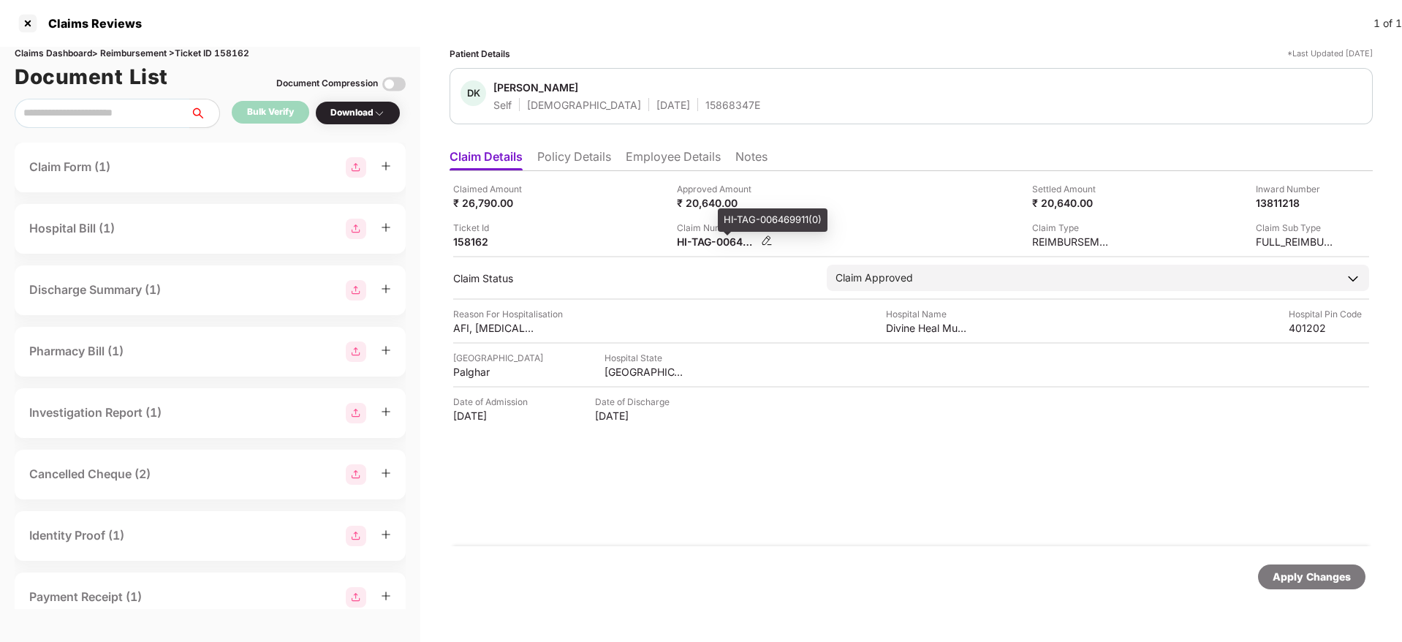
copy div
click at [705, 105] on div "15868347E" at bounding box center [732, 105] width 55 height 14
copy div "15868347E"
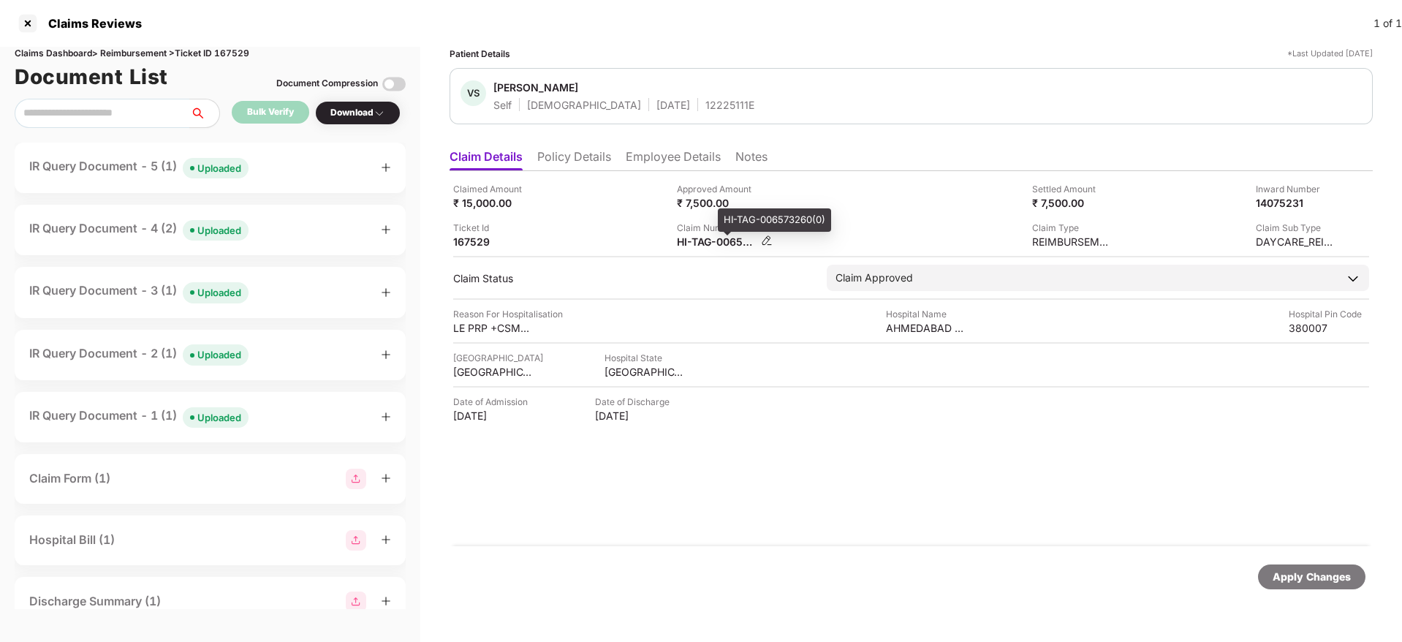
click at [694, 245] on div "HI-TAG-006573260(0)" at bounding box center [717, 242] width 80 height 14
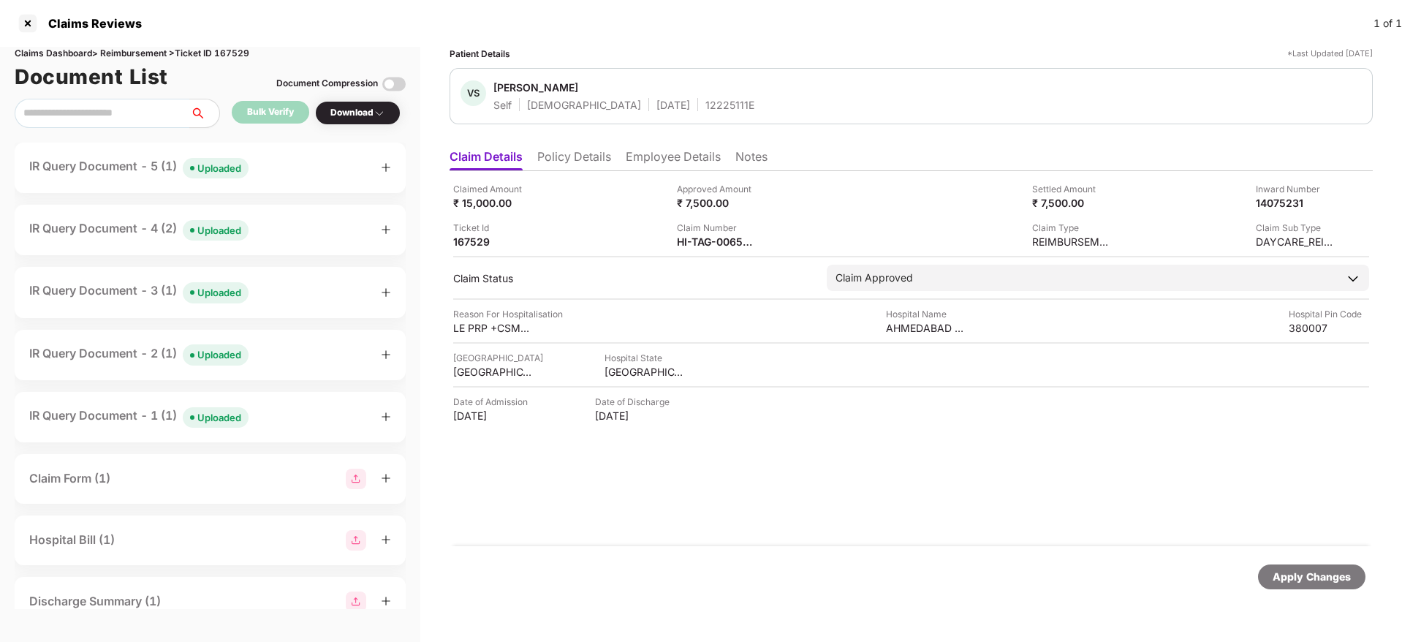
click at [705, 110] on div "12225111E" at bounding box center [729, 105] width 49 height 14
copy div "12225111E"
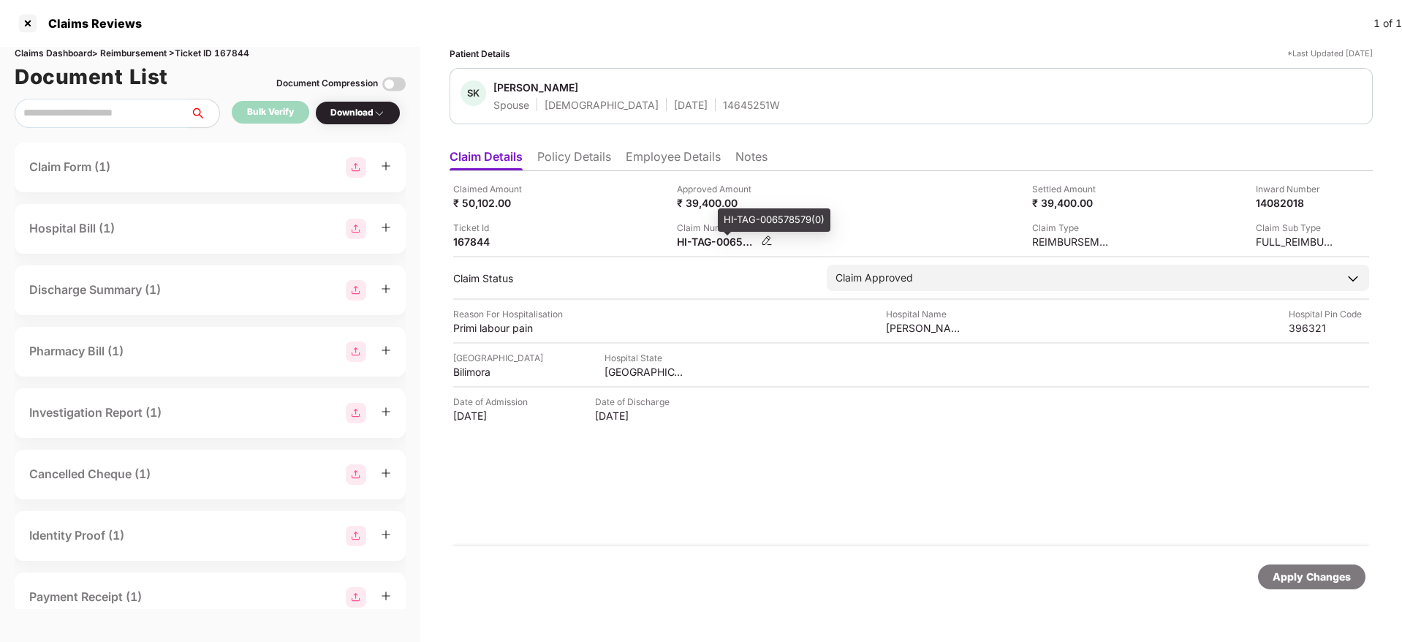
click at [703, 247] on div "HI-TAG-006578579(0)" at bounding box center [717, 242] width 80 height 14
copy div
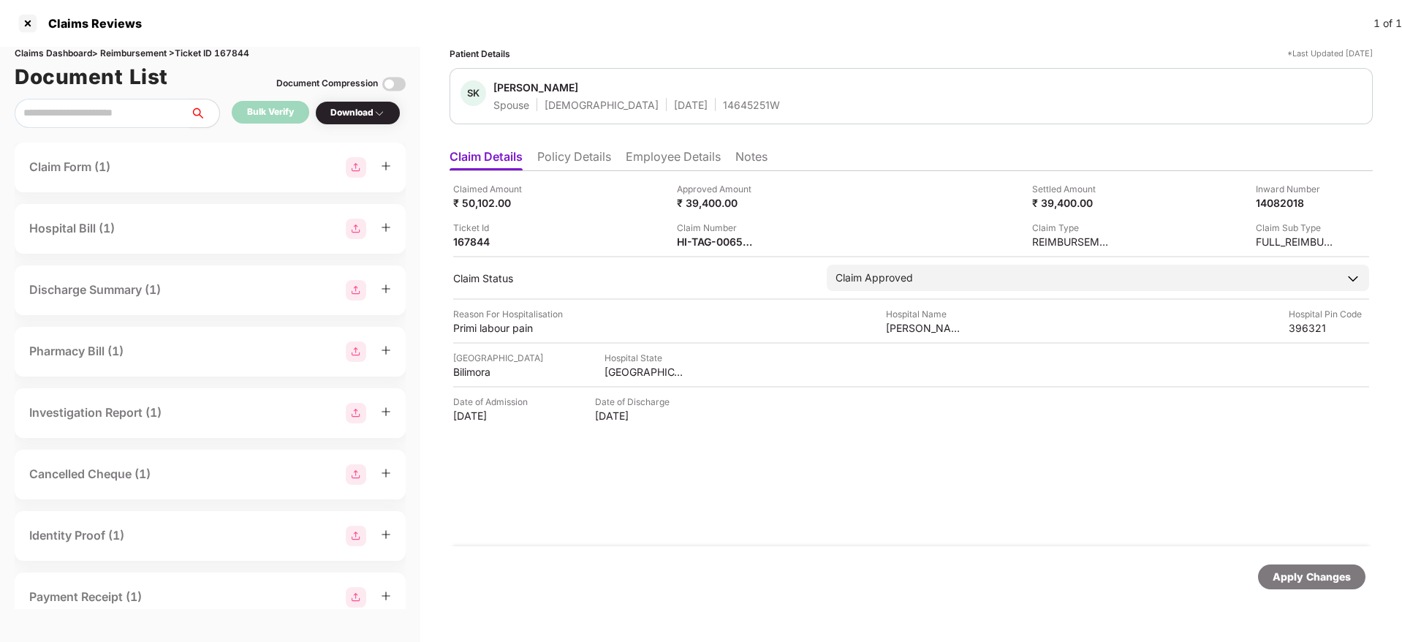
click at [723, 110] on div "14645251W" at bounding box center [751, 105] width 57 height 14
copy div "14645251W"
